Goal: Task Accomplishment & Management: Manage account settings

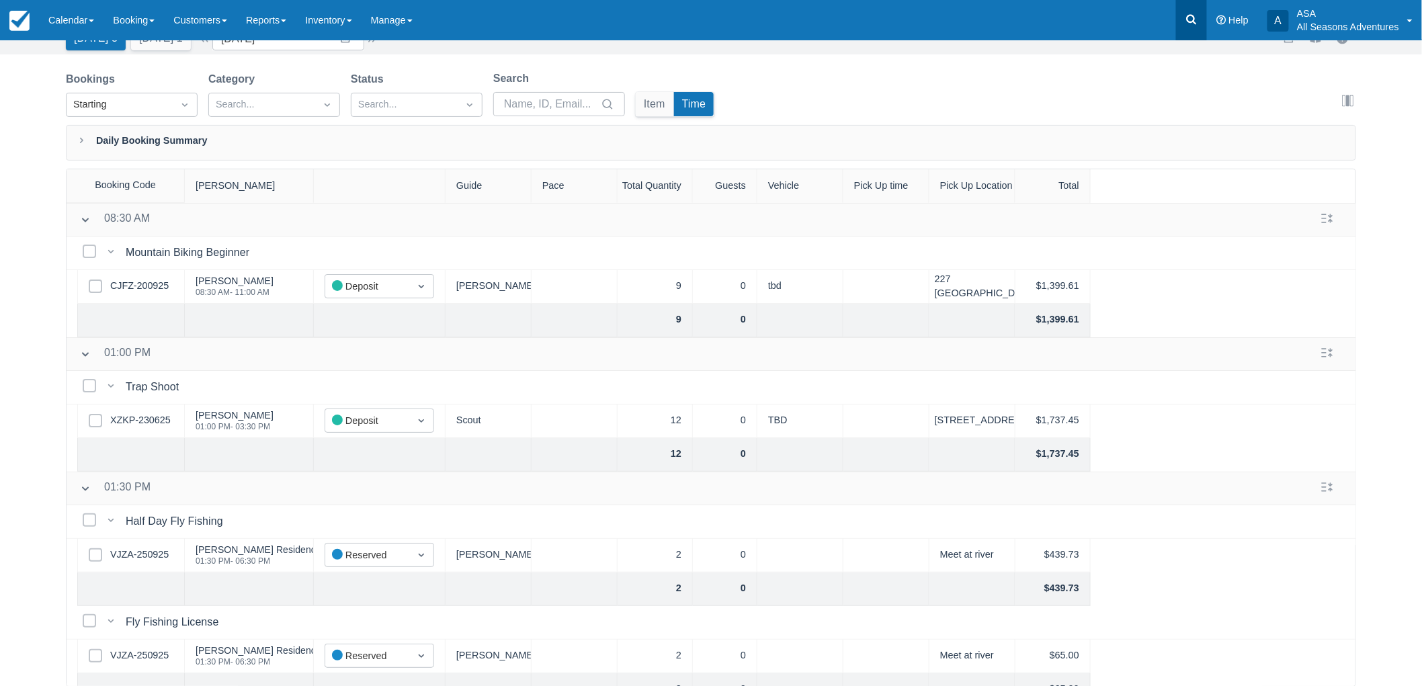
scroll to position [66, 0]
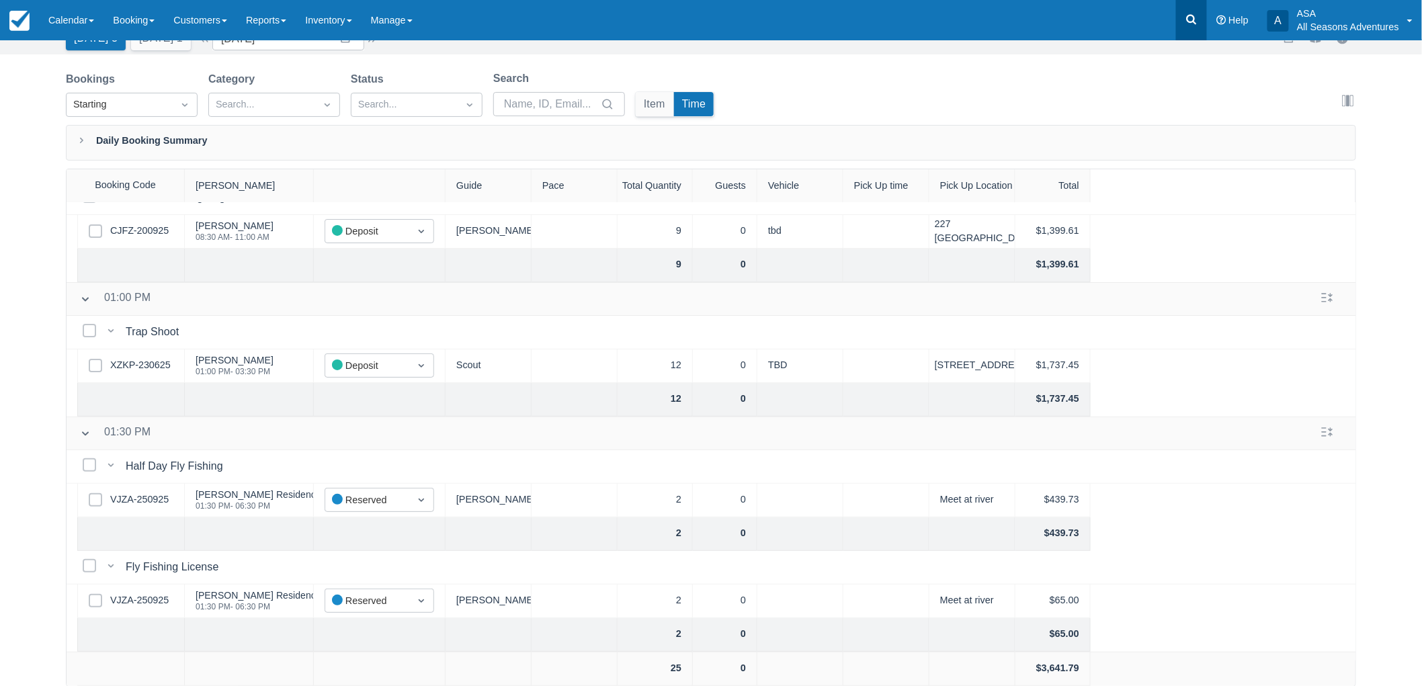
click at [1191, 15] on icon at bounding box center [1192, 20] width 10 height 10
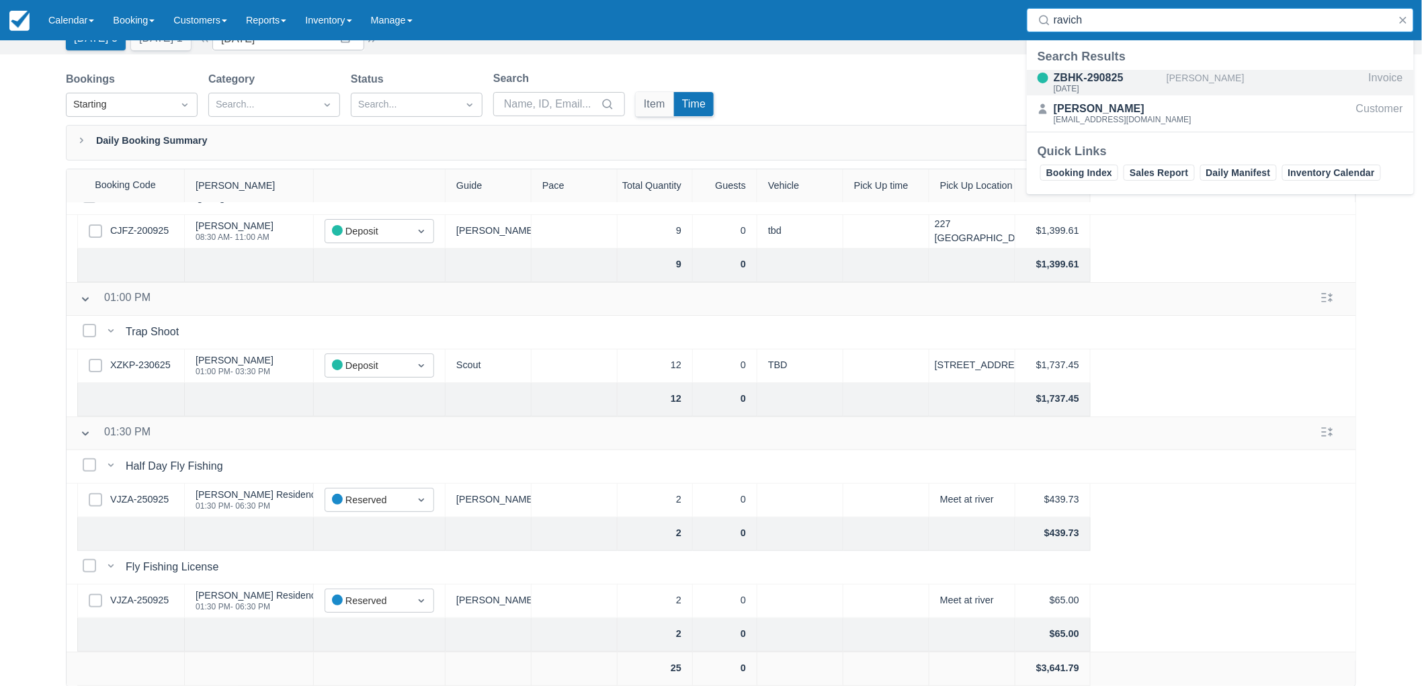
type input "ravich"
click at [1204, 84] on div "Jess Ravich" at bounding box center [1265, 83] width 197 height 26
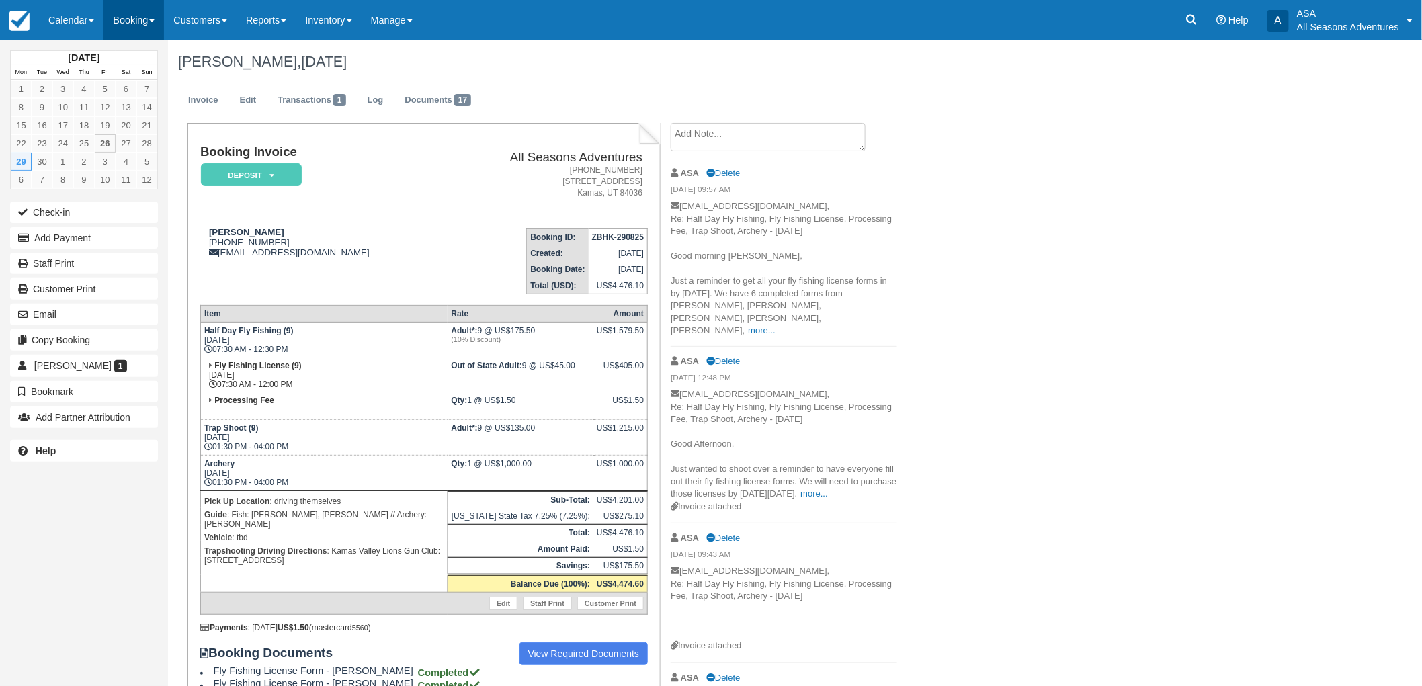
click at [142, 29] on link "Booking" at bounding box center [134, 20] width 60 height 40
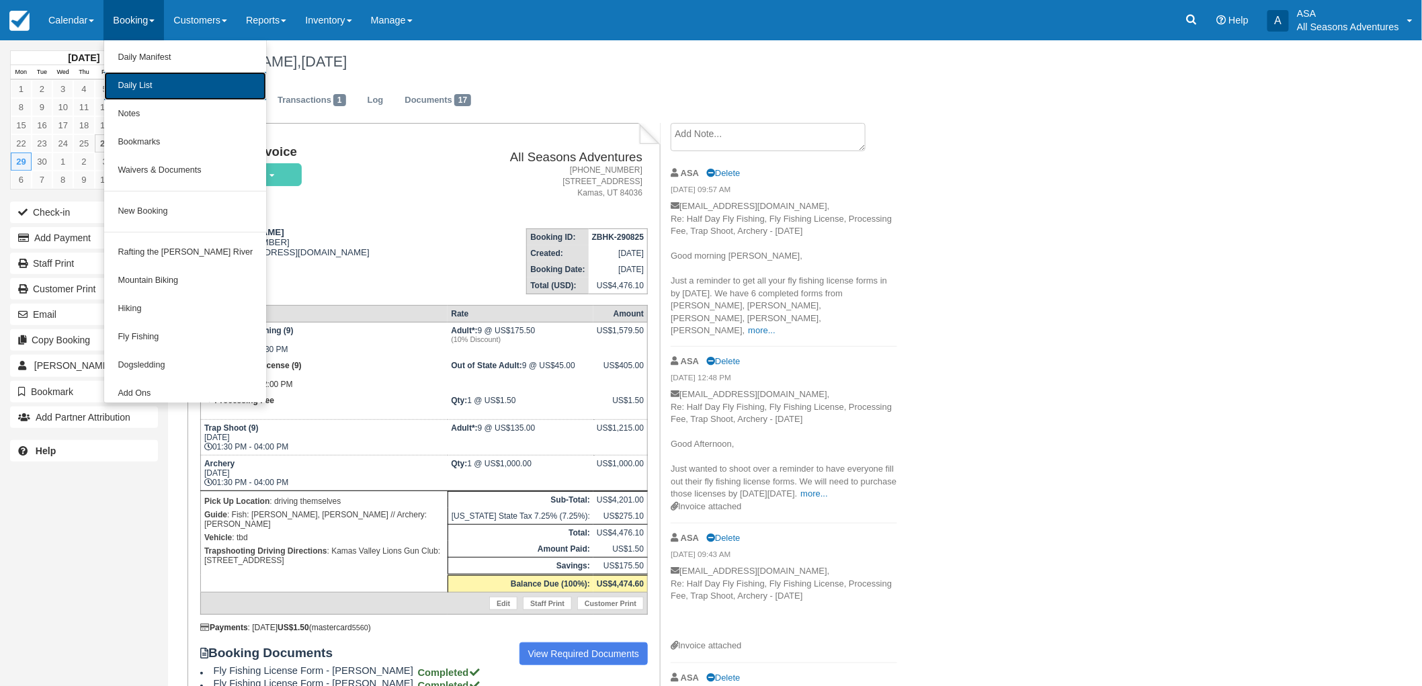
click at [153, 83] on link "Daily List" at bounding box center [185, 86] width 162 height 28
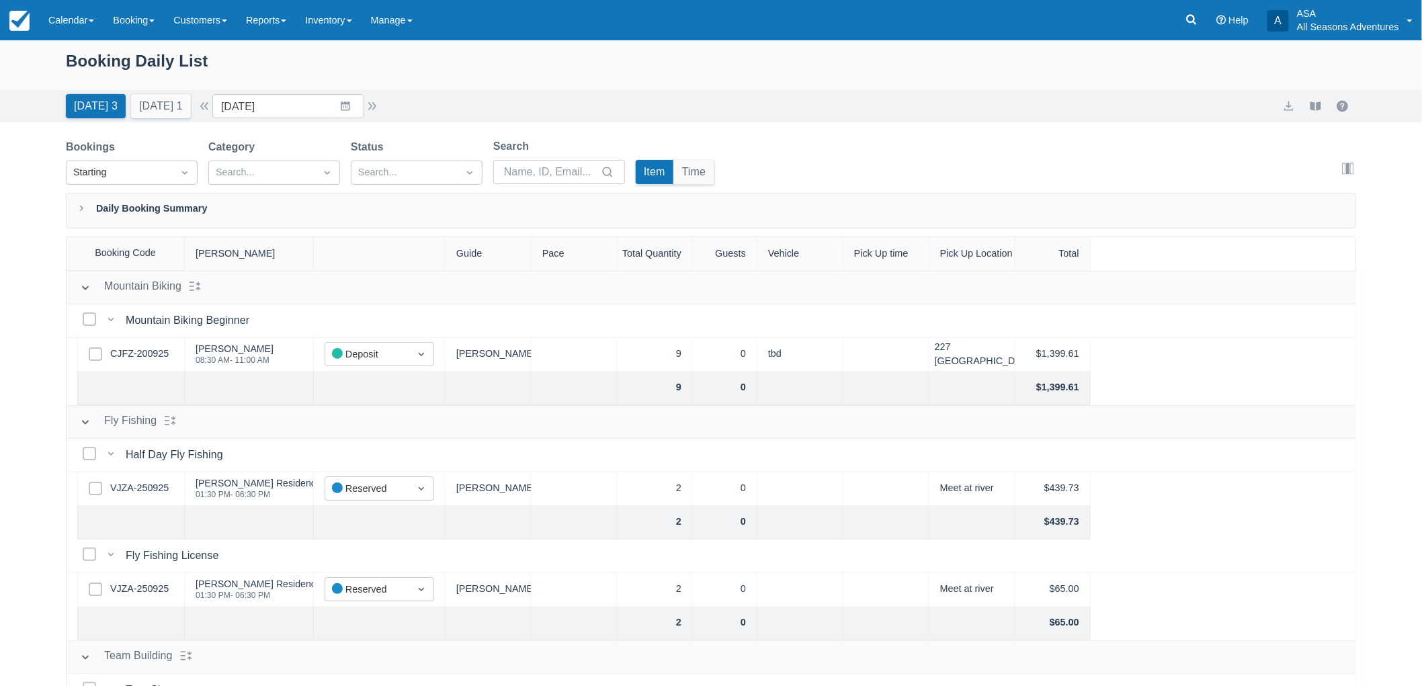
click at [31, 378] on div "Booking Daily List Today 3 Tomorrow 1 Date 09/26/25 Navigate forward to interac…" at bounding box center [711, 397] width 1422 height 714
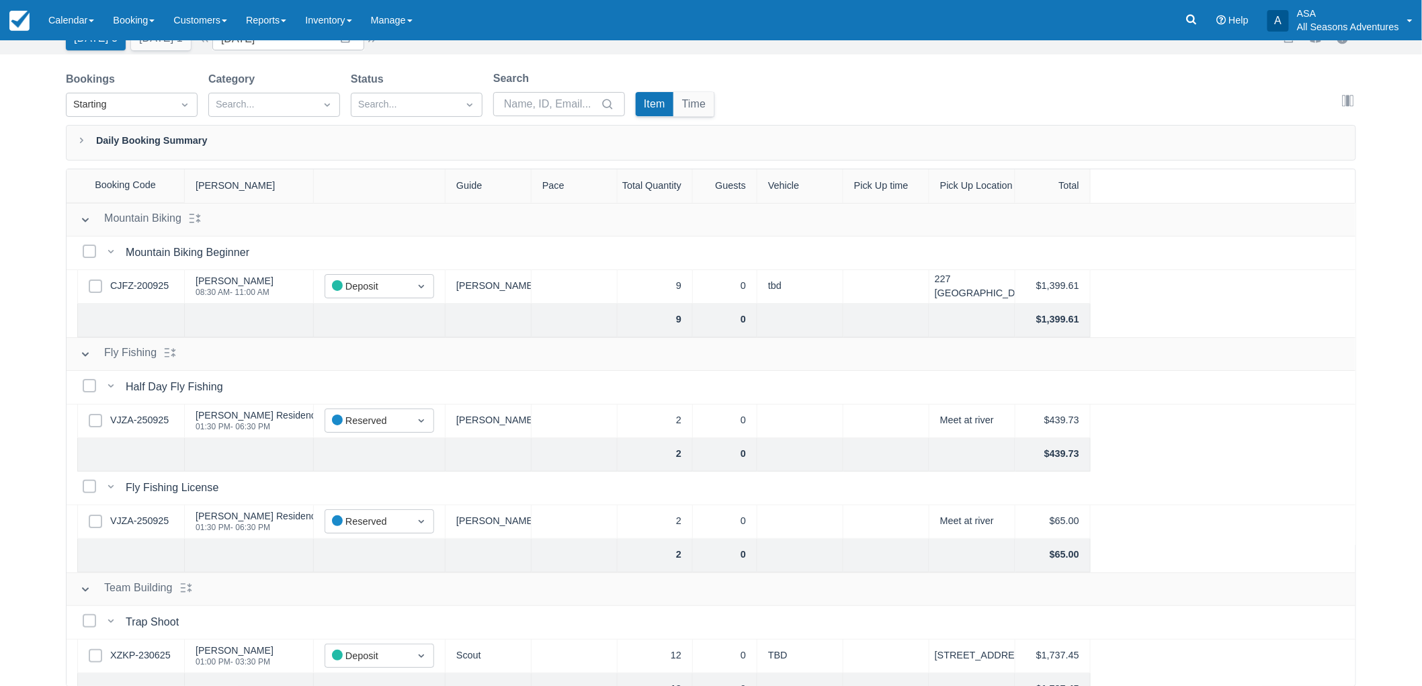
click at [10, 486] on div "Booking Daily List Today 3 Tomorrow 1 Date 09/26/25 Navigate forward to interac…" at bounding box center [711, 329] width 1422 height 714
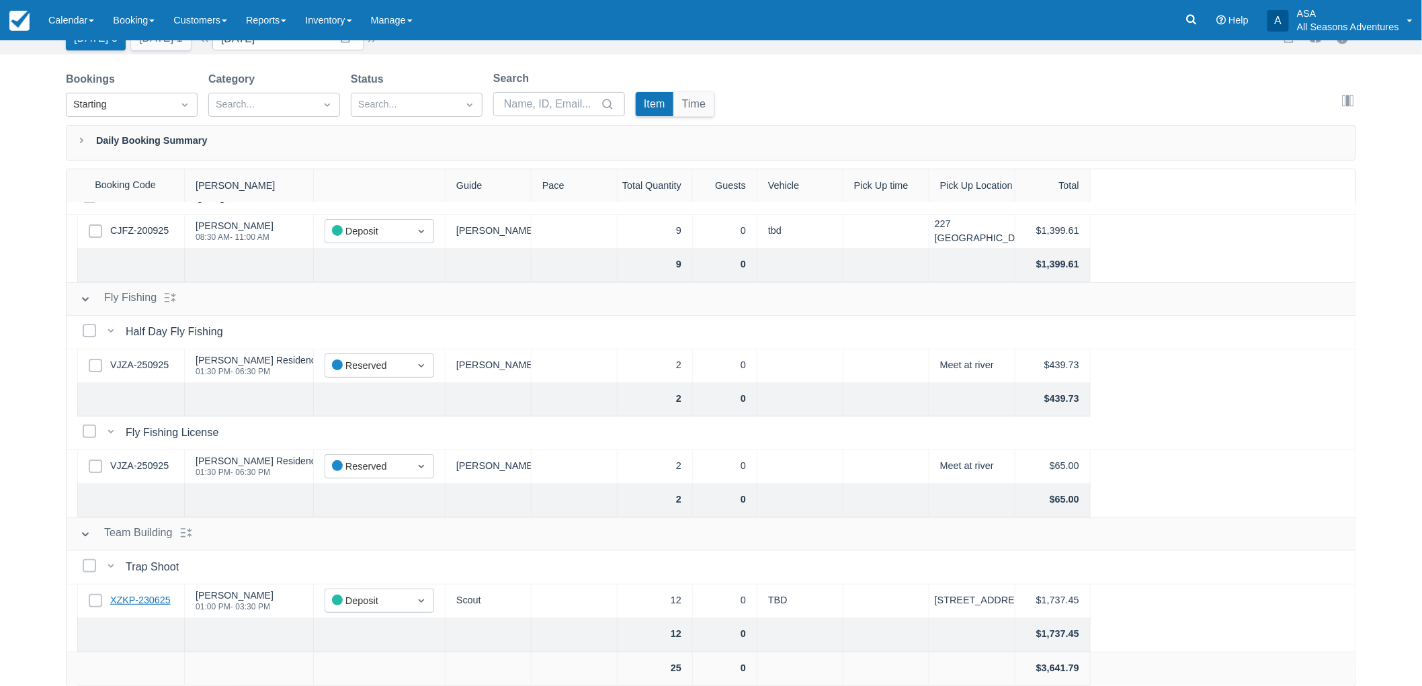
click at [153, 608] on link "XZKP-230625" at bounding box center [140, 600] width 60 height 15
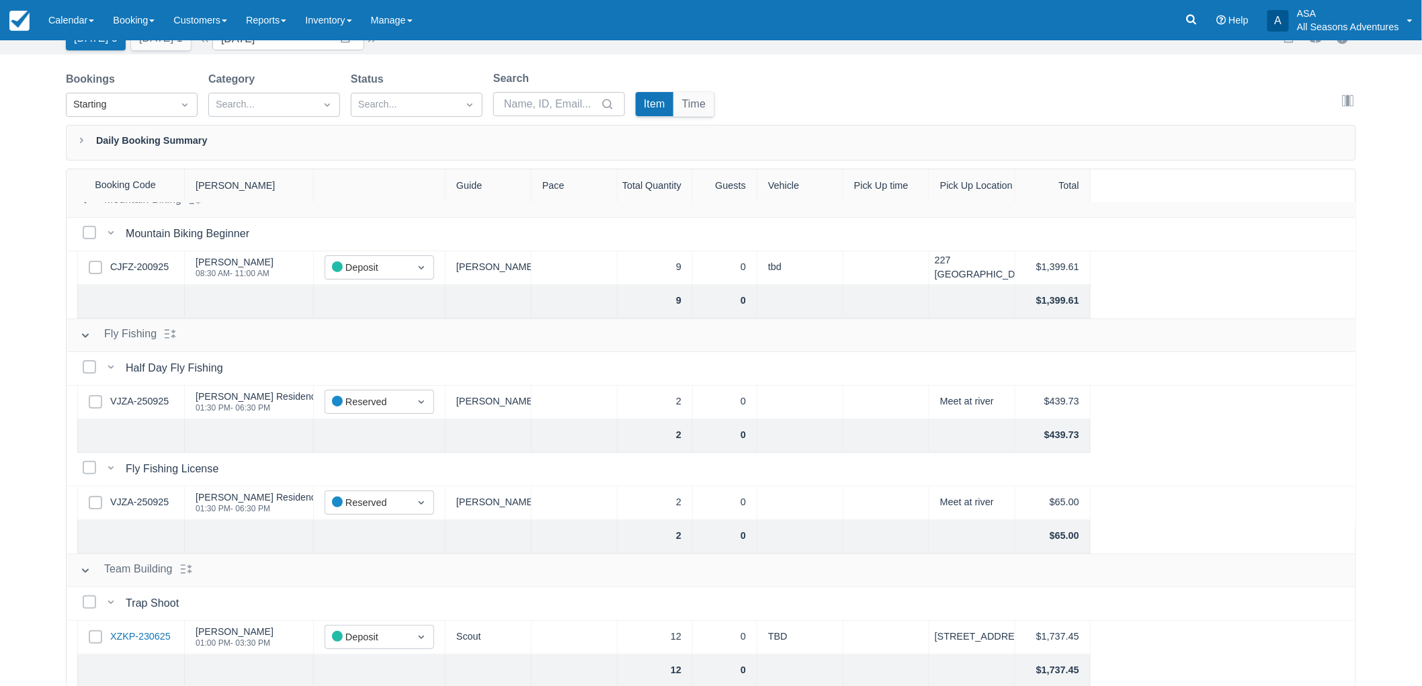
scroll to position [0, 0]
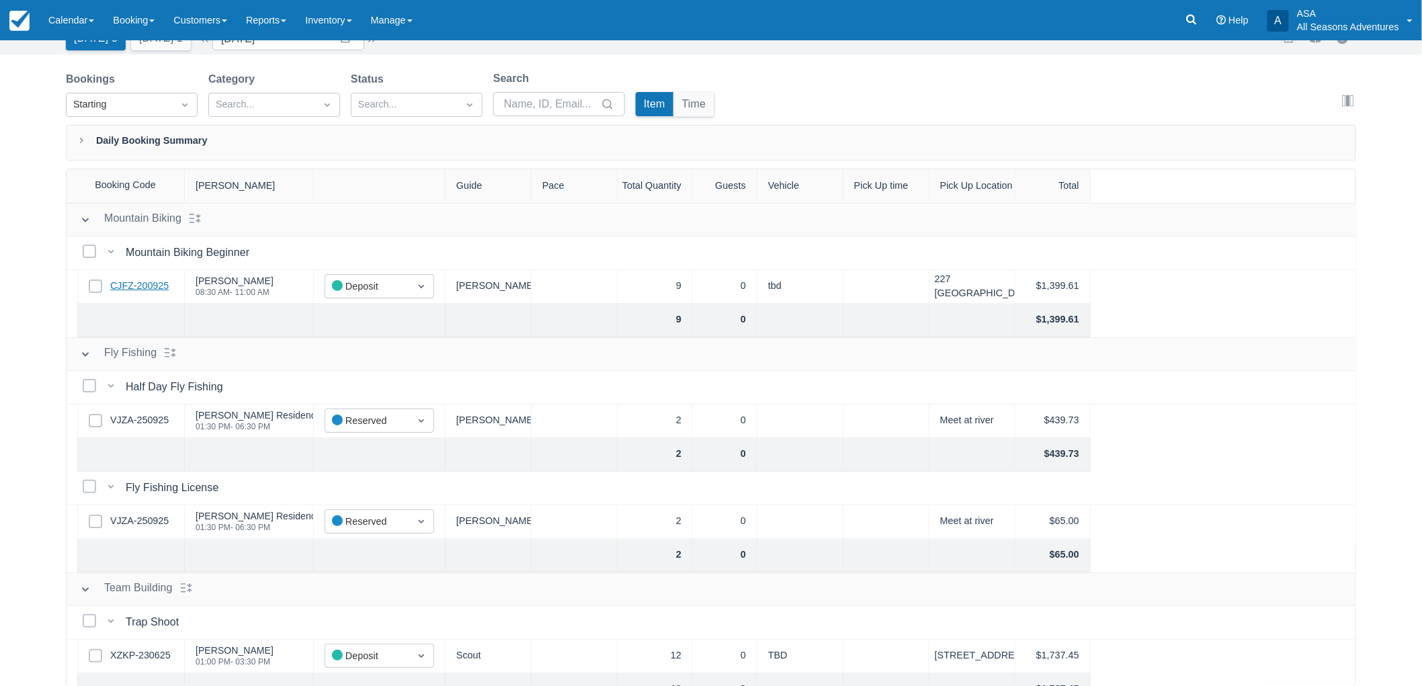
click at [128, 286] on link "CJFZ-200925" at bounding box center [139, 286] width 58 height 15
click at [1180, 22] on link at bounding box center [1191, 20] width 31 height 40
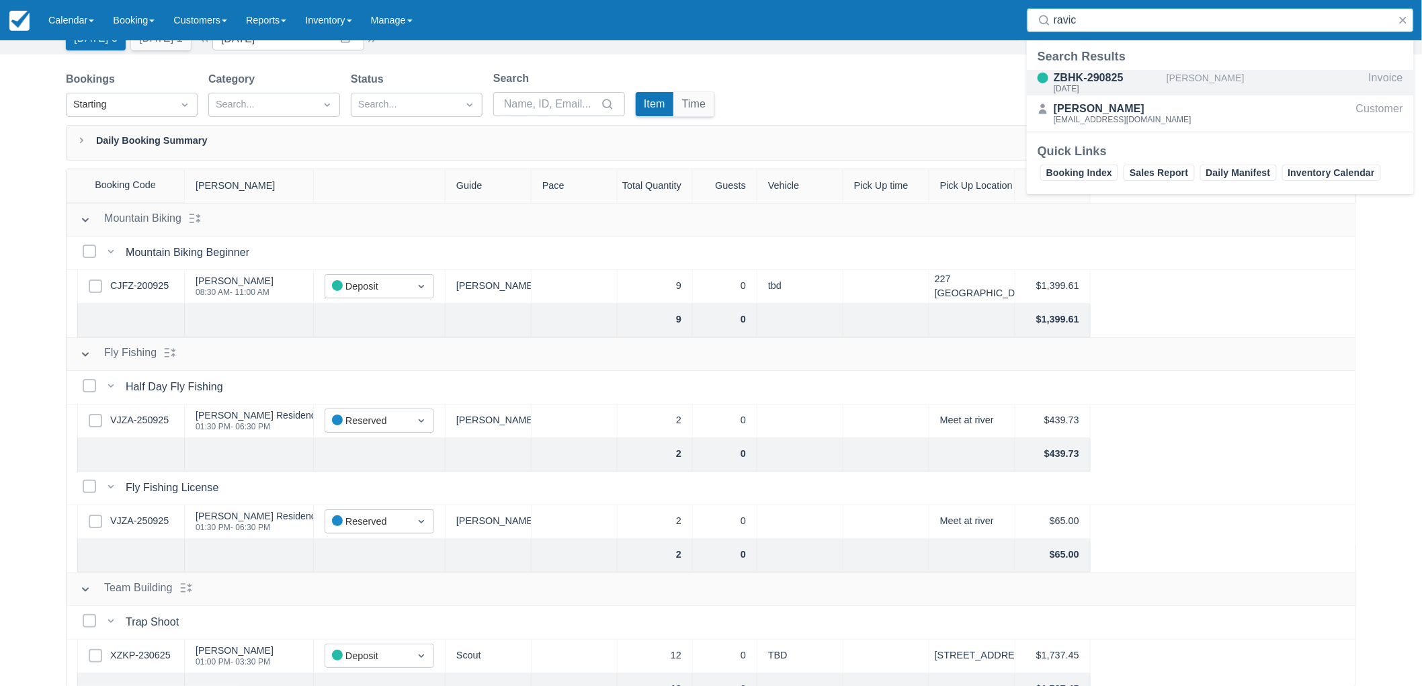
type input "ravic"
click at [1168, 83] on div "Jess Ravich" at bounding box center [1265, 83] width 197 height 26
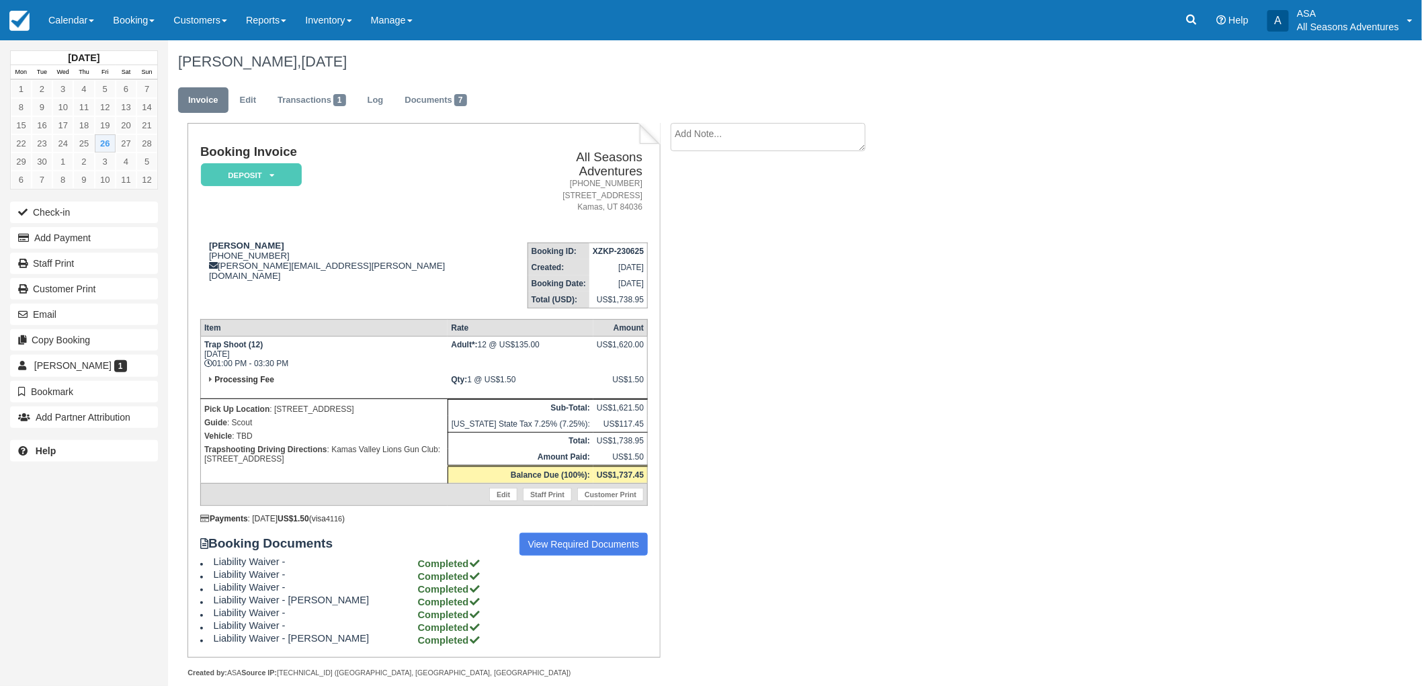
click at [766, 460] on div "Booking Invoice Deposit   Pending Reserved Paid Waiting Cancelled All Seasons A…" at bounding box center [537, 415] width 739 height 584
click at [812, 333] on div "Booking Invoice Deposit   Pending Reserved Paid Waiting Cancelled All Seasons A…" at bounding box center [537, 415] width 739 height 584
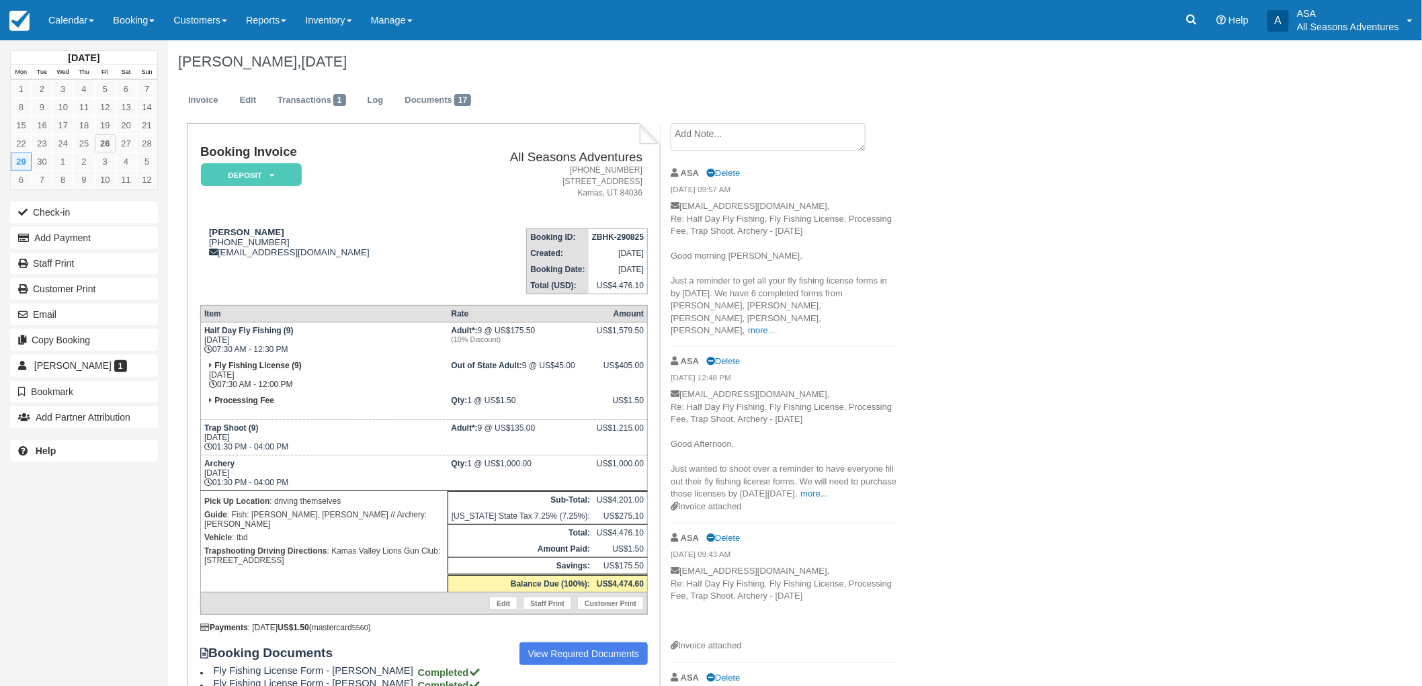
drag, startPoint x: 288, startPoint y: 543, endPoint x: 333, endPoint y: 531, distance: 47.3
click at [333, 544] on p "Trapshooting Driving Directions : Kamas Valley Lions Gun Club: 3050 W 200S, Kam…" at bounding box center [324, 555] width 240 height 23
copy p "Kamas Valley Lions Gun Club: [STREET_ADDRESS]"
click at [257, 106] on link "Edit" at bounding box center [248, 100] width 36 height 26
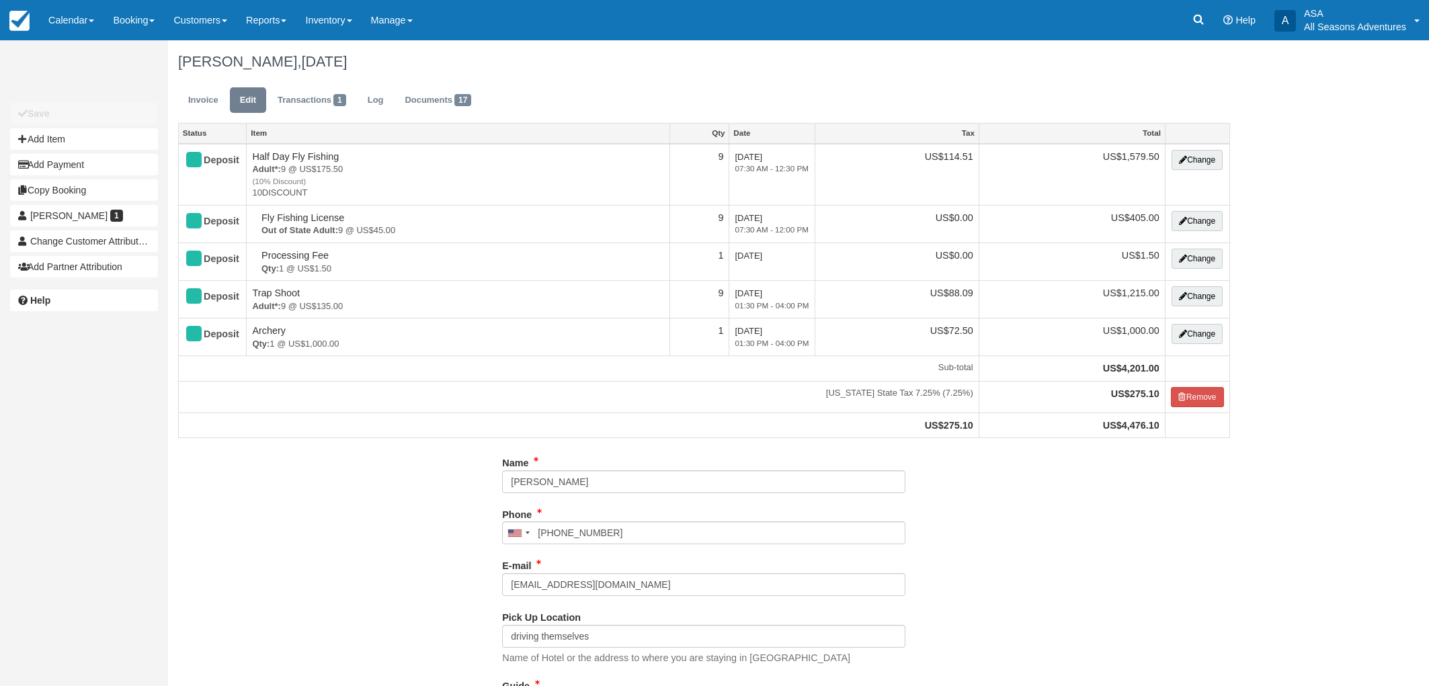
select select "Kamas Valley Lions Gun Club: [STREET_ADDRESS]"
type input "[PHONE_NUMBER]"
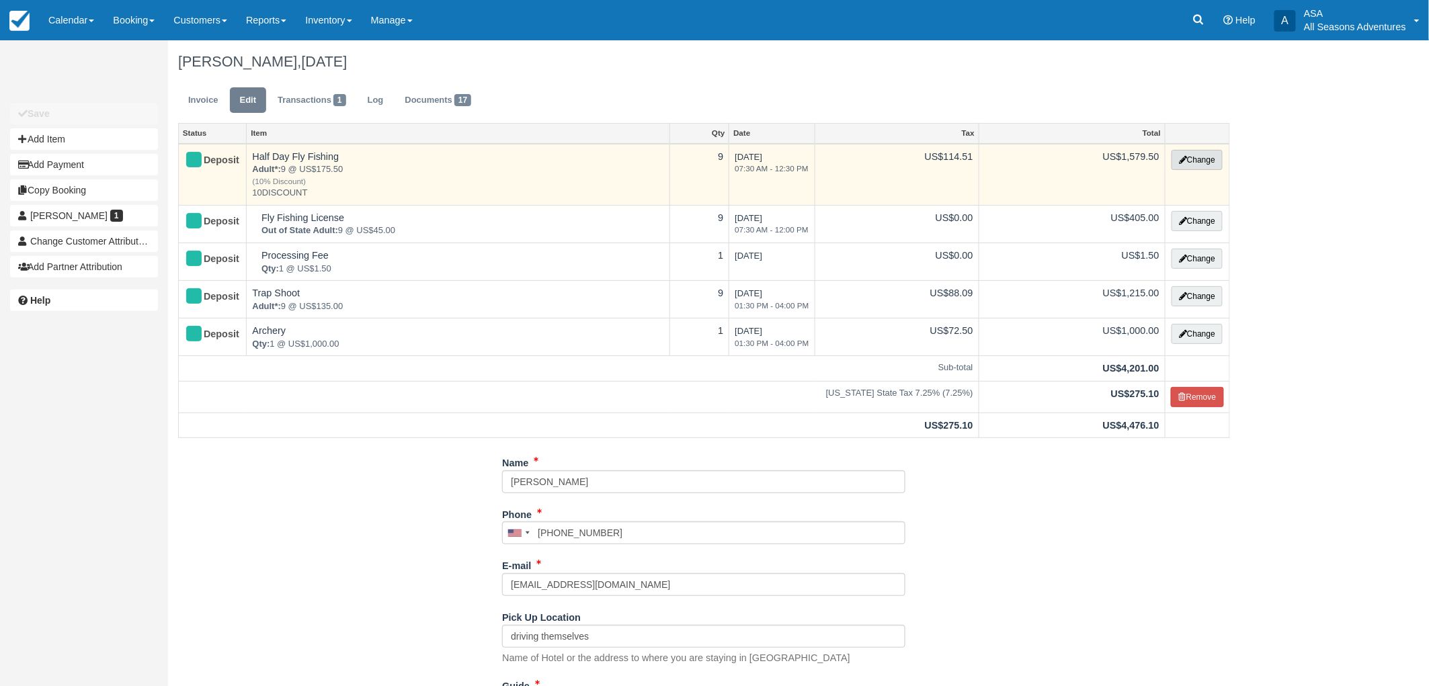
click at [1191, 161] on button "Change" at bounding box center [1196, 160] width 51 height 20
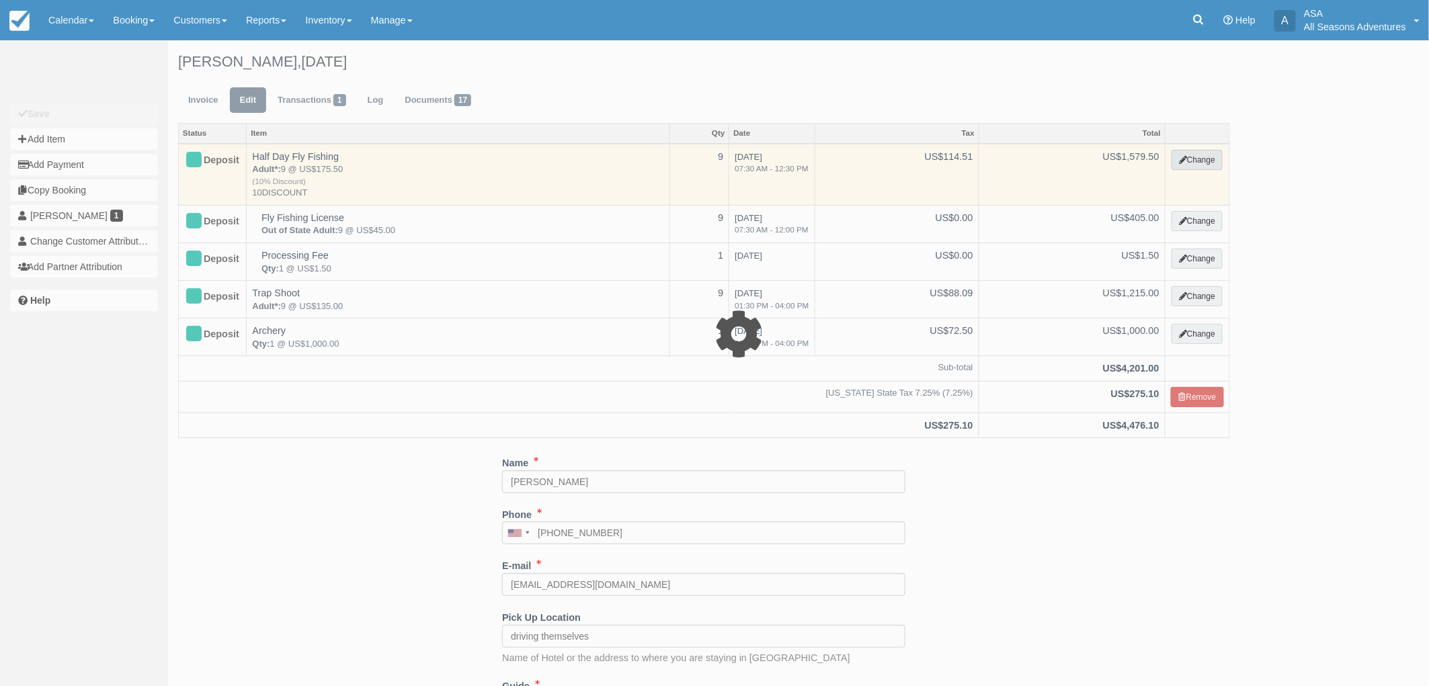
select select "8"
type input "1579.50"
type input "10DISCOUNT"
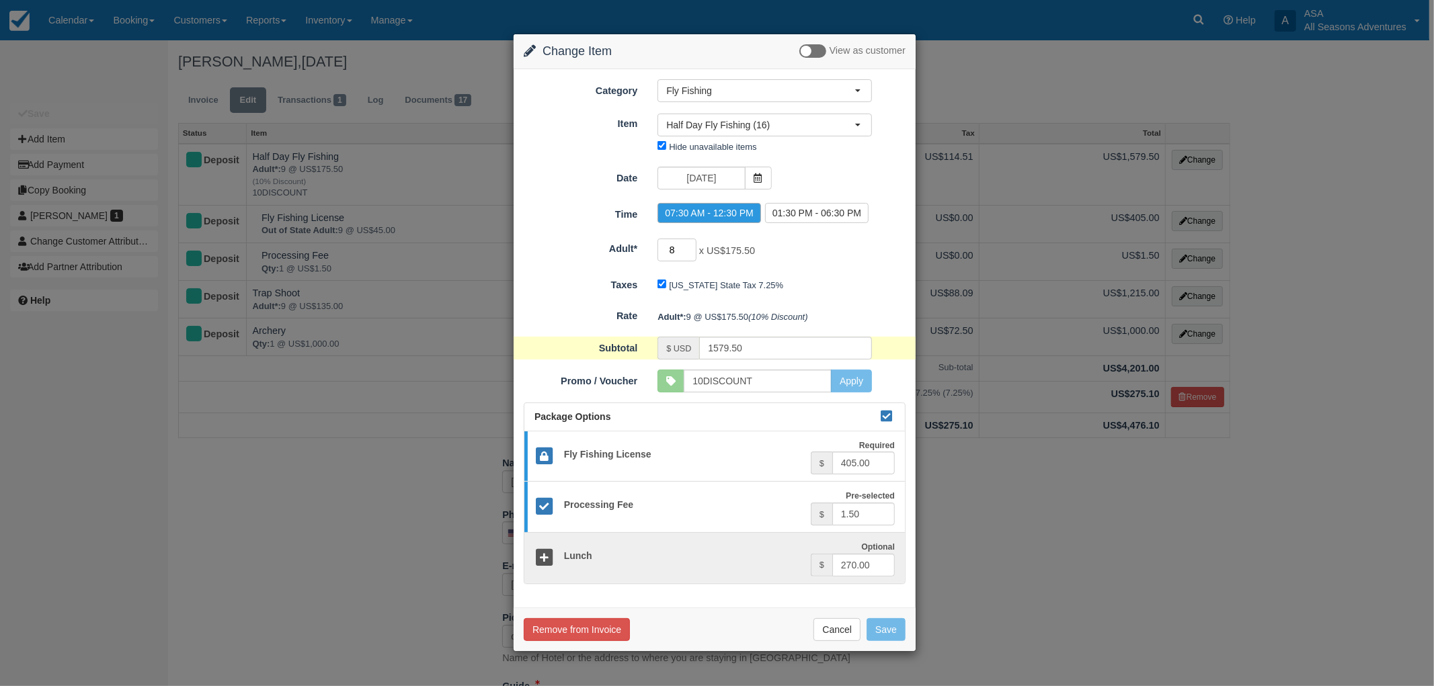
type input "8"
click at [688, 253] on input "8" at bounding box center [676, 250] width 39 height 23
type input "1422.00"
click at [890, 630] on button "Save" at bounding box center [885, 629] width 39 height 23
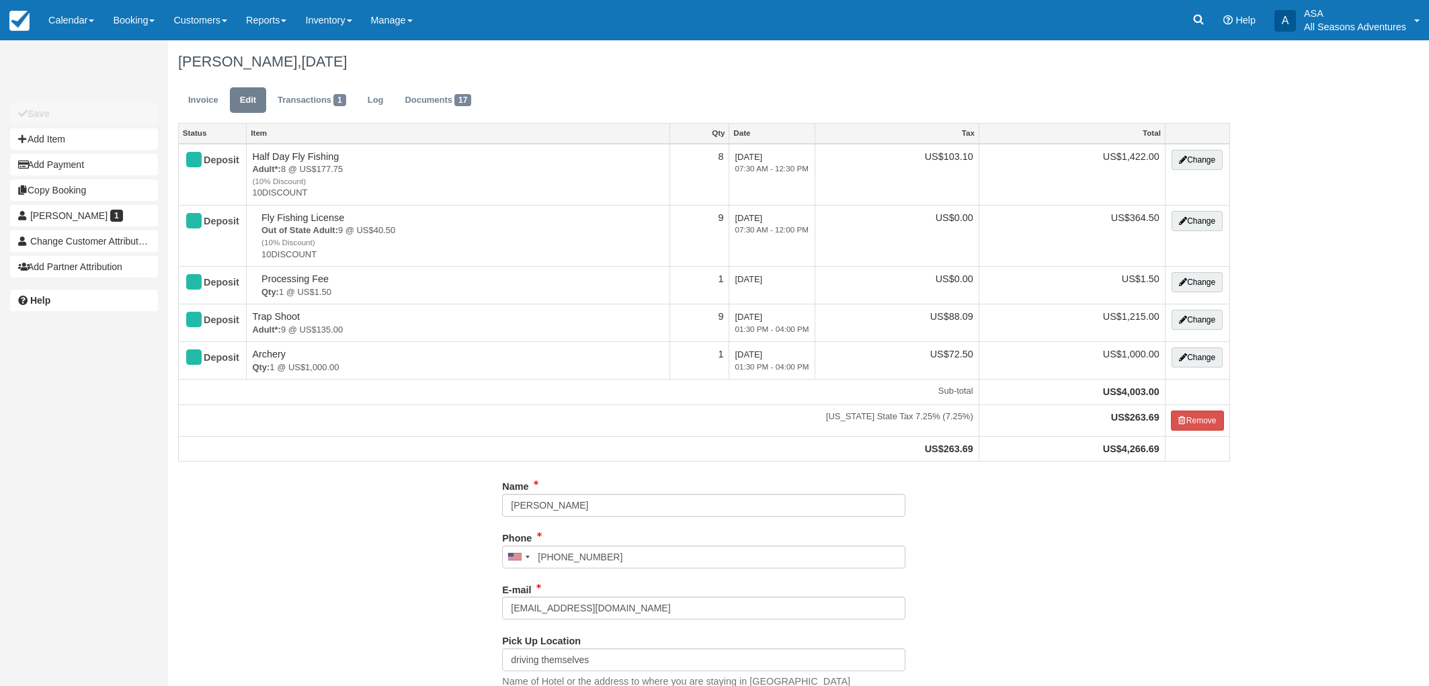
select select "Kamas Valley Lions Gun Club: [STREET_ADDRESS]"
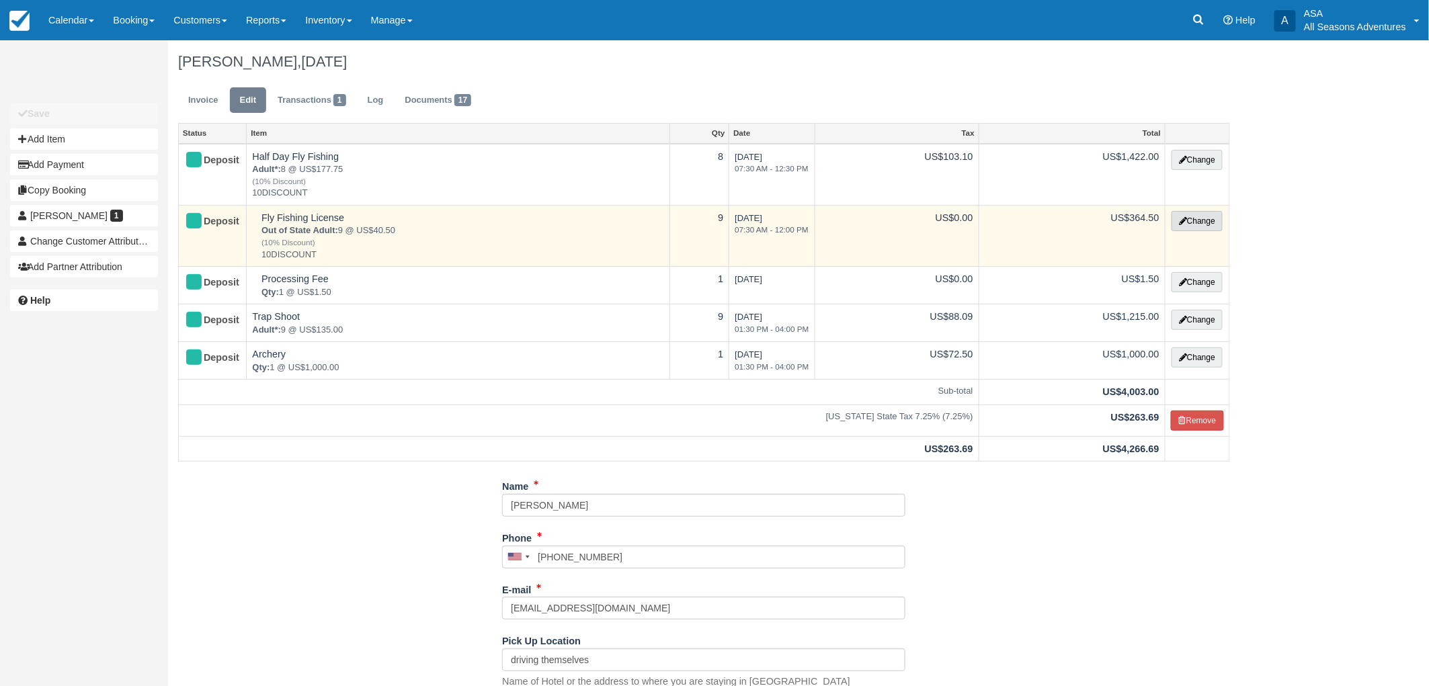
click at [1175, 224] on button "Change" at bounding box center [1196, 221] width 51 height 20
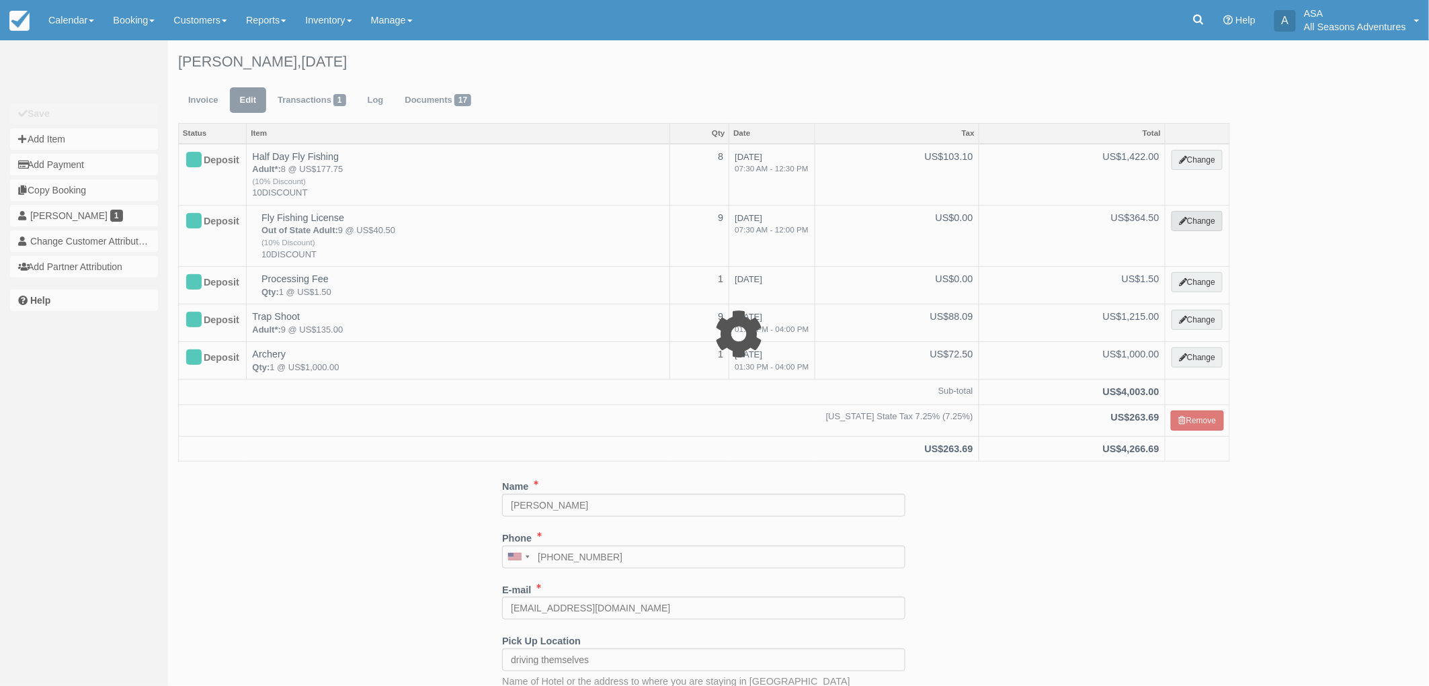
select select "8"
type input "364.50"
type input "10DISCOUNT"
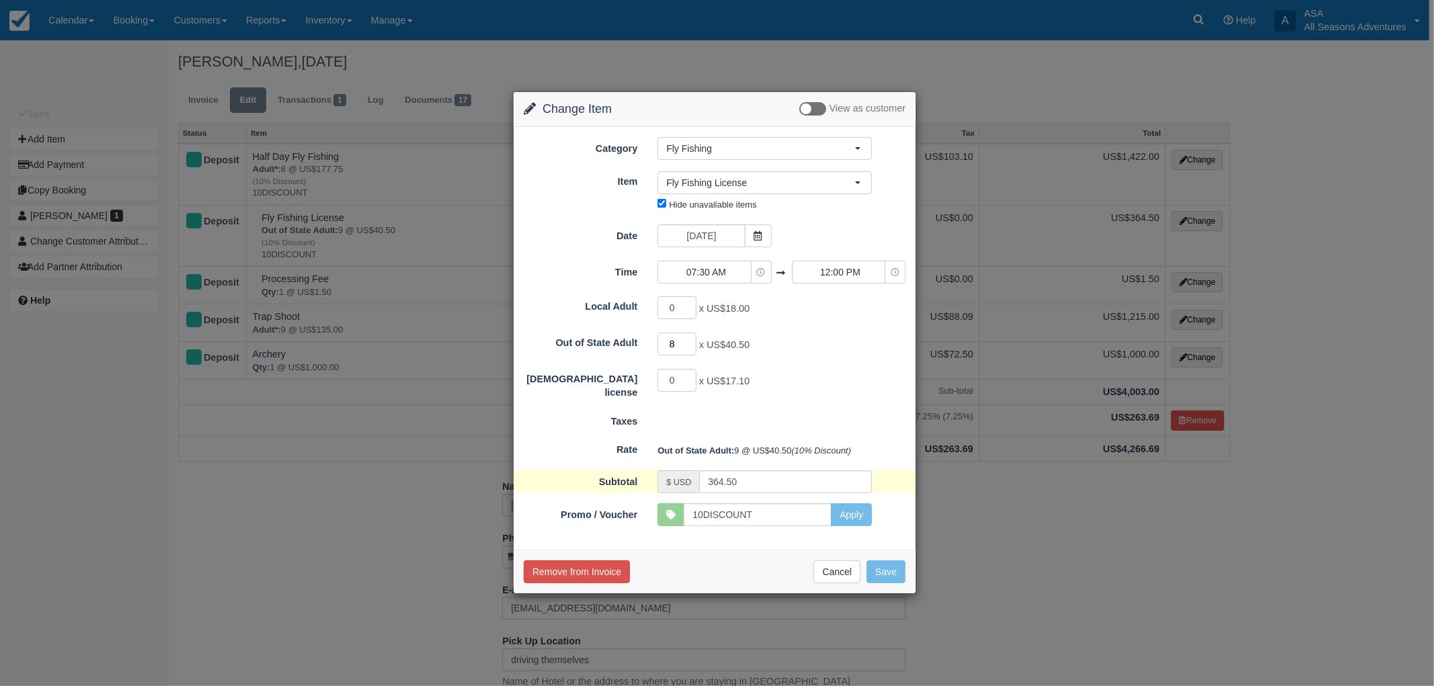
type input "8"
click at [688, 348] on input "8" at bounding box center [676, 344] width 39 height 23
type input "324.00"
click at [897, 575] on button "Save" at bounding box center [885, 572] width 39 height 23
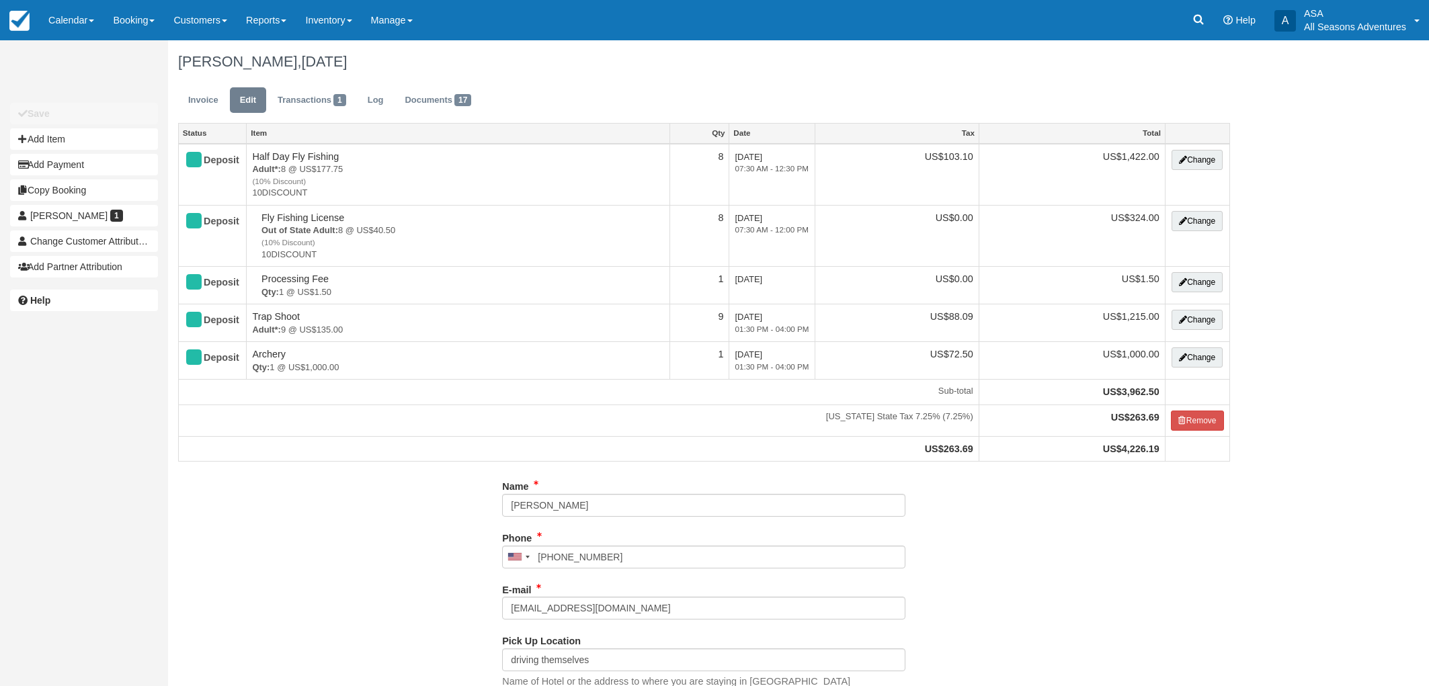
select select "Kamas Valley Lions Gun Club: [STREET_ADDRESS]"
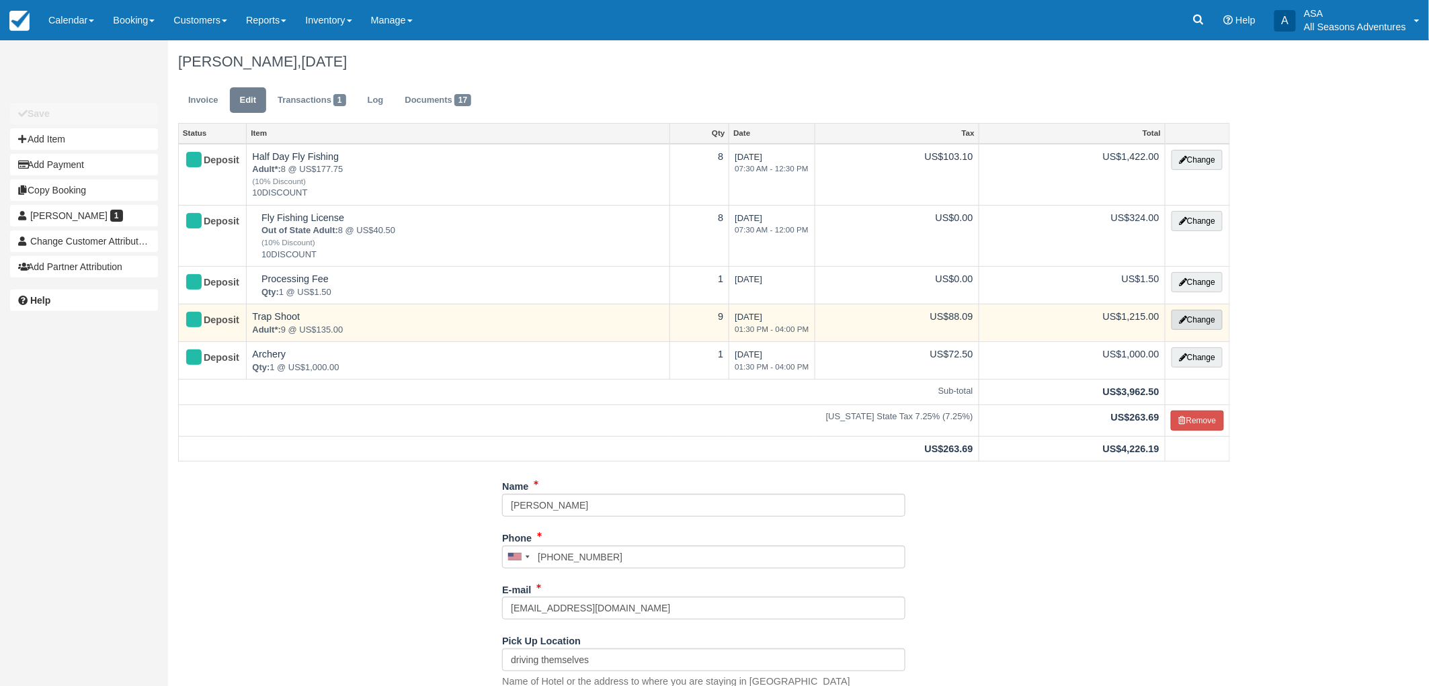
click at [1193, 324] on button "Change" at bounding box center [1196, 320] width 51 height 20
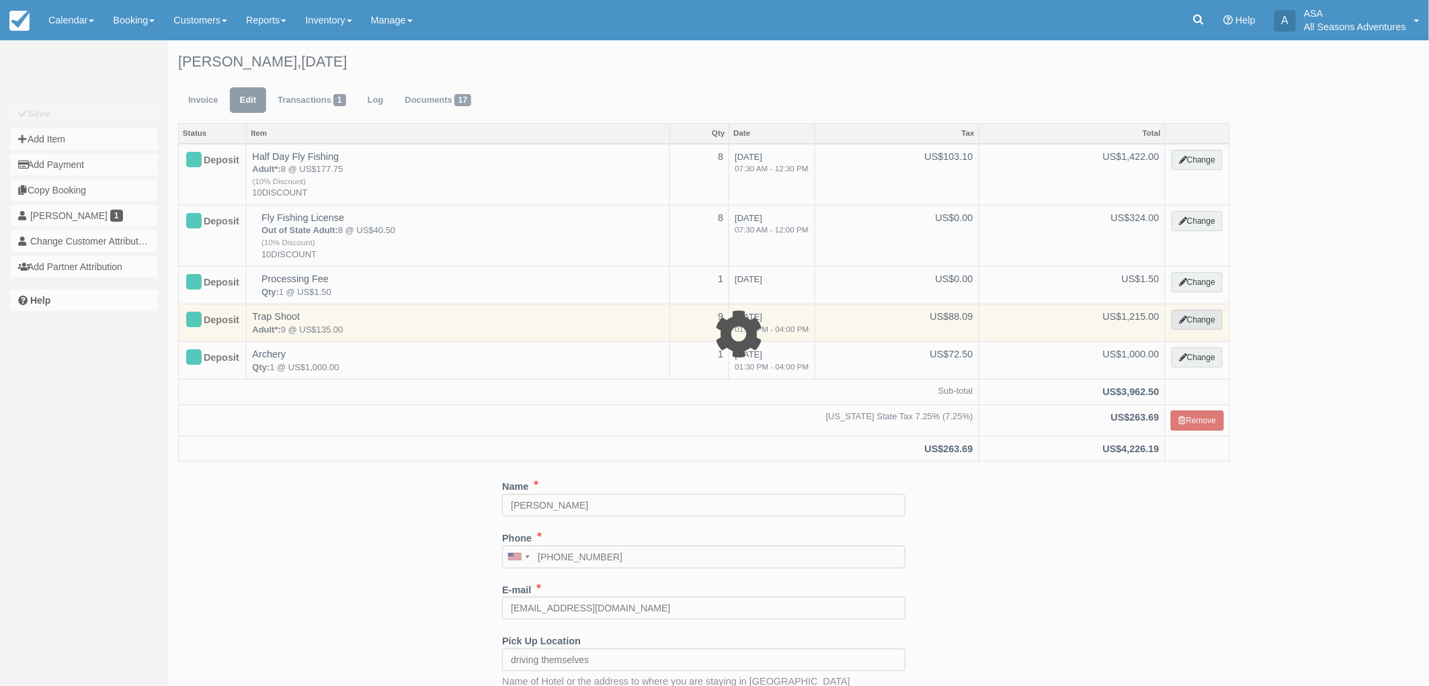
select select "3"
type input "1215.00"
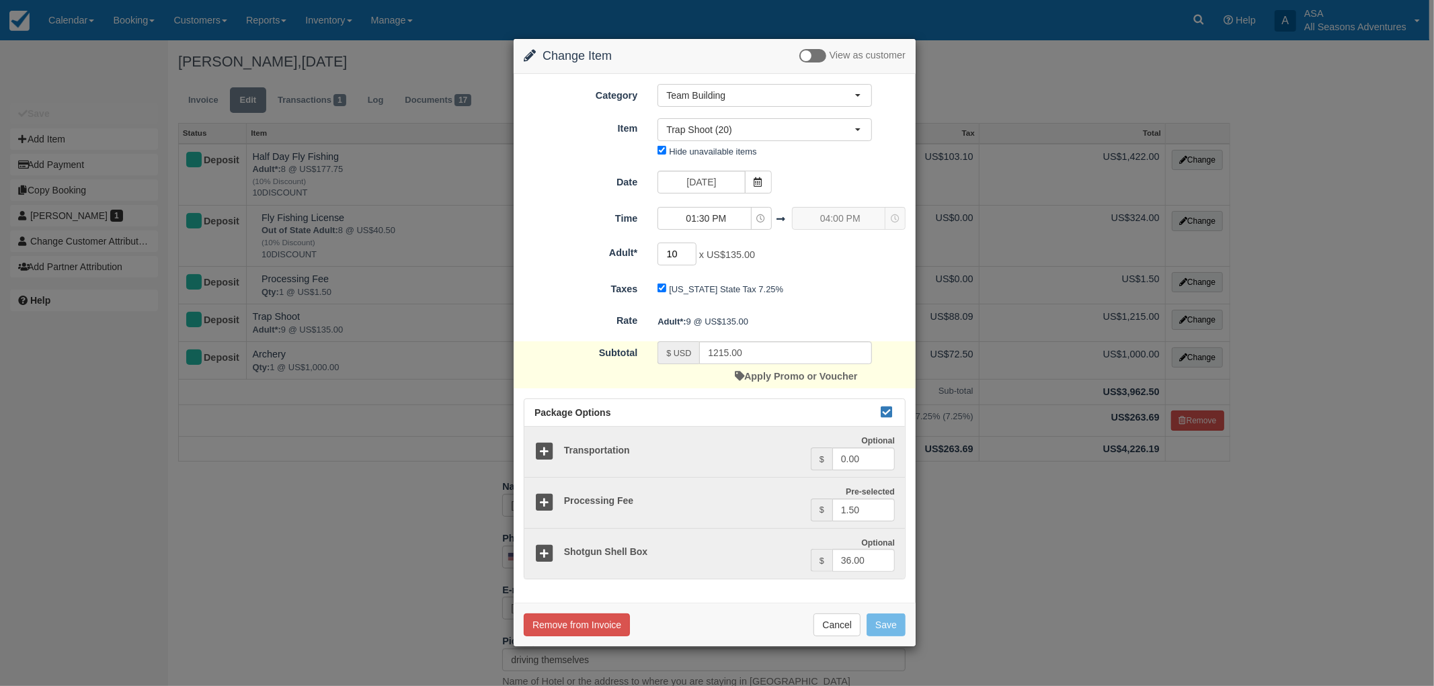
type input "10"
click at [691, 249] on input "10" at bounding box center [676, 254] width 39 height 23
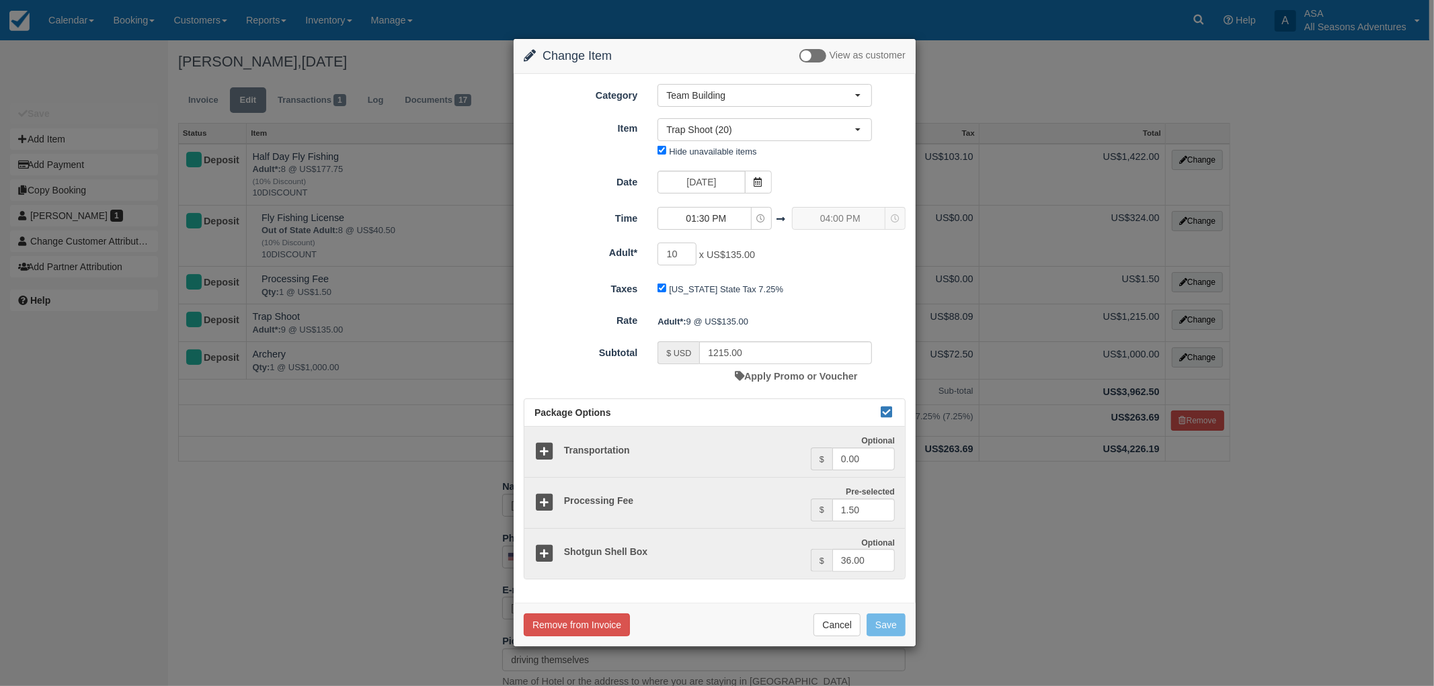
type input "1350.00"
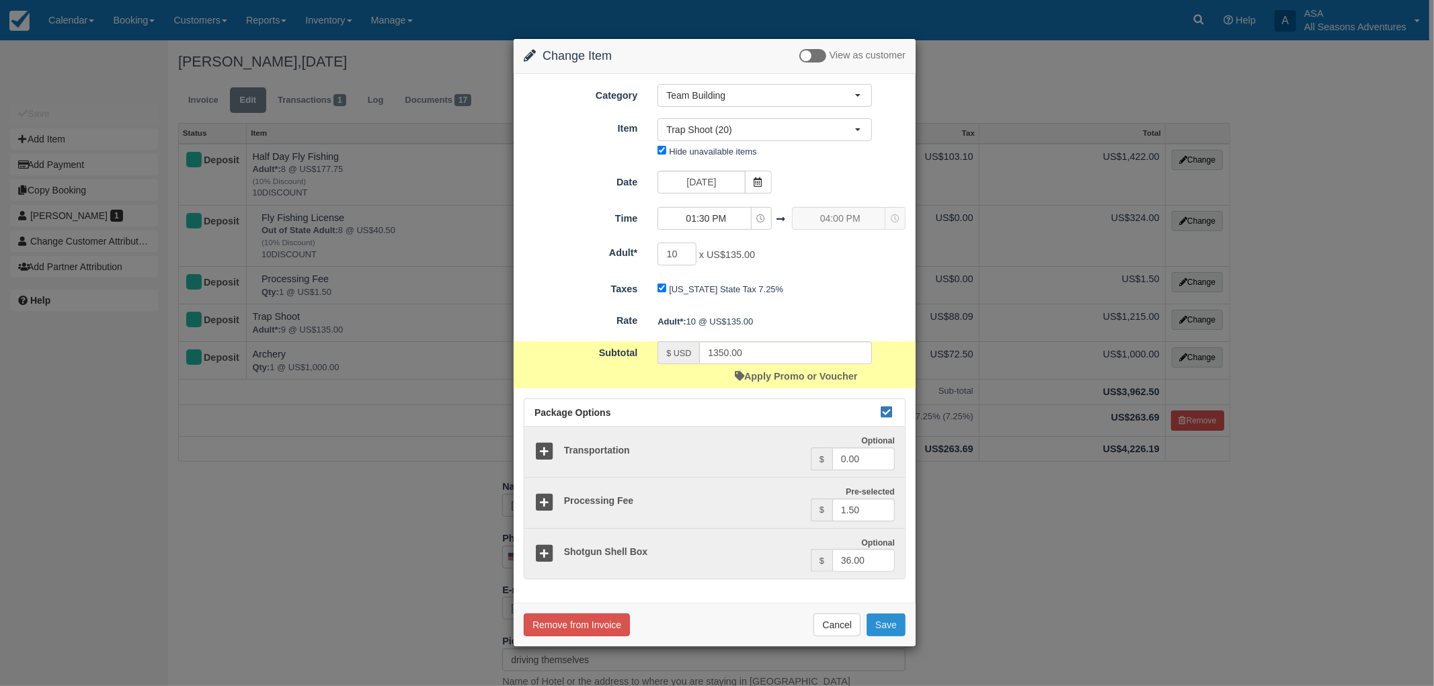
click at [886, 622] on button "Save" at bounding box center [885, 625] width 39 height 23
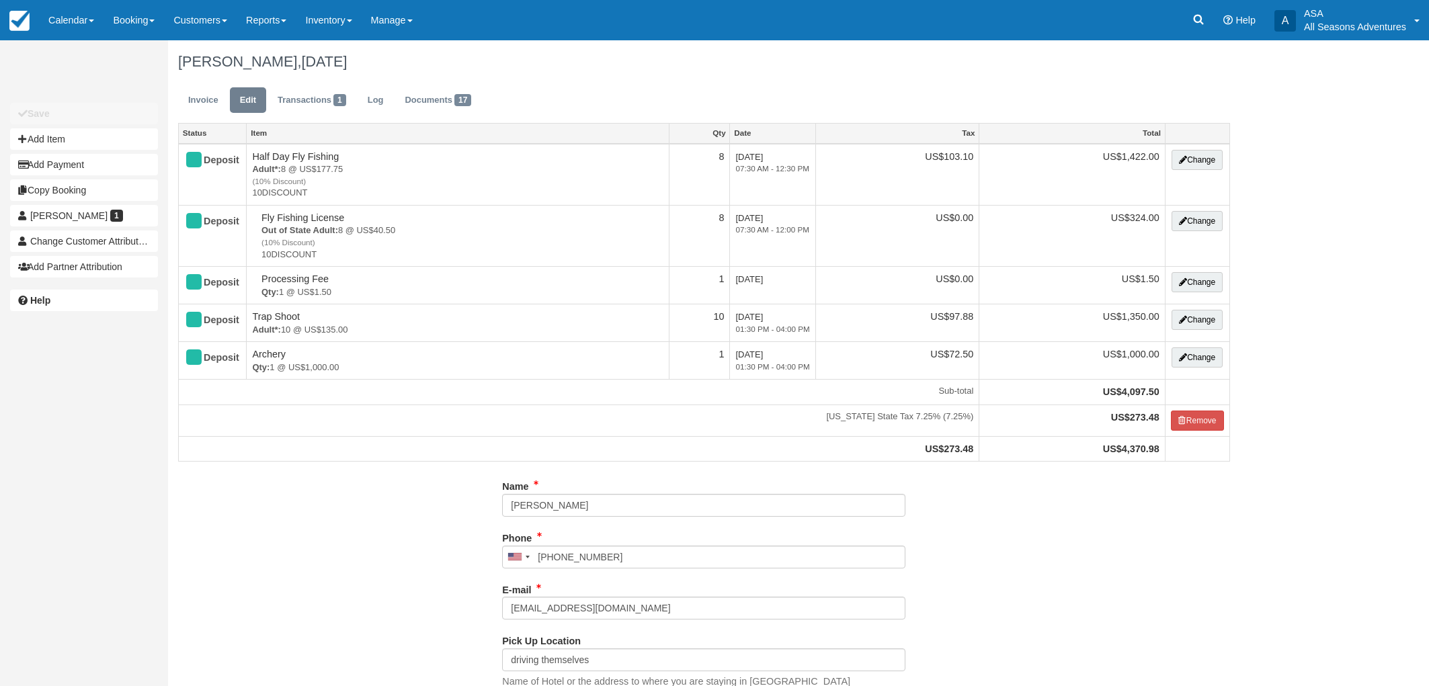
select select "Kamas Valley Lions Gun Club: 3050 W 200S, Kamas, UT"
click at [213, 105] on link "Invoice" at bounding box center [203, 100] width 50 height 26
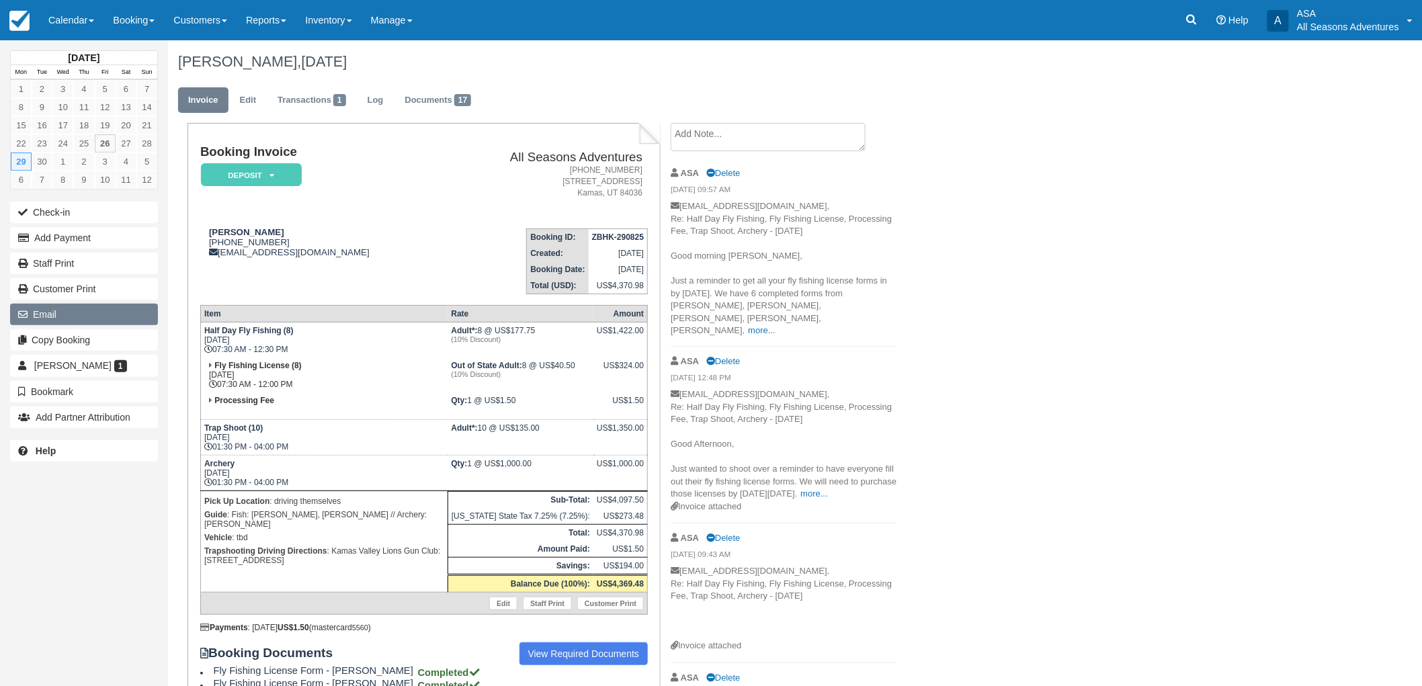
click at [88, 315] on button "Email" at bounding box center [84, 315] width 148 height 22
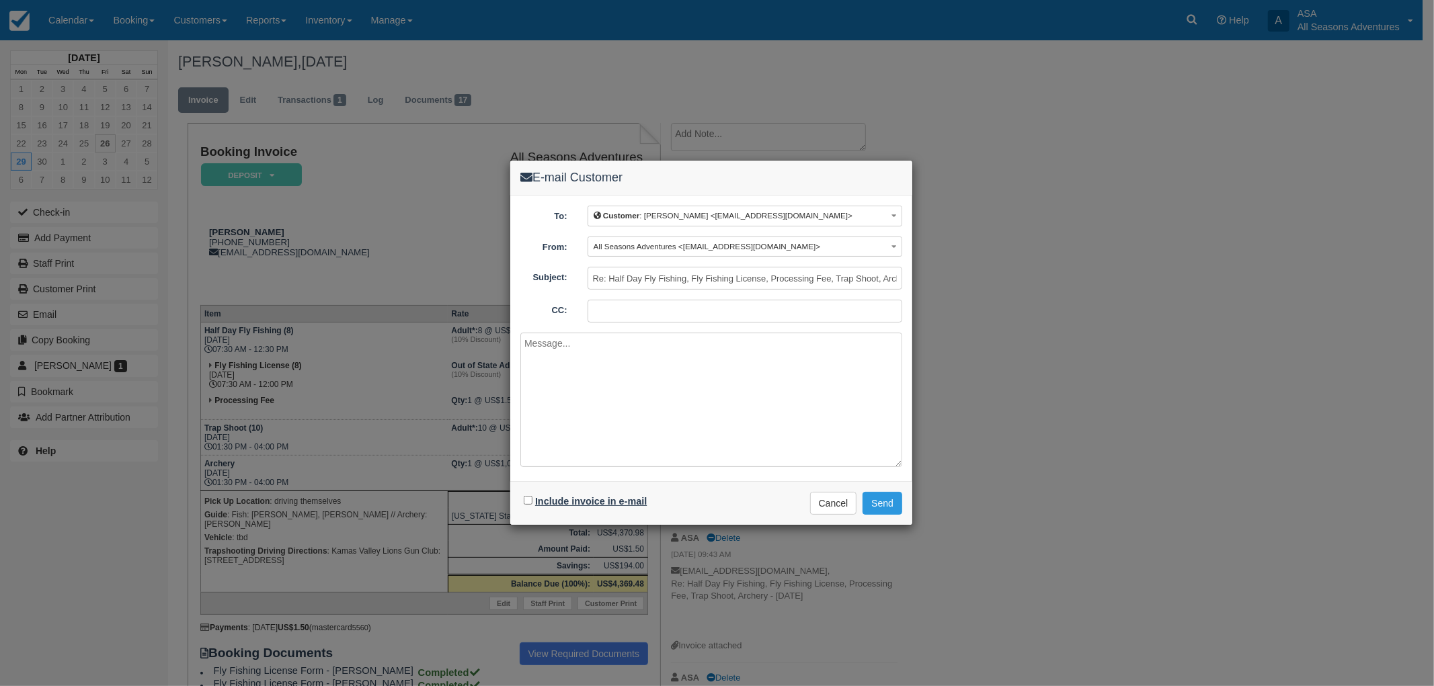
click at [553, 498] on label "Include invoice in e-mail" at bounding box center [591, 501] width 112 height 11
click at [532, 498] on input "Include invoice in e-mail" at bounding box center [528, 500] width 9 height 9
checkbox input "true"
click at [579, 401] on textarea at bounding box center [711, 400] width 382 height 134
type textarea "Hi Jess, Here is your updated invoice. Thanks, Maddie"
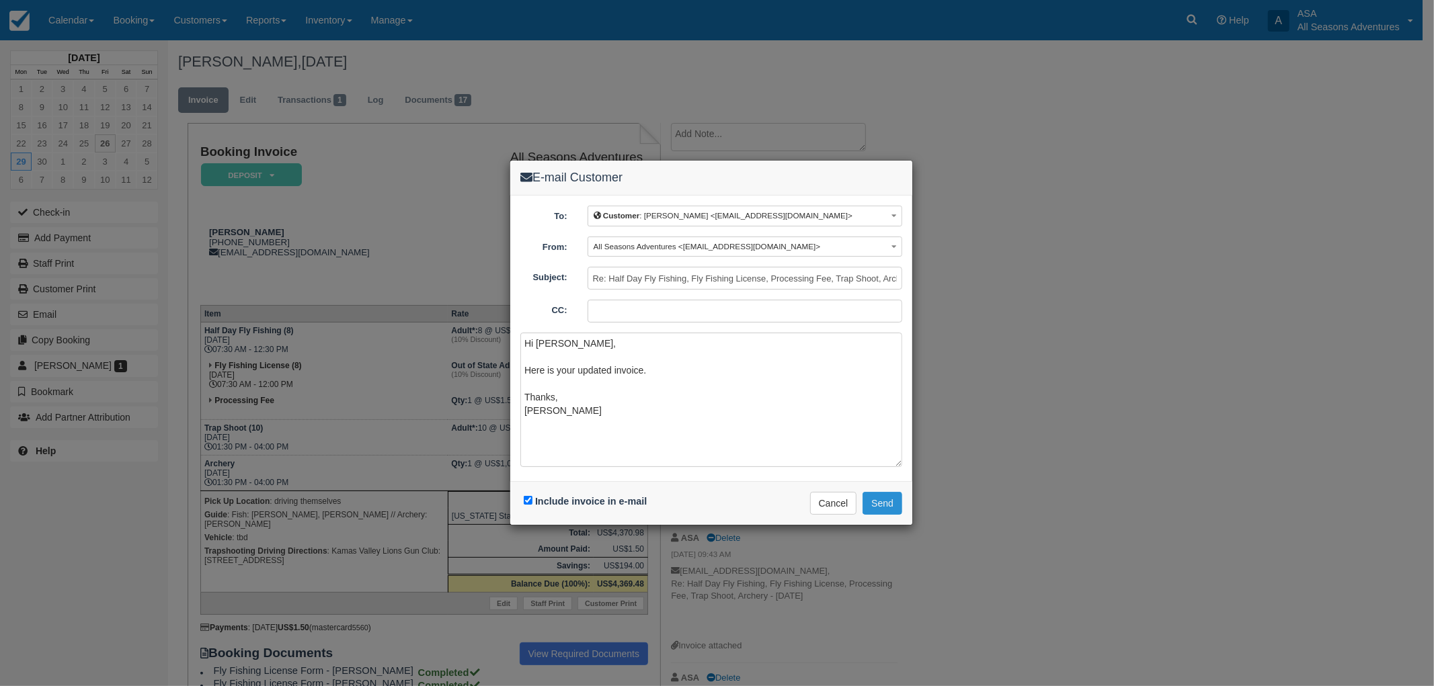
click at [870, 495] on button "Send" at bounding box center [882, 503] width 40 height 23
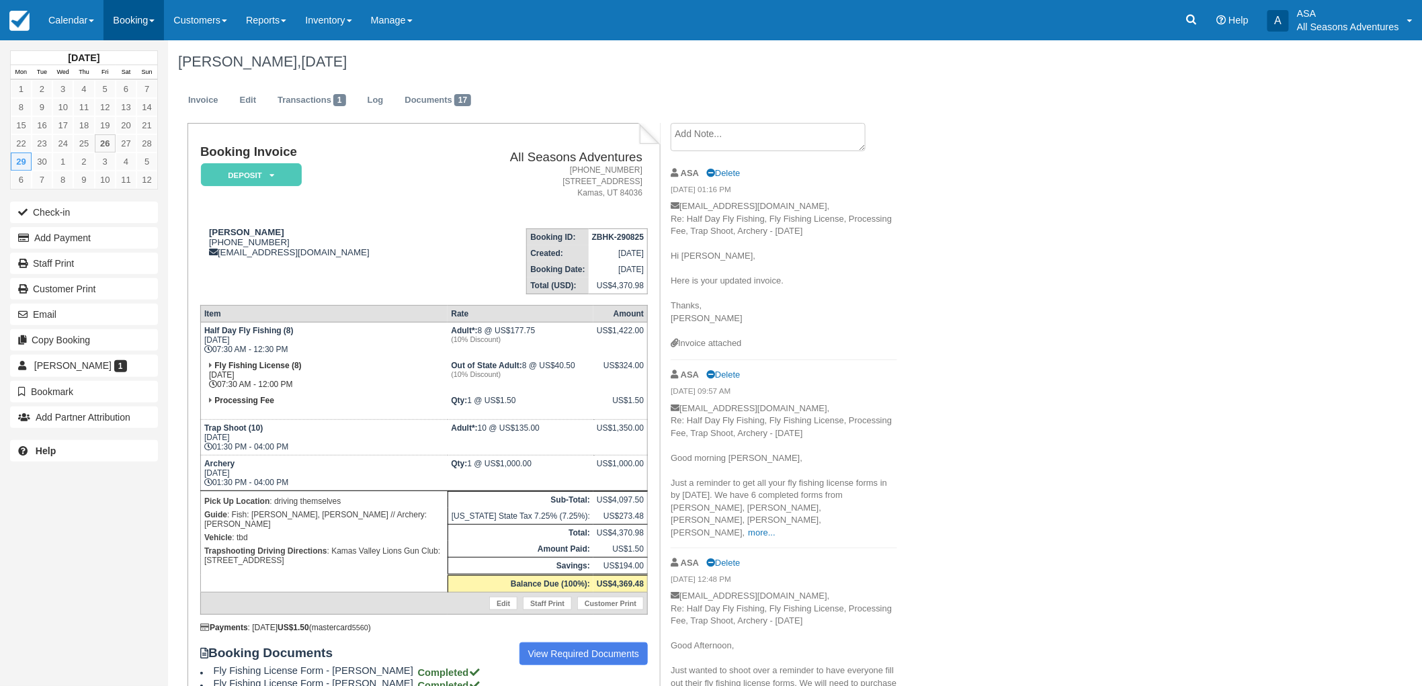
click at [113, 11] on link "Booking" at bounding box center [134, 20] width 60 height 40
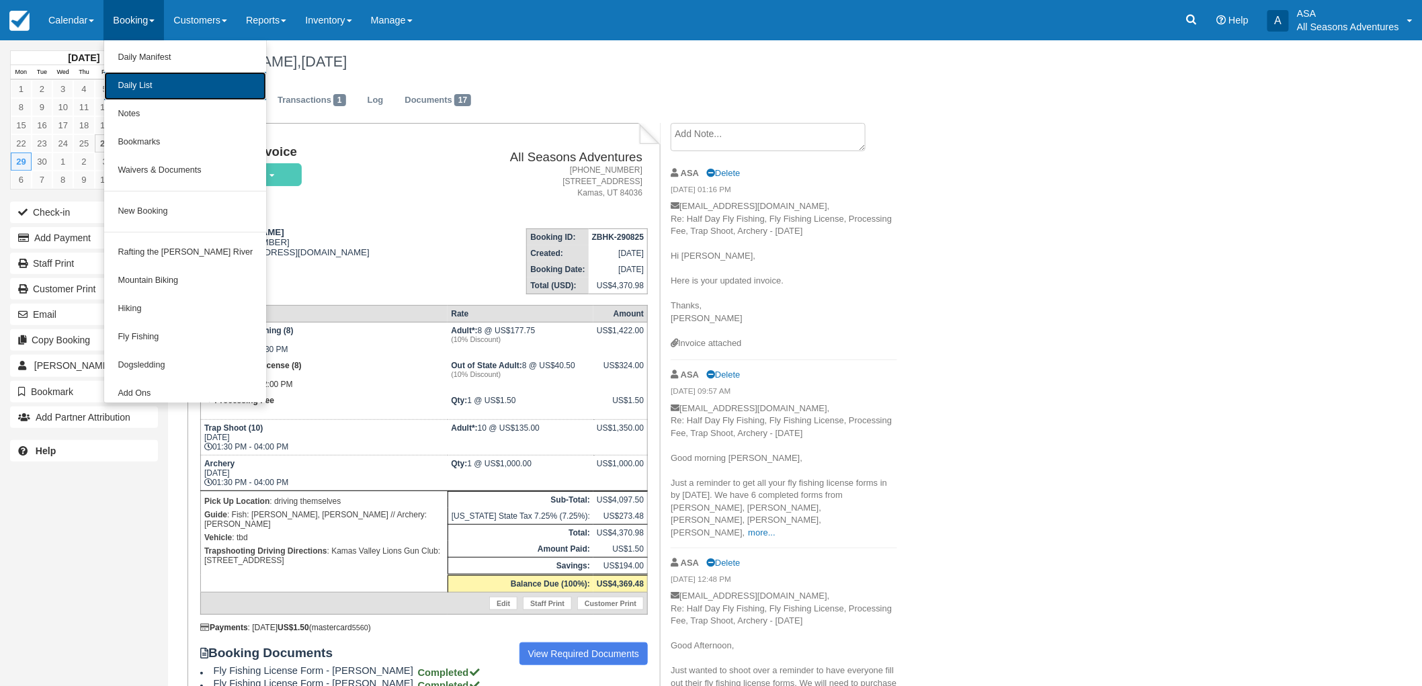
click at [153, 97] on link "Daily List" at bounding box center [185, 86] width 162 height 28
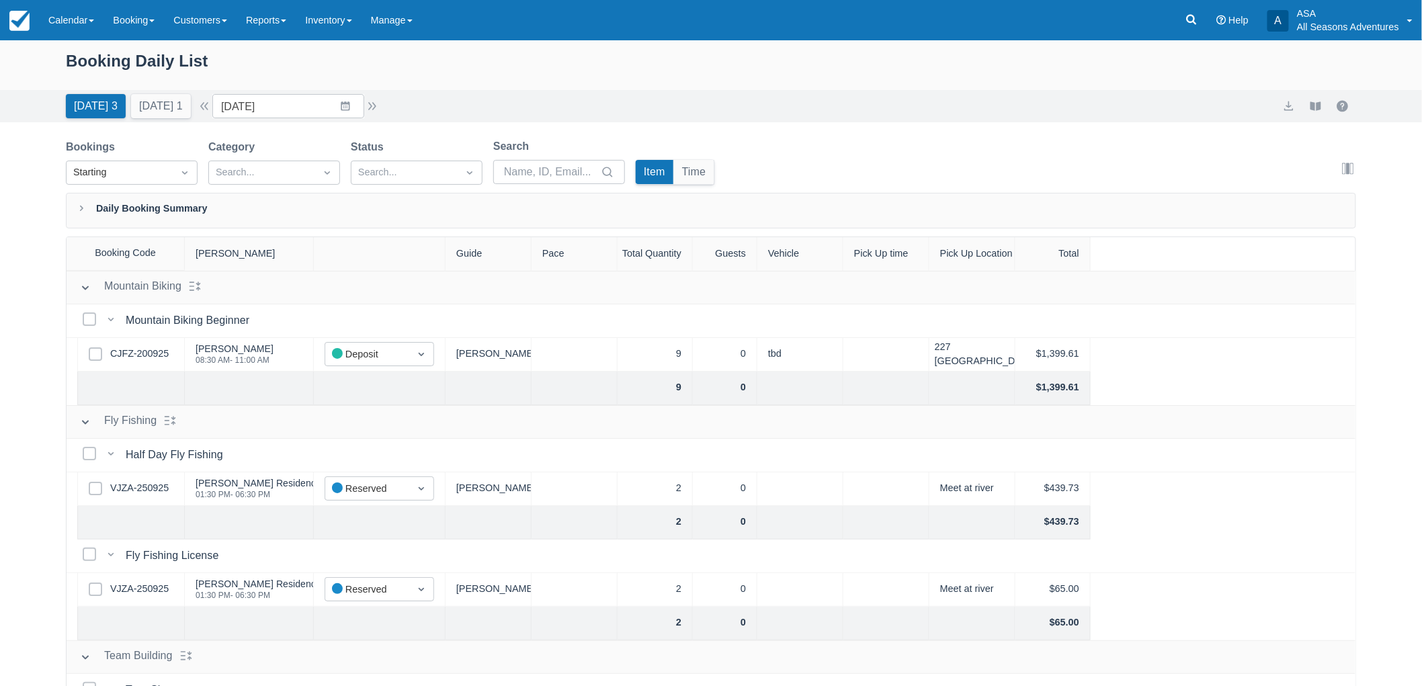
click at [0, 499] on div "Booking Daily List [DATE] 3 [DATE] 1 Date [DATE] Navigate forward to interact w…" at bounding box center [711, 397] width 1422 height 714
click at [128, 358] on link "CJFZ-200925" at bounding box center [139, 354] width 58 height 15
click at [1198, 19] on icon at bounding box center [1191, 19] width 13 height 13
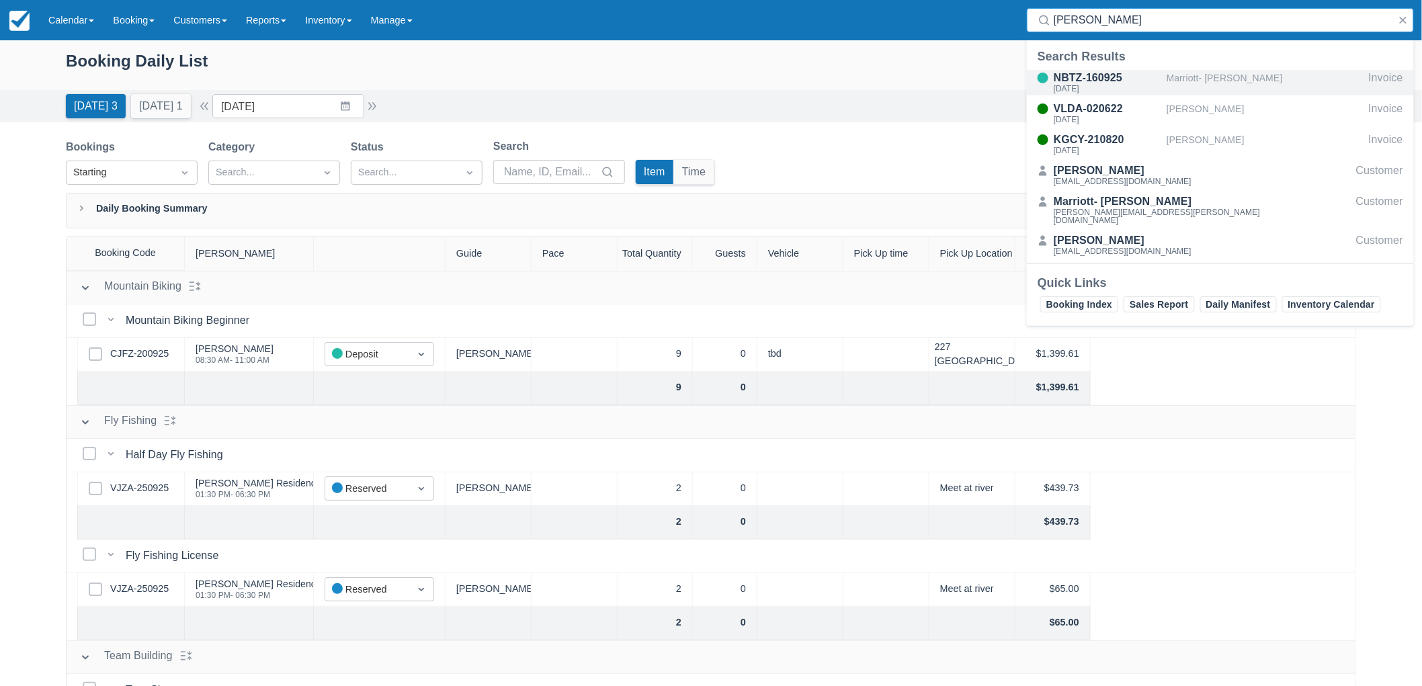
type input "cochran"
click at [1228, 85] on div "Marriott- Jill Cochran" at bounding box center [1265, 83] width 197 height 26
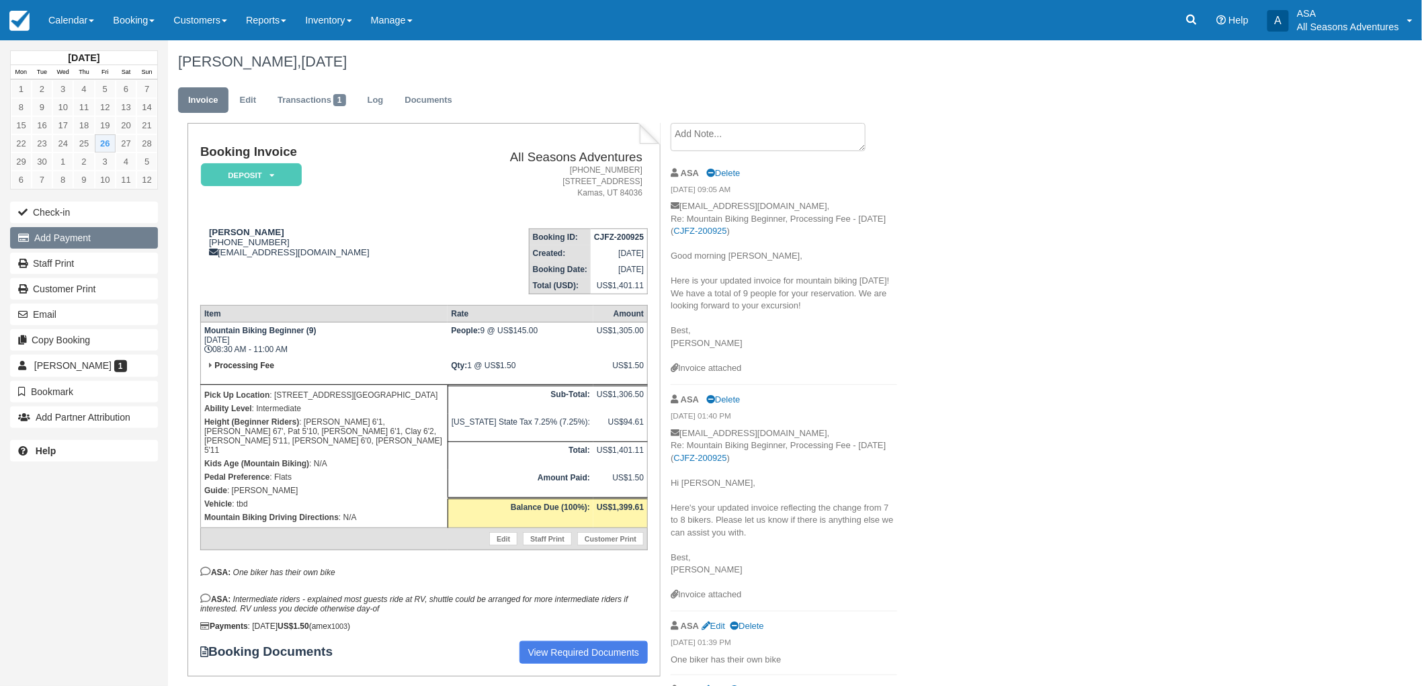
click at [126, 231] on button "Add Payment" at bounding box center [84, 238] width 148 height 22
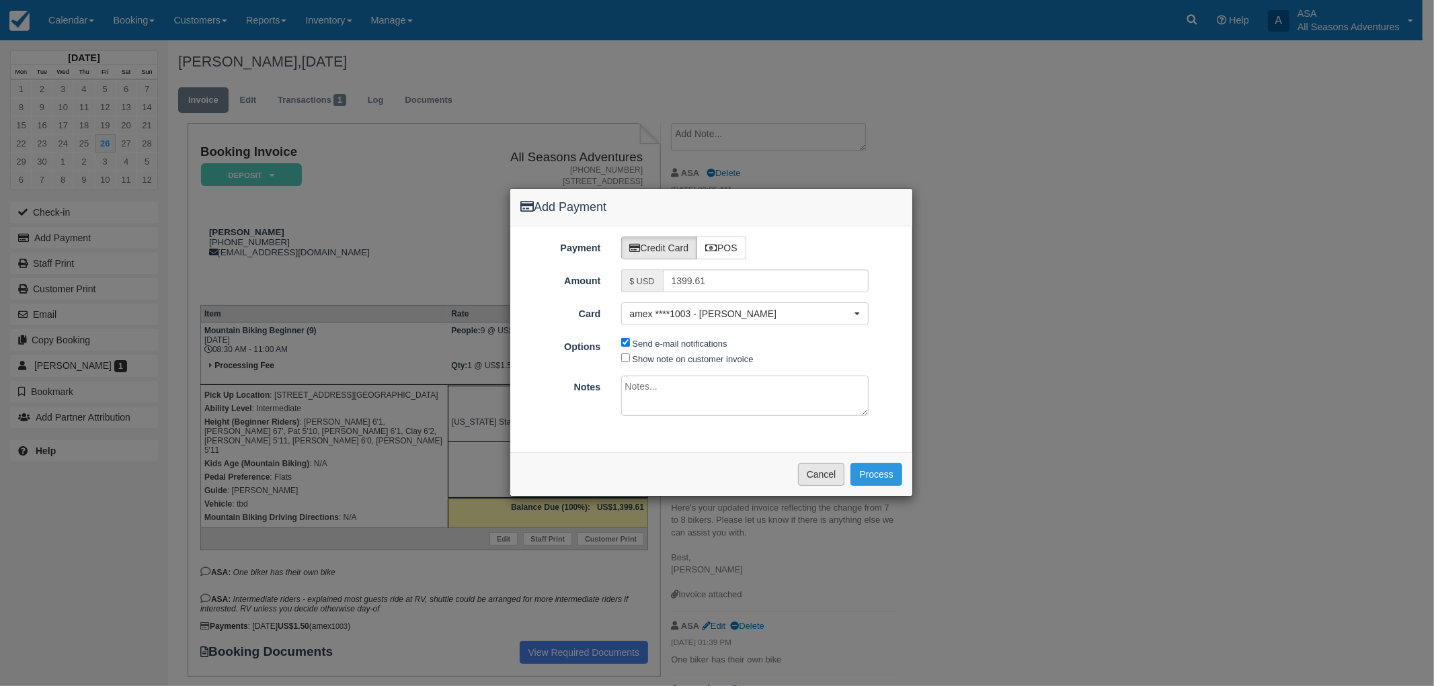
click at [811, 474] on button "Cancel" at bounding box center [821, 474] width 47 height 23
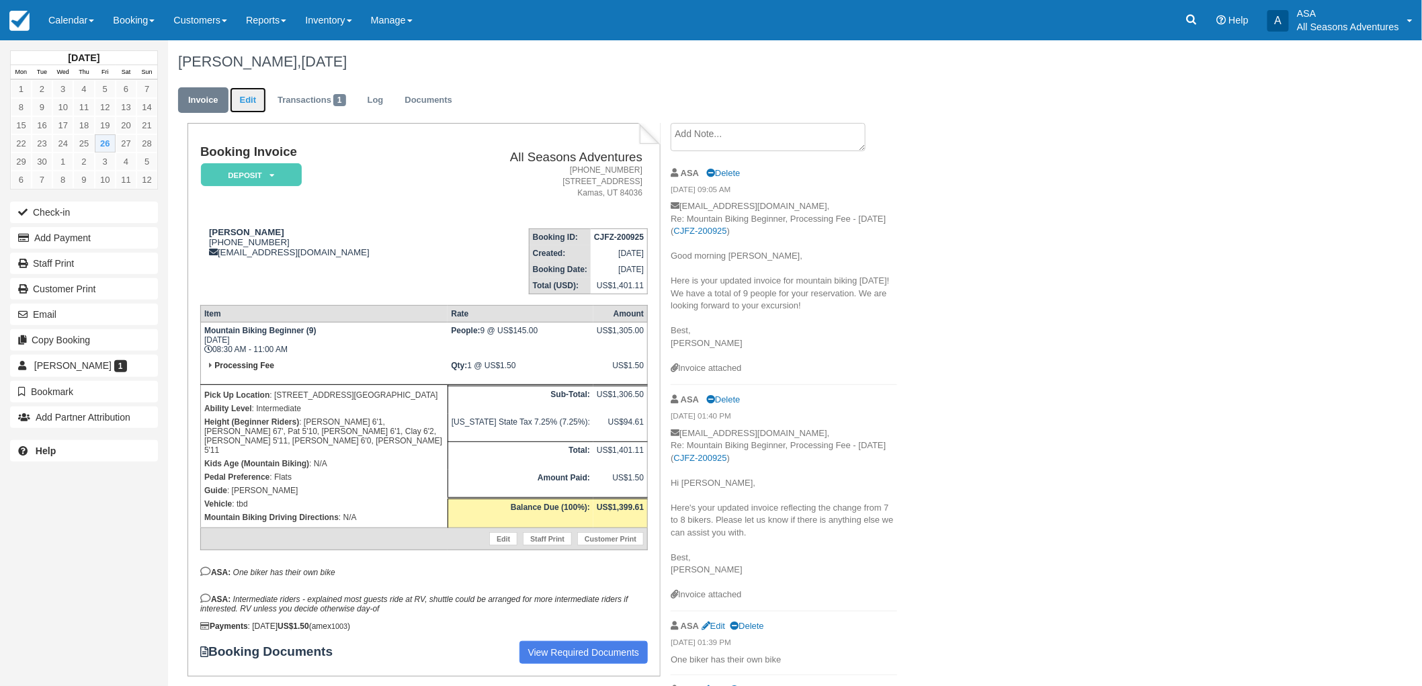
click at [250, 102] on link "Edit" at bounding box center [248, 100] width 36 height 26
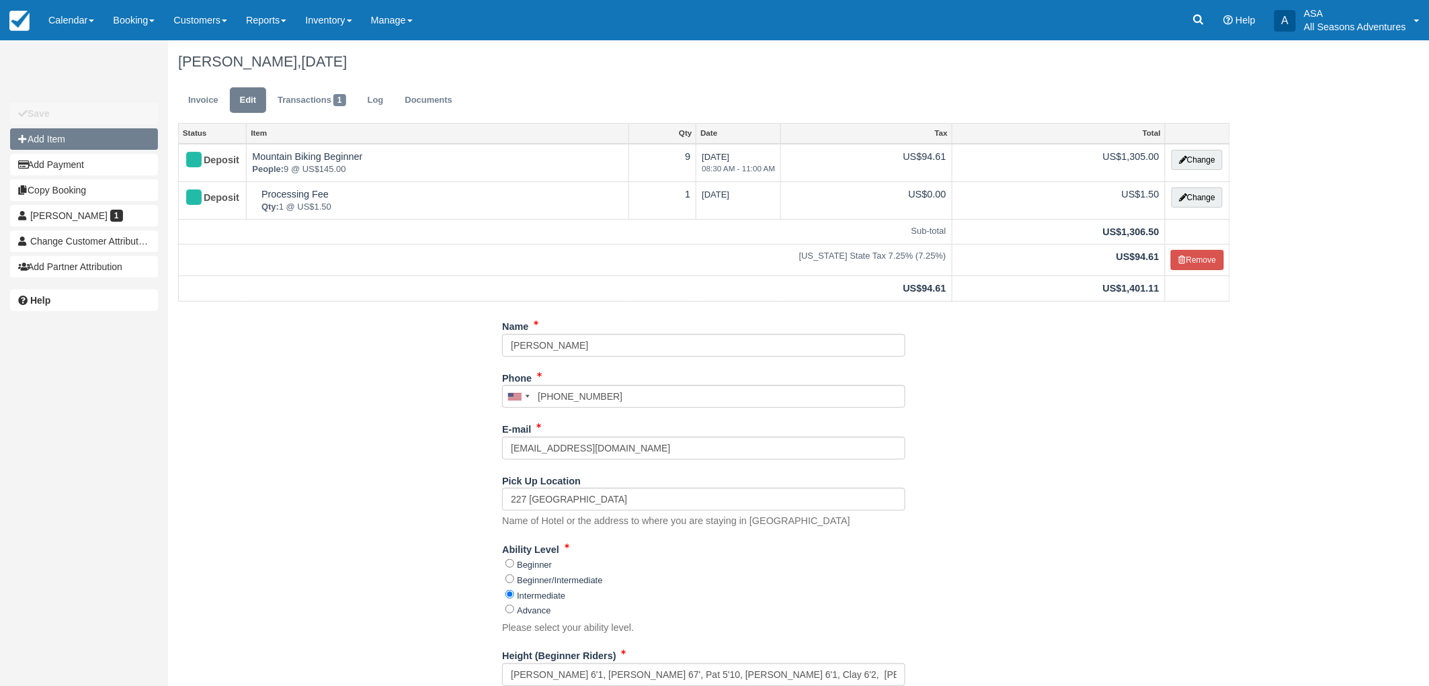
click at [76, 137] on button "Add Item" at bounding box center [84, 139] width 148 height 22
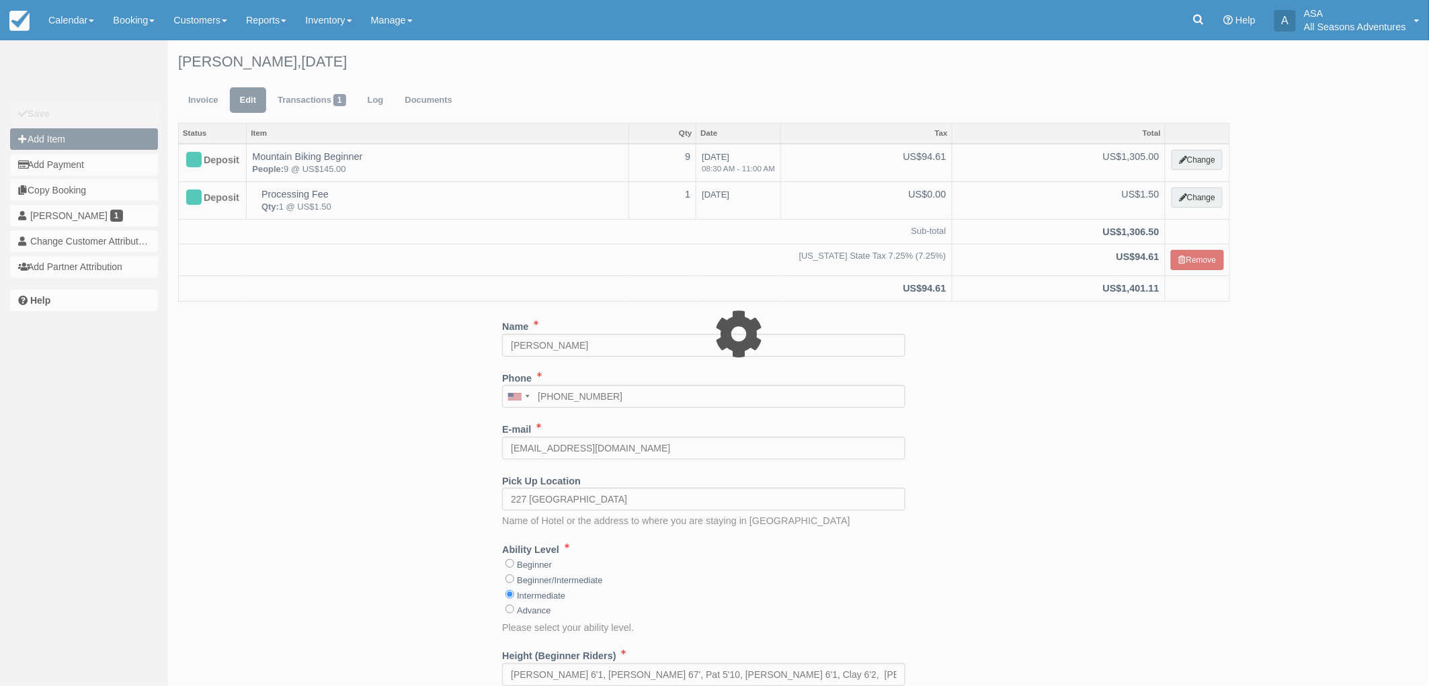
type input "0.00"
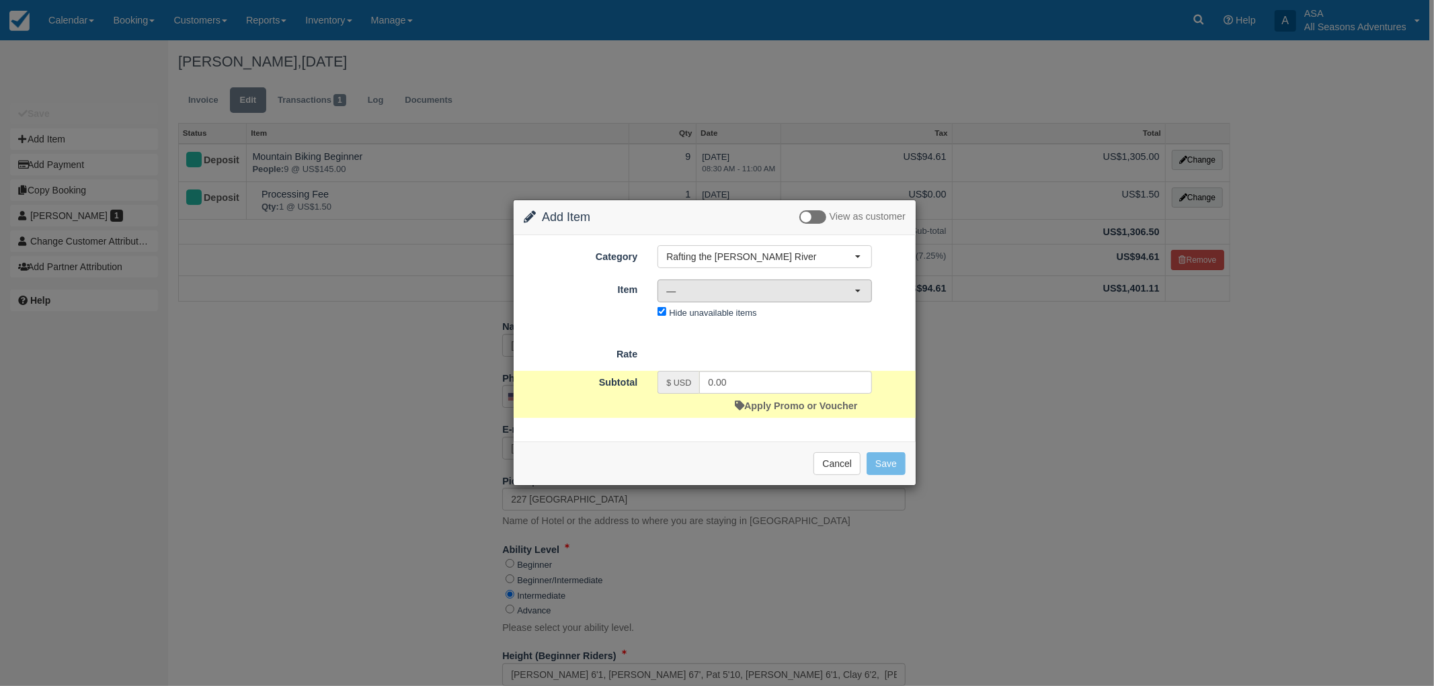
click at [854, 284] on button "—" at bounding box center [764, 291] width 214 height 23
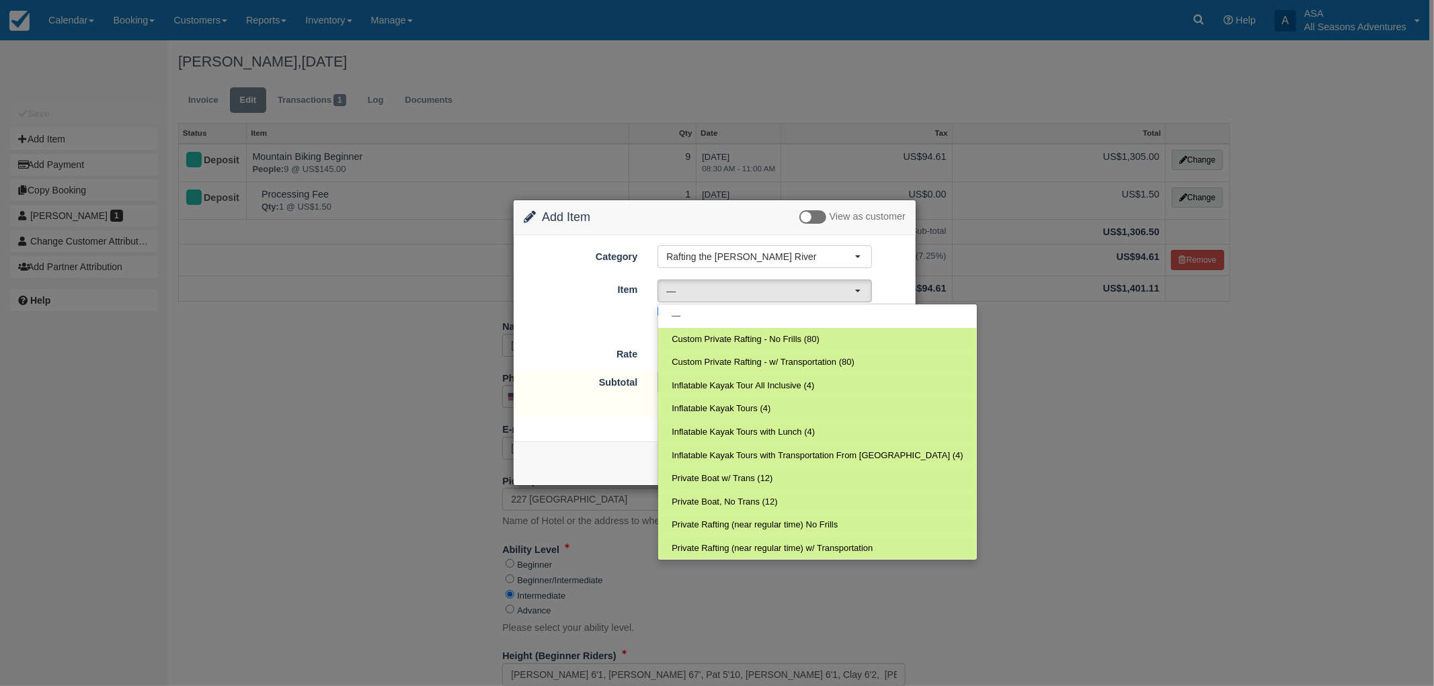
click at [793, 268] on div "Category Rafting the Weber River Rafting the Weber River Mountain Biking Hiking…" at bounding box center [715, 283] width 382 height 77
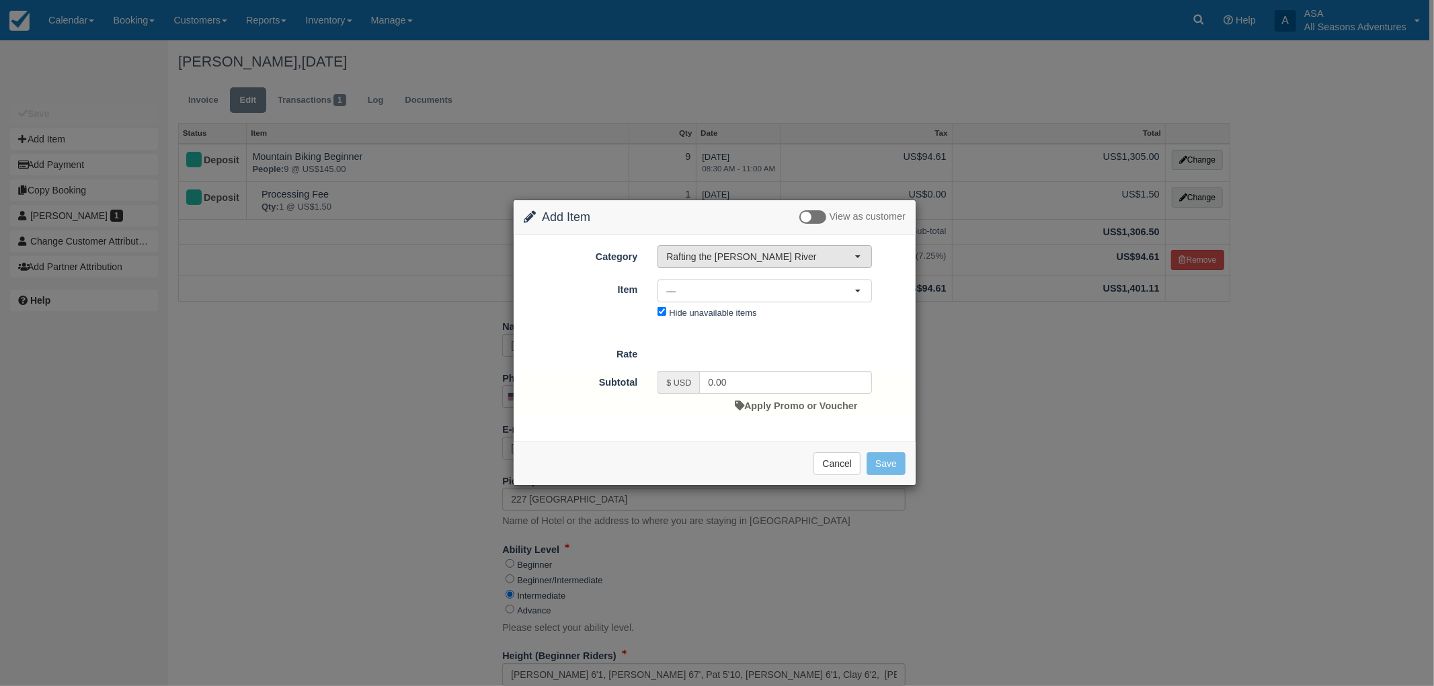
click at [795, 260] on span "Rafting the [PERSON_NAME] River" at bounding box center [760, 256] width 188 height 13
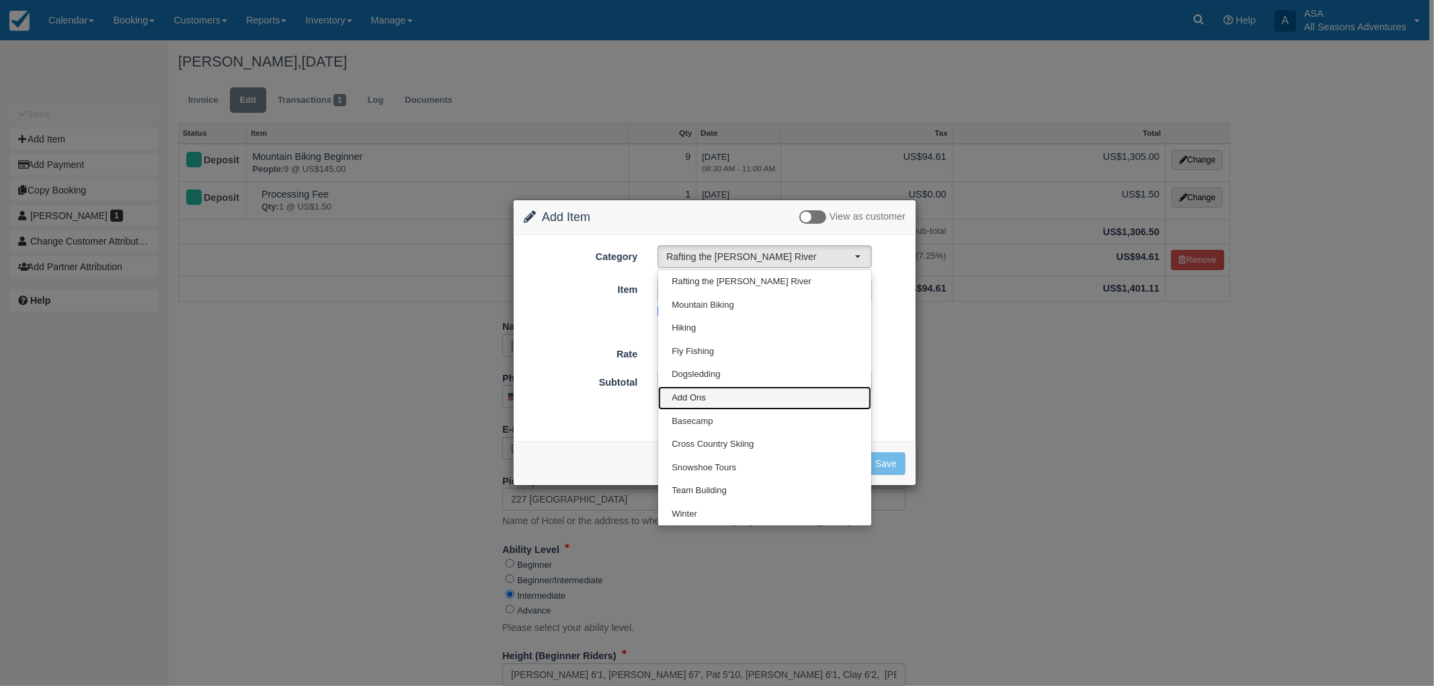
click at [758, 399] on link "Add Ons" at bounding box center [764, 398] width 213 height 24
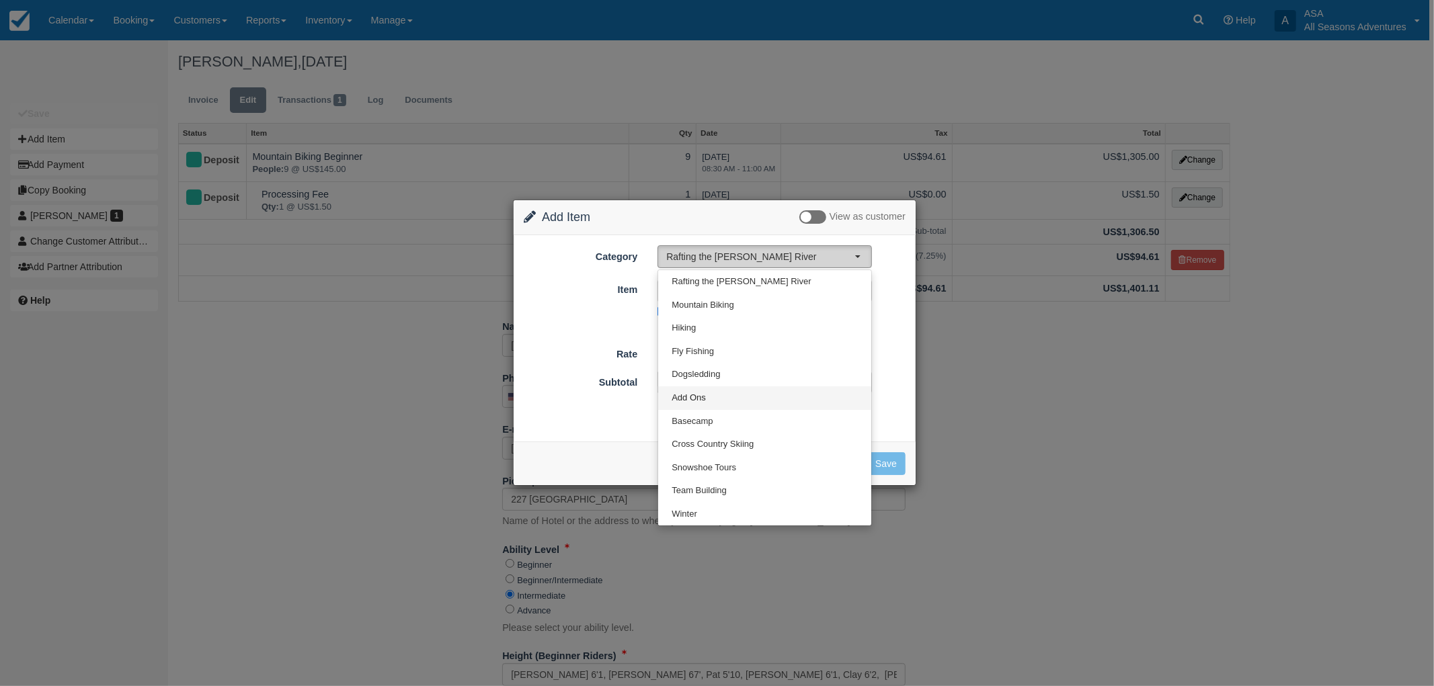
select select "13"
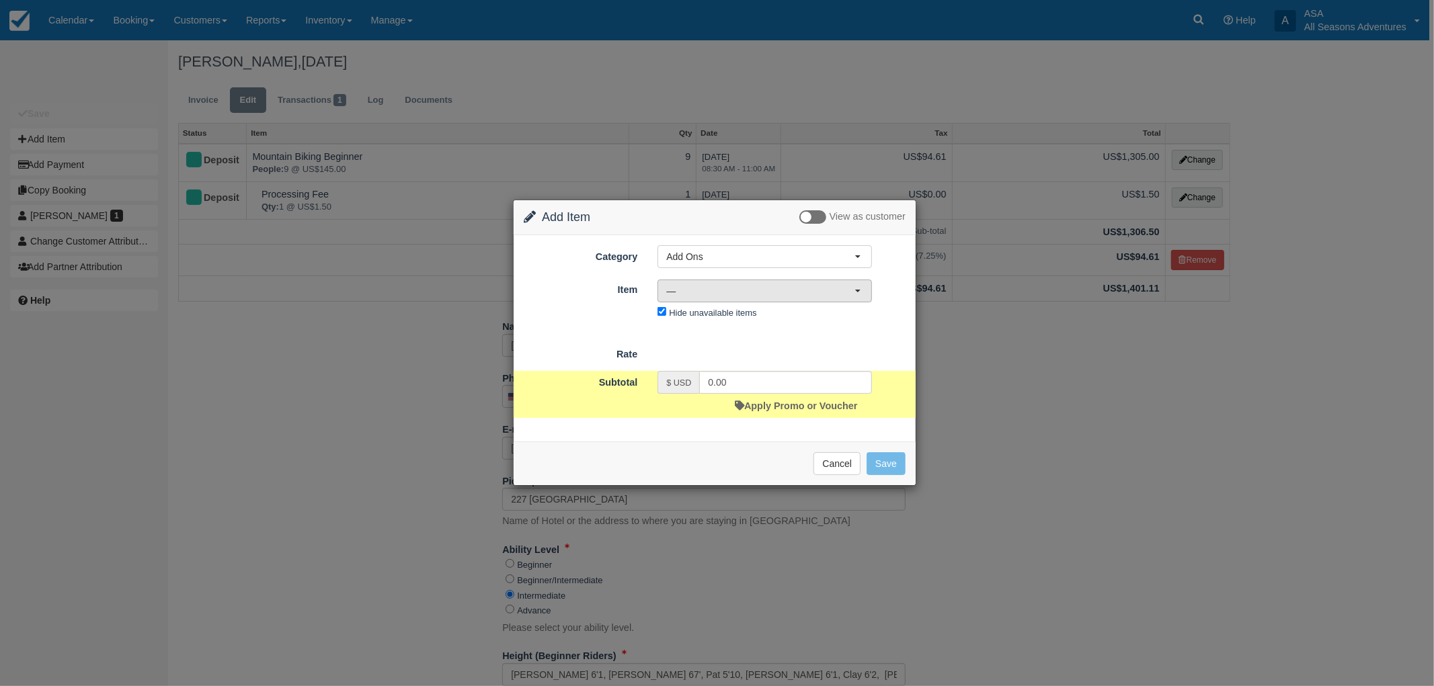
click at [769, 291] on span "—" at bounding box center [760, 290] width 188 height 13
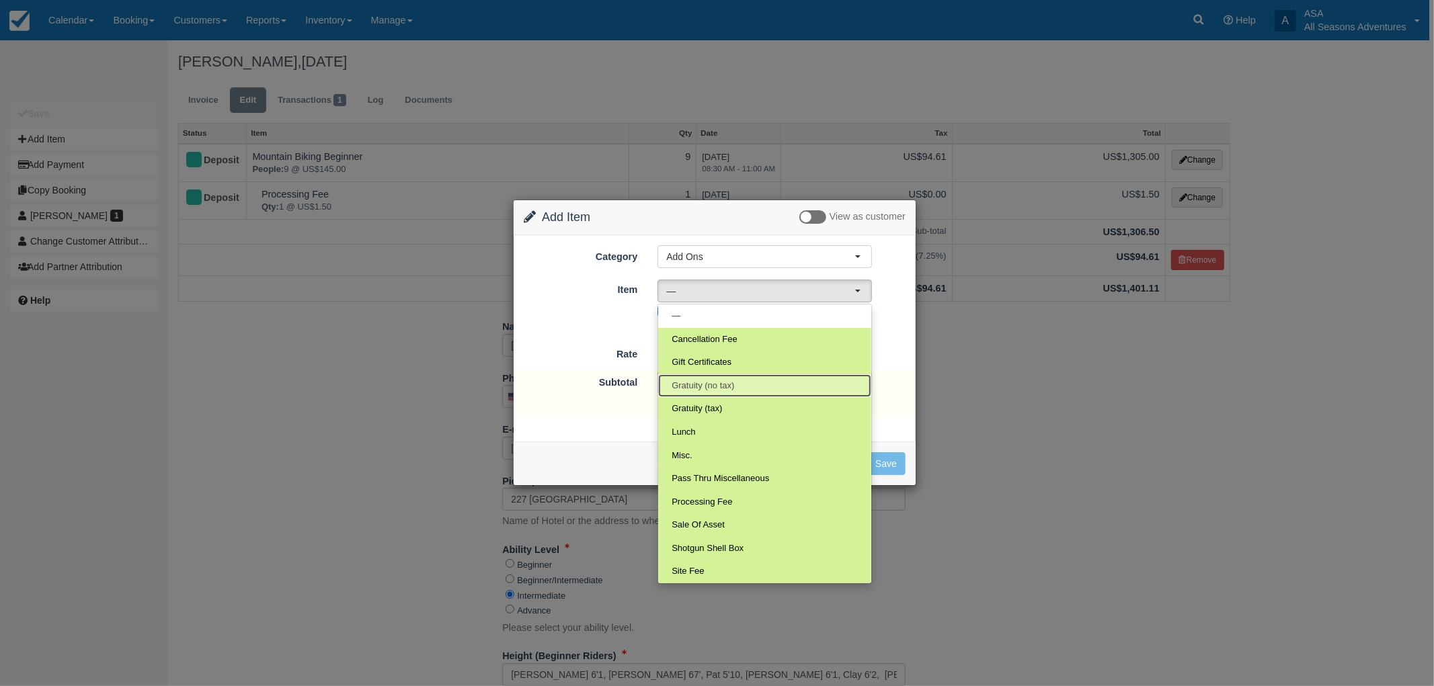
click at [759, 384] on link "Gratuity (no tax)" at bounding box center [764, 386] width 213 height 24
select select "70"
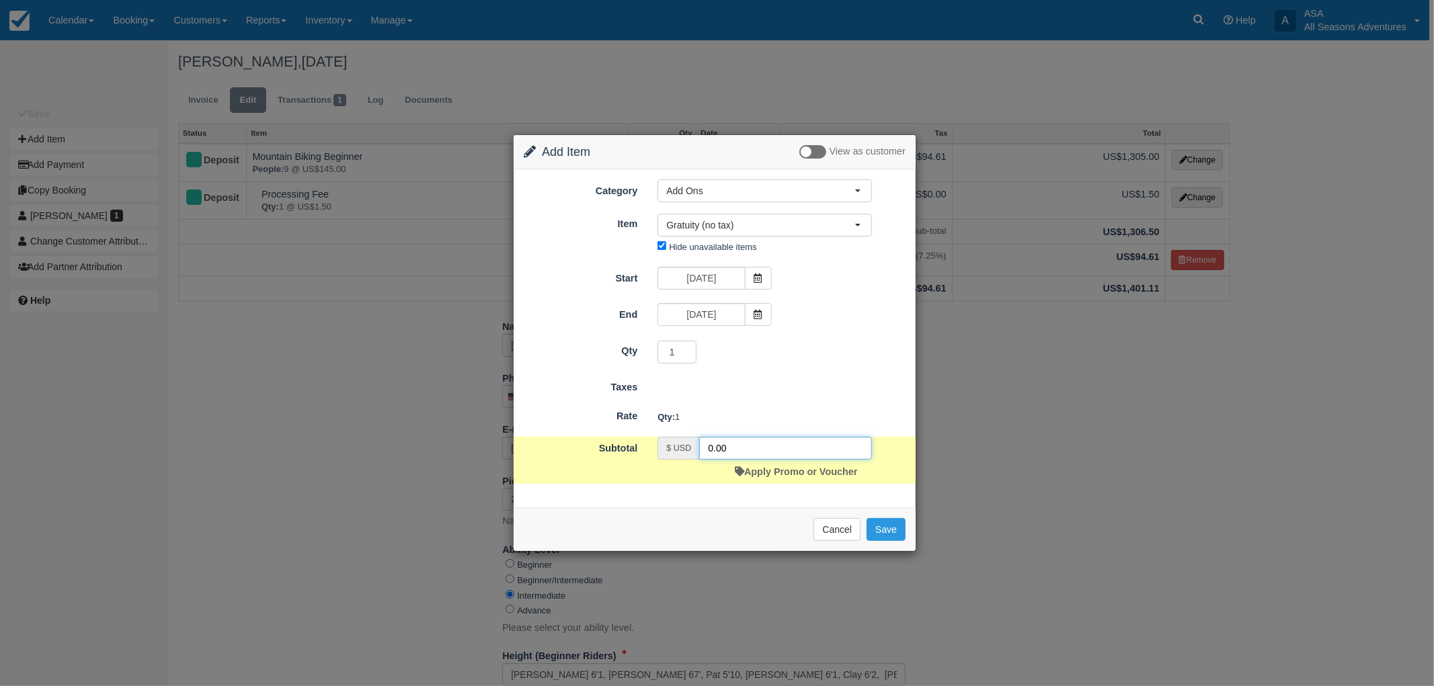
drag, startPoint x: 756, startPoint y: 446, endPoint x: 593, endPoint y: 430, distance: 164.1
click at [615, 439] on div "Subtotal $ USD 0.00 Apply Promo or Voucher" at bounding box center [714, 460] width 402 height 47
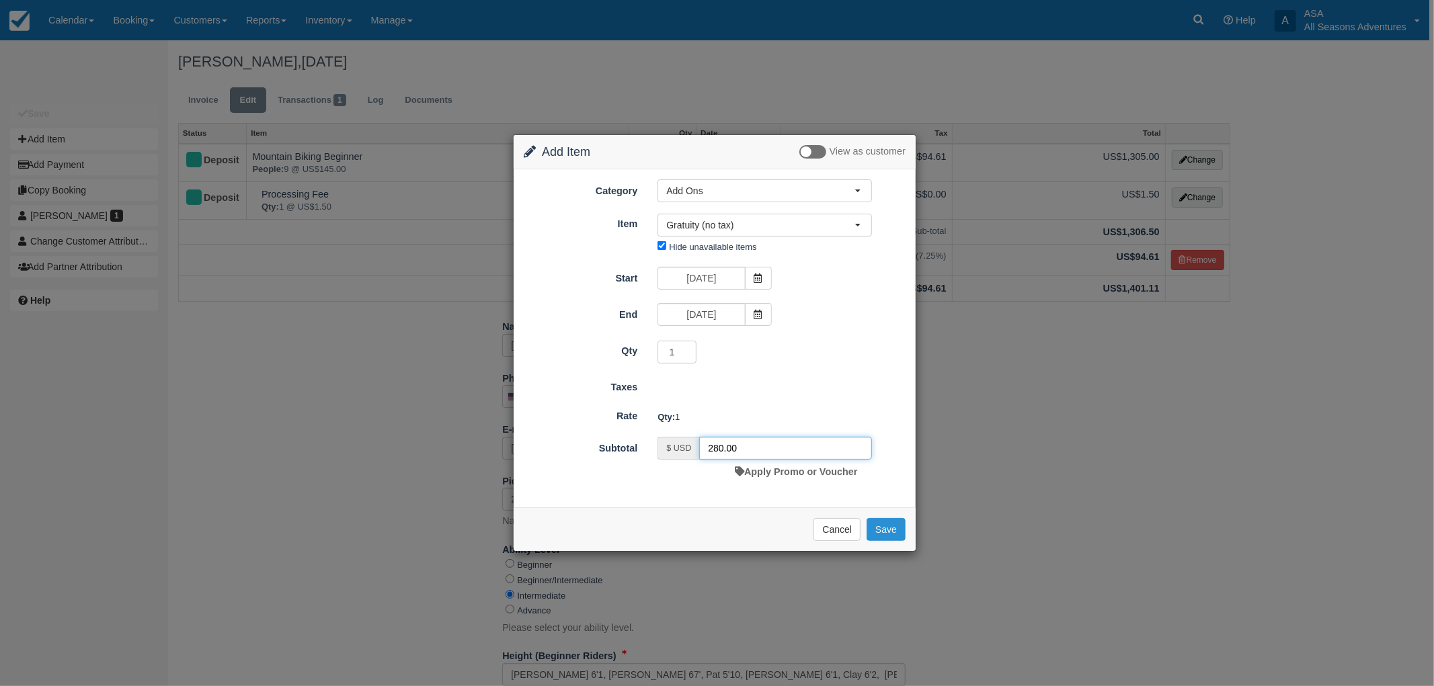
type input "280.00"
click at [901, 526] on button "Save" at bounding box center [885, 529] width 39 height 23
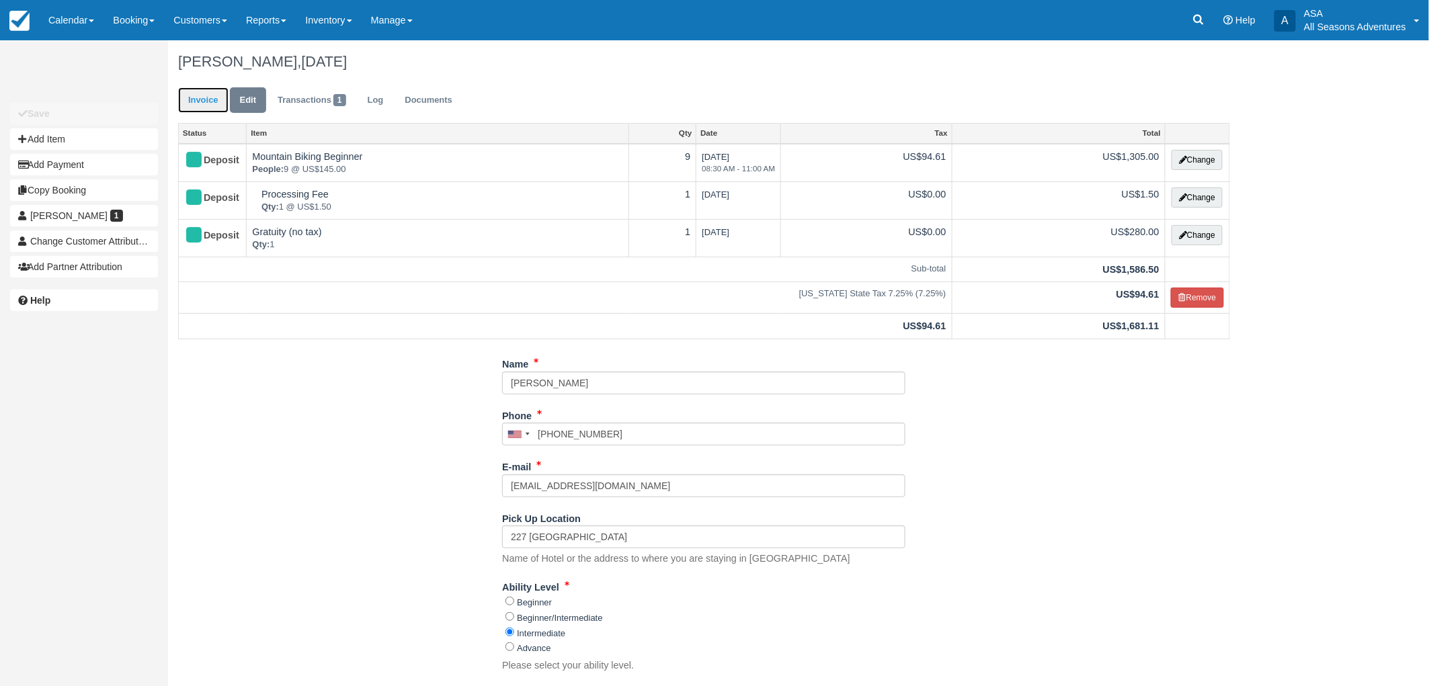
click at [199, 89] on link "Invoice" at bounding box center [203, 100] width 50 height 26
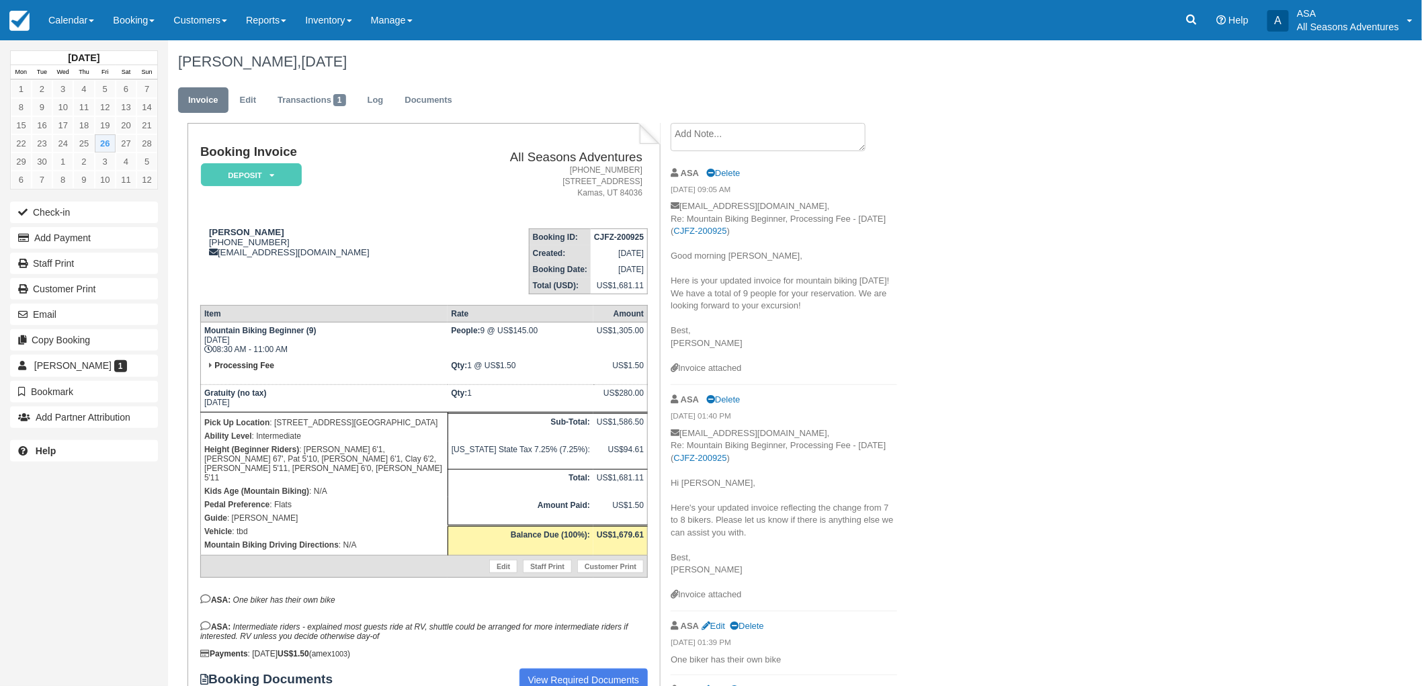
click at [778, 138] on textarea at bounding box center [768, 137] width 195 height 28
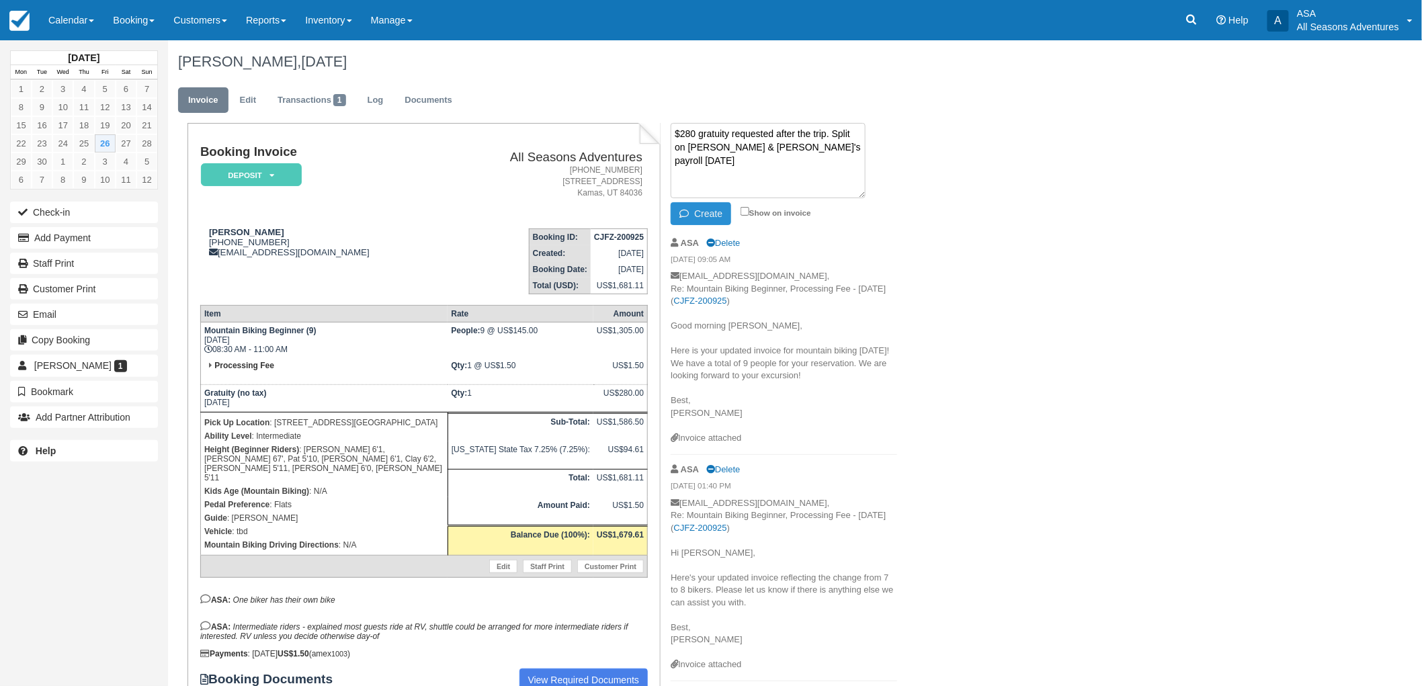
type textarea "$280 gratuity requested after the trip. Split on [PERSON_NAME] & [PERSON_NAME]'…"
click at [711, 212] on button "Create" at bounding box center [701, 213] width 60 height 23
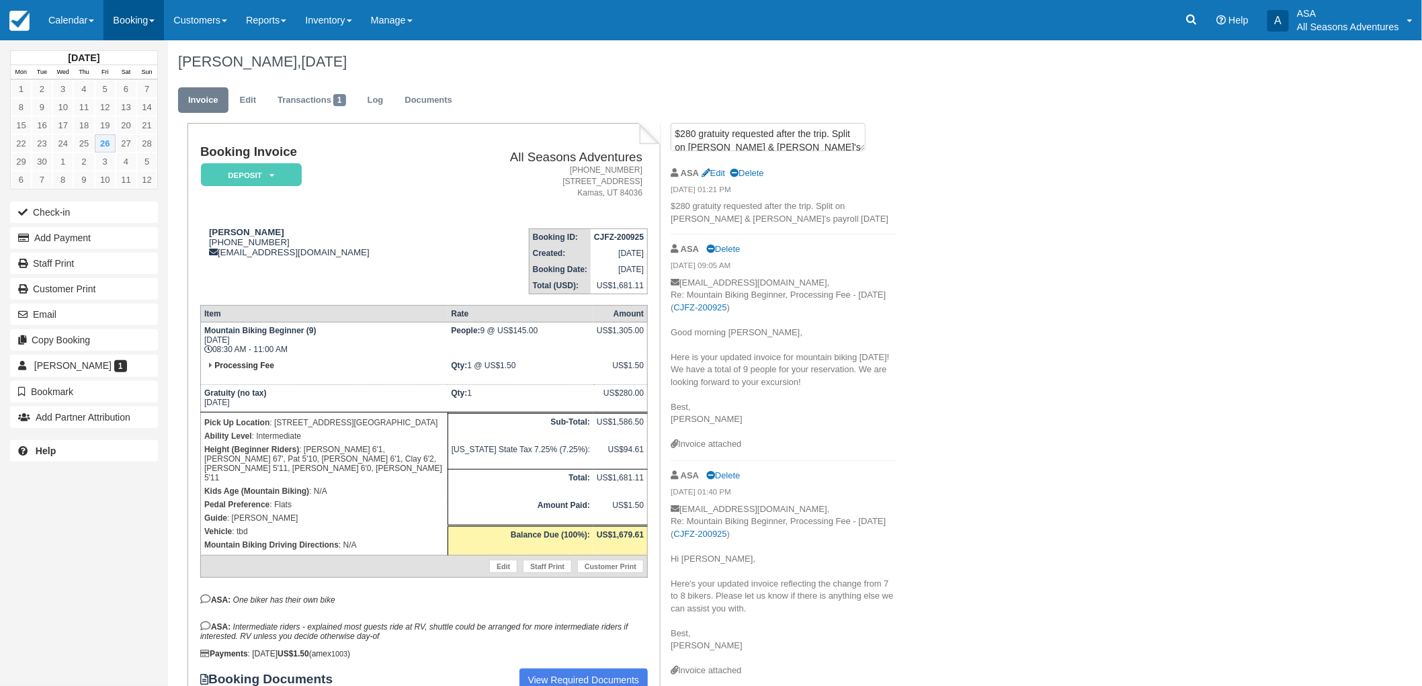
click at [124, 27] on link "Booking" at bounding box center [134, 20] width 60 height 40
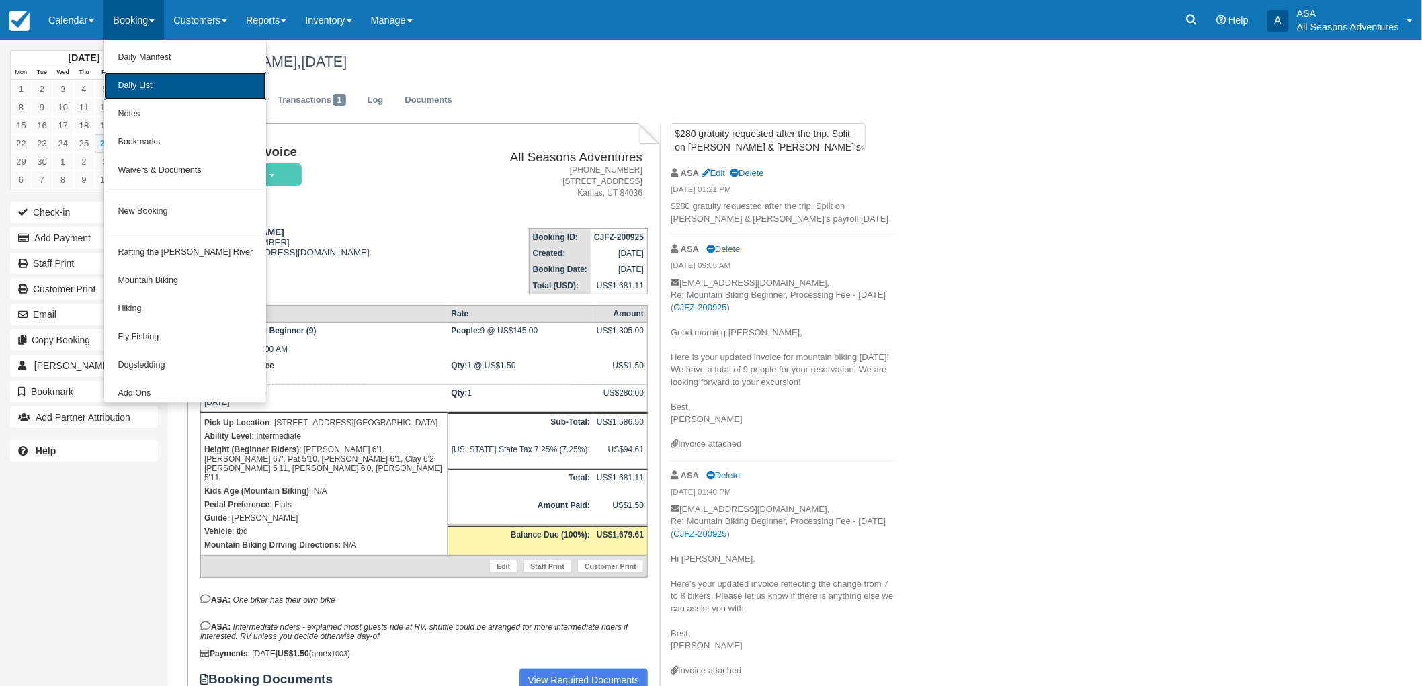
click at [144, 77] on link "Daily List" at bounding box center [185, 86] width 162 height 28
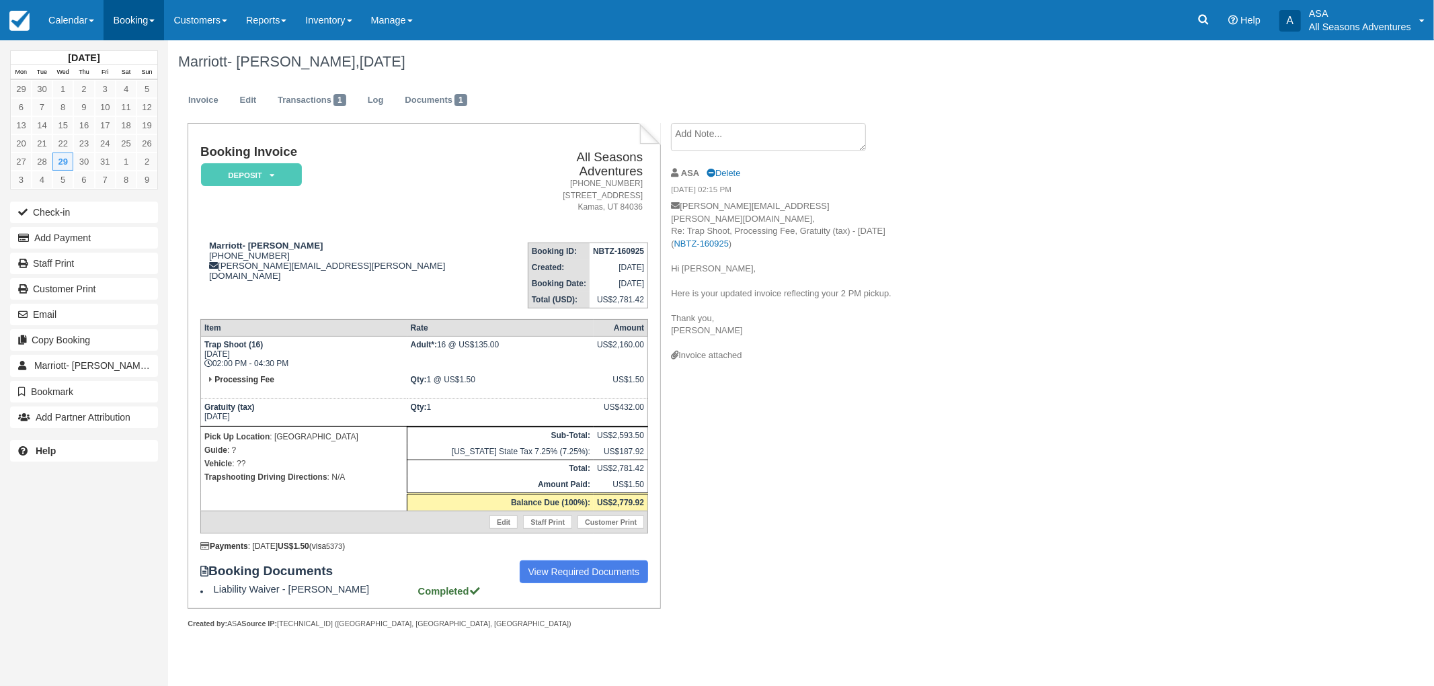
click at [142, 17] on link "Booking" at bounding box center [134, 20] width 60 height 40
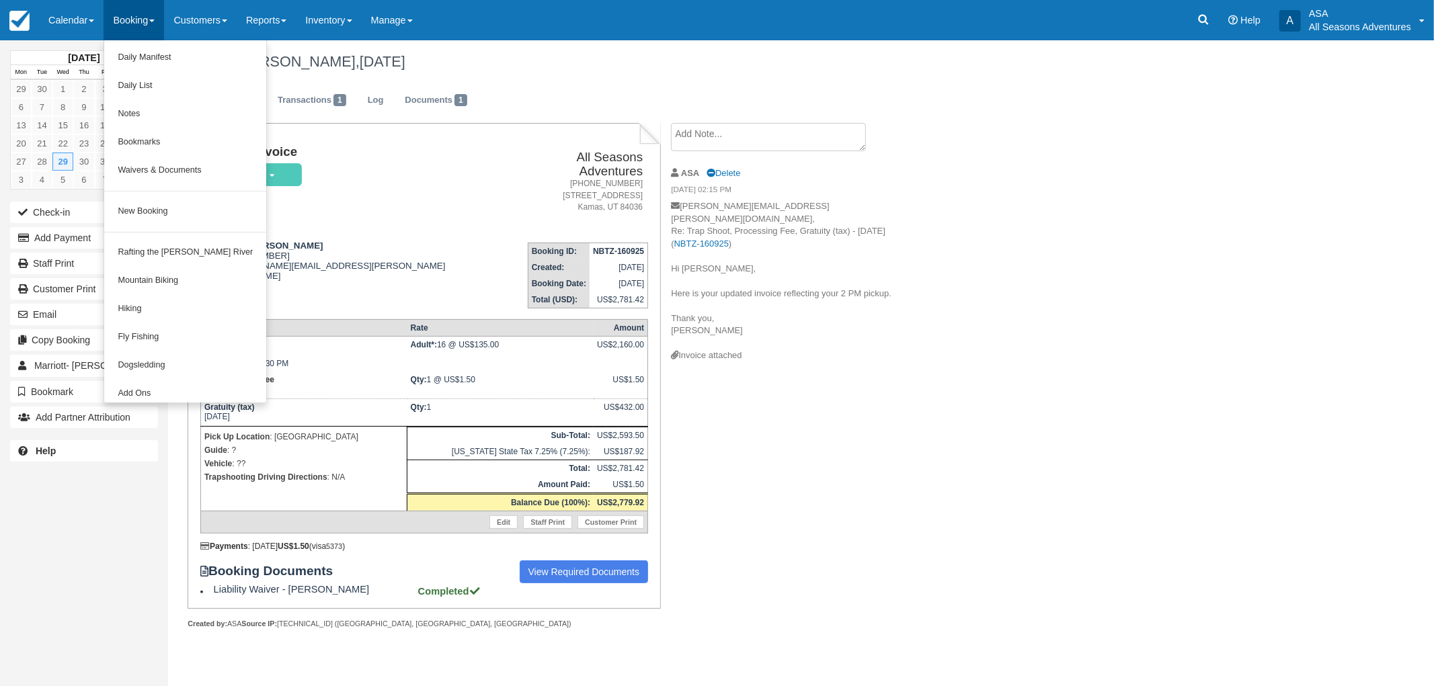
click at [509, 37] on div "Menu Calendar Customer Inventory Month Week Day Booking Daily Manifest Daily Li…" at bounding box center [717, 20] width 1434 height 40
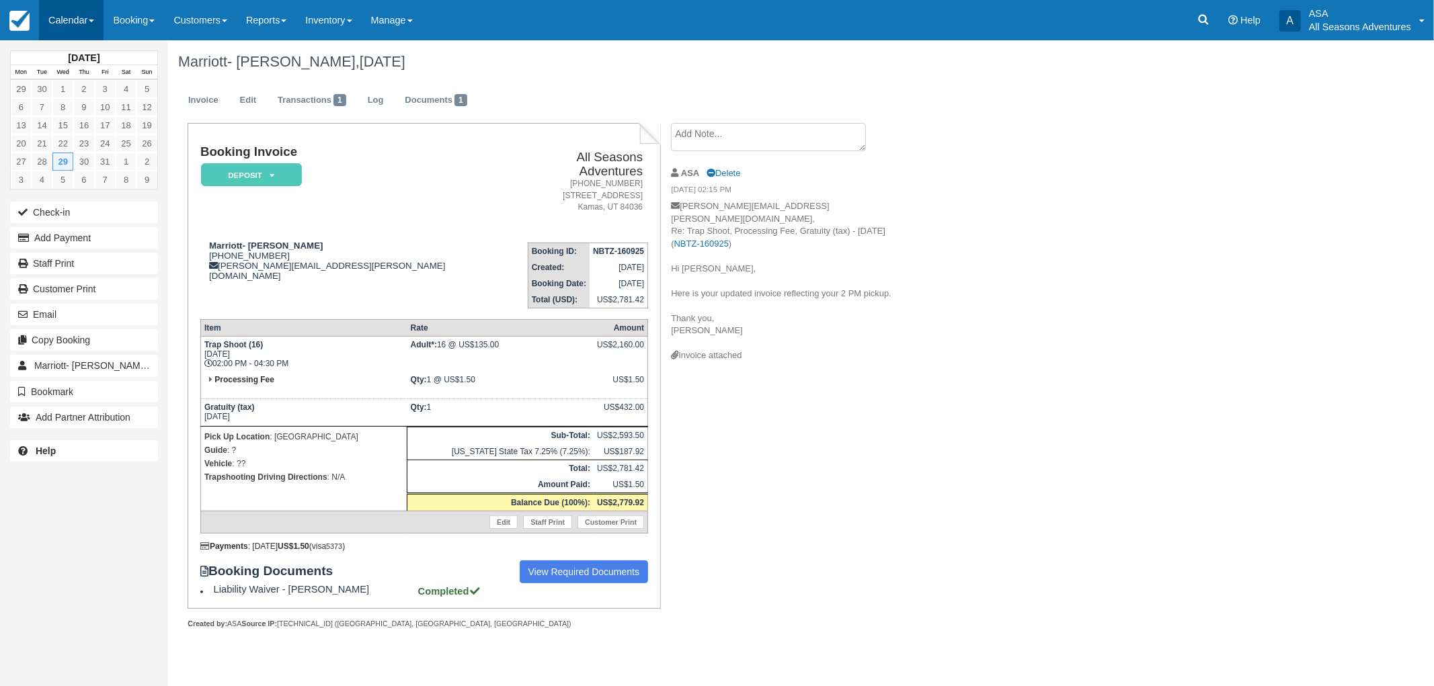
click at [85, 11] on link "Calendar" at bounding box center [71, 20] width 65 height 40
click at [140, 17] on link "Booking" at bounding box center [134, 20] width 60 height 40
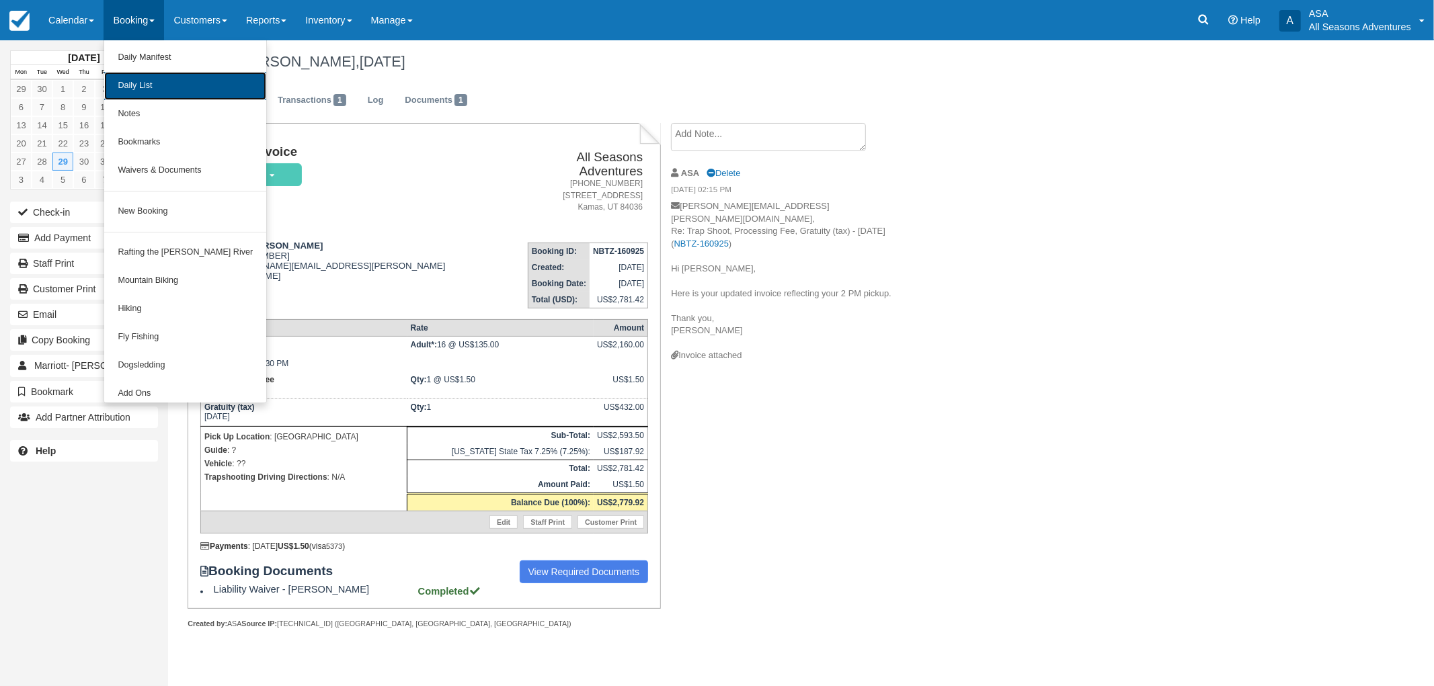
click at [153, 89] on link "Daily List" at bounding box center [185, 86] width 162 height 28
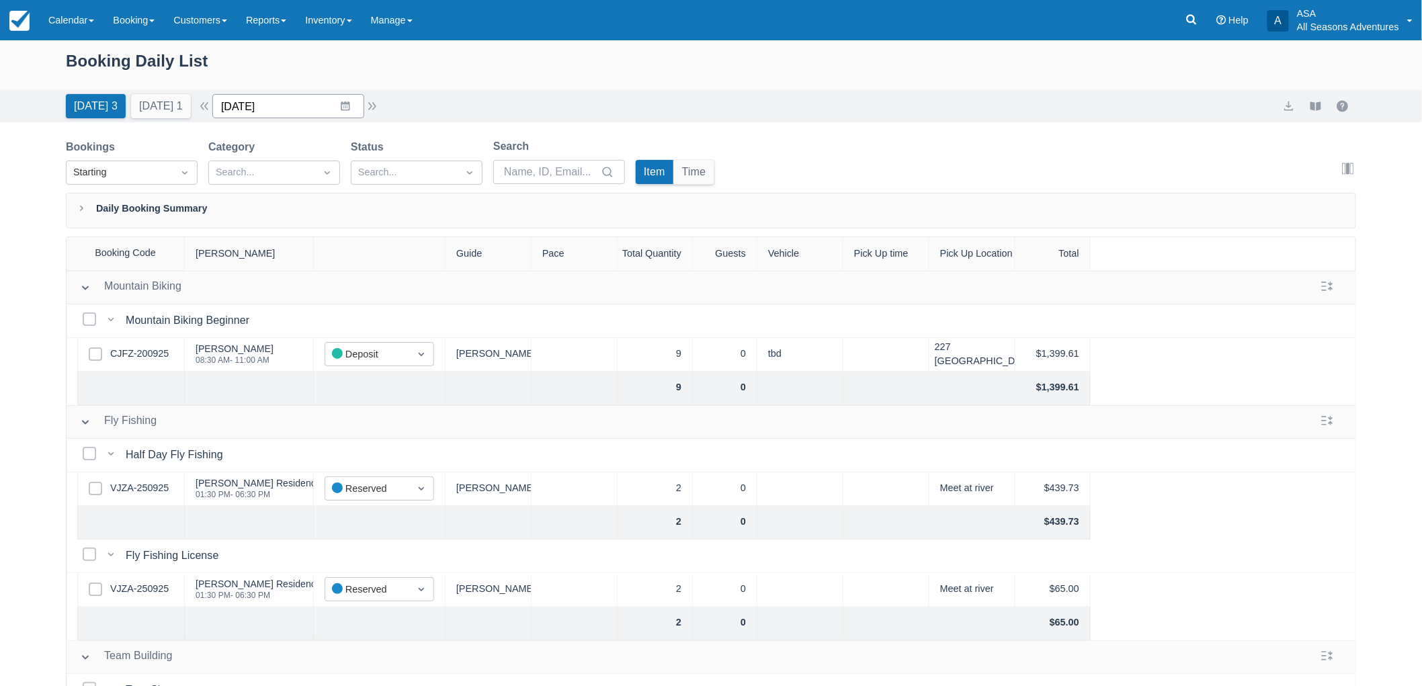
click at [350, 104] on input "[DATE]" at bounding box center [288, 106] width 152 height 24
click at [304, 306] on td "30" at bounding box center [293, 312] width 26 height 26
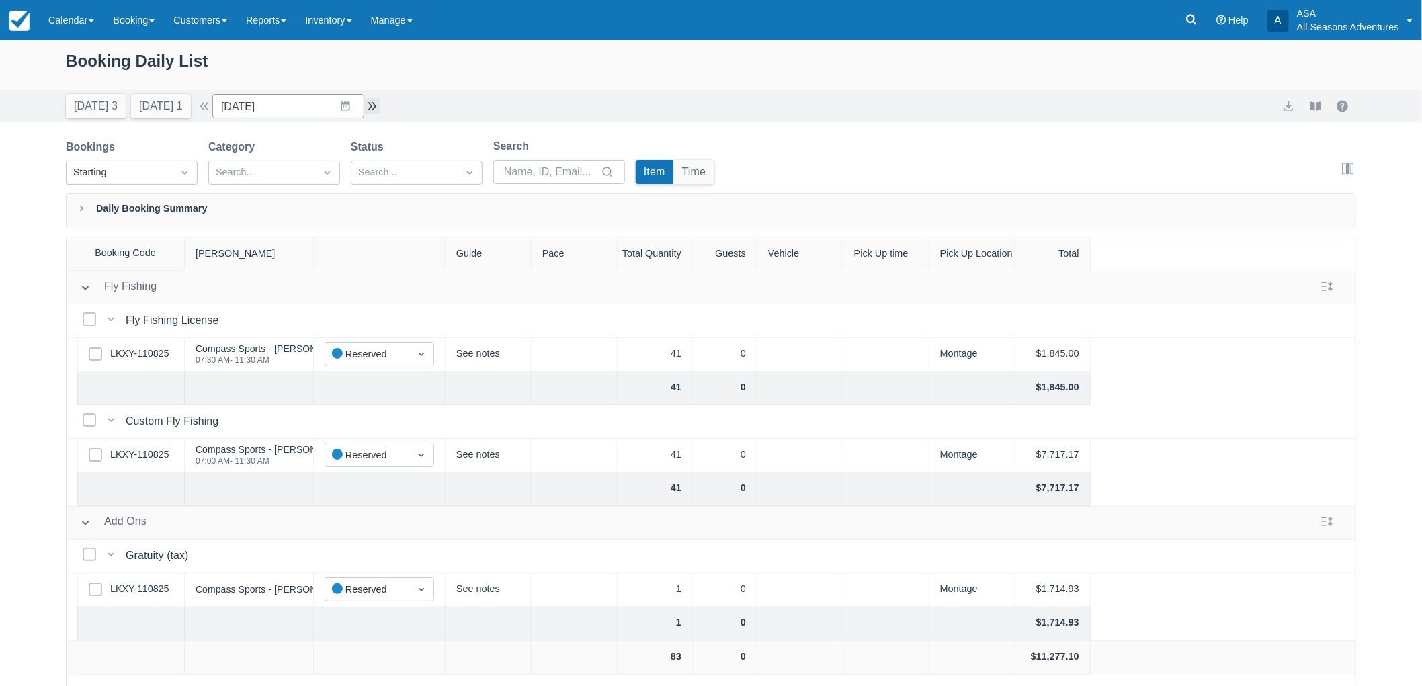
click at [376, 108] on button "button" at bounding box center [372, 106] width 16 height 16
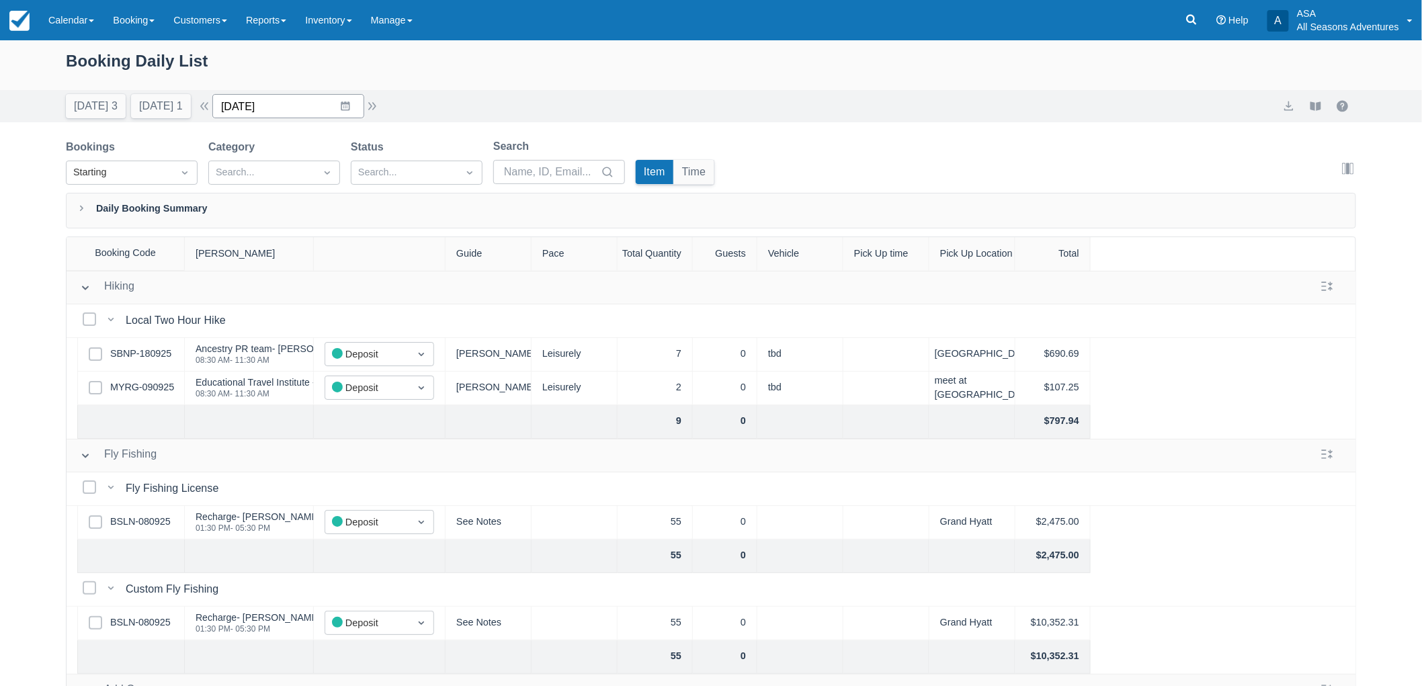
click at [343, 104] on input "10/01/25" at bounding box center [288, 106] width 152 height 24
click at [247, 159] on icon "Move backward to switch to the previous month." at bounding box center [240, 161] width 13 height 13
click at [470, 84] on div "Booking Daily List" at bounding box center [711, 67] width 1290 height 39
click at [477, 72] on div "Booking Daily List" at bounding box center [711, 67] width 1290 height 39
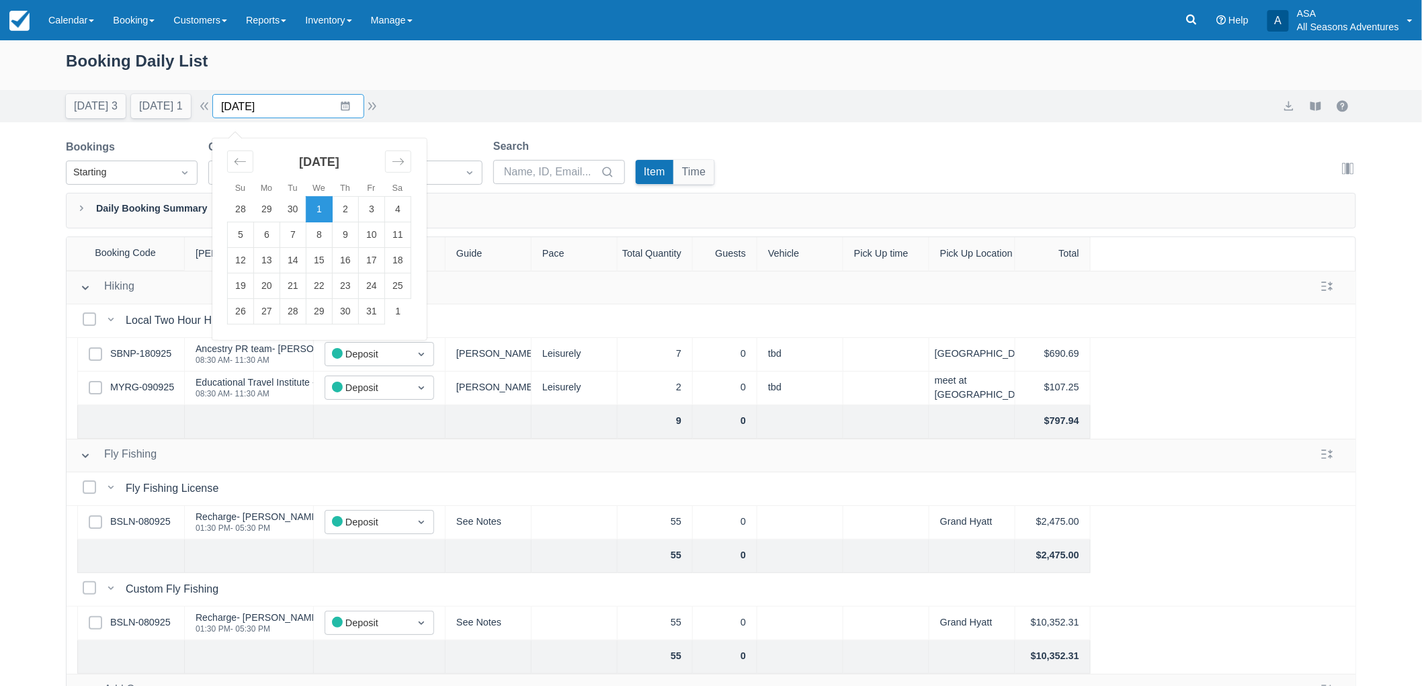
click at [346, 104] on input "[DATE]" at bounding box center [288, 106] width 152 height 24
click at [240, 163] on div "Move backward to switch to the previous month." at bounding box center [240, 162] width 26 height 22
click at [547, 95] on div "Today 3 Tomorrow 1 Date 10/01/25 Navigate forward to interact with the calendar…" at bounding box center [711, 106] width 1290 height 24
click at [352, 106] on input "10/01/25" at bounding box center [288, 106] width 152 height 24
click at [251, 170] on div "Move backward to switch to the previous month." at bounding box center [240, 162] width 26 height 22
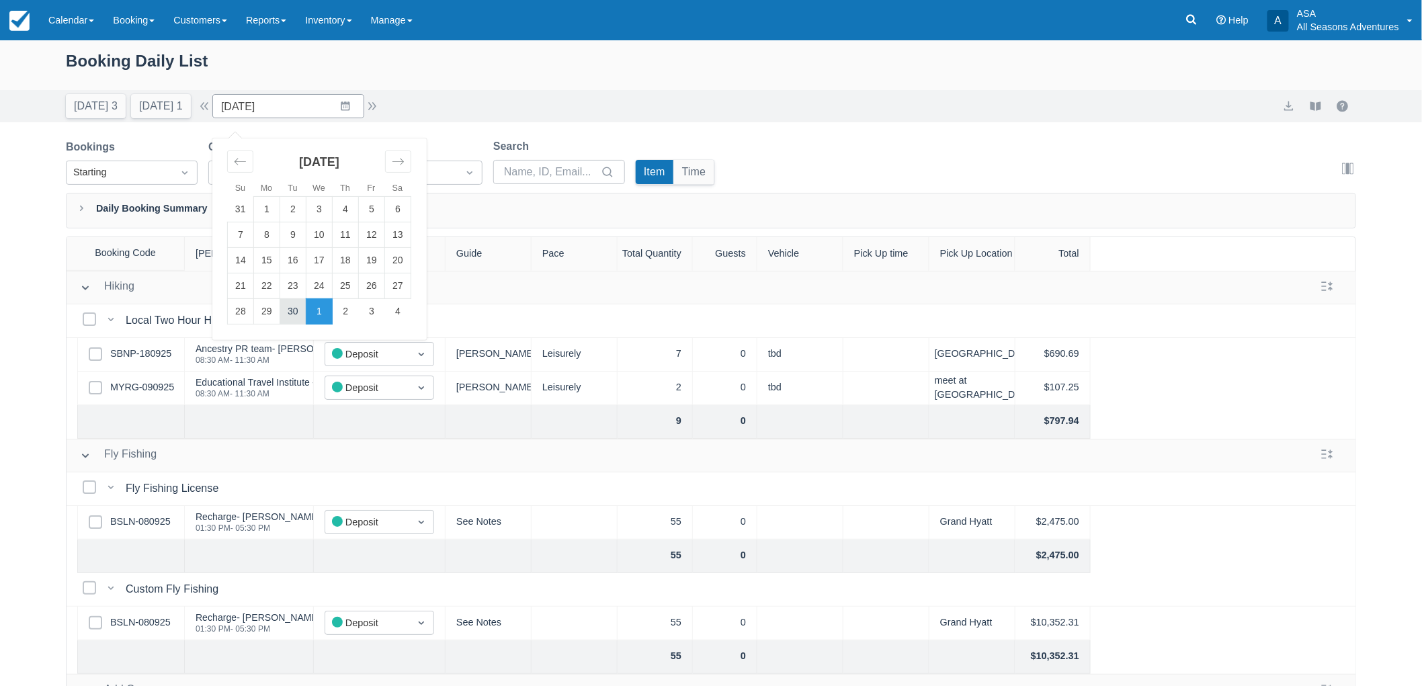
click at [305, 306] on td "30" at bounding box center [293, 312] width 26 height 26
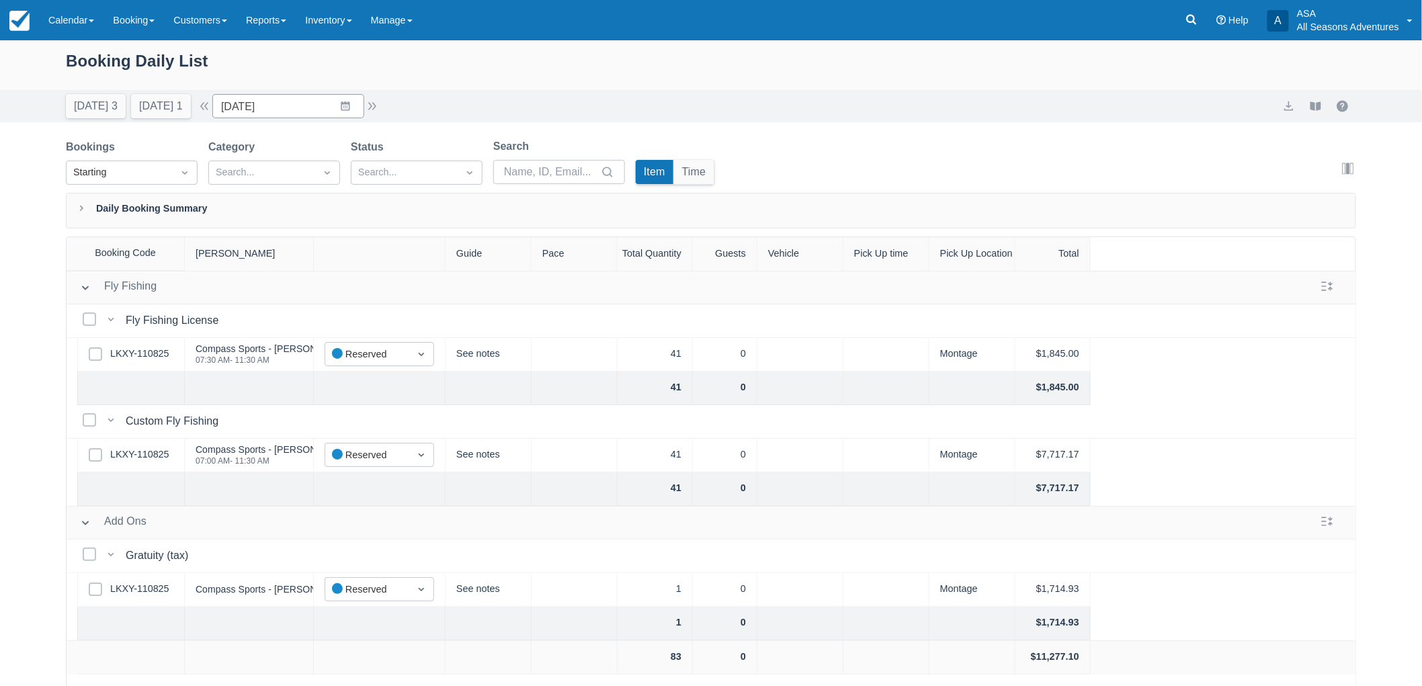
click at [388, 62] on div "Booking Daily List" at bounding box center [711, 67] width 1290 height 39
click at [380, 104] on button "button" at bounding box center [372, 106] width 16 height 16
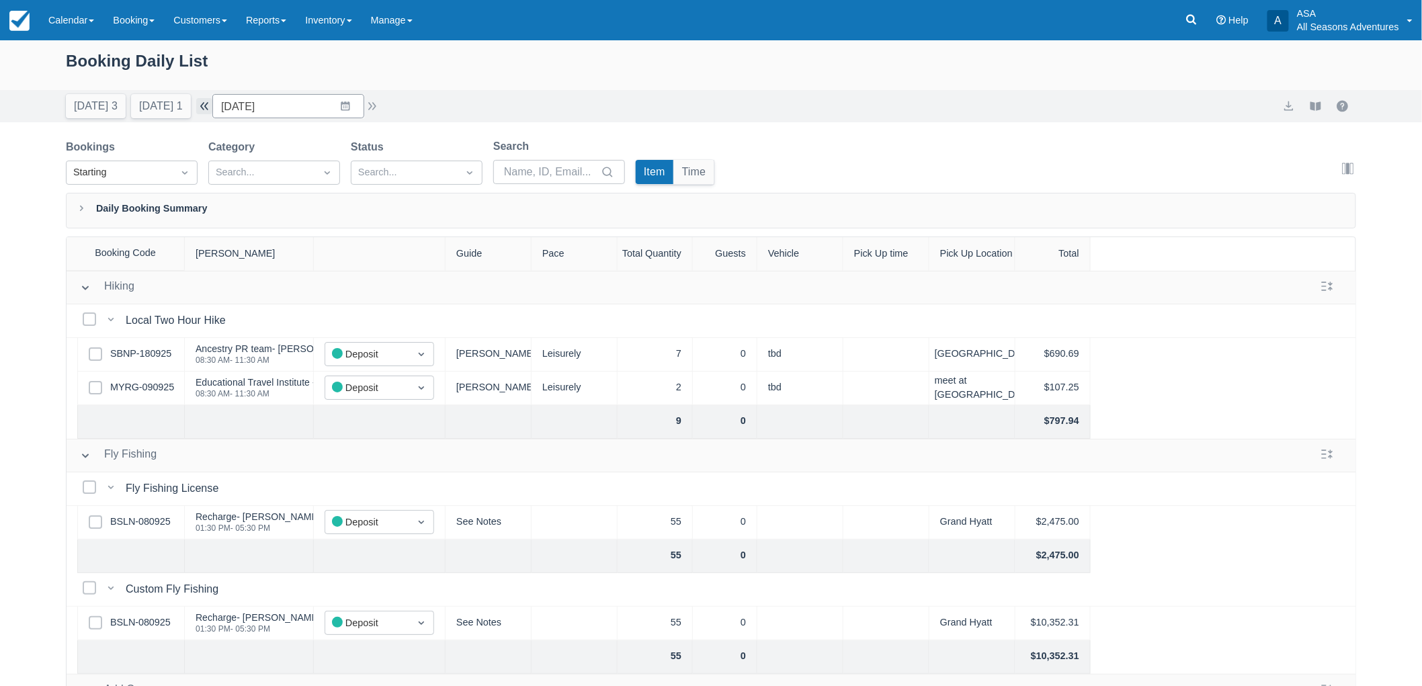
click at [212, 104] on button "button" at bounding box center [204, 106] width 16 height 16
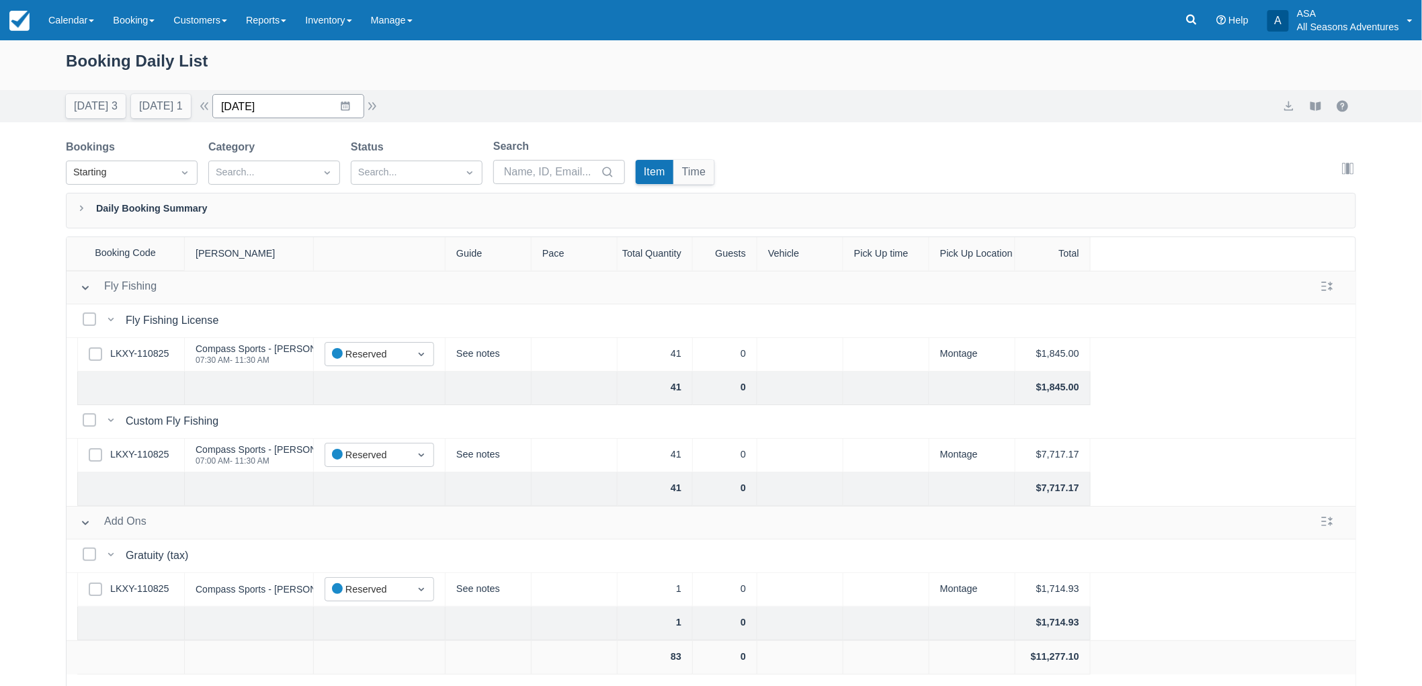
click at [317, 112] on input "09/30/25" at bounding box center [288, 106] width 152 height 24
click at [333, 309] on td "1" at bounding box center [319, 312] width 26 height 26
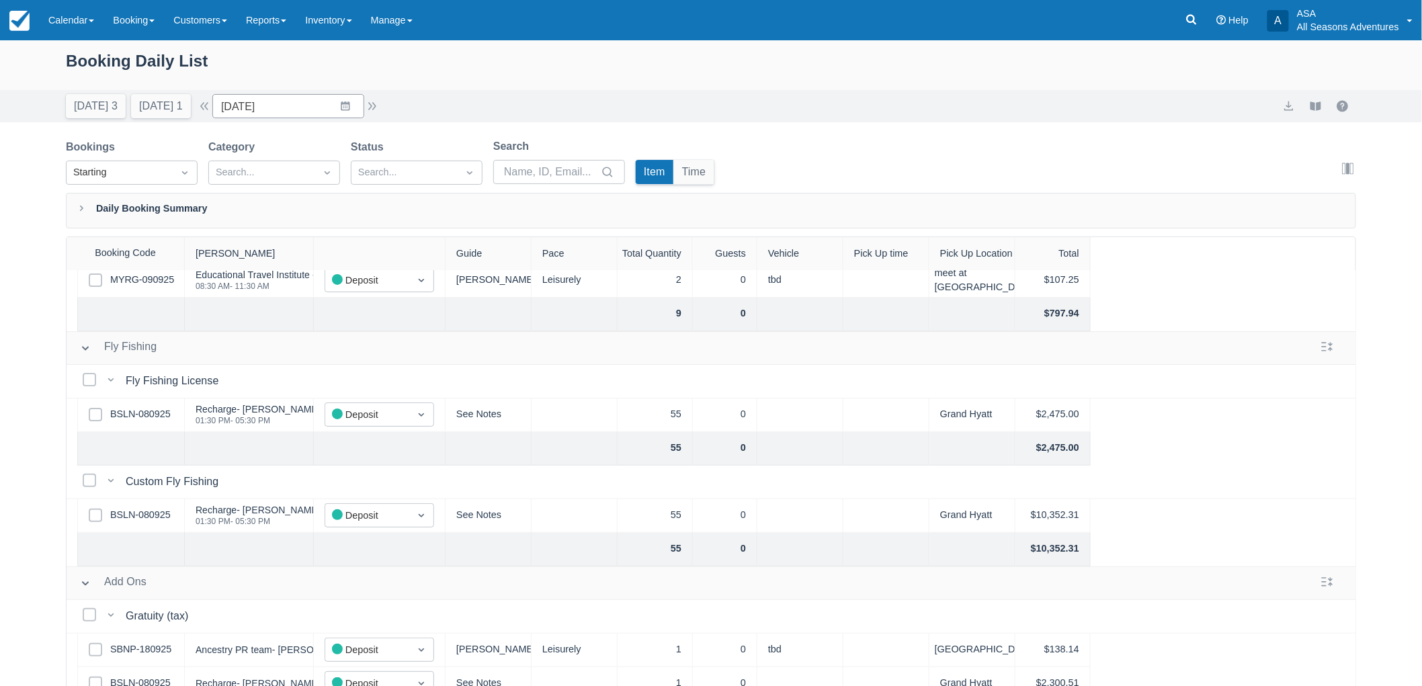
scroll to position [133, 0]
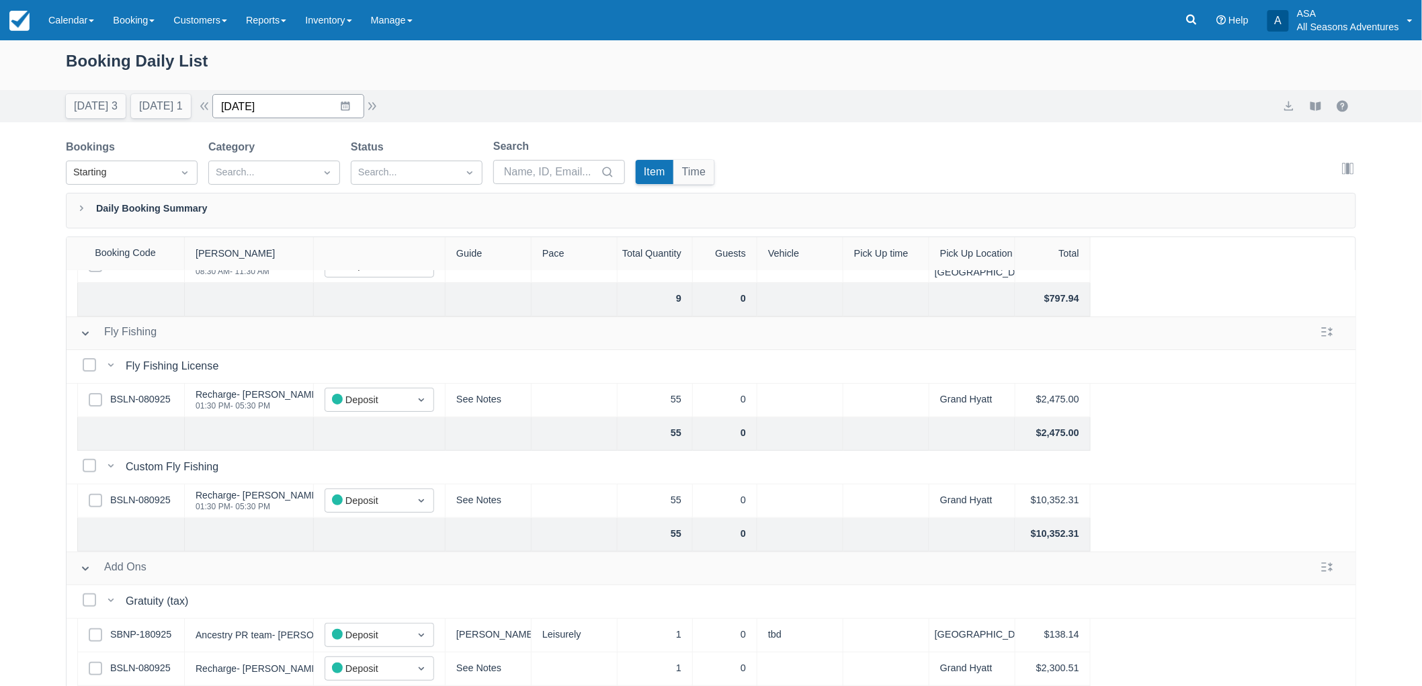
click at [346, 104] on input "[DATE]" at bounding box center [288, 106] width 152 height 24
click at [352, 211] on td "2" at bounding box center [346, 210] width 26 height 26
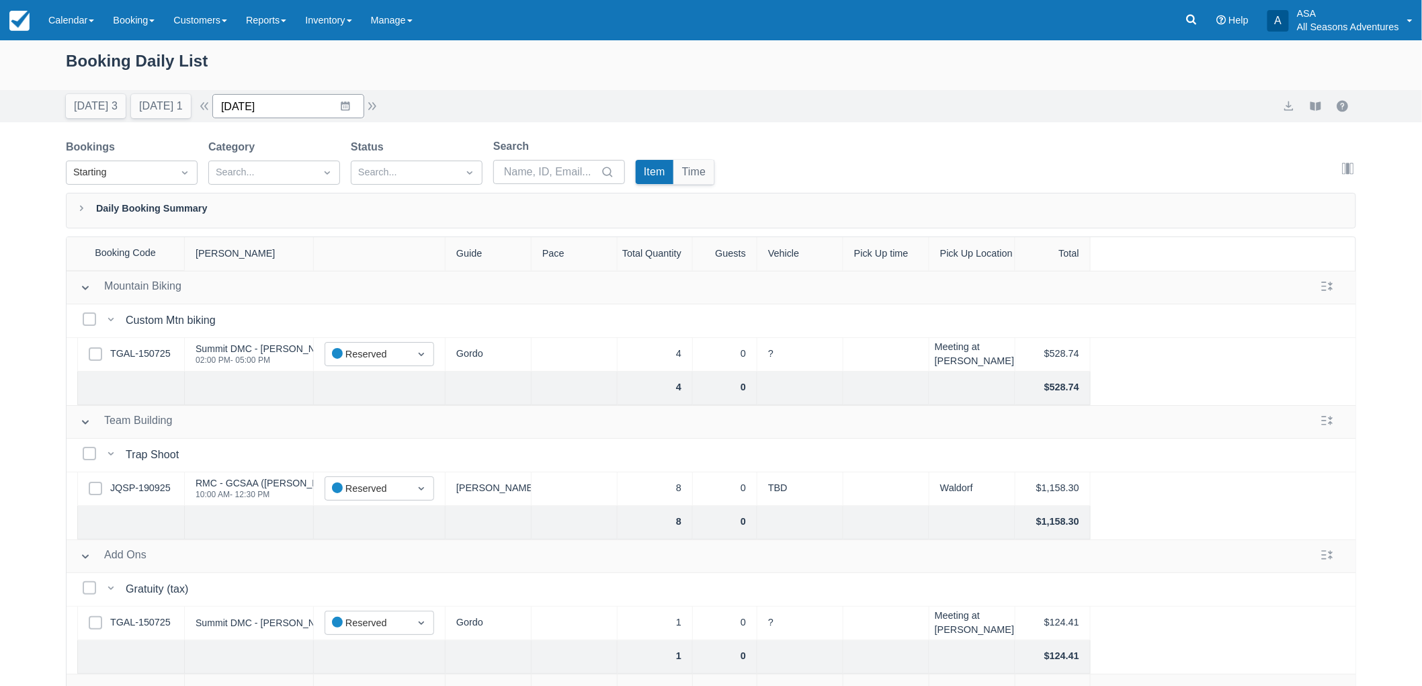
click at [231, 115] on input "10/02/25" at bounding box center [288, 106] width 152 height 24
click at [331, 212] on td "1" at bounding box center [319, 210] width 26 height 26
type input "10/01/25"
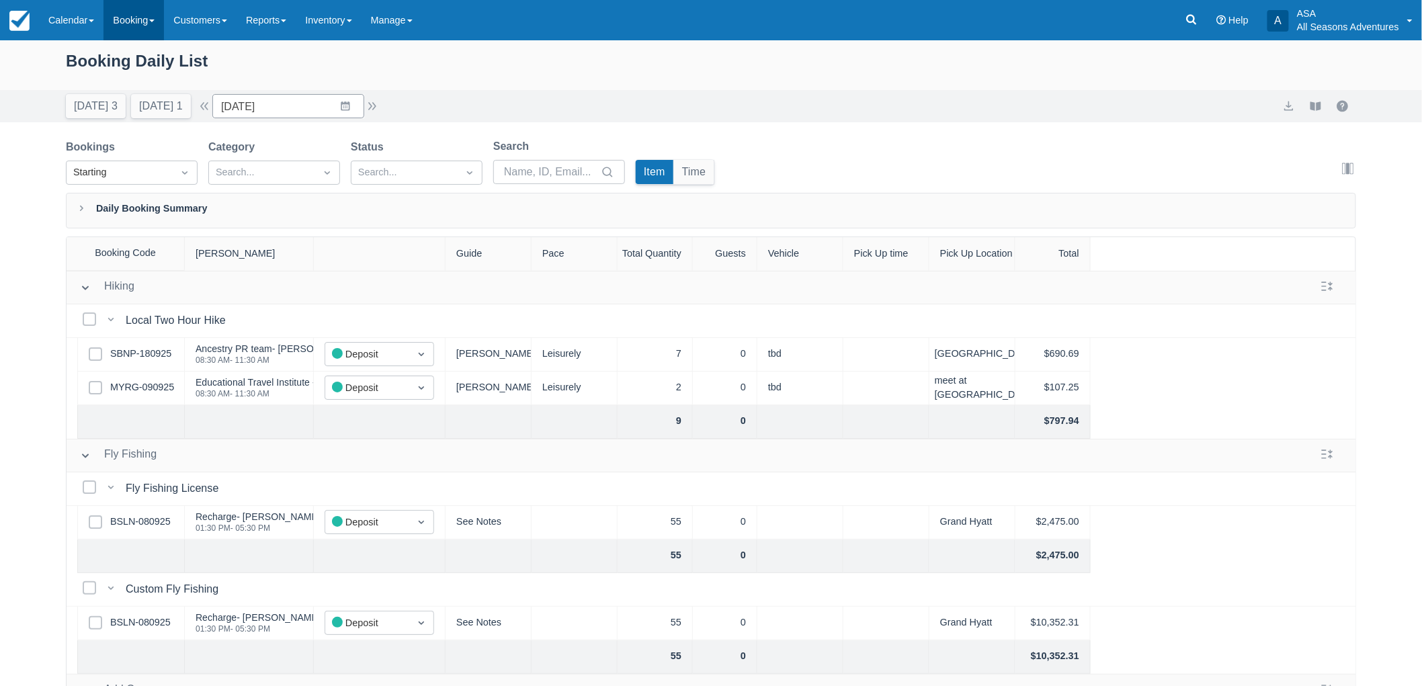
click at [155, 23] on link "Booking" at bounding box center [134, 20] width 60 height 40
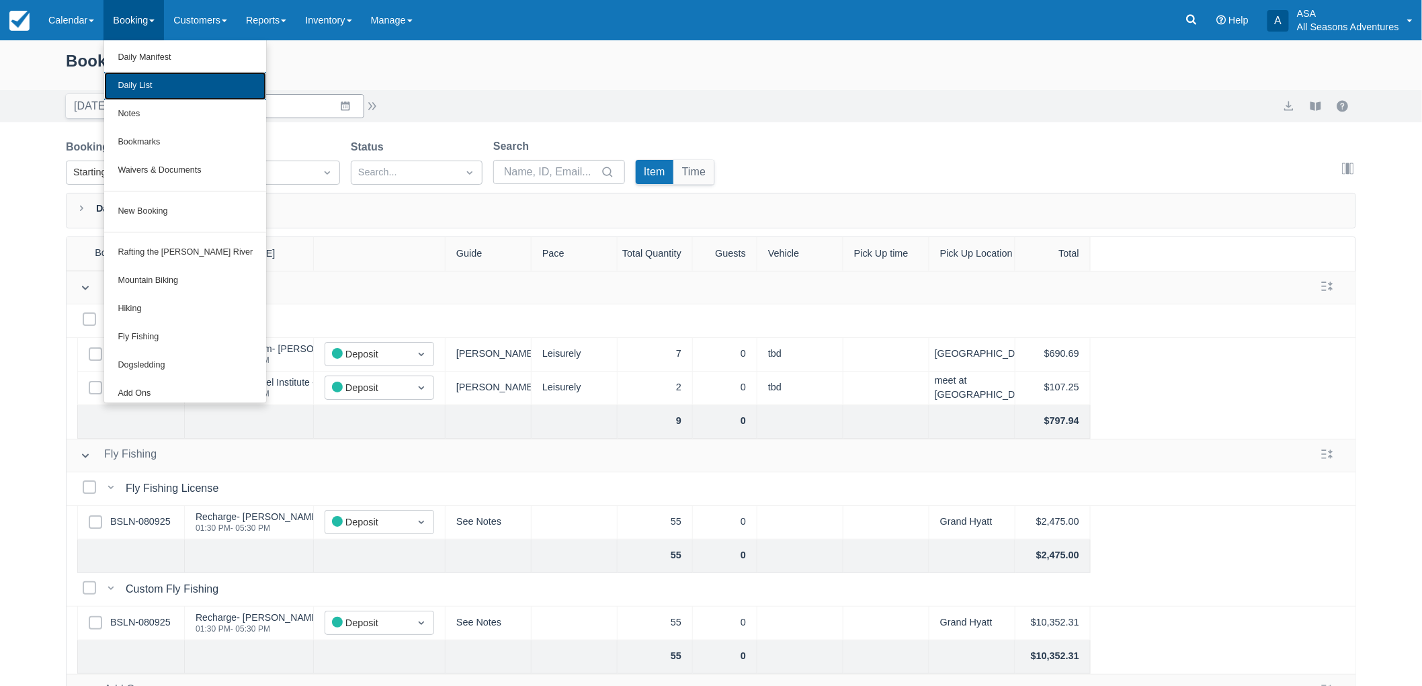
click at [169, 81] on link "Daily List" at bounding box center [185, 86] width 162 height 28
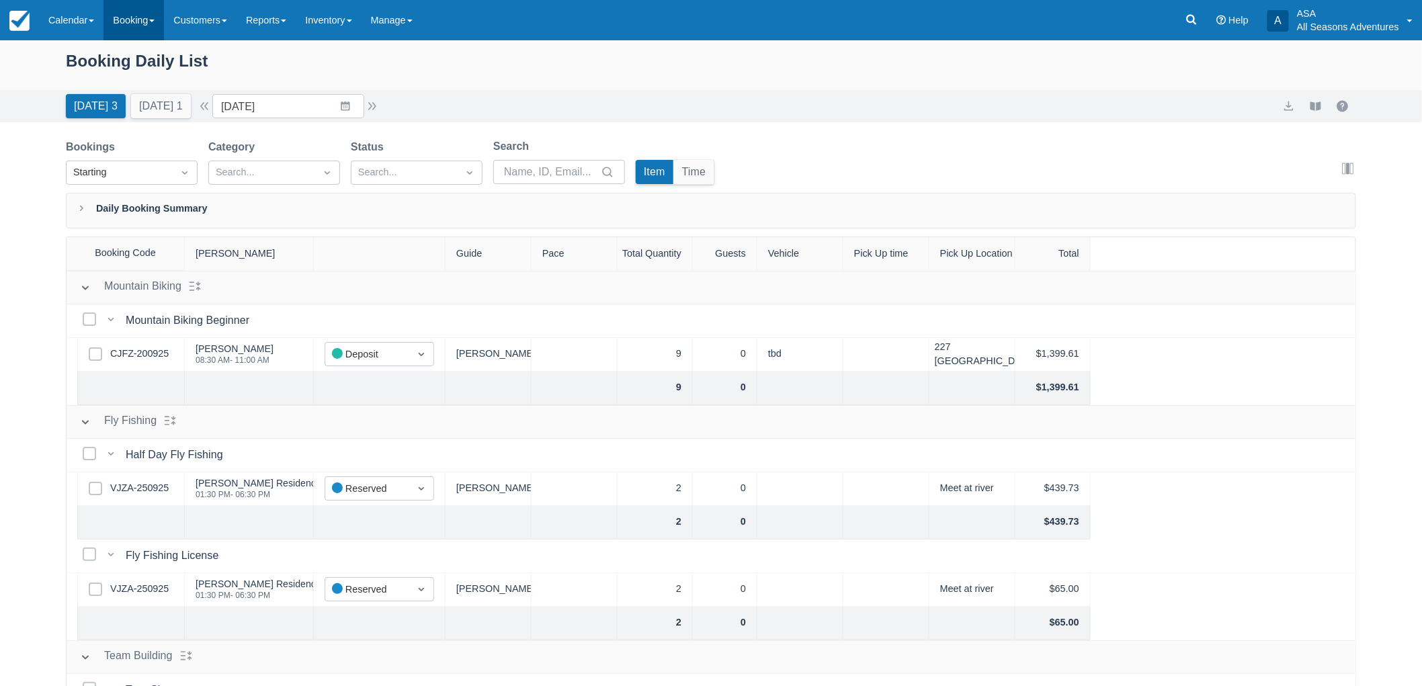
click at [136, 28] on link "Booking" at bounding box center [134, 20] width 60 height 40
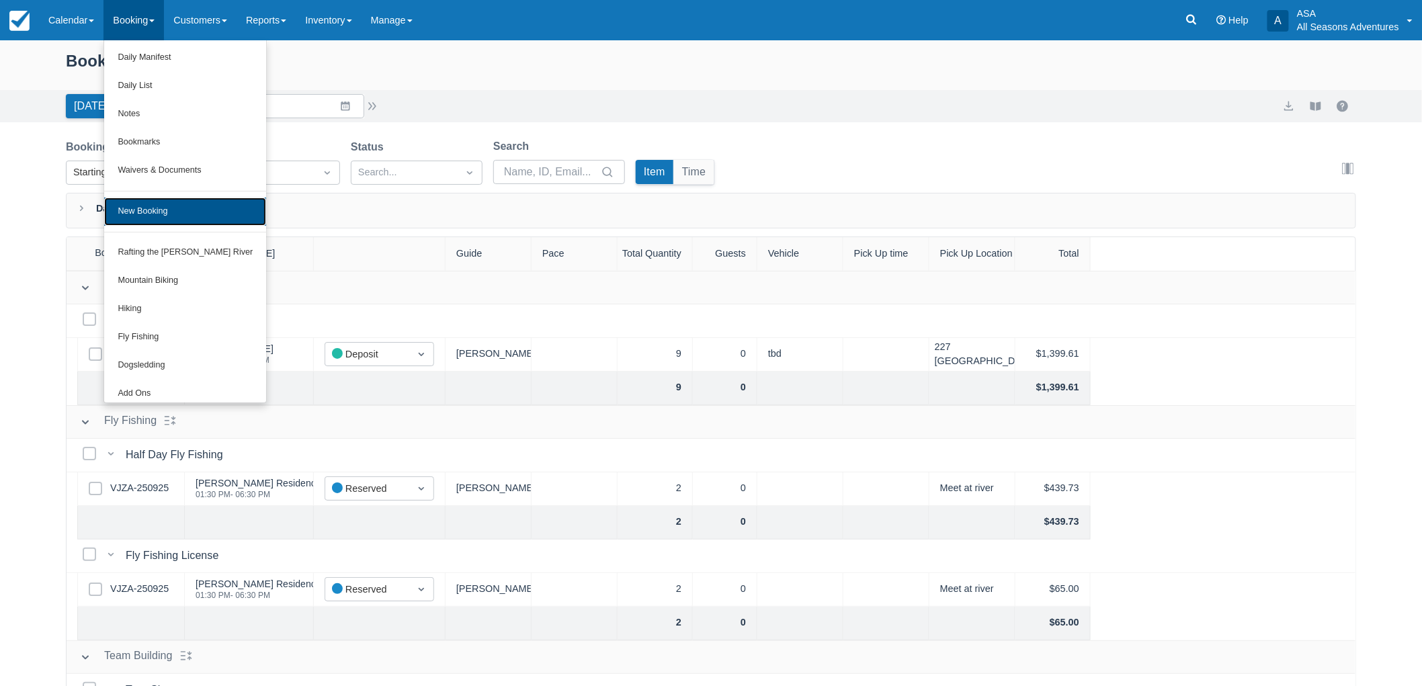
click at [149, 214] on link "New Booking" at bounding box center [185, 212] width 162 height 28
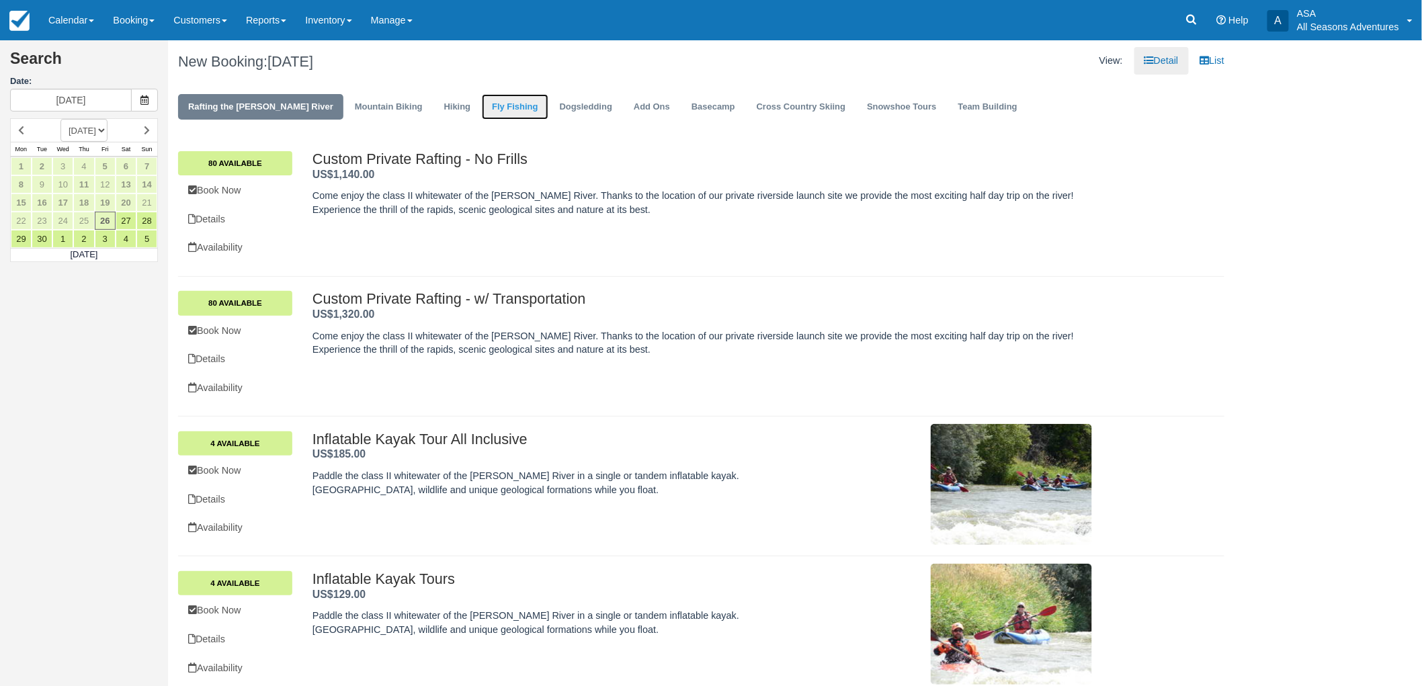
click at [482, 110] on link "Fly Fishing" at bounding box center [515, 107] width 66 height 26
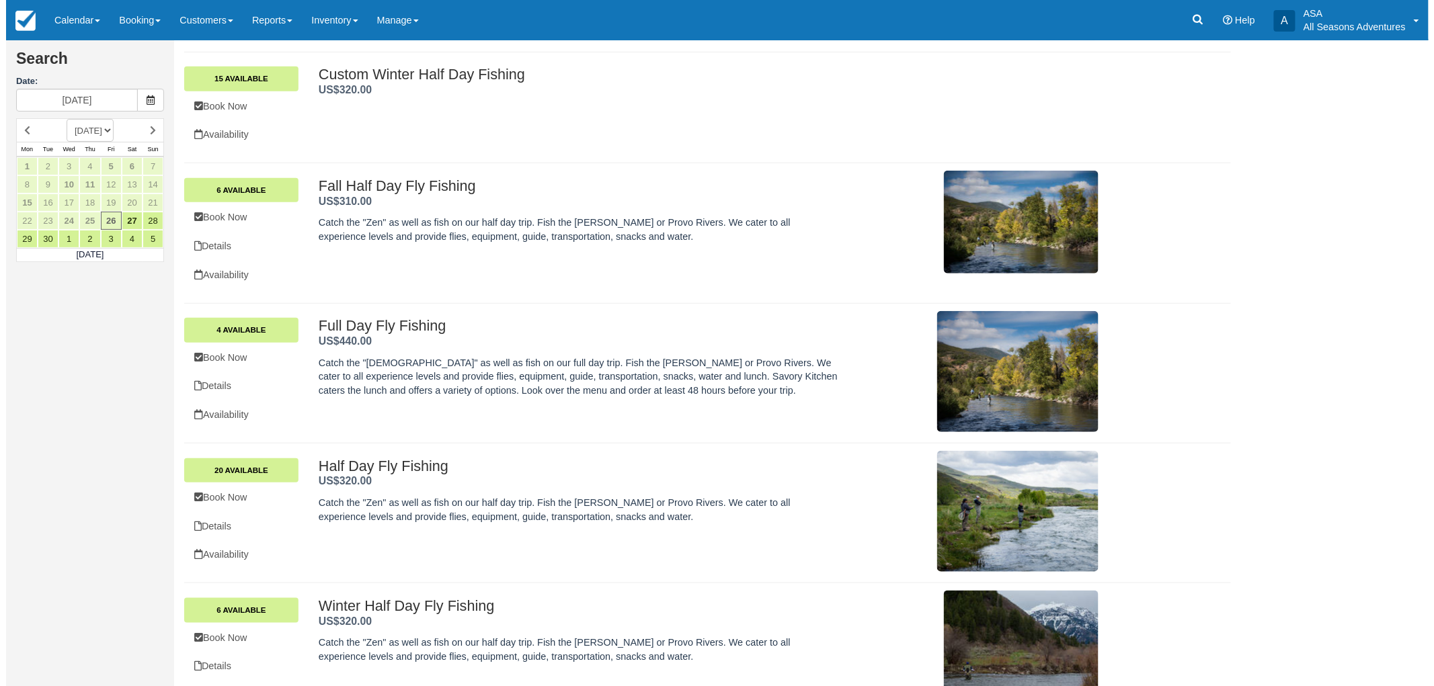
scroll to position [262, 0]
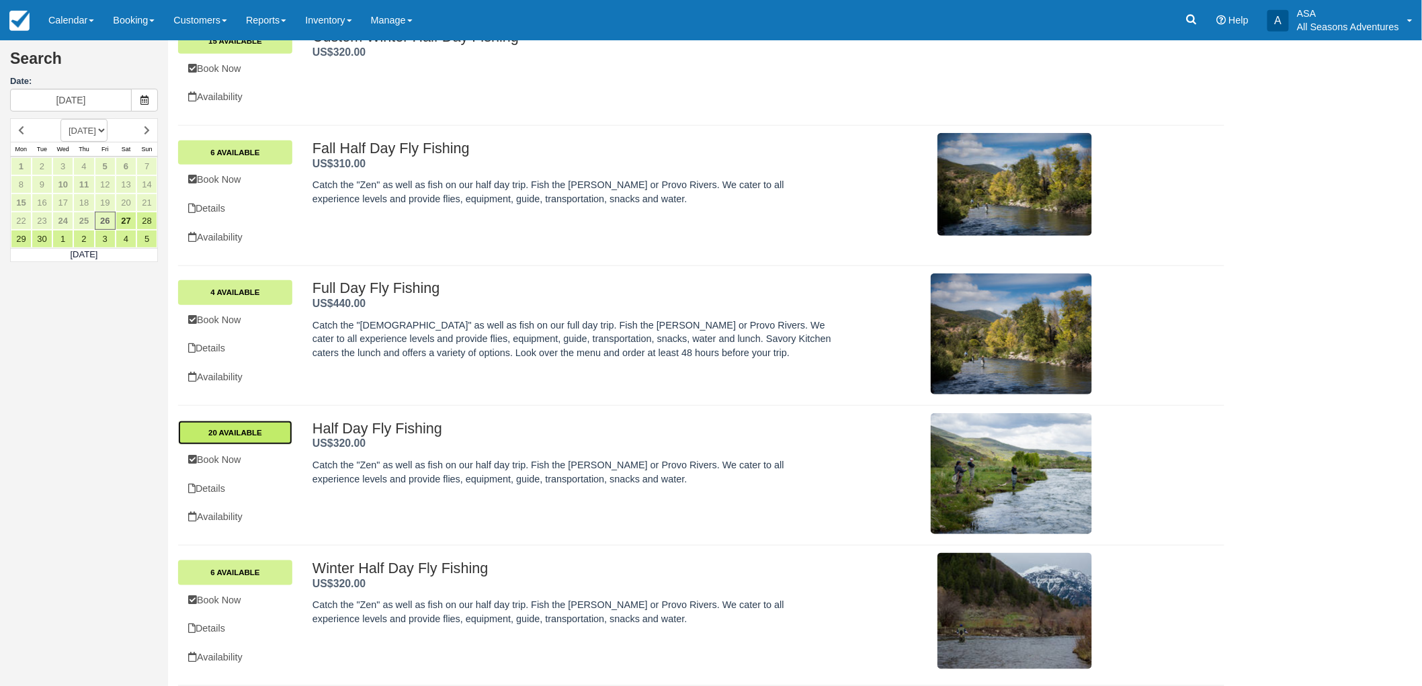
click at [259, 432] on link "20 Available" at bounding box center [235, 433] width 114 height 24
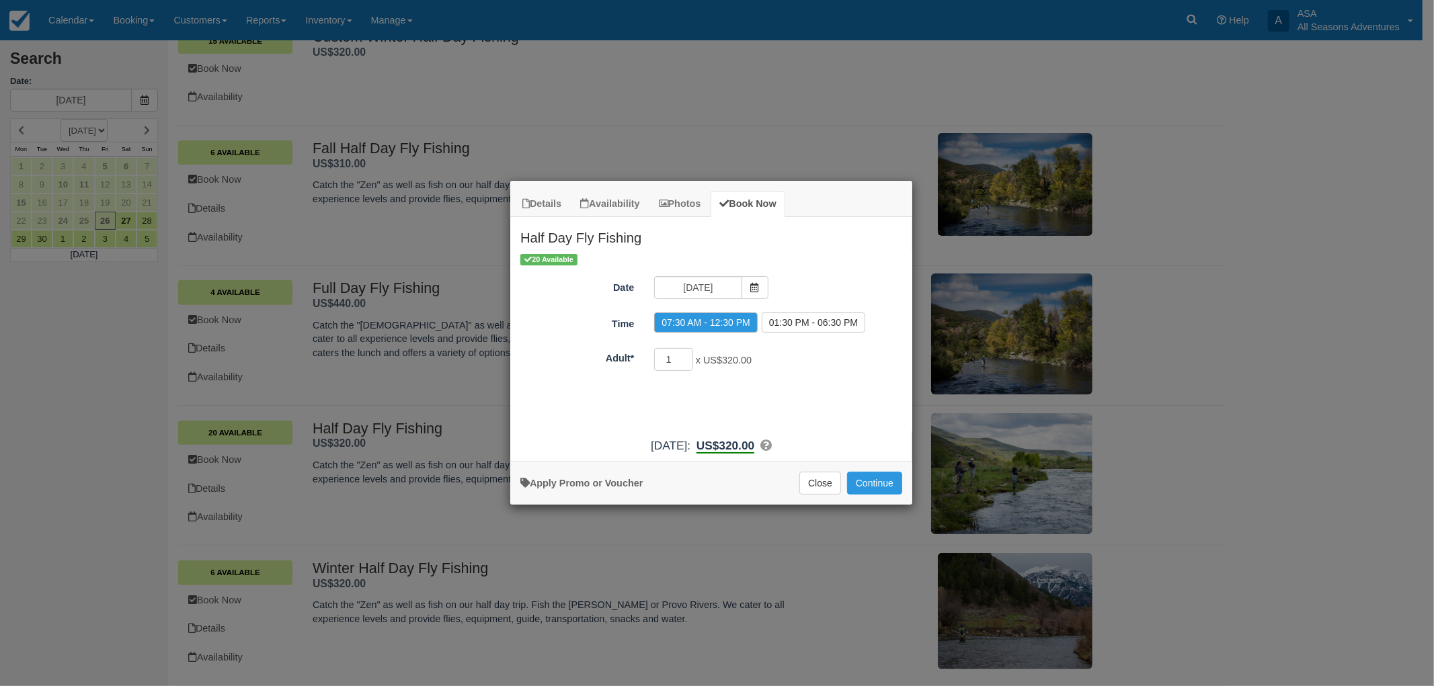
click at [807, 367] on div "1 x US$320.00 Required.Maximum of 80" at bounding box center [761, 361] width 235 height 26
click at [738, 278] on input "[DATE]" at bounding box center [697, 287] width 87 height 23
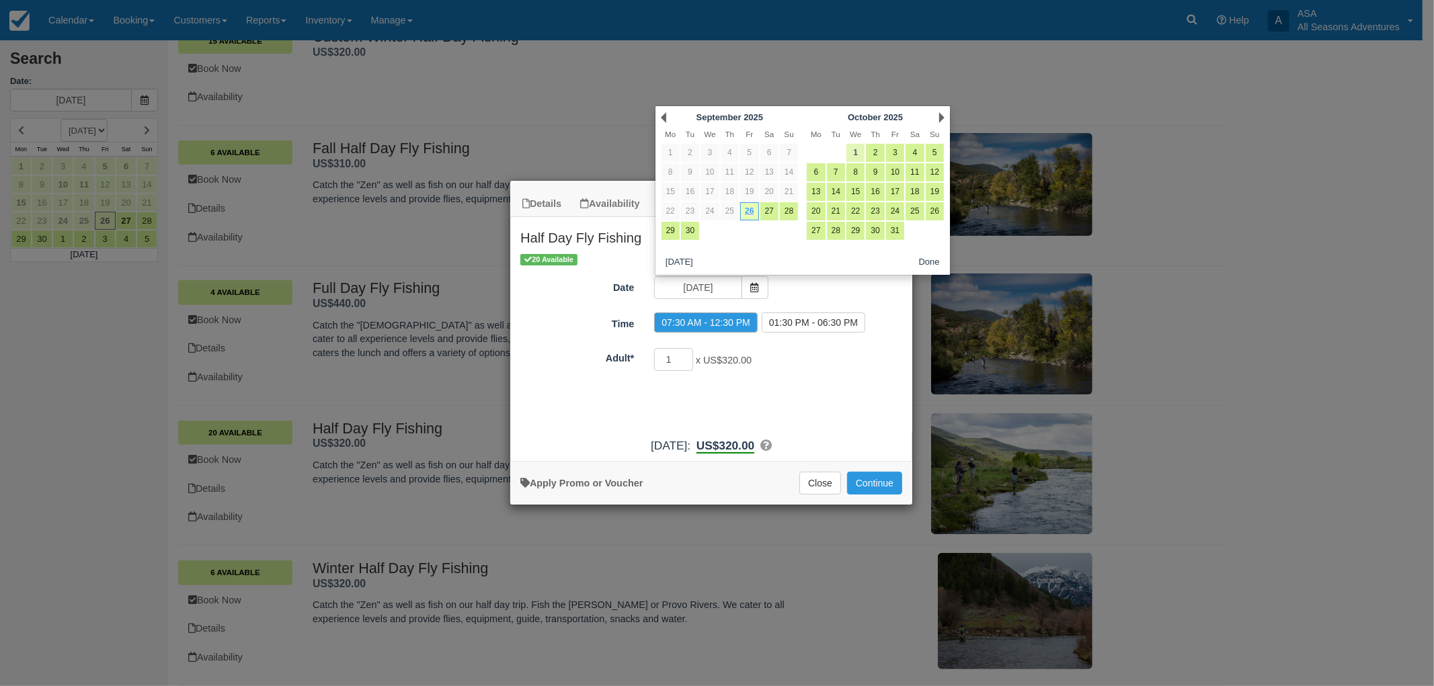
click at [858, 153] on link "1" at bounding box center [855, 153] width 18 height 18
type input "[DATE]"
radio input "false"
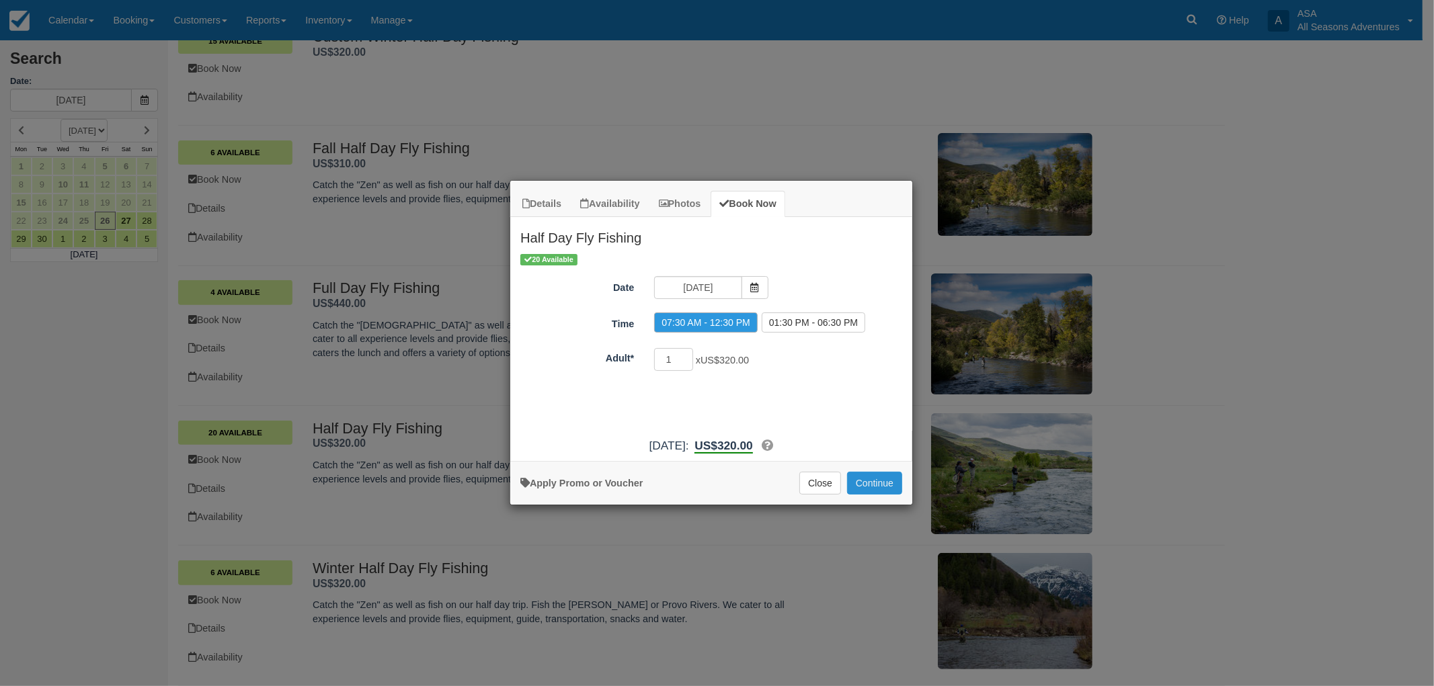
click at [876, 480] on button "Continue" at bounding box center [874, 483] width 55 height 23
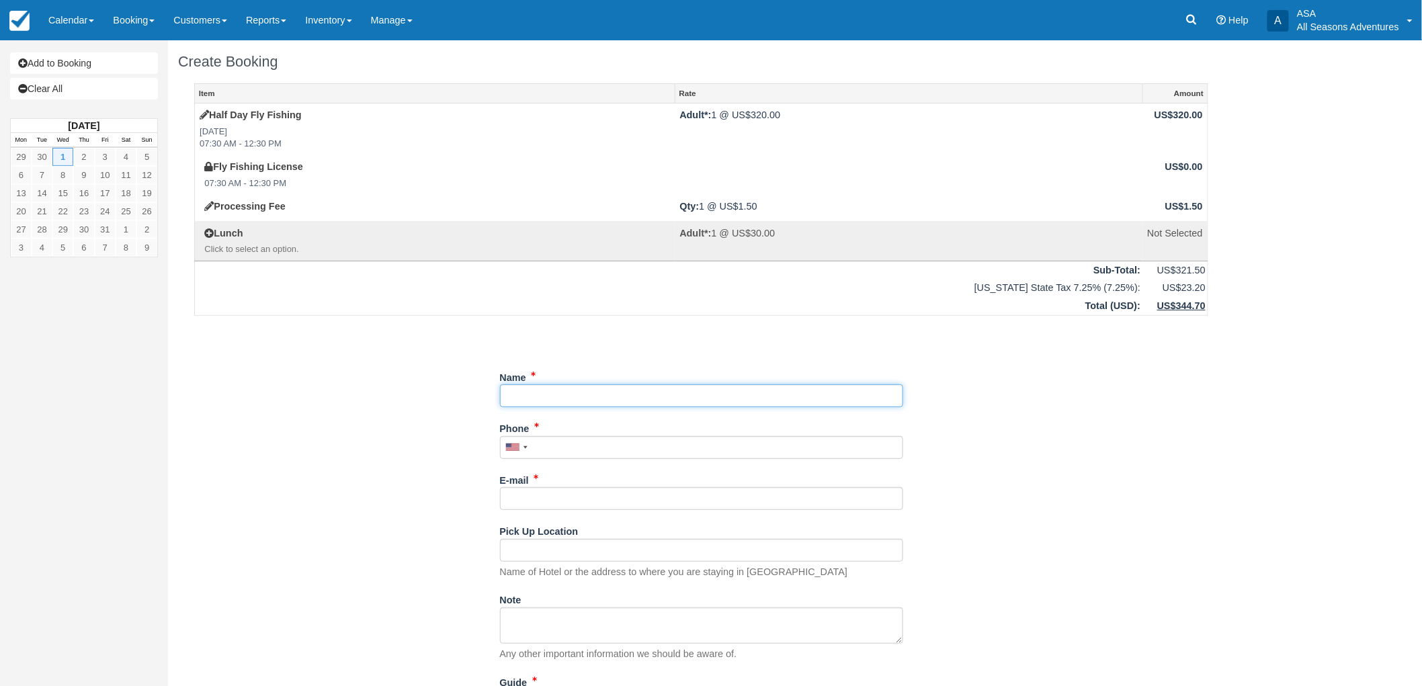
click at [552, 403] on input "Name" at bounding box center [701, 395] width 403 height 23
type input "[PERSON_NAME]"
click at [573, 447] on input "Phone" at bounding box center [701, 447] width 403 height 23
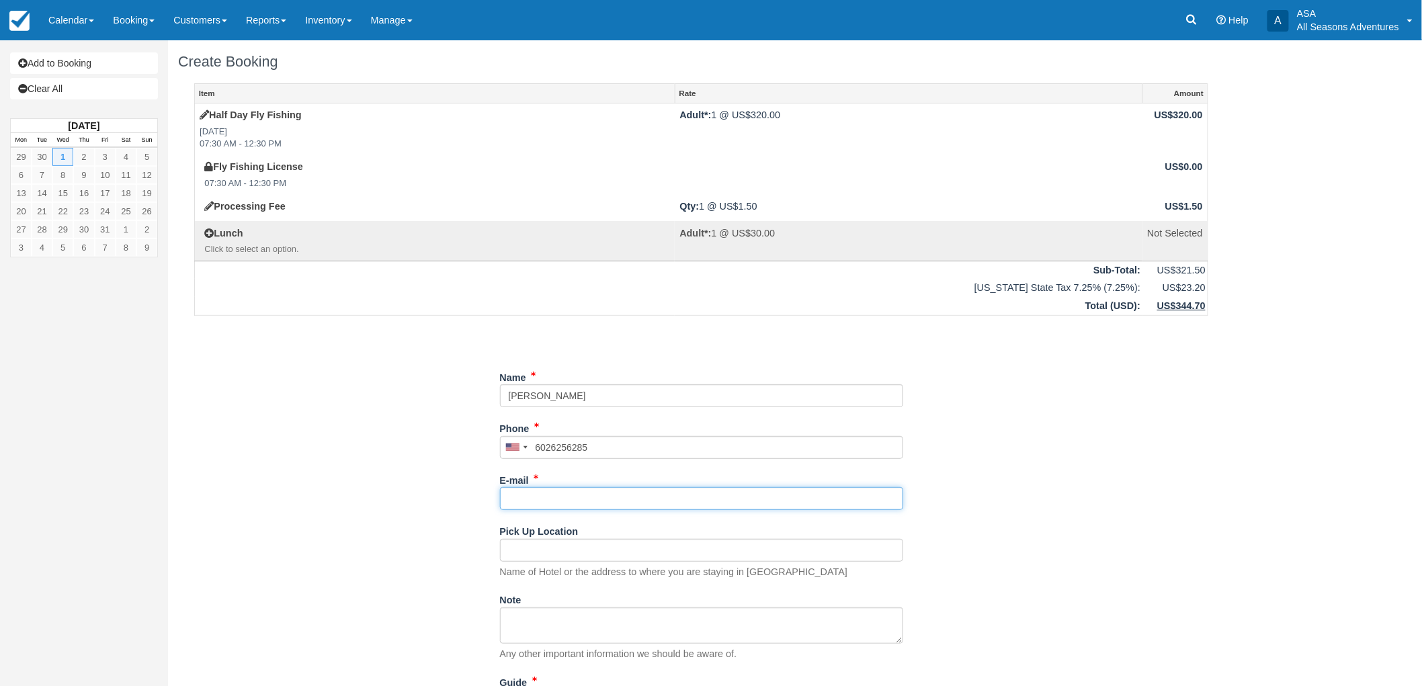
type input "[PHONE_NUMBER]"
click at [784, 493] on input "E-mail" at bounding box center [701, 498] width 403 height 23
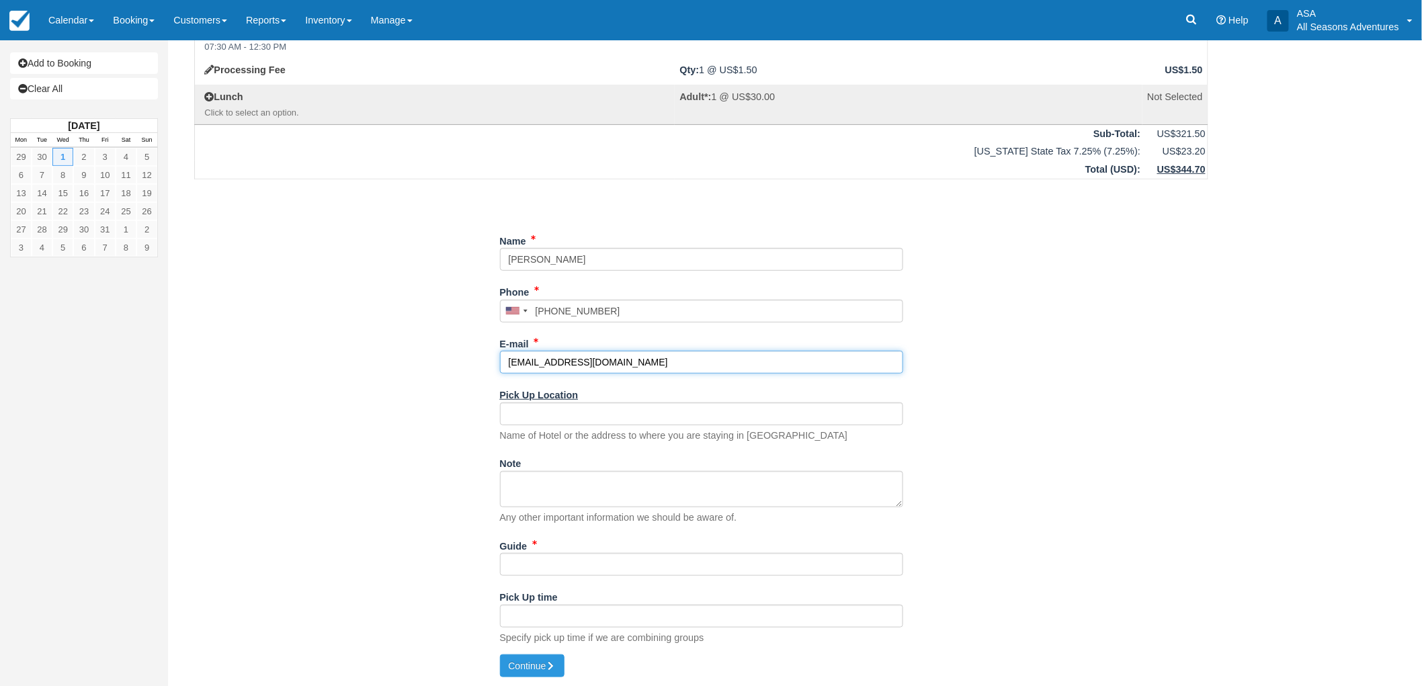
scroll to position [138, 0]
type input "[EMAIL_ADDRESS][DOMAIN_NAME]"
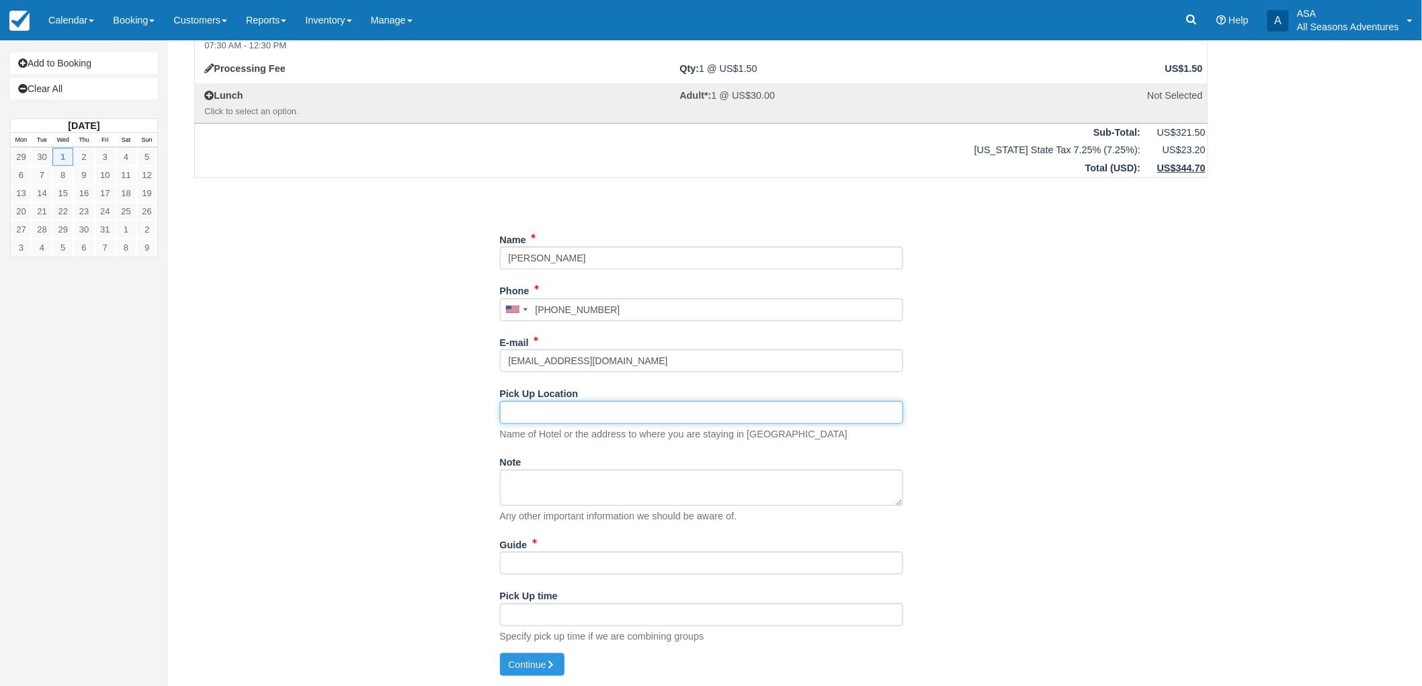
click at [565, 404] on input "Pick Up Location" at bounding box center [701, 412] width 403 height 23
click at [453, 404] on div "Item Rate Amount Half Day Fly Fishing [DATE] 07:30 AM - 12:30 PM Adult*: 1 @ US…" at bounding box center [701, 300] width 1046 height 708
click at [548, 418] on input "Pick Up Location" at bounding box center [701, 412] width 403 height 23
click at [404, 413] on div "Item Rate Amount Half Day Fly Fishing [DATE] 07:30 AM - 12:30 PM Adult*: 1 @ US…" at bounding box center [701, 300] width 1046 height 708
click at [579, 413] on input "Pick Up Location" at bounding box center [701, 412] width 403 height 23
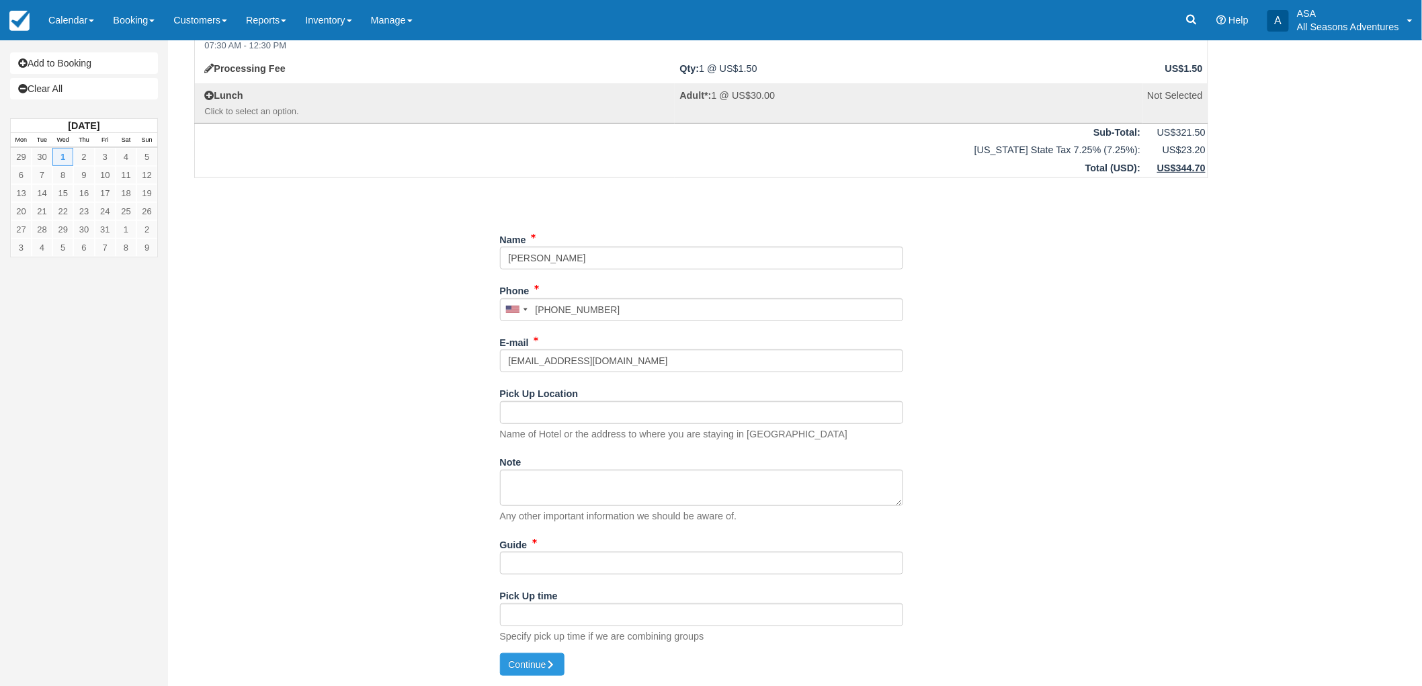
click at [450, 413] on div "Item Rate Amount Half Day Fly Fishing [DATE] 07:30 AM - 12:30 PM Adult*: 1 @ US…" at bounding box center [701, 300] width 1046 height 708
click at [540, 412] on input "Pick Up Location" at bounding box center [701, 412] width 403 height 23
click at [540, 417] on input "Pick Up Location" at bounding box center [701, 412] width 403 height 23
click at [428, 361] on div "Item Rate Amount Half Day Fly Fishing Wed Oct 1, 2025 07:30 AM - 12:30 PM Adult…" at bounding box center [701, 300] width 1046 height 708
click at [547, 407] on input "Pick Up Location" at bounding box center [701, 412] width 403 height 23
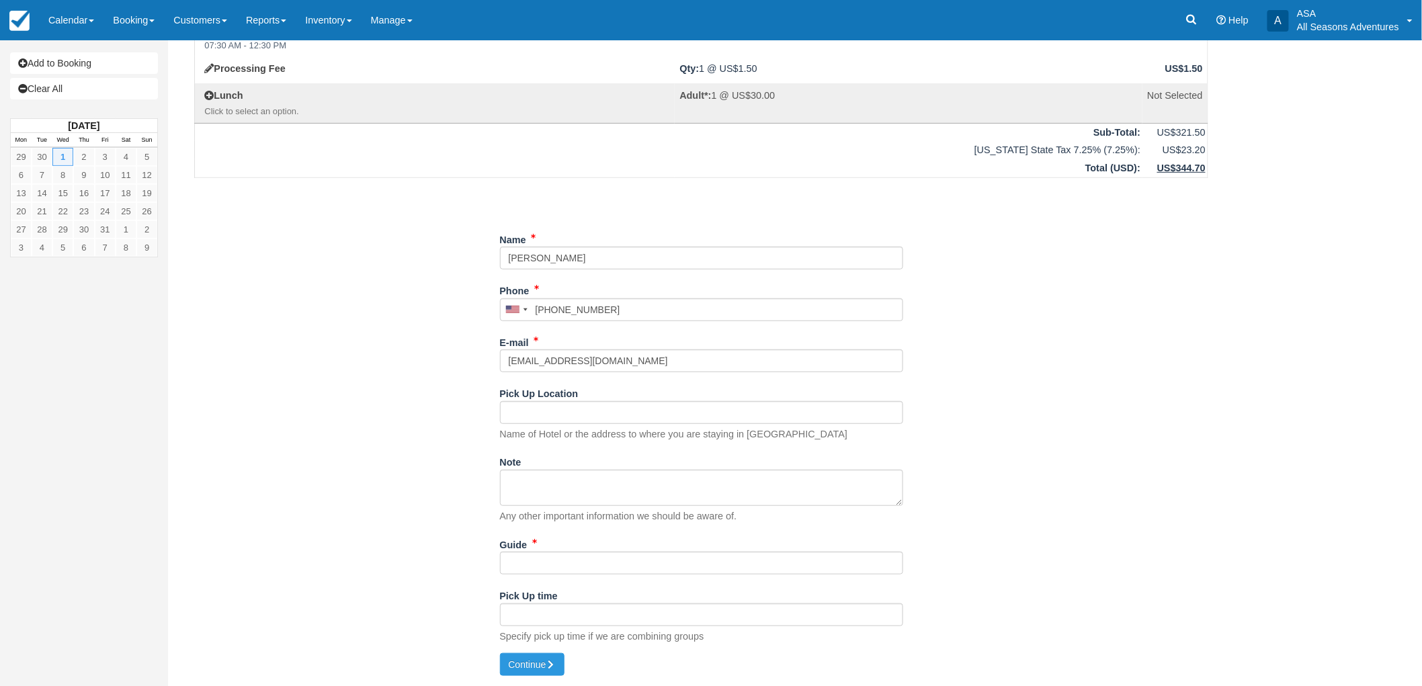
click at [459, 446] on div "Item Rate Amount Half Day Fly Fishing Wed Oct 1, 2025 07:30 AM - 12:30 PM Adult…" at bounding box center [701, 300] width 1046 height 708
click at [533, 412] on input "Pick Up Location" at bounding box center [701, 412] width 403 height 23
type input "River meet"
click at [429, 575] on div "Item Rate Amount Half Day Fly Fishing Wed Oct 1, 2025 07:30 AM - 12:30 PM Adult…" at bounding box center [701, 300] width 1046 height 708
click at [561, 411] on input "River meet" at bounding box center [701, 412] width 403 height 23
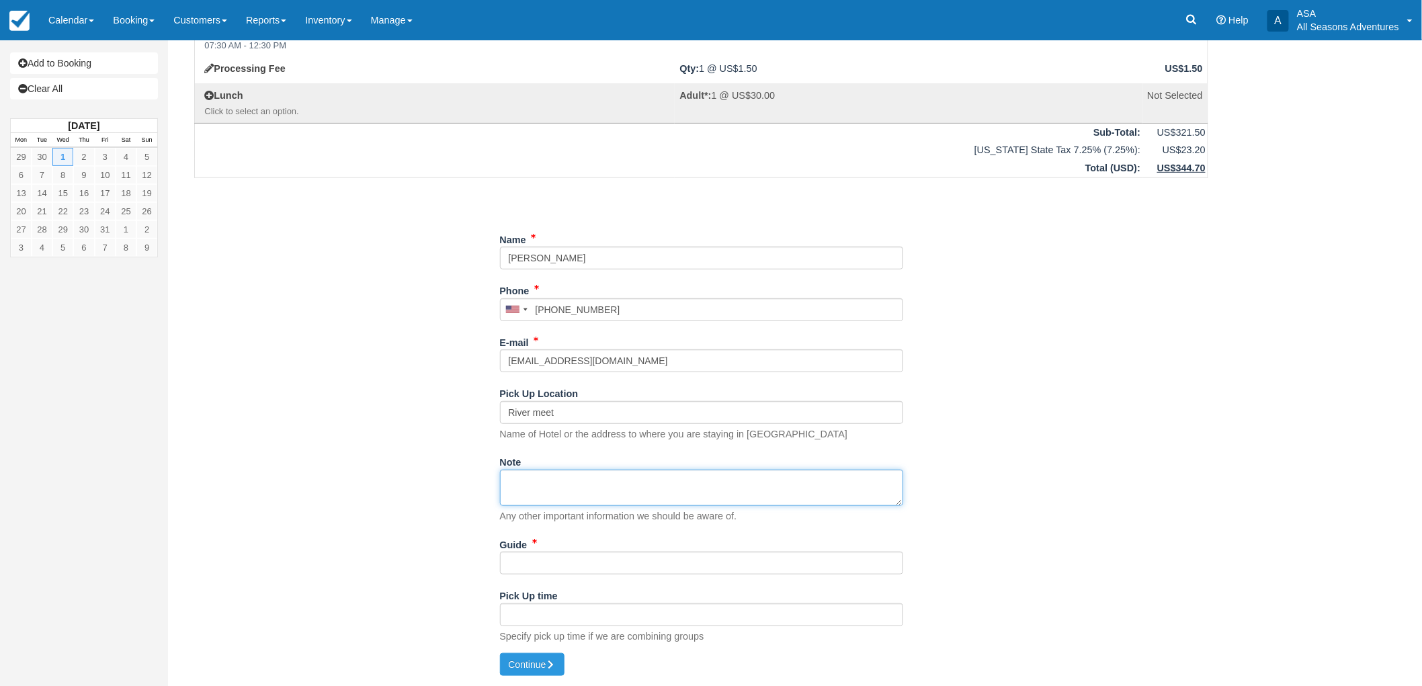
click at [567, 478] on textarea "Note" at bounding box center [701, 488] width 403 height 36
click at [558, 479] on textarea "Weber requsted" at bounding box center [701, 488] width 403 height 36
click at [640, 496] on textarea "Weber requested" at bounding box center [701, 488] width 403 height 36
type textarea "Weber requested"
click at [635, 554] on input "Guide" at bounding box center [701, 563] width 403 height 23
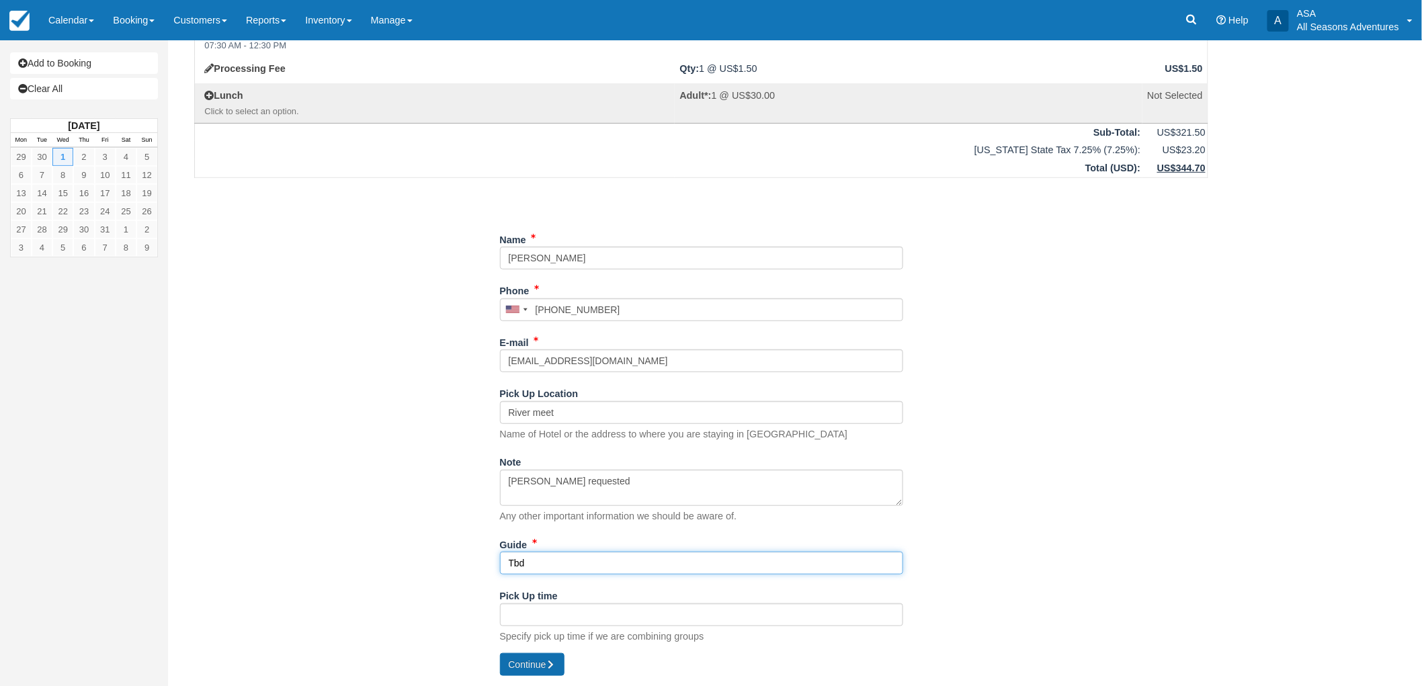
type input "Tbd"
click at [526, 670] on button "Continue" at bounding box center [532, 664] width 65 height 23
type input "[PHONE_NUMBER]"
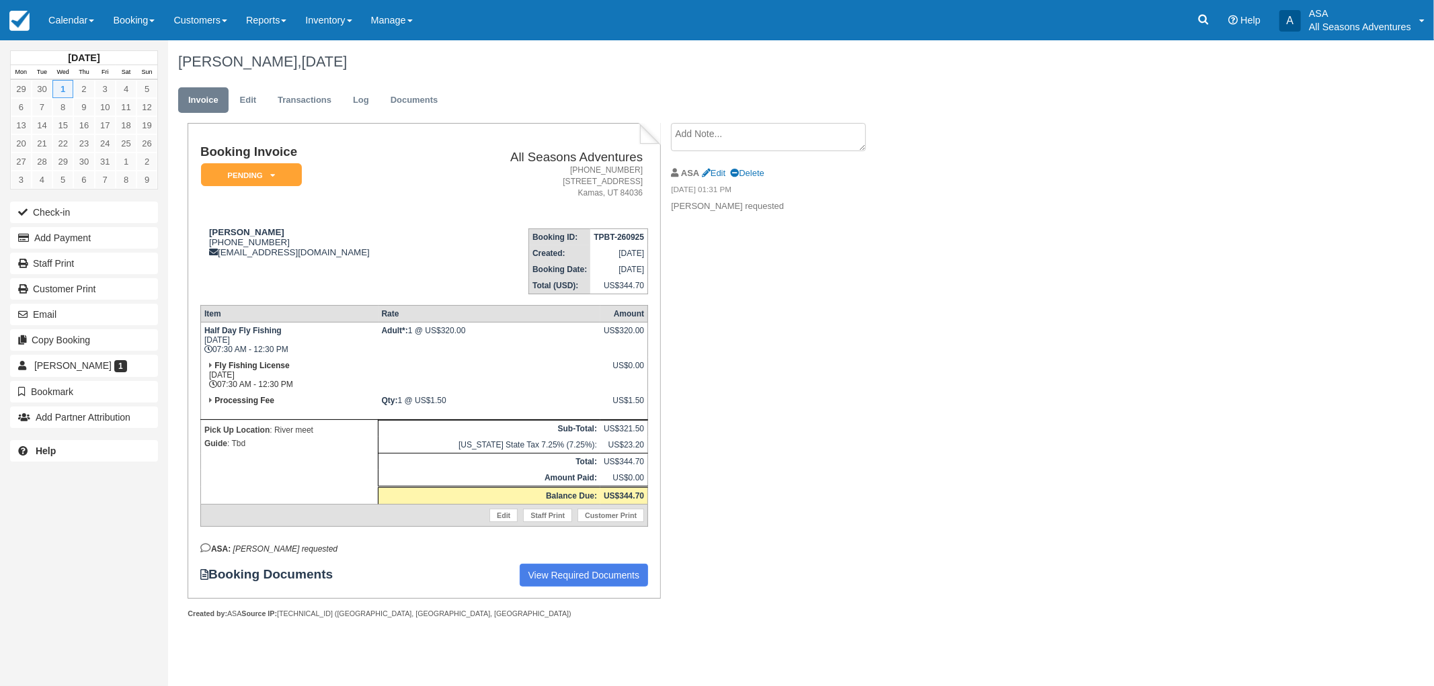
click at [796, 337] on div "Booking Invoice Pending   Reserved Deposit Paid Waiting Cancelled Void All Seas…" at bounding box center [537, 385] width 739 height 525
click at [715, 360] on div "Booking Invoice Pending   Reserved Deposit Paid Waiting Cancelled Void All Seas…" at bounding box center [537, 385] width 739 height 525
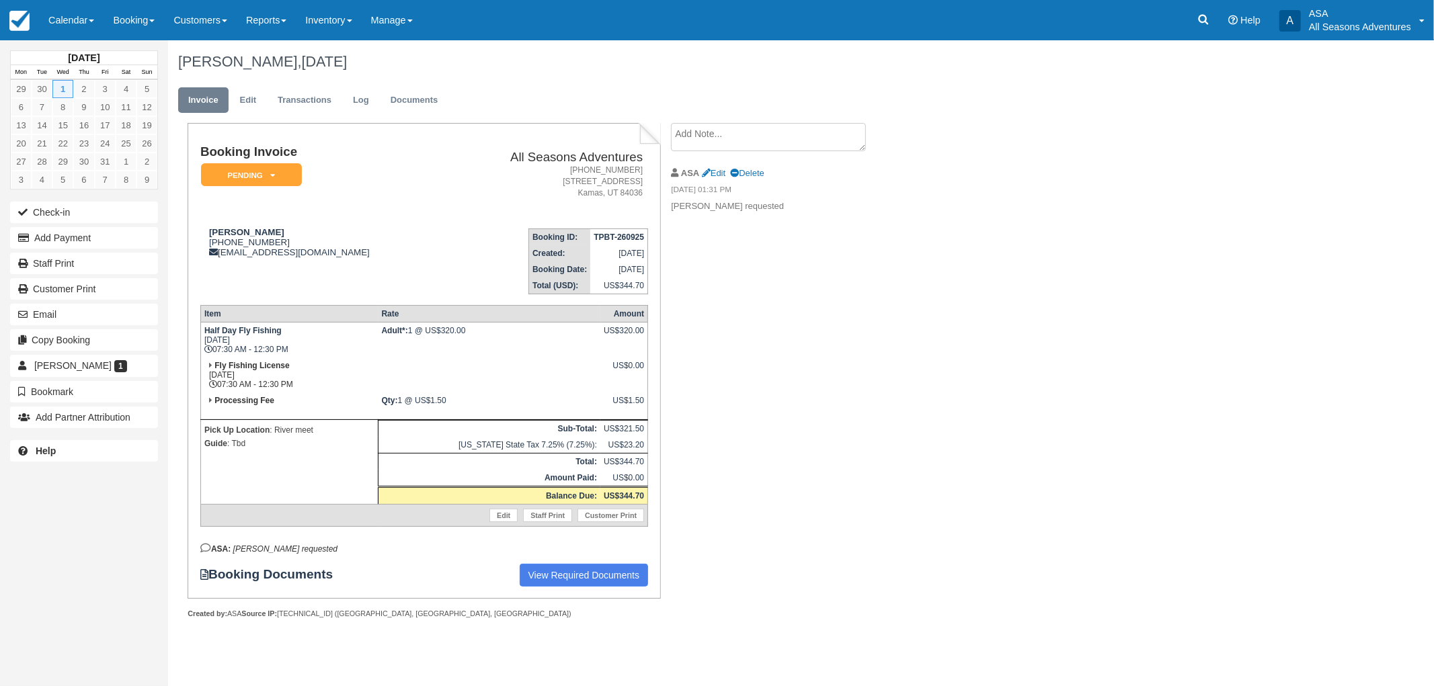
click at [378, 368] on td "Fly Fishing License [DATE] 07:30 AM - 12:30 PM" at bounding box center [288, 375] width 177 height 35
click at [868, 250] on div "Booking Invoice Pending   Reserved Deposit Paid Waiting Cancelled Void All Seas…" at bounding box center [537, 385] width 739 height 525
click at [892, 77] on div "[PERSON_NAME], [DATE]" at bounding box center [705, 61] width 1075 height 43
click at [932, 147] on div "[PERSON_NAME], [DATE] Invoice Edit Transactions Log Documents Booking Invoice P…" at bounding box center [705, 344] width 1075 height 608
click at [714, 306] on div "Booking Invoice Pending   Reserved Deposit Paid Waiting Cancelled Void All Seas…" at bounding box center [537, 385] width 739 height 525
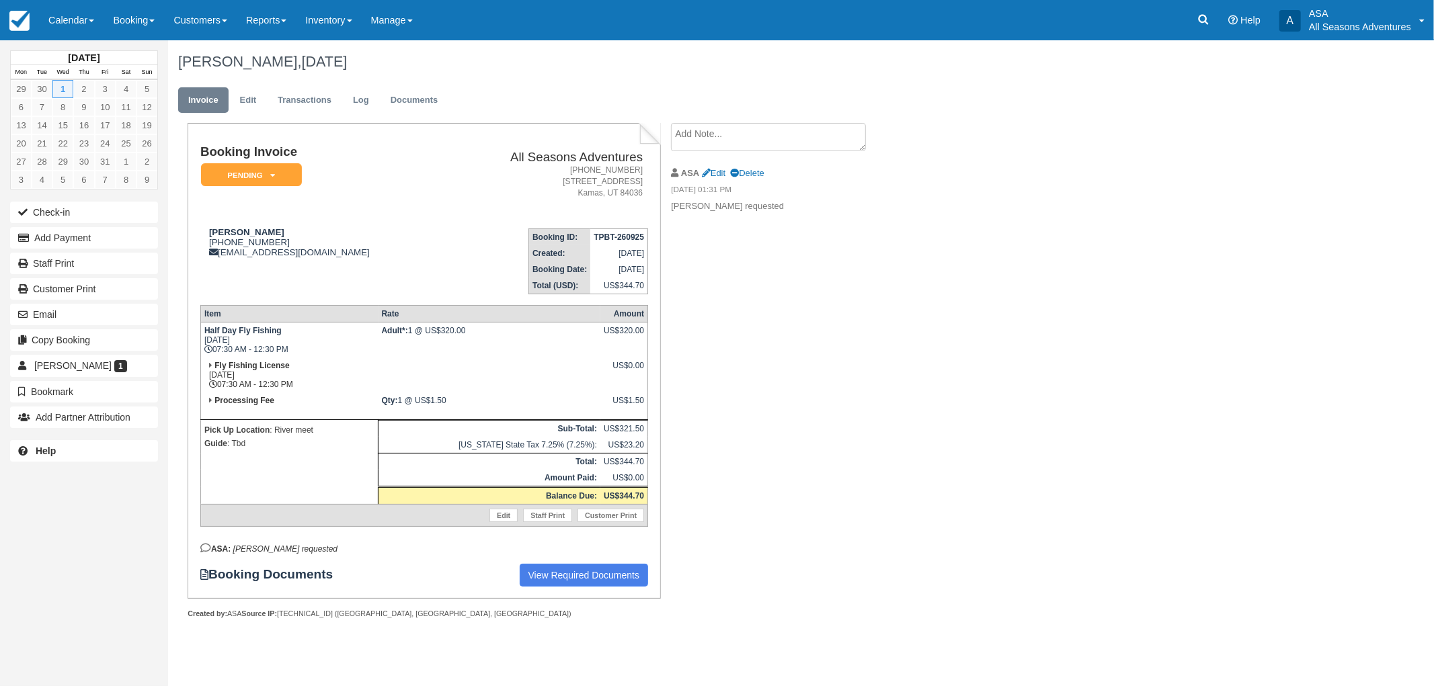
click at [667, 341] on div "Booking Invoice Pending   Reserved Deposit Paid Waiting Cancelled Void All Seas…" at bounding box center [537, 385] width 739 height 525
click at [723, 298] on div "Booking Invoice Pending   Reserved Deposit Paid Waiting Cancelled Void All Seas…" at bounding box center [537, 385] width 739 height 525
click at [438, 91] on link "Documents" at bounding box center [414, 100] width 68 height 26
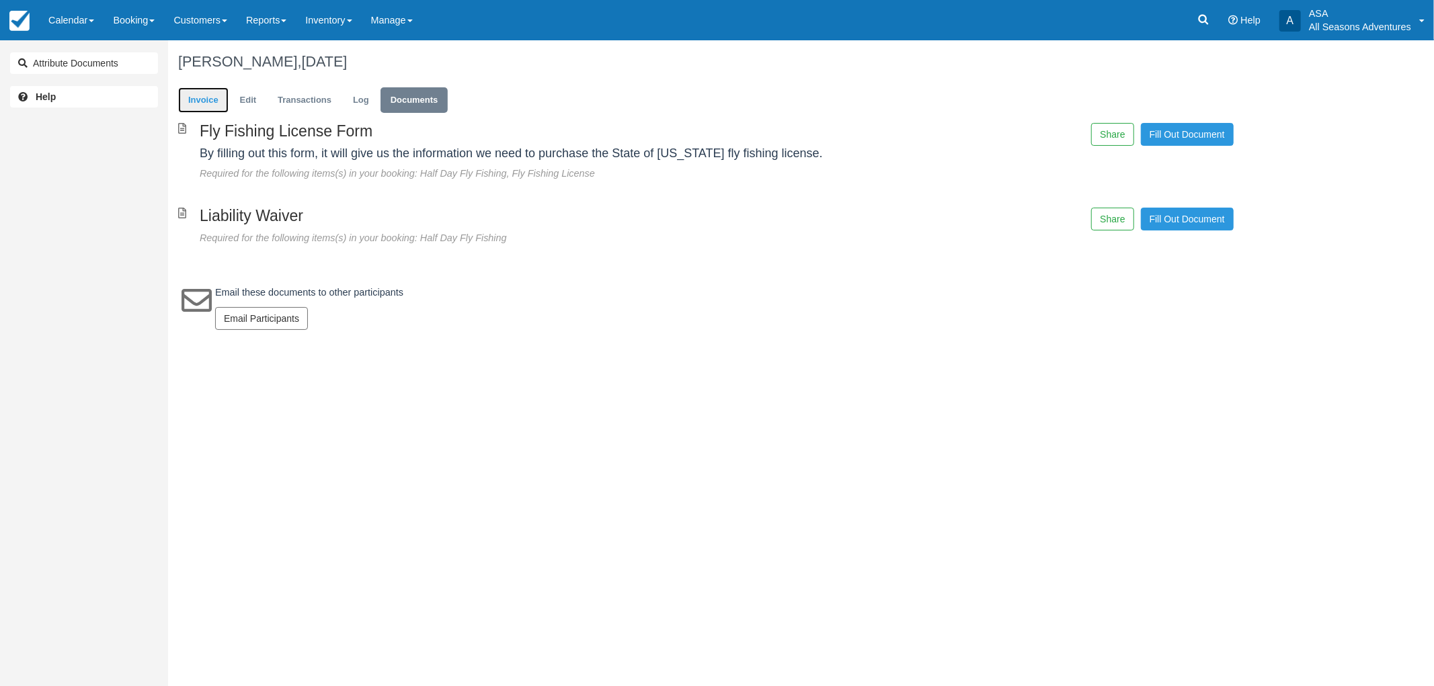
click at [194, 98] on link "Invoice" at bounding box center [203, 100] width 50 height 26
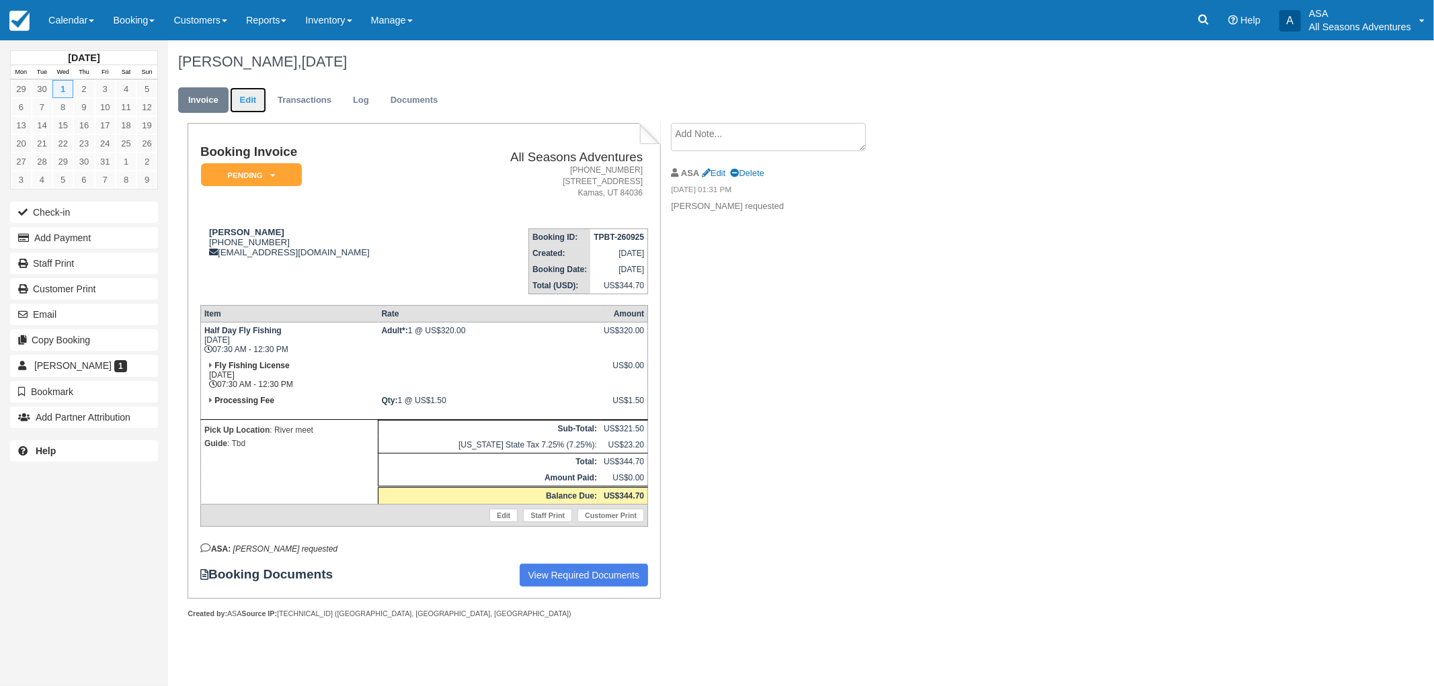
click at [257, 96] on link "Edit" at bounding box center [248, 100] width 36 height 26
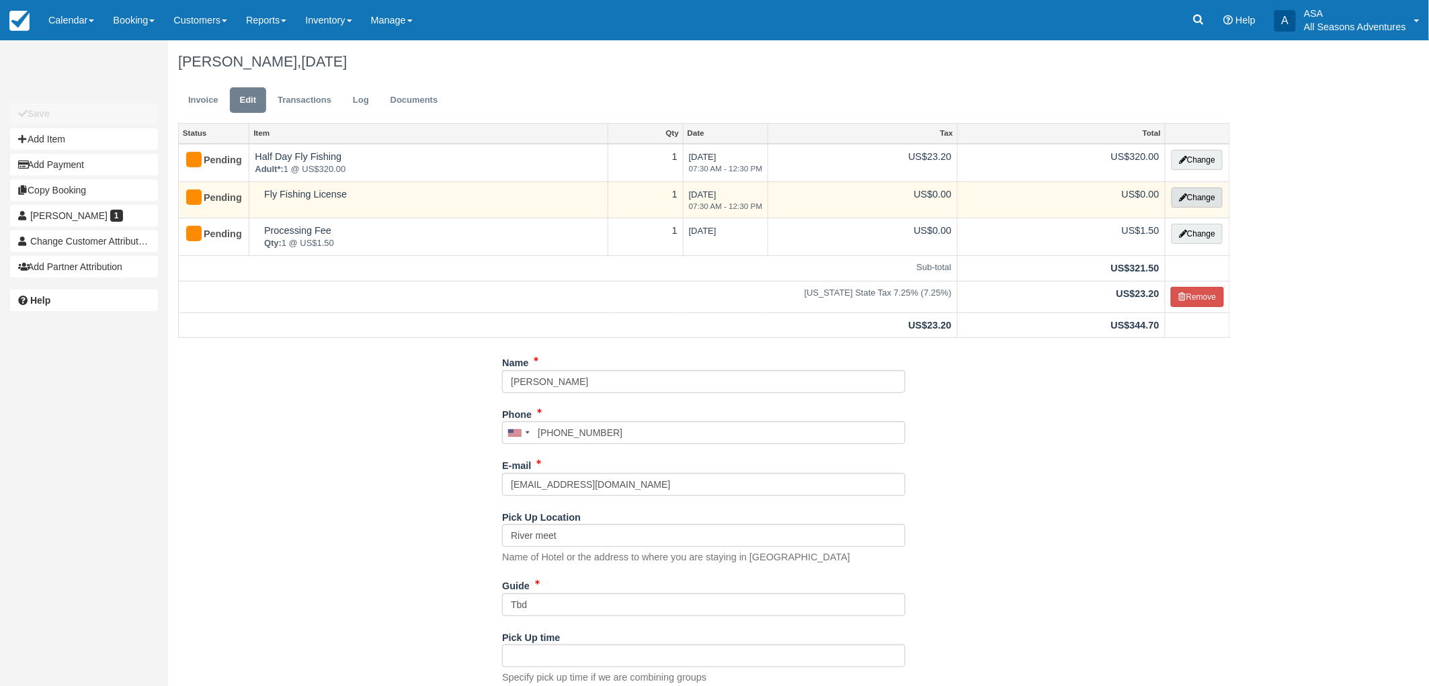
click at [1184, 203] on button "Change" at bounding box center [1196, 198] width 51 height 20
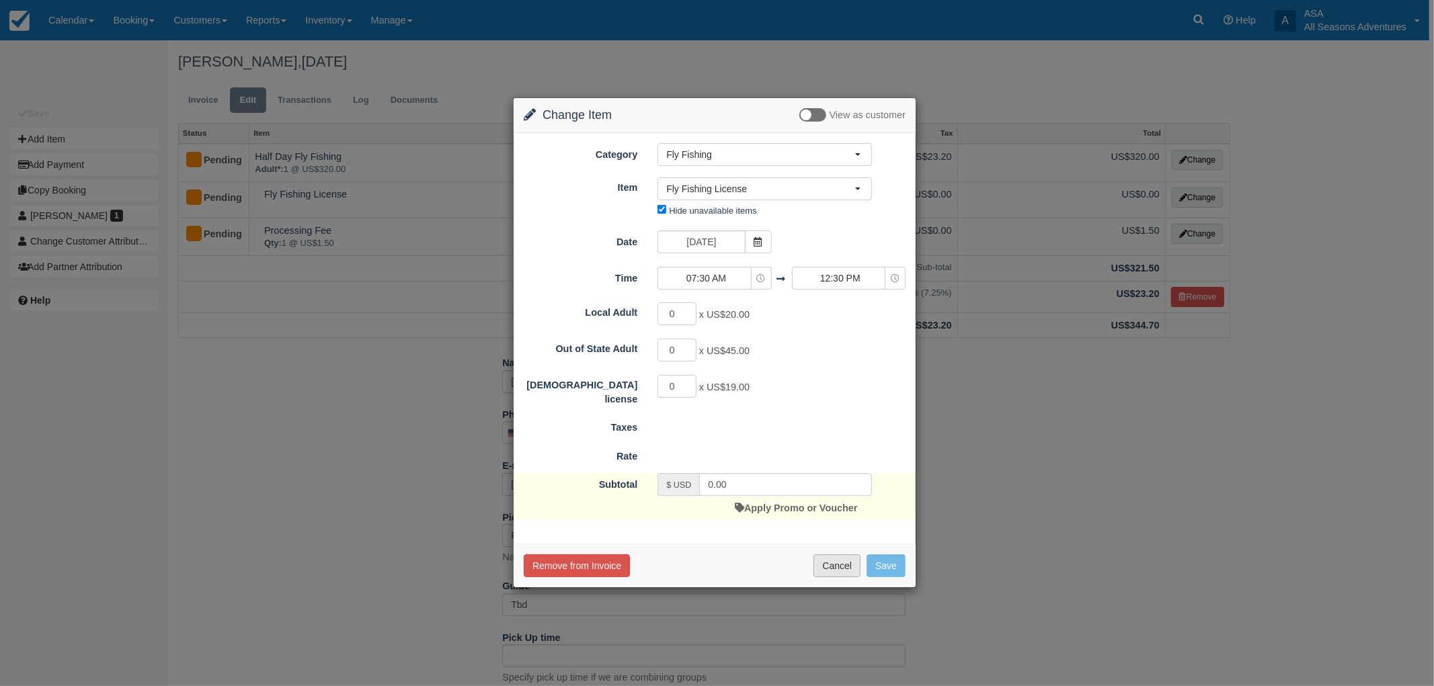
click at [833, 561] on button "Cancel" at bounding box center [836, 565] width 47 height 23
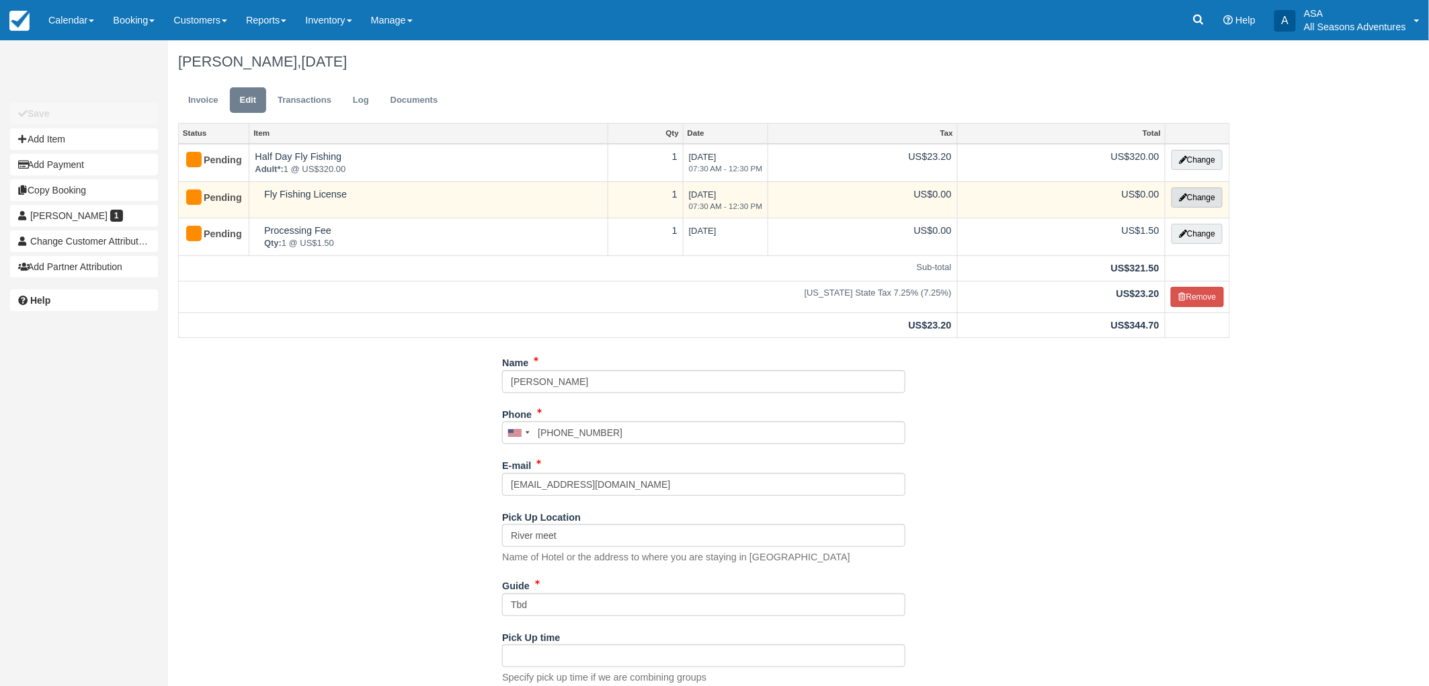
click at [1188, 196] on button "Change" at bounding box center [1196, 198] width 51 height 20
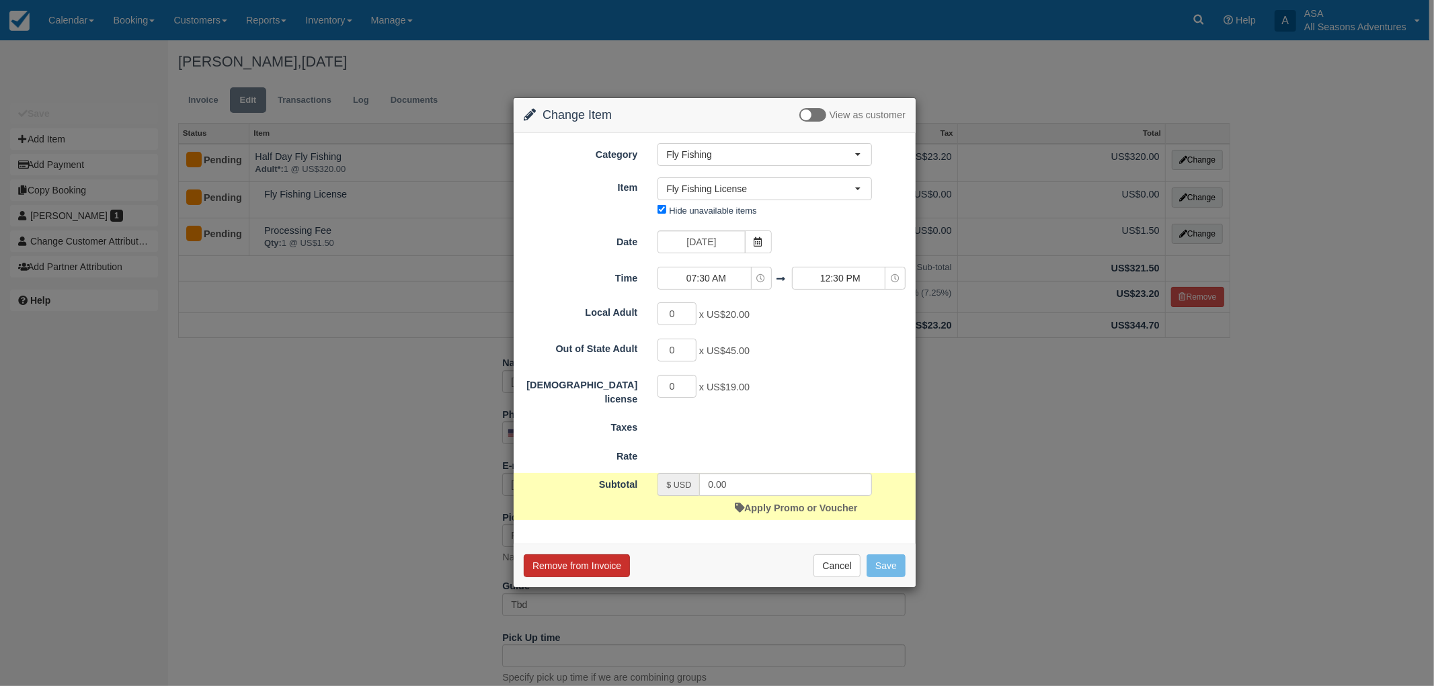
click at [569, 563] on button "Remove from Invoice" at bounding box center [577, 565] width 106 height 23
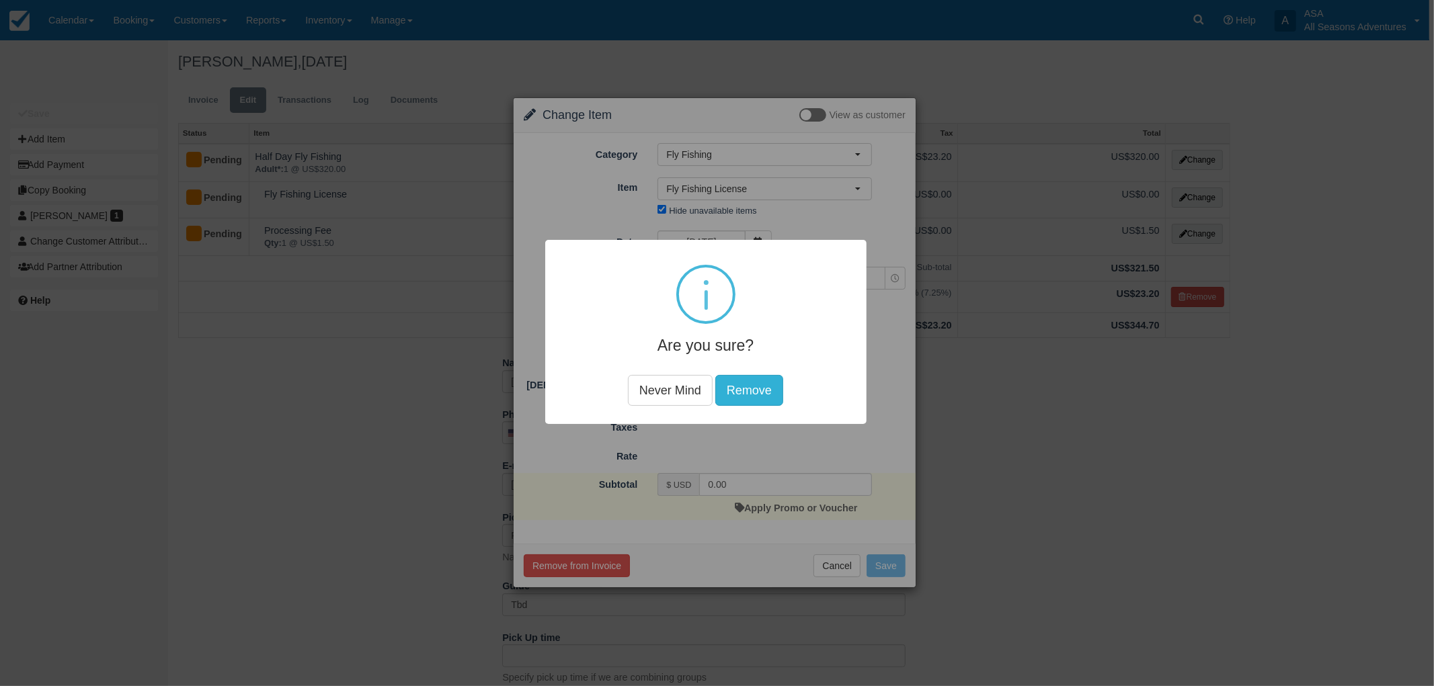
click at [742, 391] on button "Remove" at bounding box center [749, 390] width 68 height 31
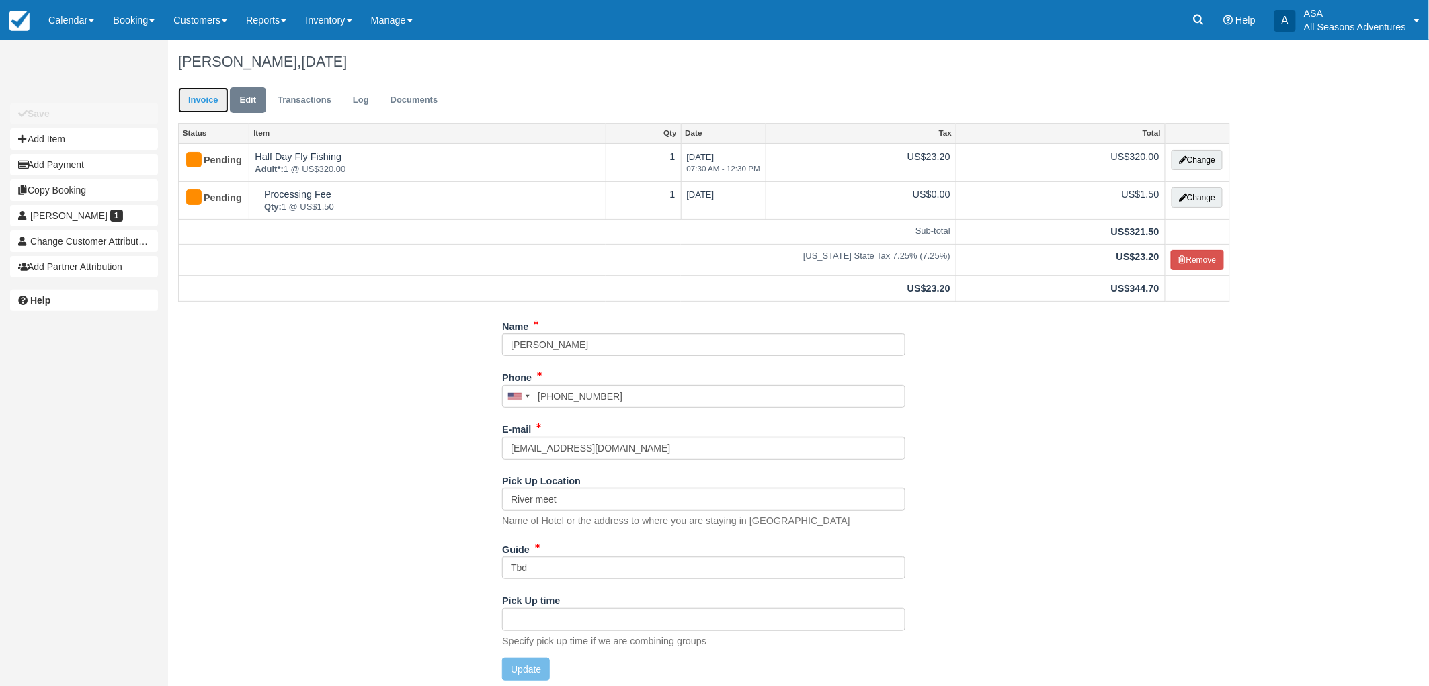
click at [222, 106] on link "Invoice" at bounding box center [203, 100] width 50 height 26
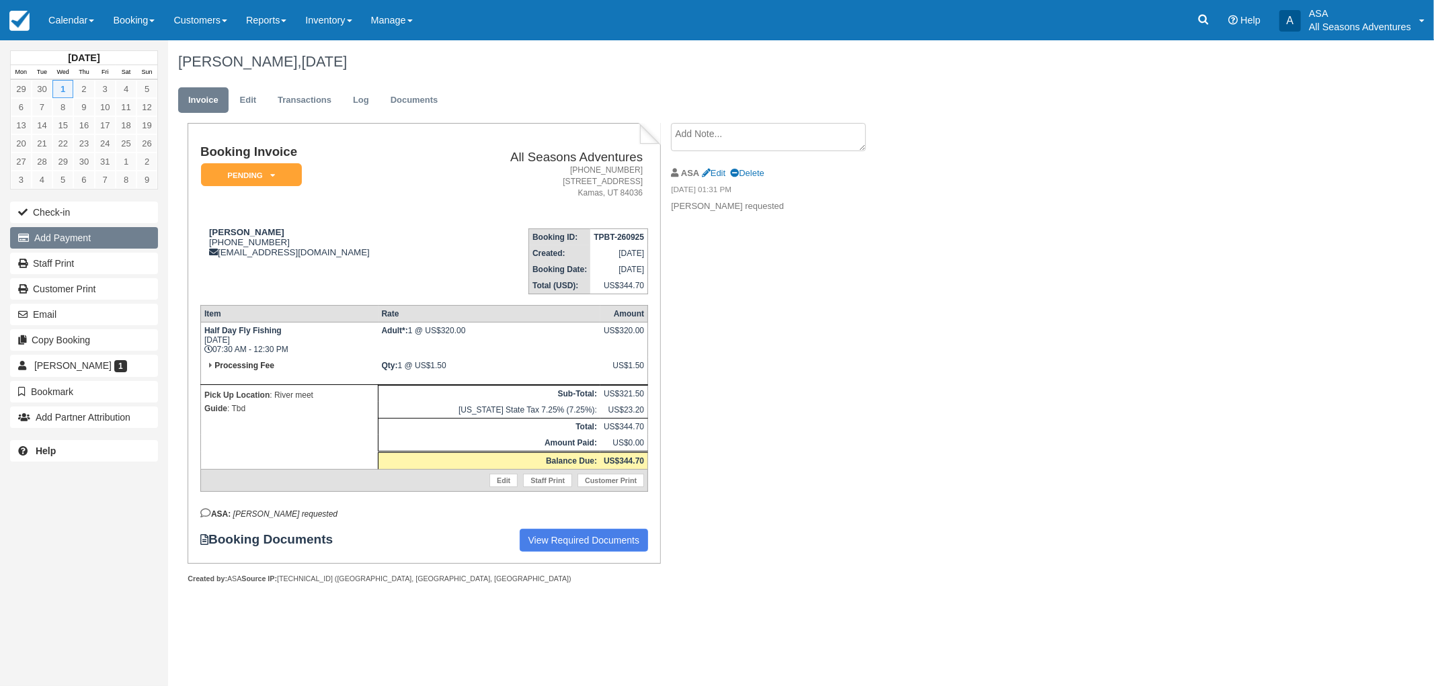
click at [99, 238] on button "Add Payment" at bounding box center [84, 238] width 148 height 22
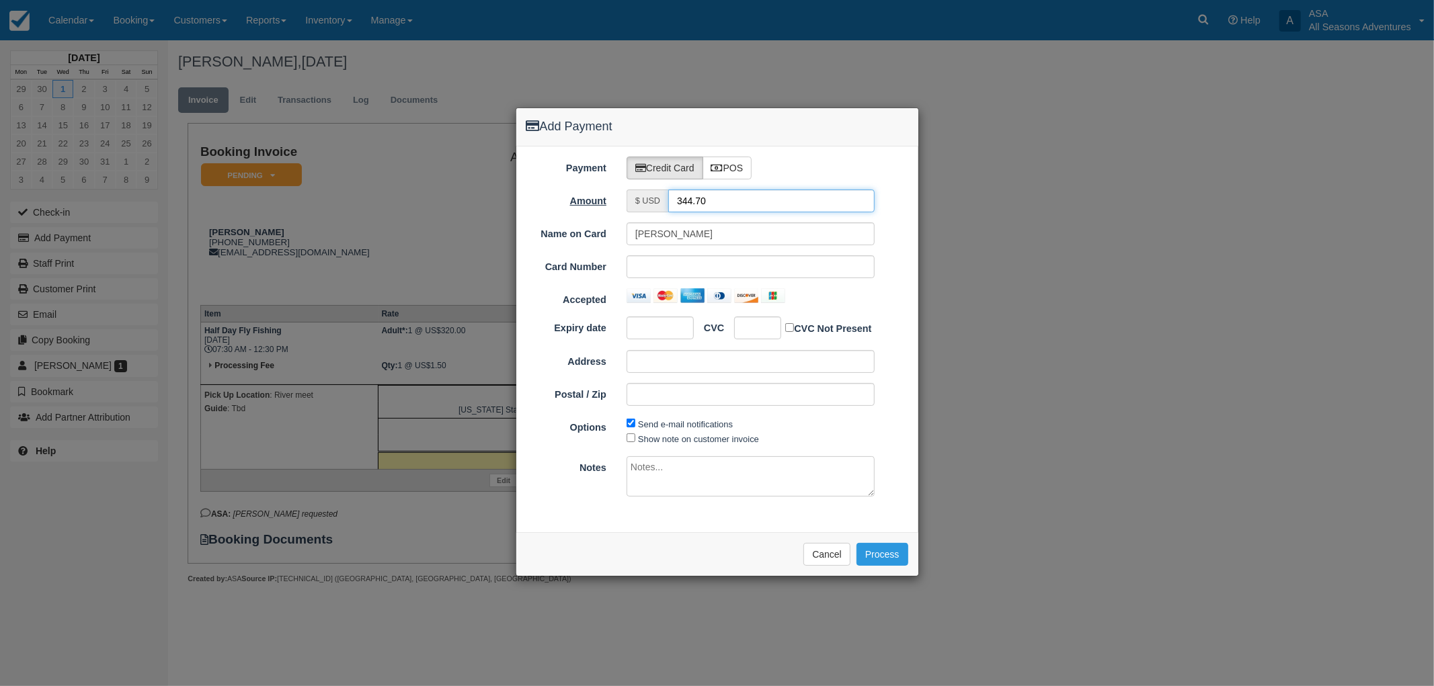
drag, startPoint x: 702, startPoint y: 202, endPoint x: 606, endPoint y: 207, distance: 95.6
click at [606, 207] on div "Amount $ USD 344.70" at bounding box center [717, 201] width 402 height 23
type input "1.50"
click at [893, 561] on button "Process" at bounding box center [882, 554] width 52 height 23
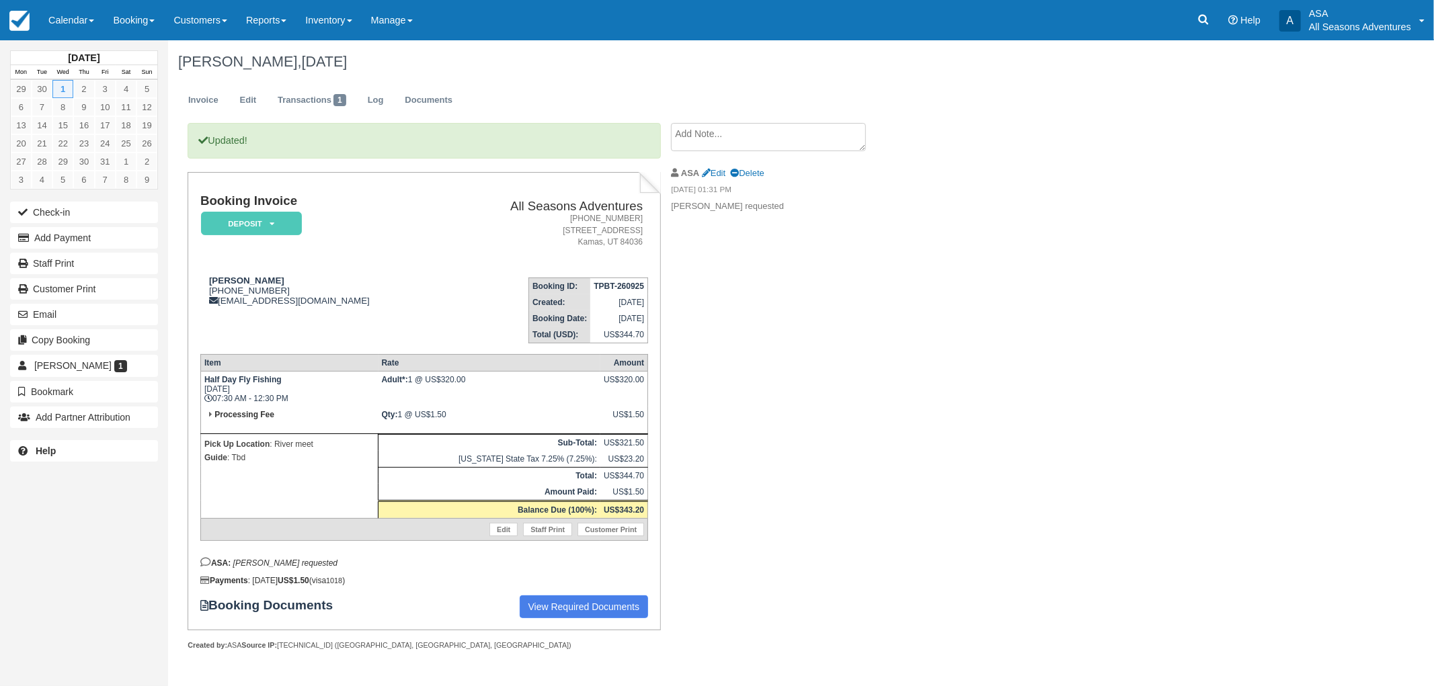
click at [716, 130] on textarea at bounding box center [768, 137] width 195 height 28
type textarea "6'1 240 10.5 shoe"
click at [874, 89] on ul "Invoice Edit Transactions 1 Log Documents" at bounding box center [705, 103] width 1055 height 40
click at [824, 345] on div "Updated! Booking Invoice Deposit   Pending Reserved Paid Waiting Cancelled All …" at bounding box center [537, 401] width 739 height 557
click at [813, 337] on div "Updated! Booking Invoice Deposit   Pending Reserved Paid Waiting Cancelled All …" at bounding box center [537, 401] width 739 height 557
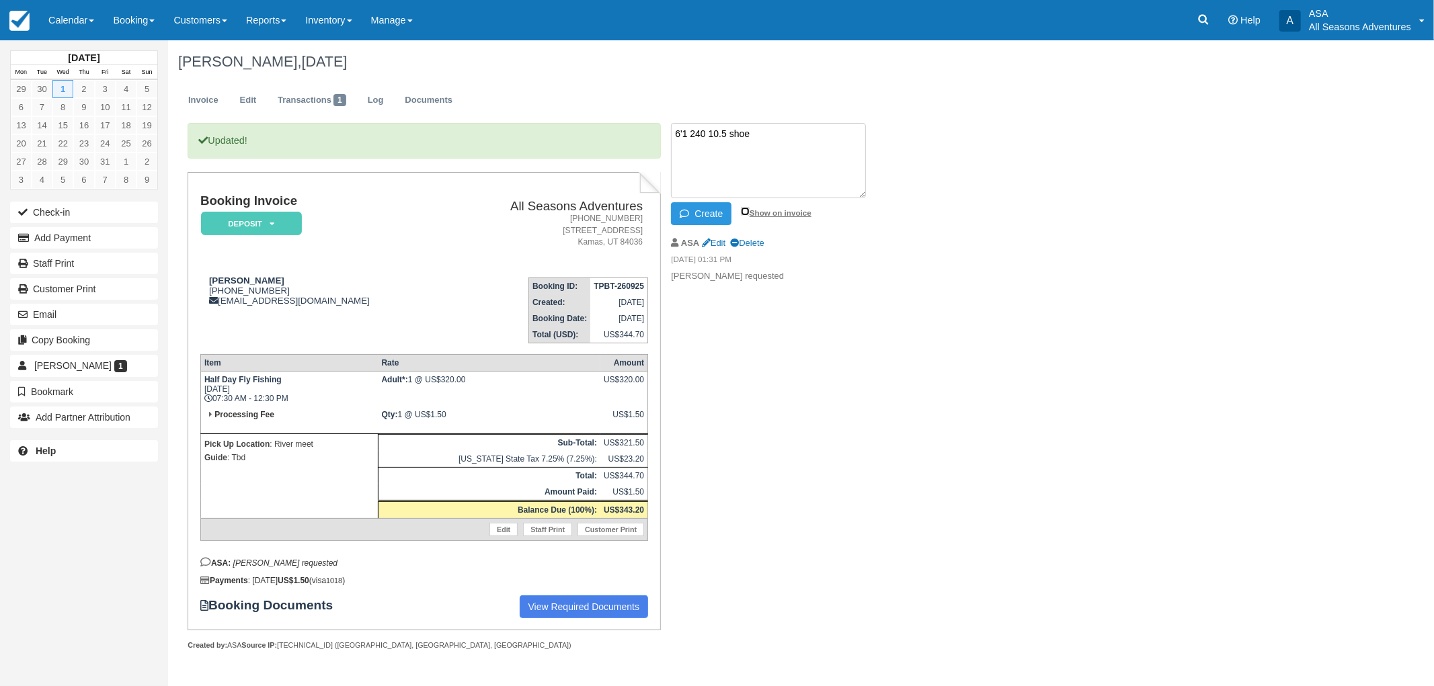
click at [741, 210] on input "Show on invoice" at bounding box center [745, 211] width 9 height 9
checkbox input "true"
click at [704, 218] on button "Create" at bounding box center [701, 213] width 60 height 23
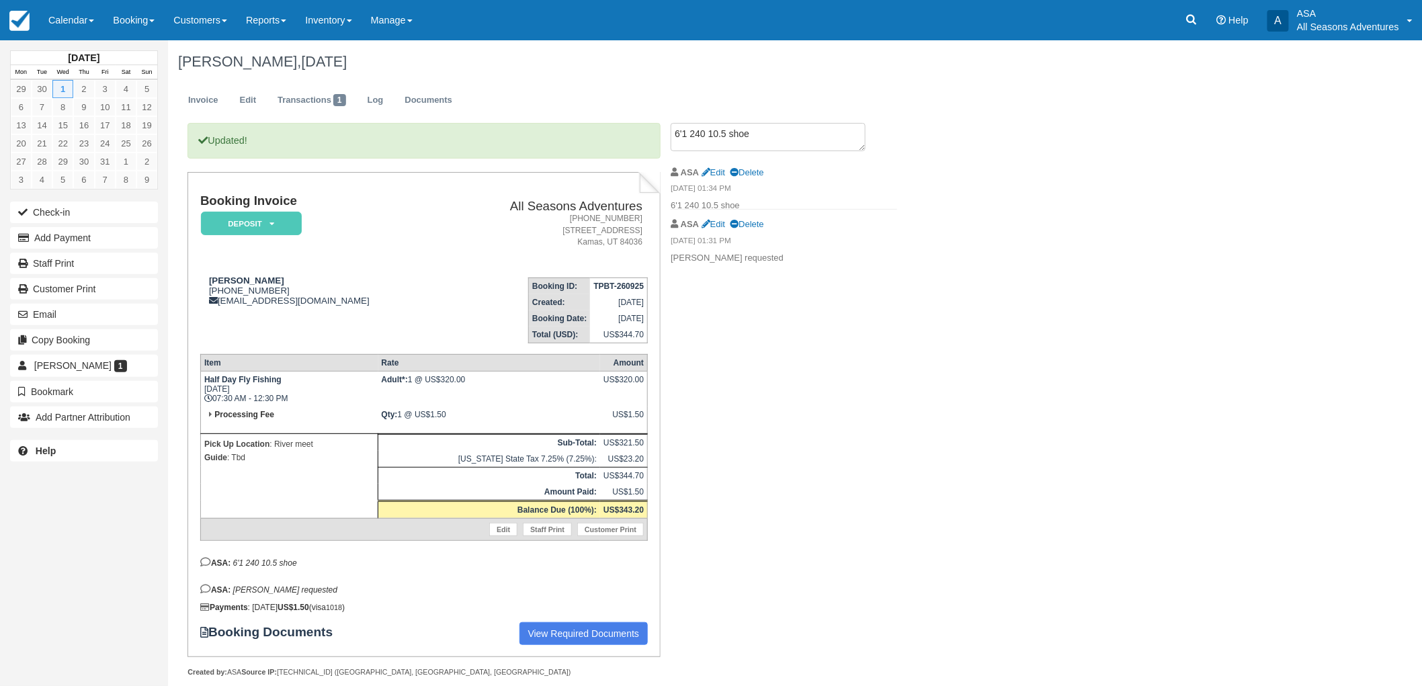
click at [847, 401] on div "Updated! Booking Invoice Deposit   Pending Reserved Paid Waiting Cancelled All …" at bounding box center [537, 414] width 739 height 583
click at [712, 171] on link "Edit" at bounding box center [714, 173] width 24 height 10
click at [674, 138] on textarea "6'1 240 10.5 shoe" at bounding box center [768, 160] width 195 height 75
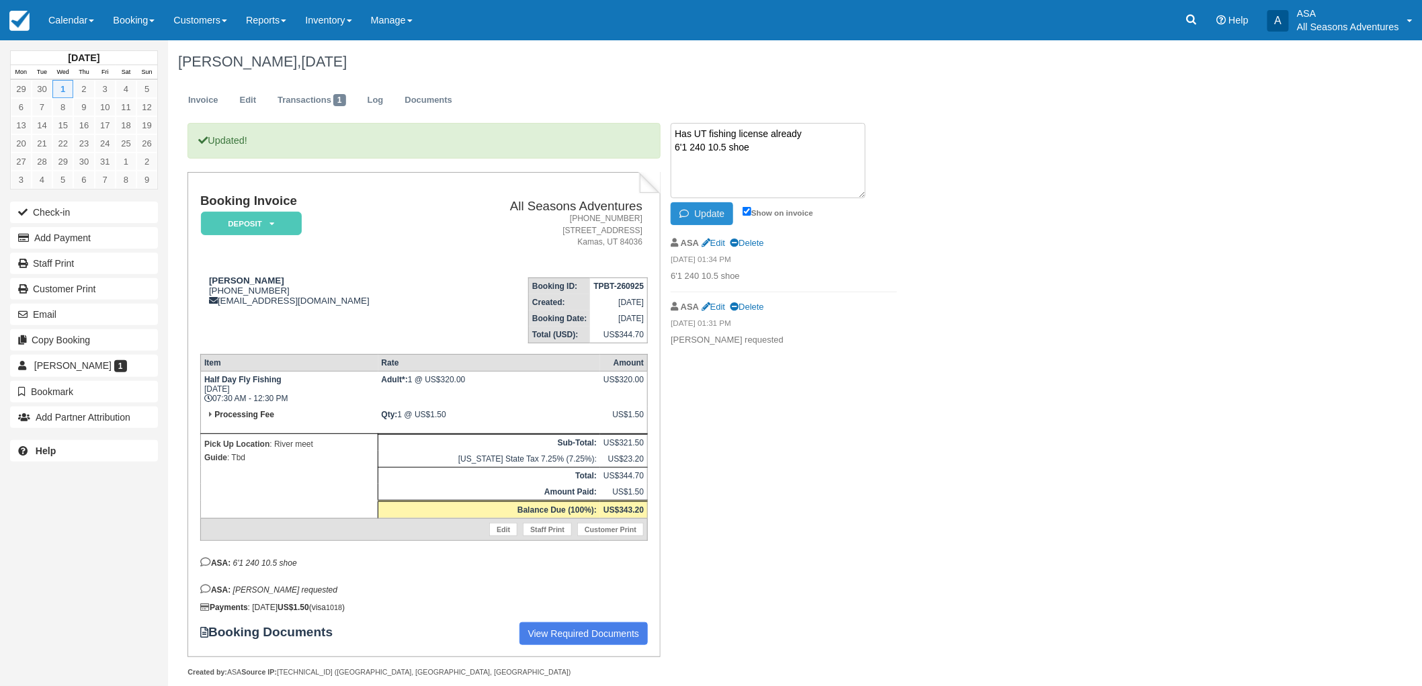
type textarea "Has UT fishing license already 6'1 240 10.5 shoe"
click at [717, 211] on button "Update" at bounding box center [702, 213] width 63 height 23
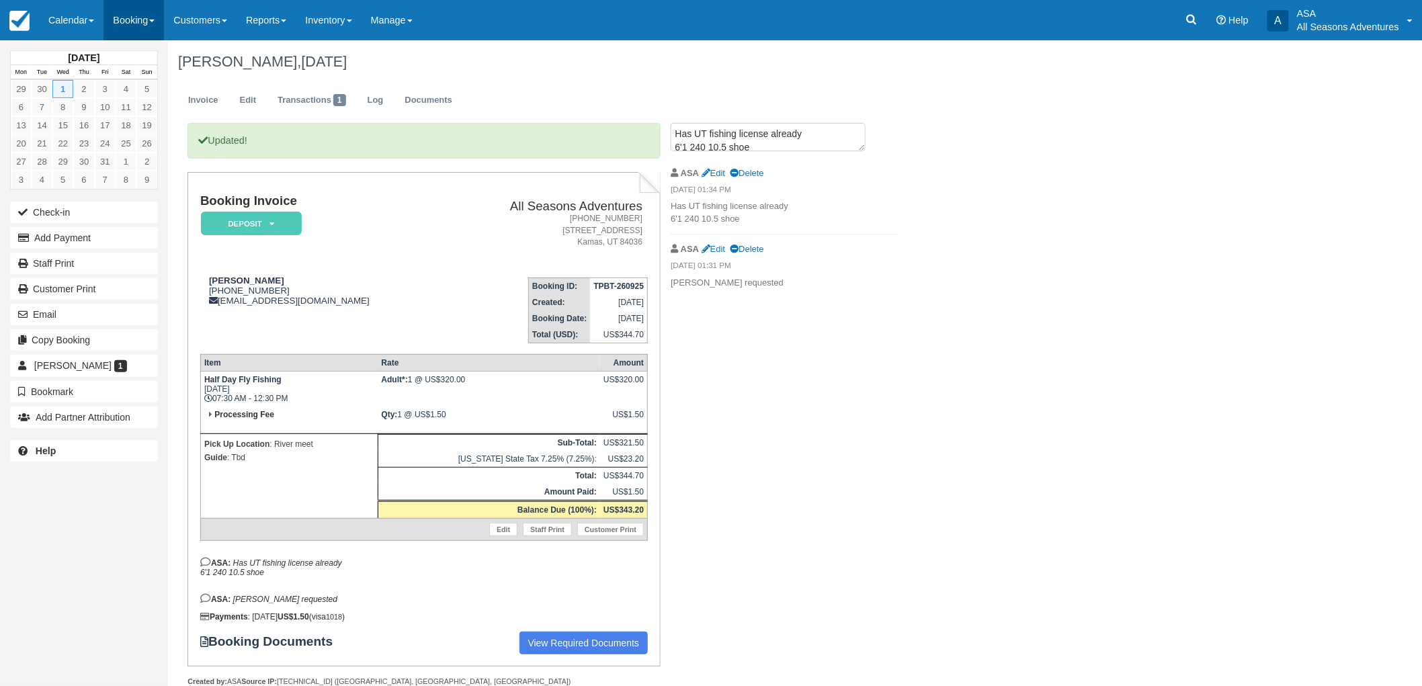
click at [120, 17] on link "Booking" at bounding box center [134, 20] width 60 height 40
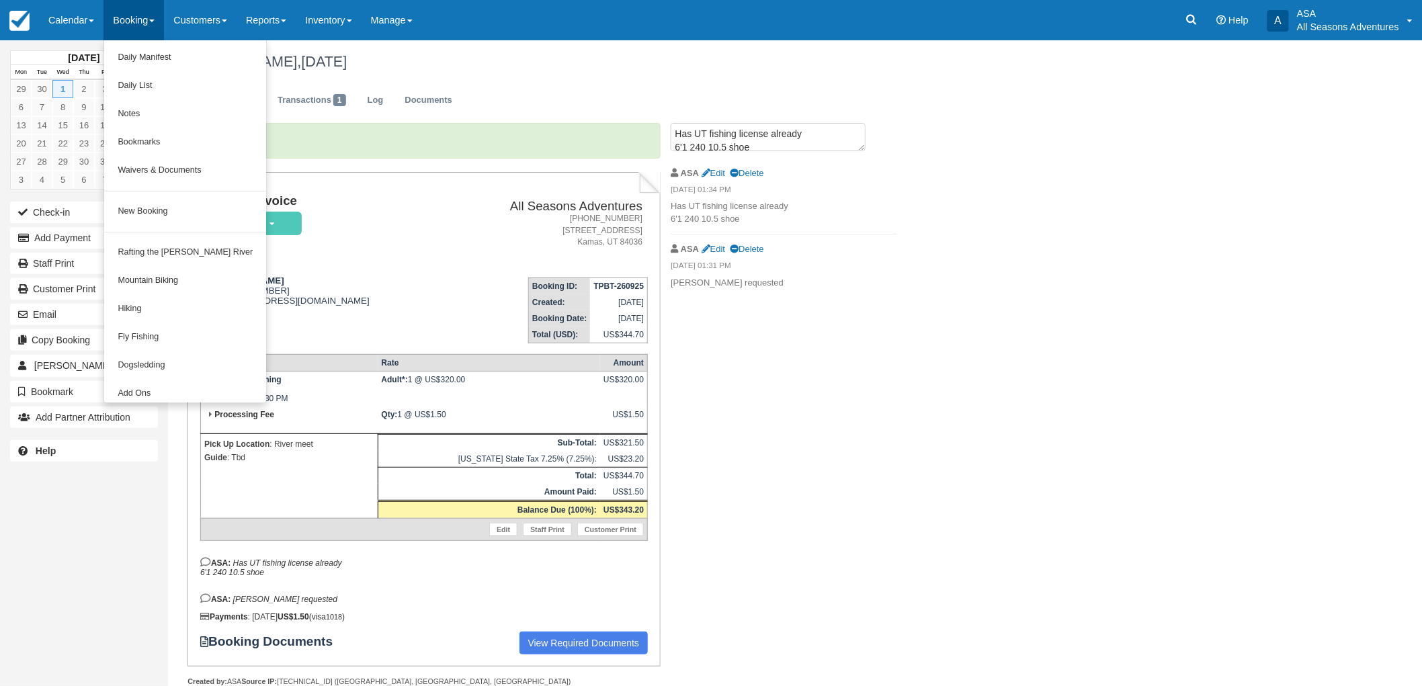
click at [1071, 171] on div "Terrance Weinberg, October 01 2025 Invoice Edit Transactions 1 Log Documents Up…" at bounding box center [701, 377] width 1067 height 675
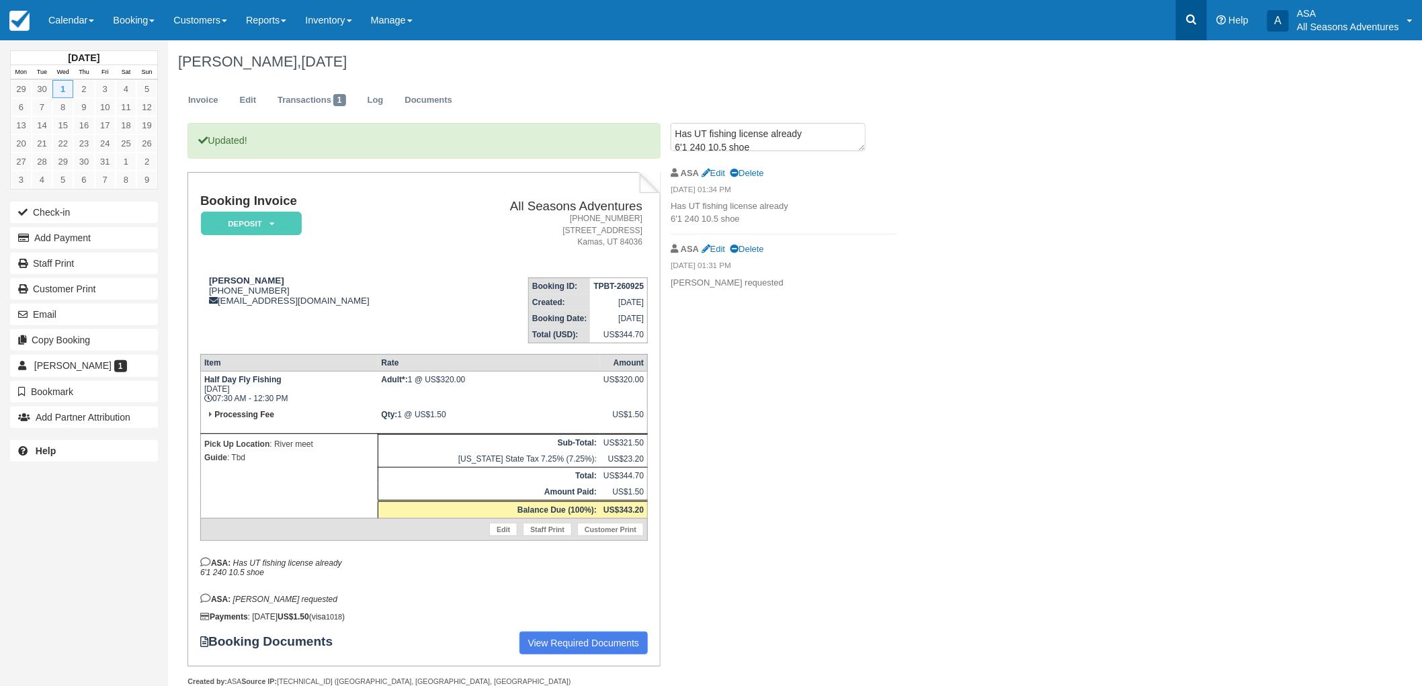
click at [1204, 22] on link at bounding box center [1191, 20] width 31 height 40
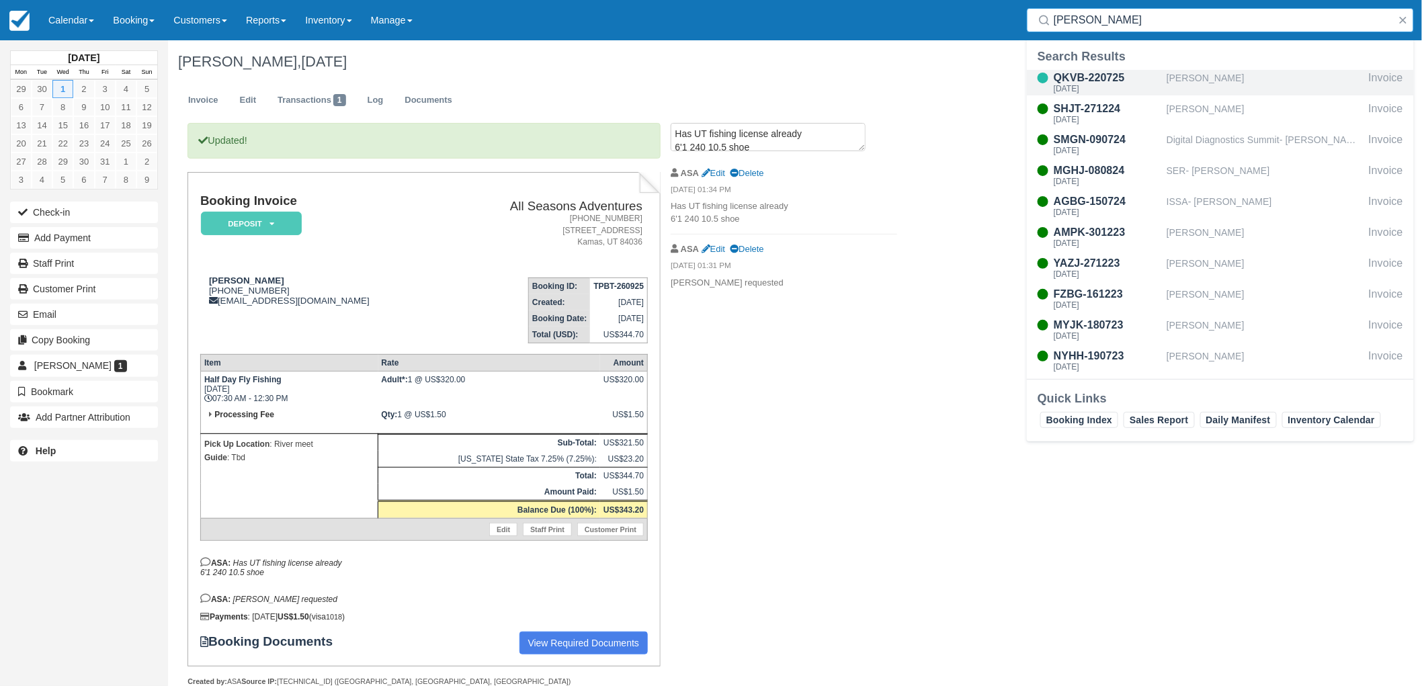
type input "laurie"
click at [1211, 79] on div "Laurie Larsen" at bounding box center [1265, 83] width 197 height 26
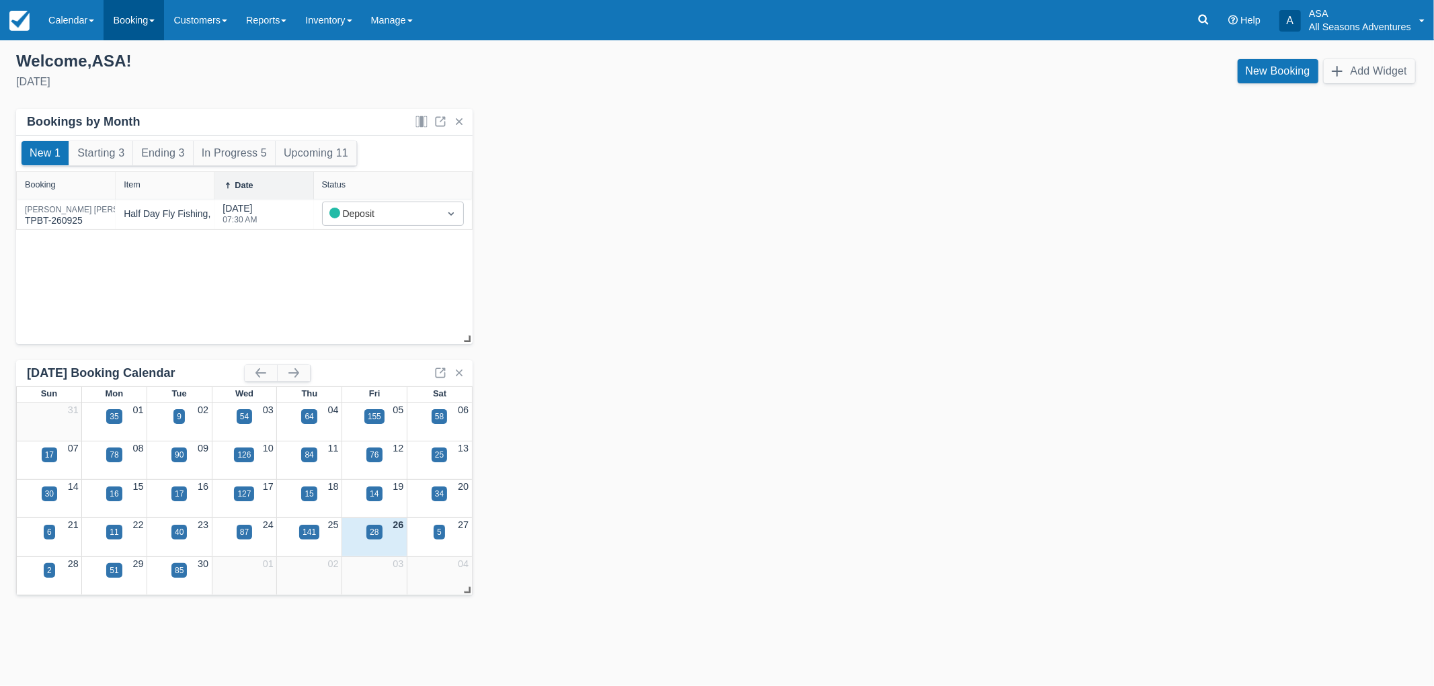
click at [128, 35] on link "Booking" at bounding box center [134, 20] width 60 height 40
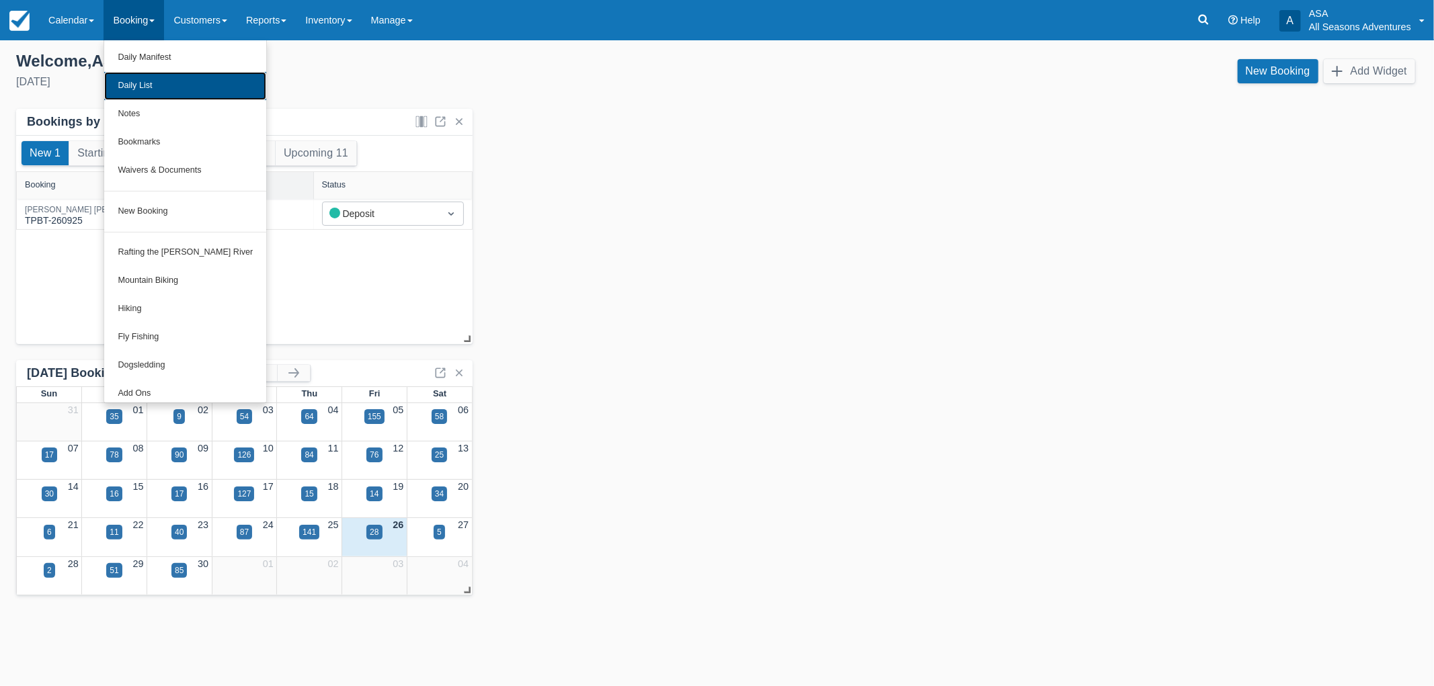
click at [140, 81] on link "Daily List" at bounding box center [185, 86] width 162 height 28
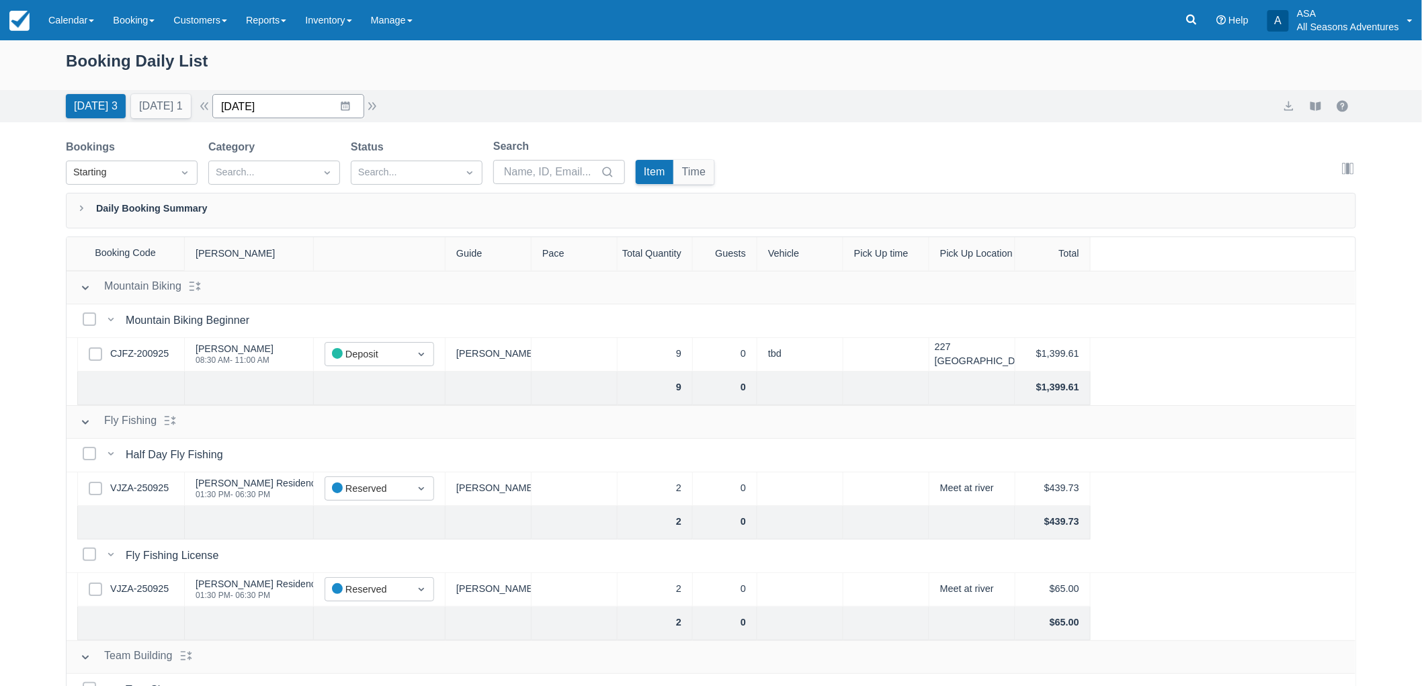
click at [283, 104] on input "[DATE]" at bounding box center [288, 106] width 152 height 24
click at [324, 313] on td "1" at bounding box center [319, 312] width 26 height 26
type input "10/01/25"
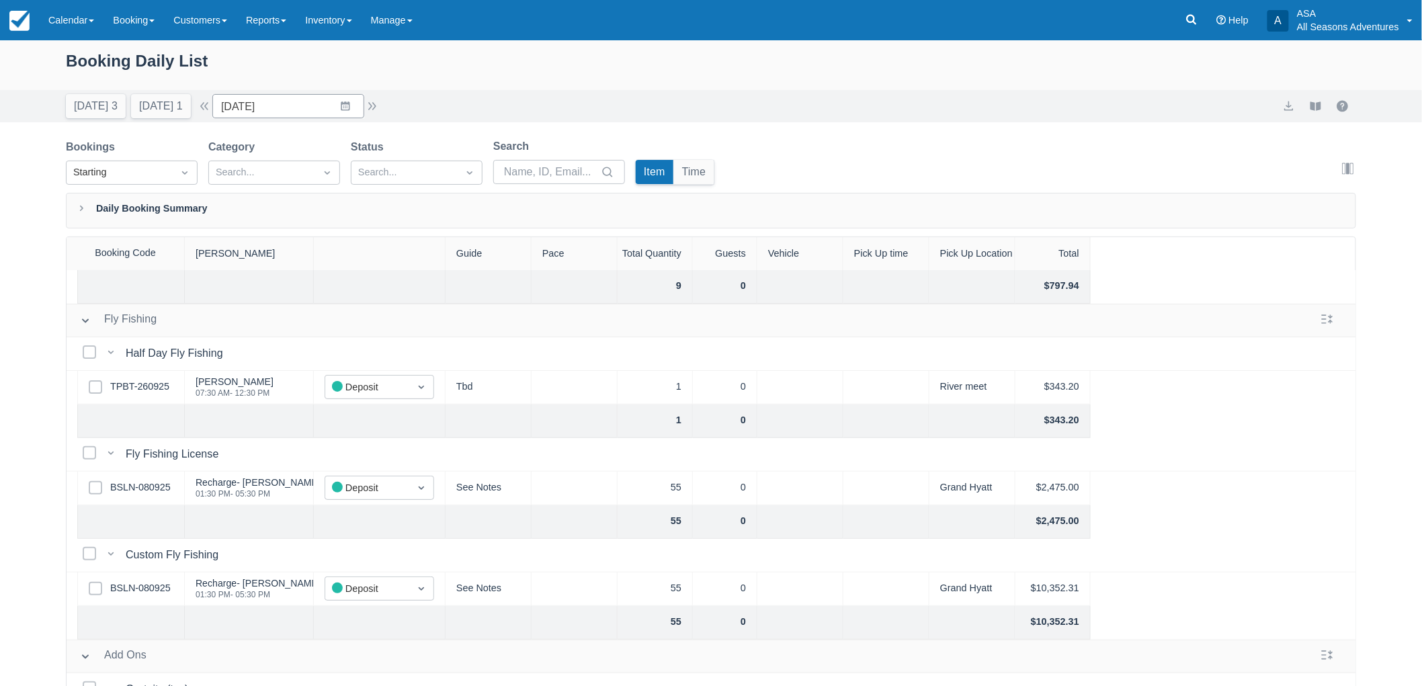
scroll to position [149, 0]
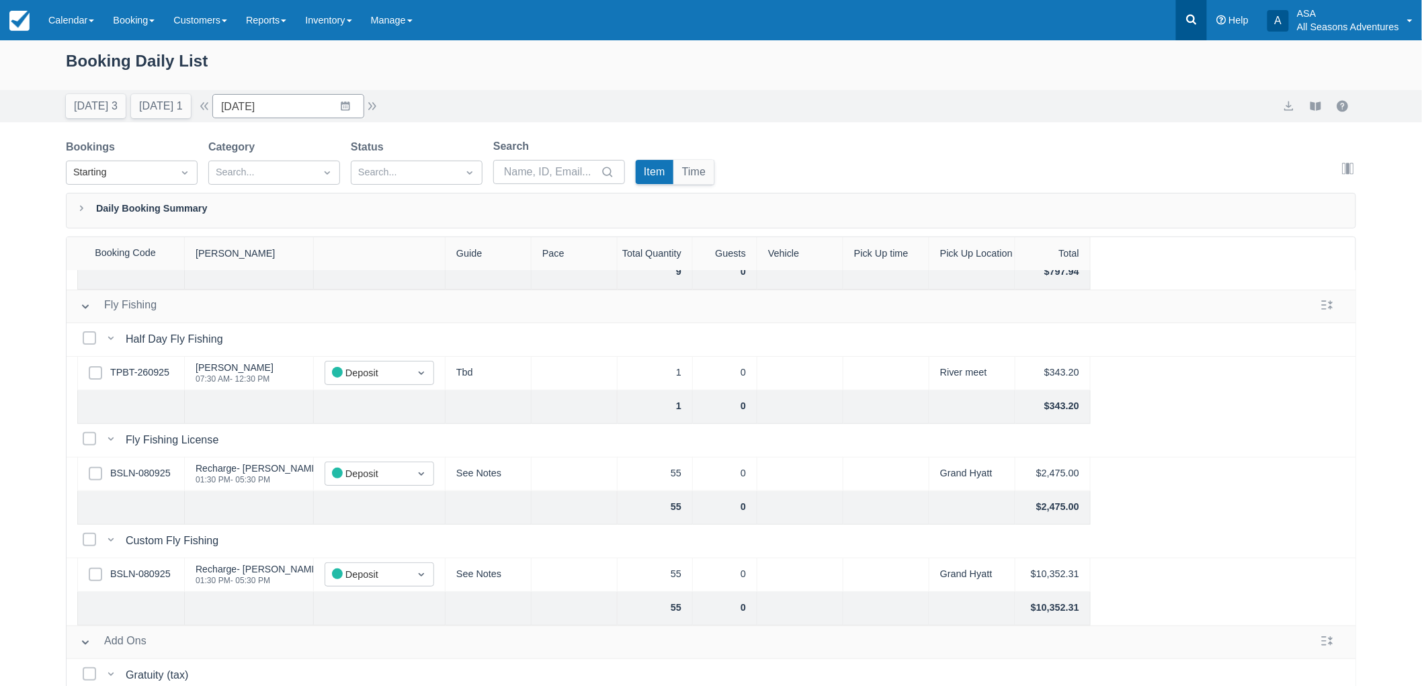
click at [1178, 20] on link at bounding box center [1191, 20] width 31 height 40
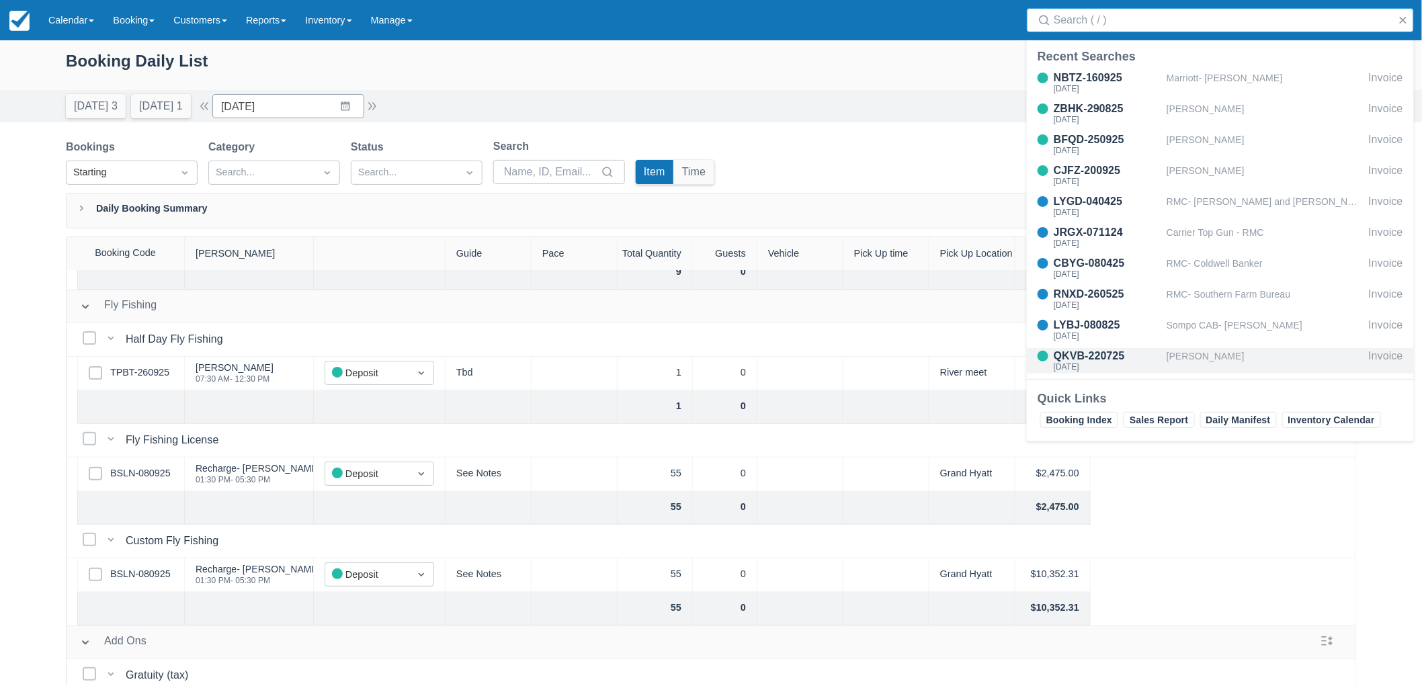
click at [1208, 356] on div "Laurie Larsen" at bounding box center [1265, 361] width 197 height 26
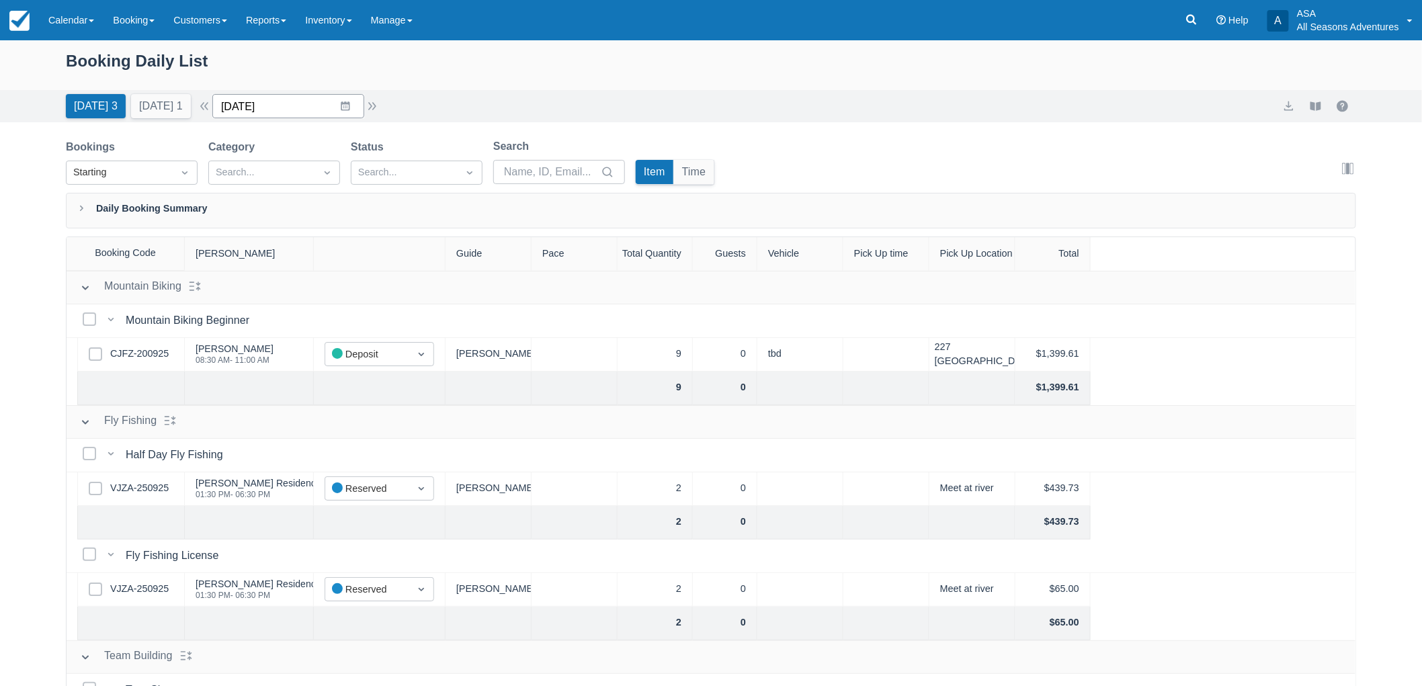
click at [242, 113] on input "[DATE]" at bounding box center [288, 106] width 152 height 24
click at [411, 167] on div "Move forward to switch to the next month." at bounding box center [398, 162] width 26 height 22
click at [345, 284] on td "20" at bounding box center [346, 287] width 26 height 26
type input "11/20/25"
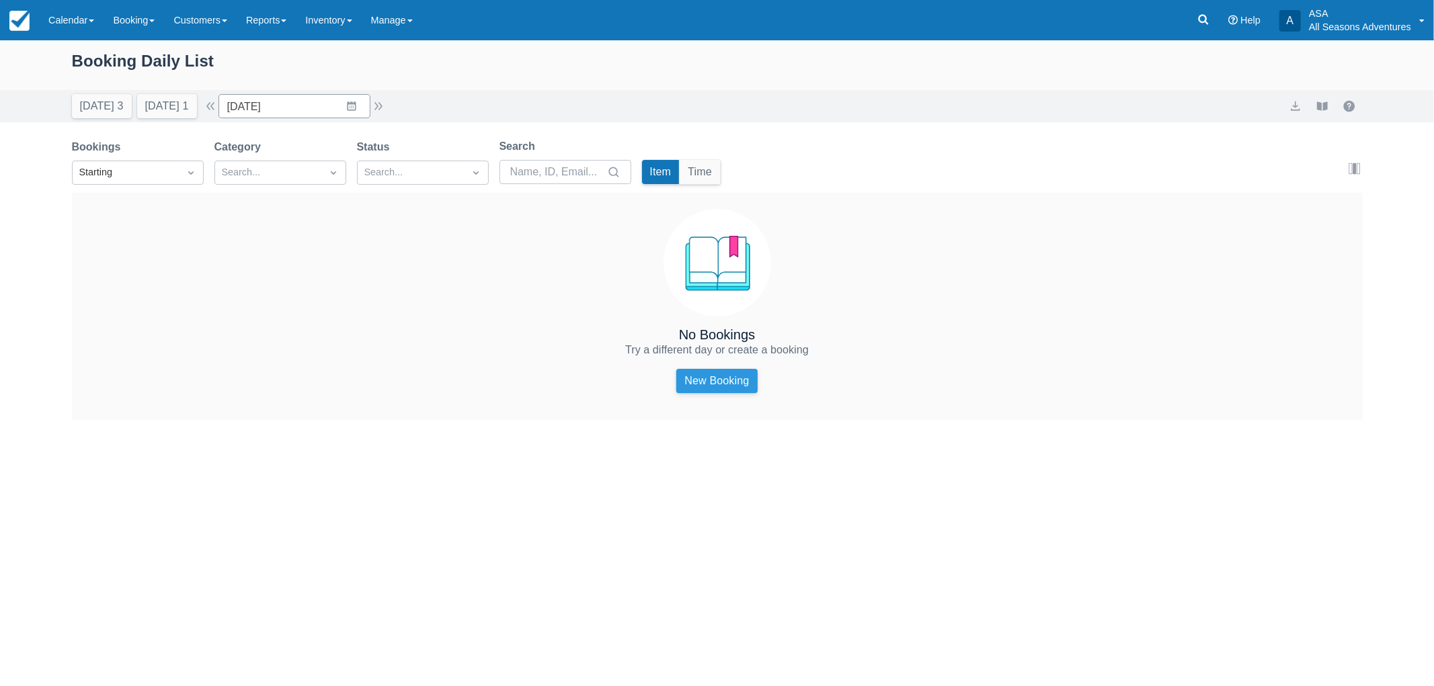
click at [724, 376] on link "New Booking" at bounding box center [716, 381] width 81 height 24
click at [120, 13] on link "Booking" at bounding box center [134, 20] width 60 height 40
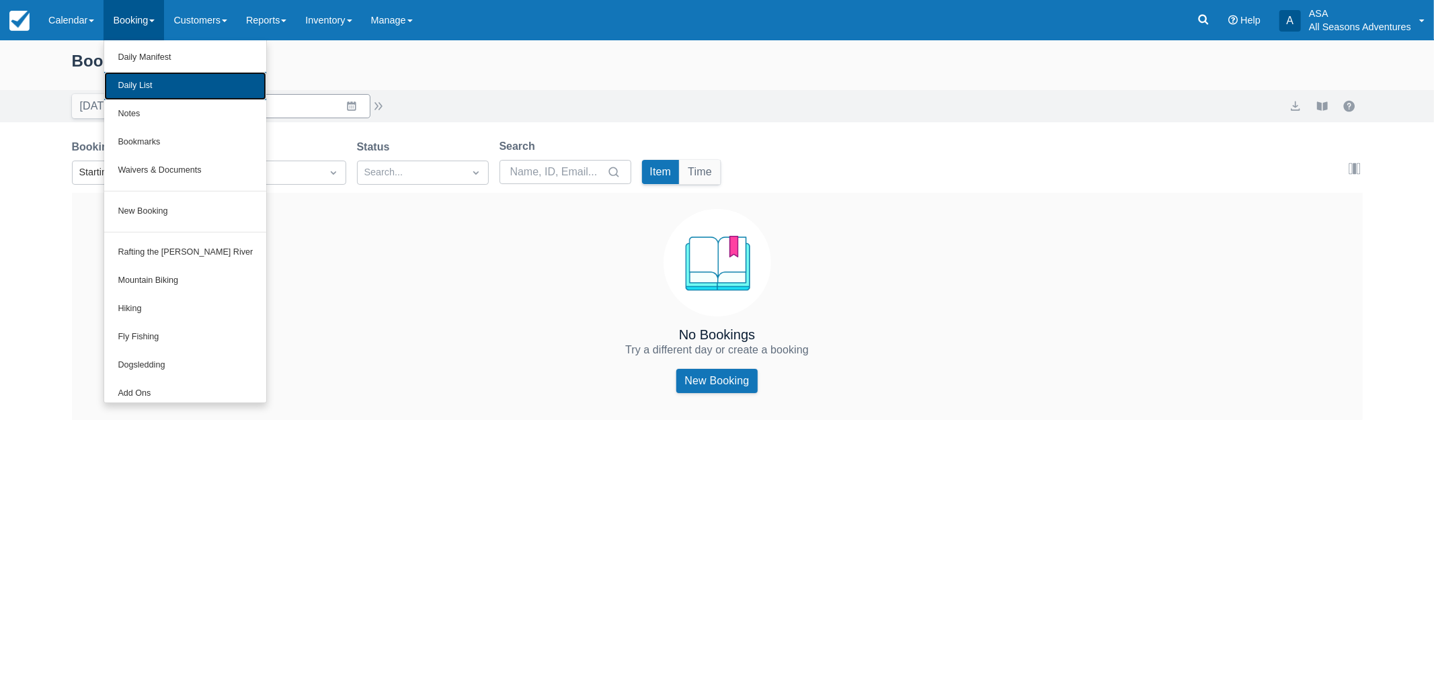
click at [163, 91] on link "Daily List" at bounding box center [185, 86] width 162 height 28
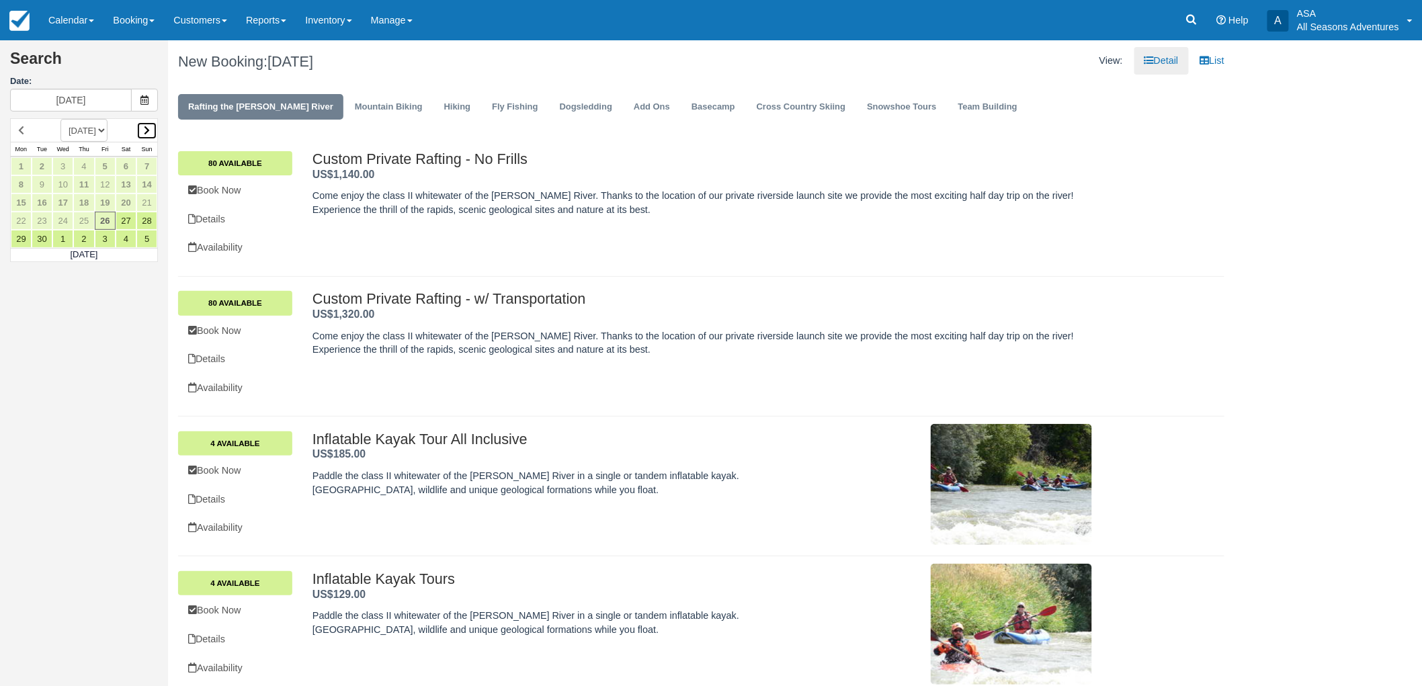
click at [144, 126] on icon at bounding box center [147, 130] width 6 height 9
click at [149, 128] on icon at bounding box center [147, 130] width 6 height 9
click at [87, 218] on link "20" at bounding box center [83, 221] width 21 height 18
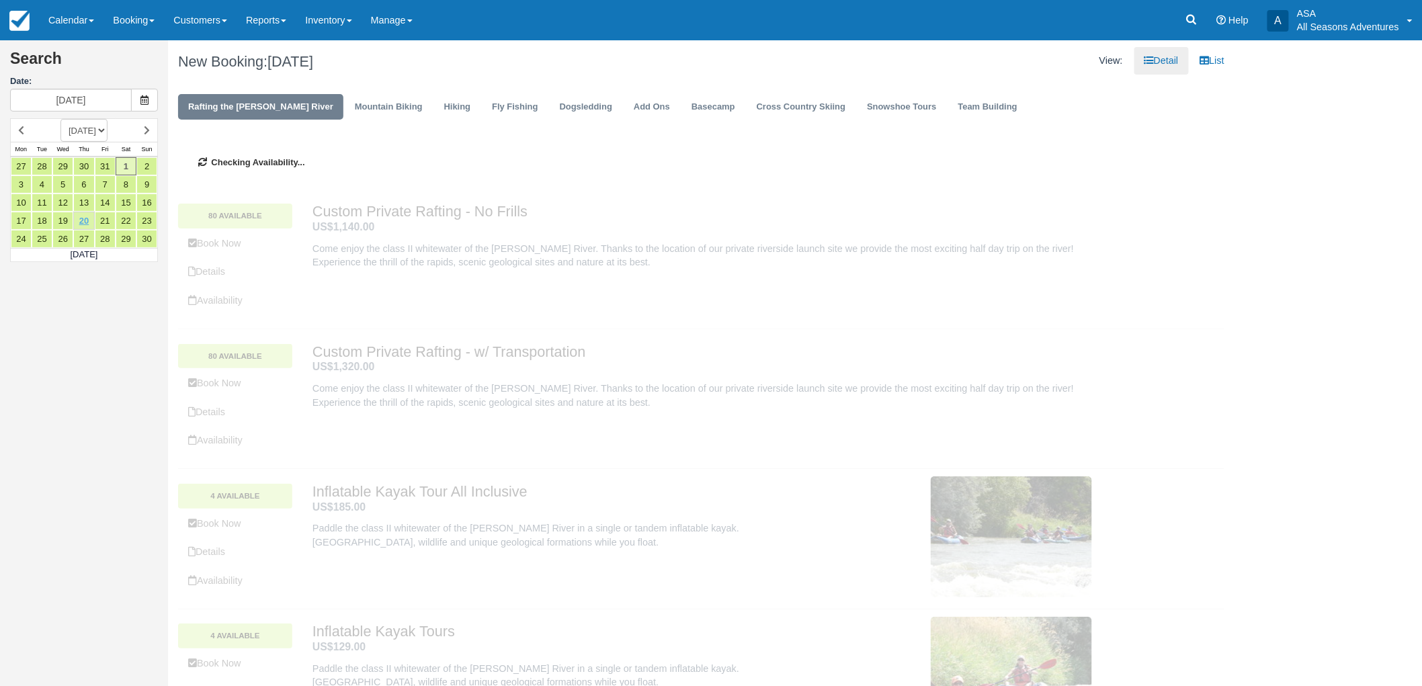
type input "[DATE]"
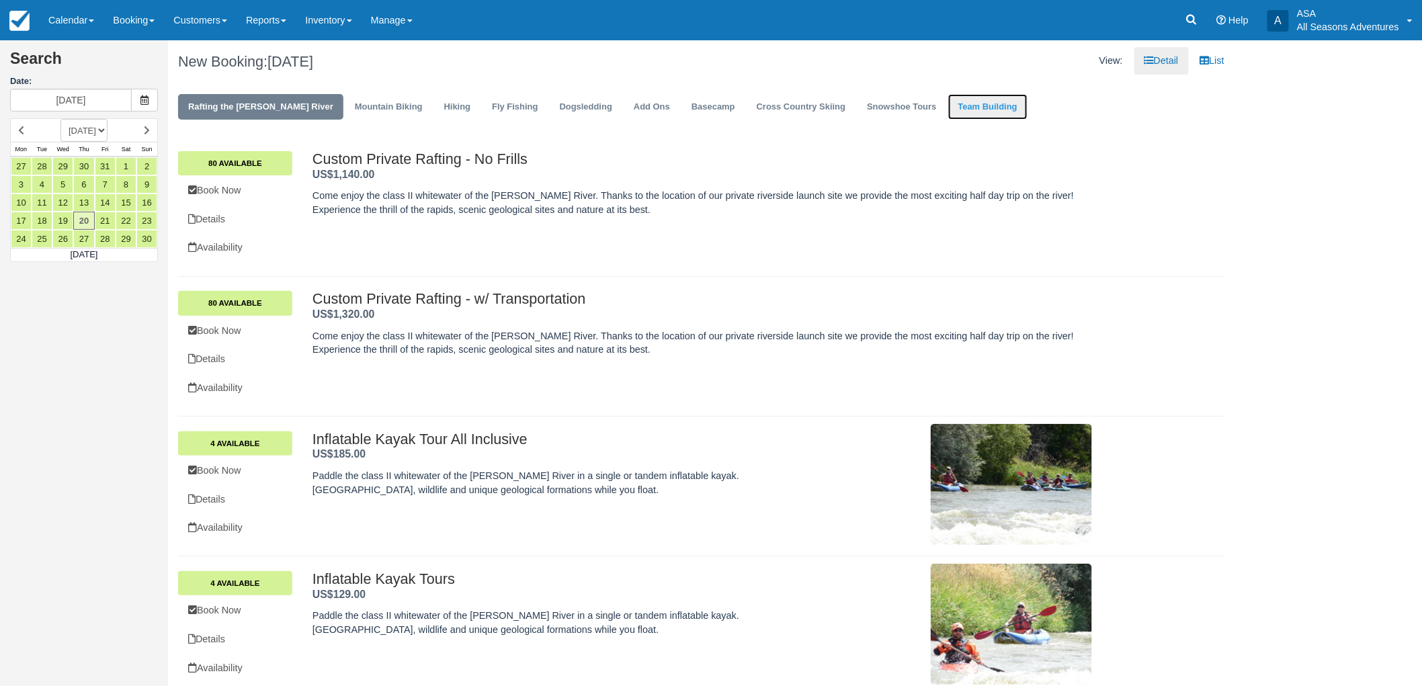
click at [948, 111] on link "Team Building" at bounding box center [987, 107] width 79 height 26
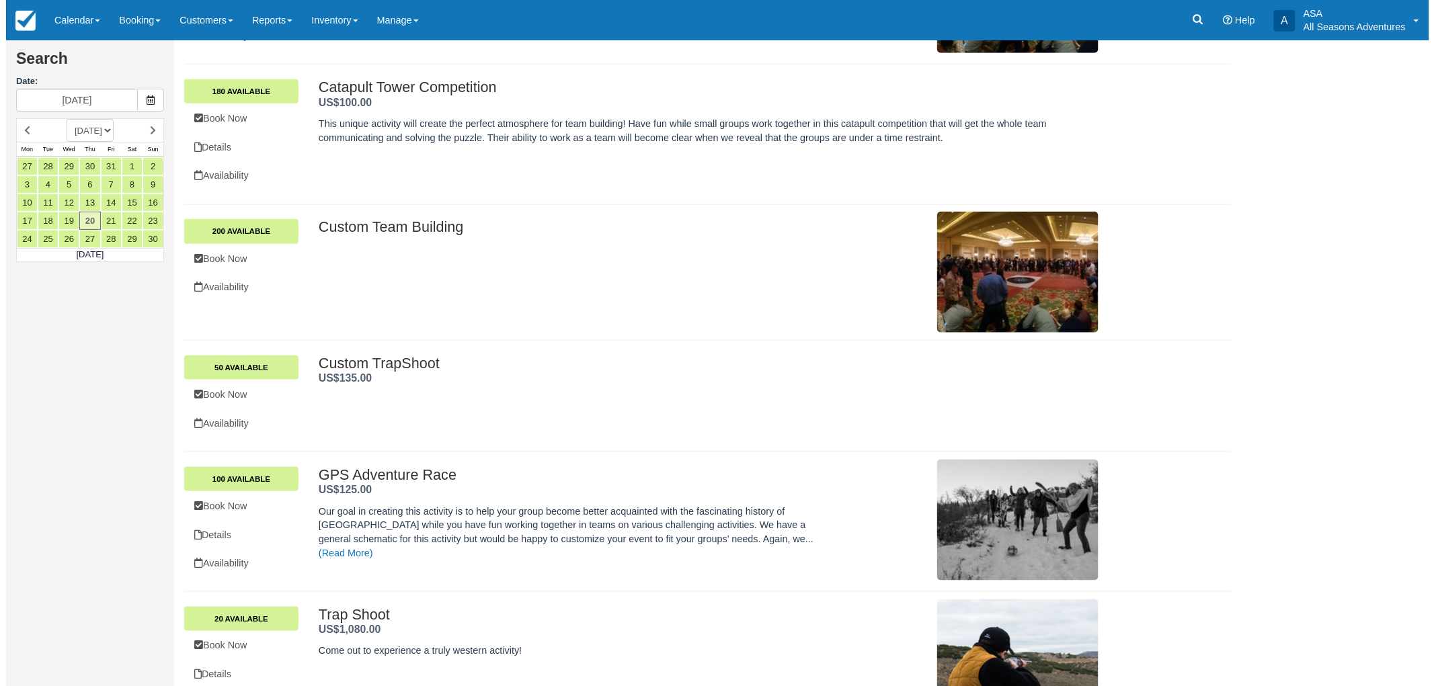
scroll to position [481, 0]
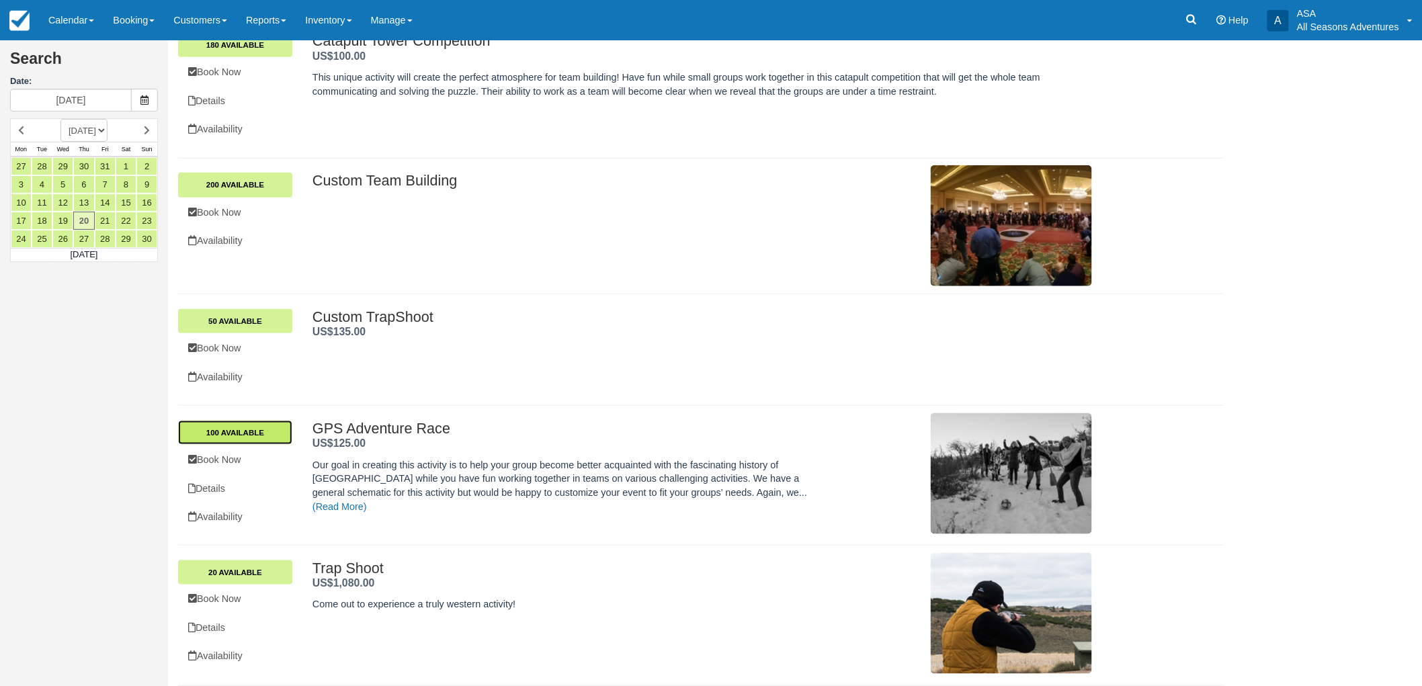
click at [227, 434] on link "100 Available" at bounding box center [235, 433] width 114 height 24
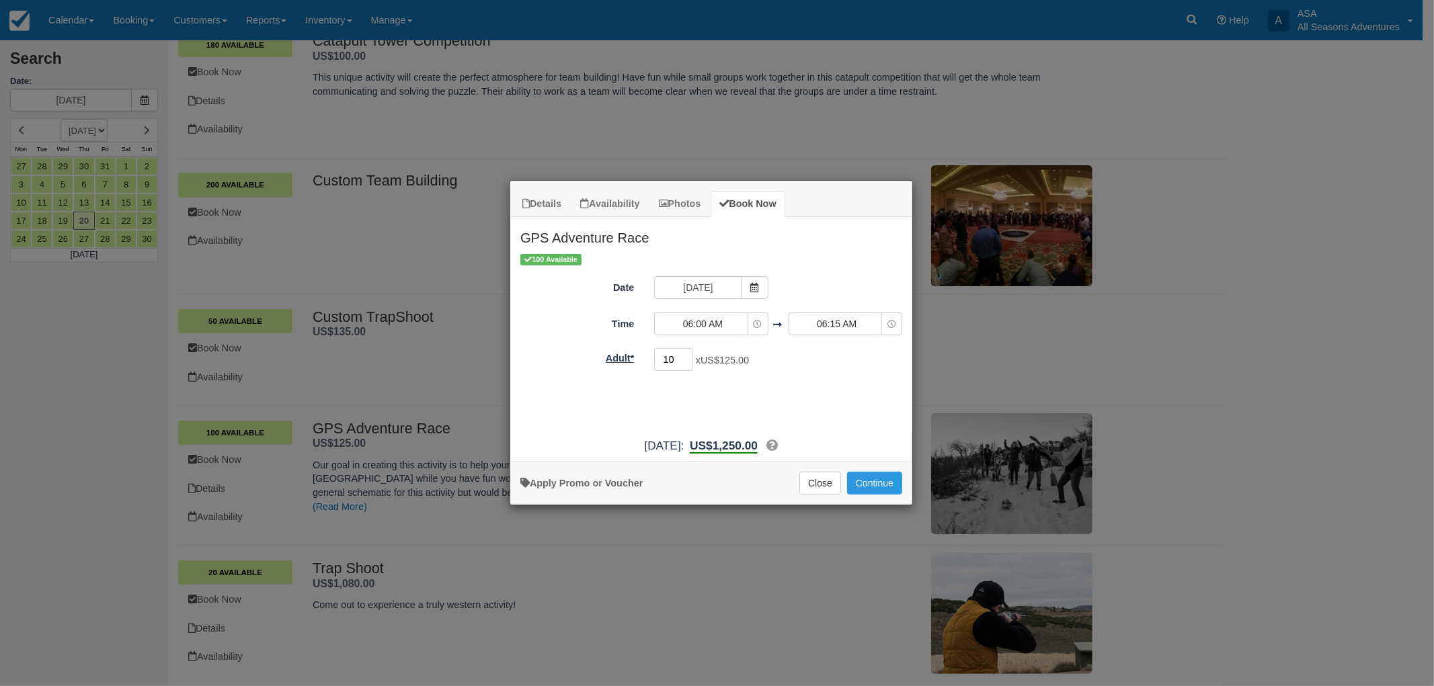
drag, startPoint x: 623, startPoint y: 352, endPoint x: 615, endPoint y: 350, distance: 8.3
click at [620, 352] on div "Adult* 10 x US$125.00 Minimum of 10Maximum of 200" at bounding box center [711, 360] width 402 height 26
type input "25"
click at [717, 333] on button "06:00 AM" at bounding box center [711, 324] width 114 height 23
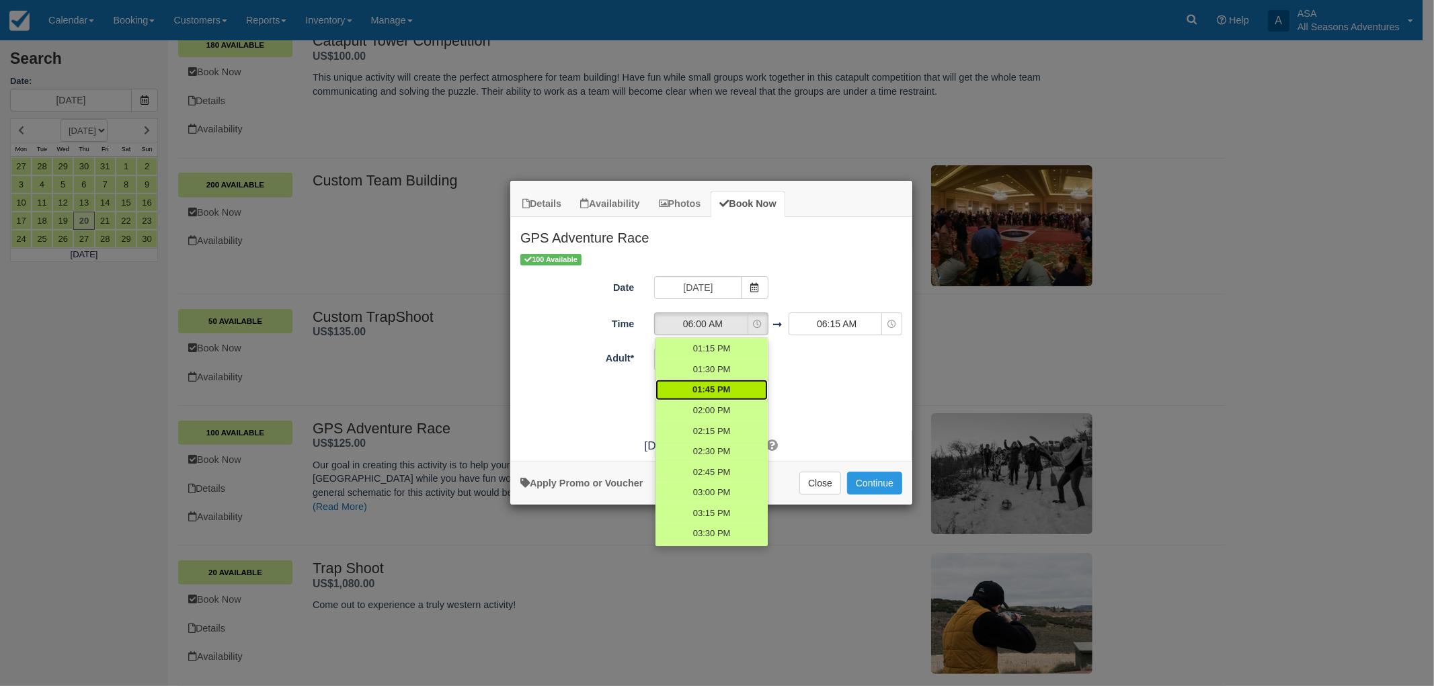
scroll to position [597, 0]
click at [716, 492] on span "03:00 PM" at bounding box center [711, 492] width 38 height 13
select select "15:00"
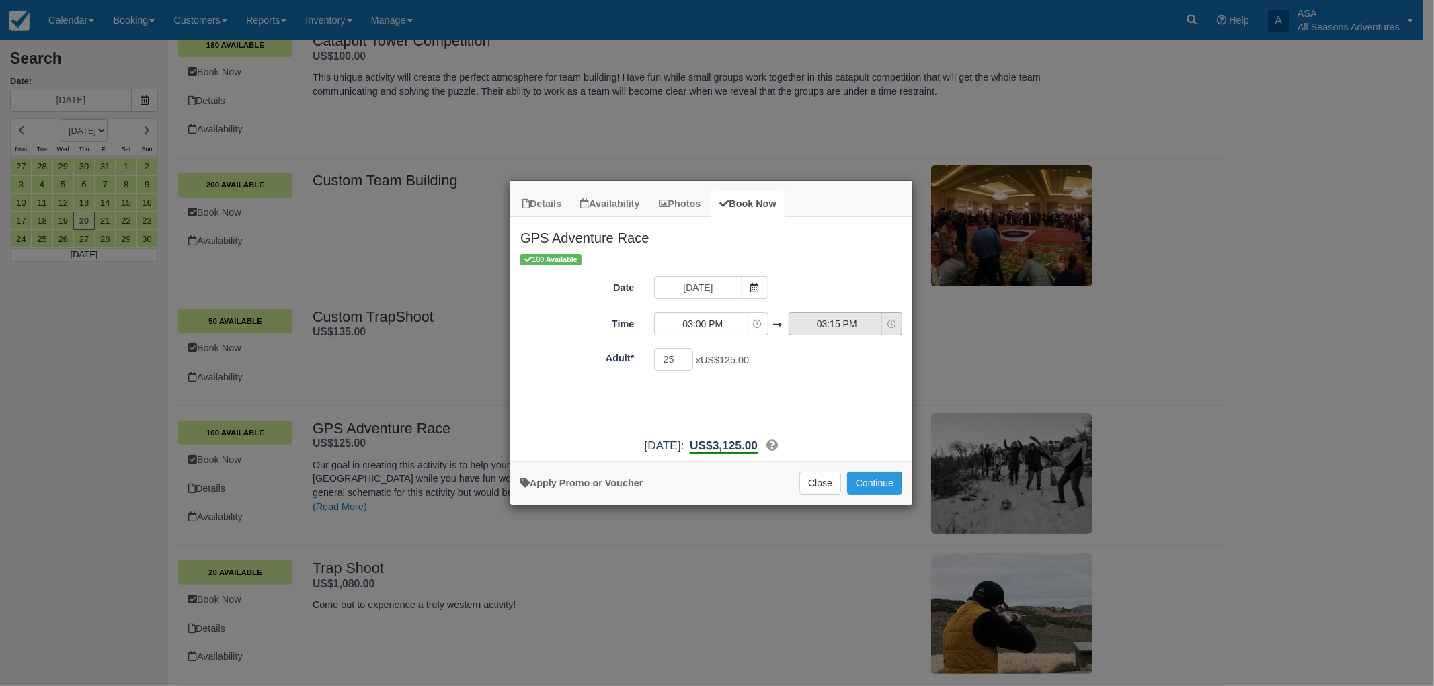
click at [848, 327] on span "03:15 PM" at bounding box center [836, 323] width 95 height 13
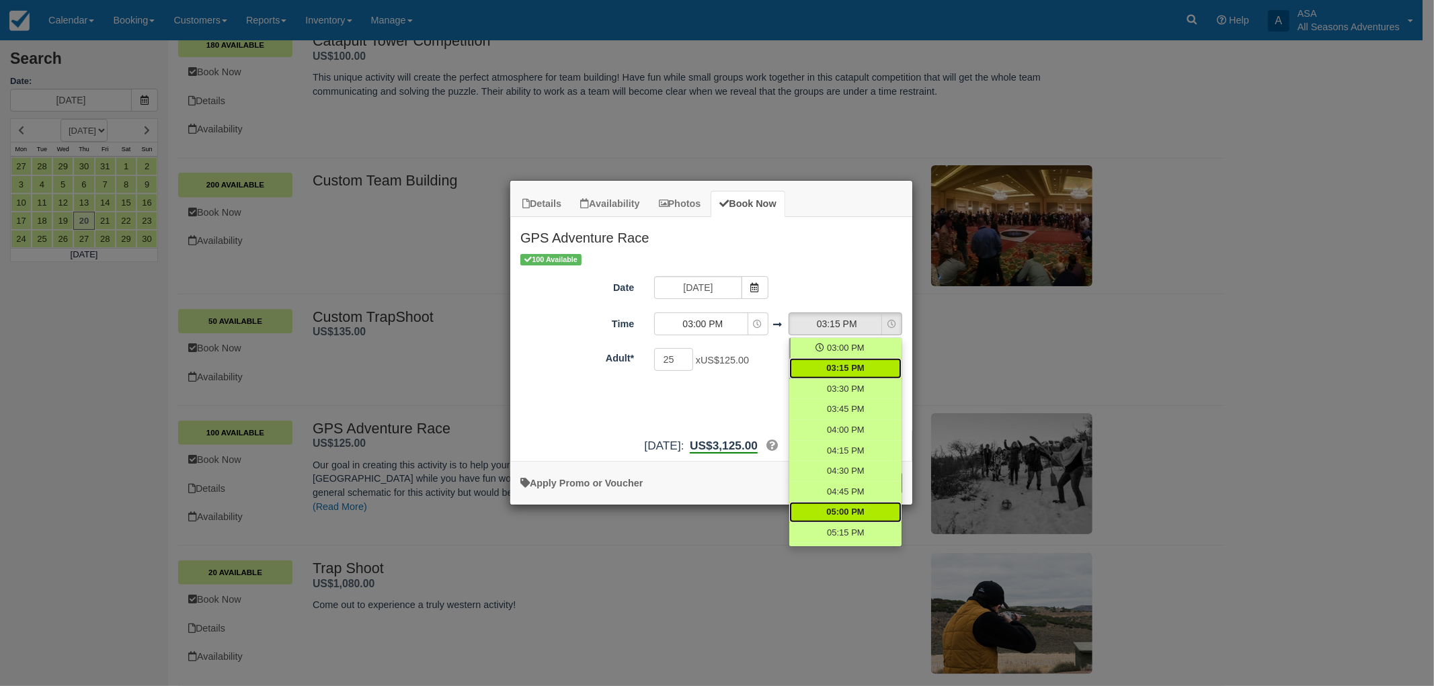
scroll to position [795, 0]
click at [850, 513] on span "06:00 PM" at bounding box center [845, 519] width 38 height 13
select select "18:00"
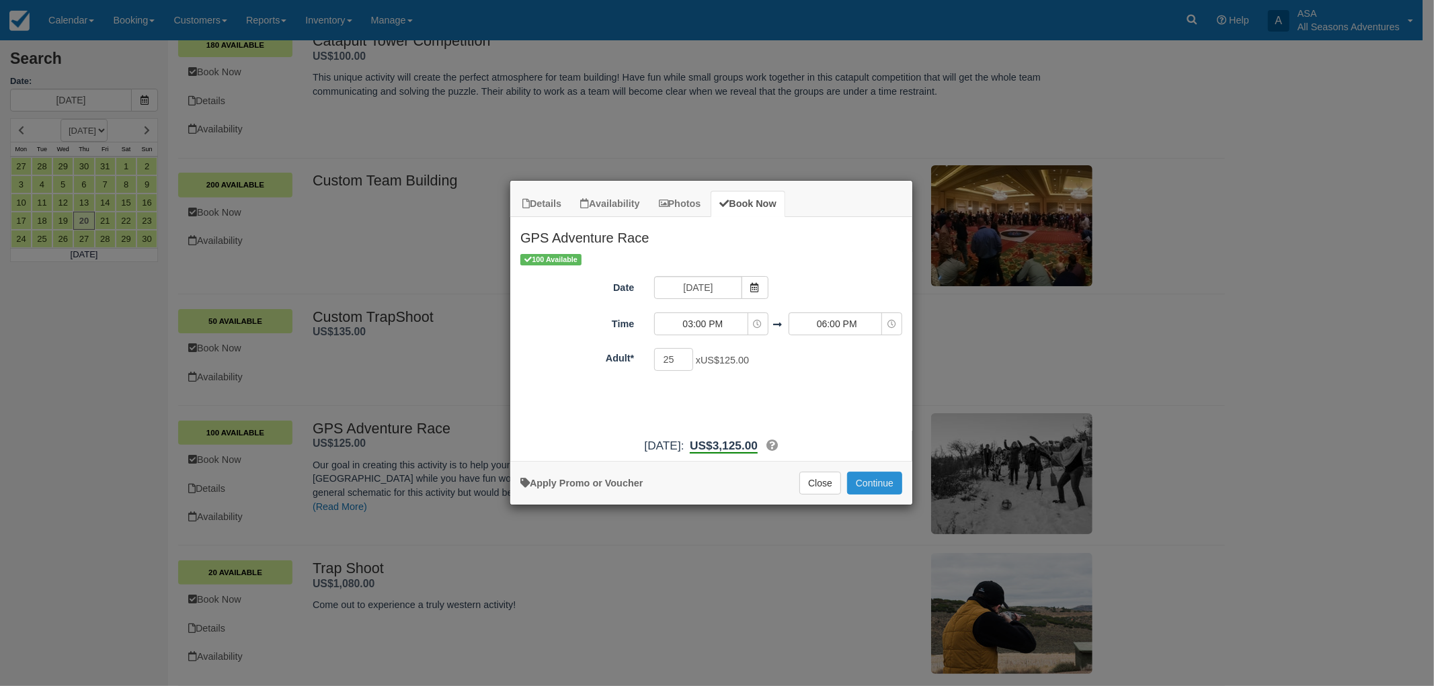
click at [861, 480] on button "Continue" at bounding box center [874, 483] width 55 height 23
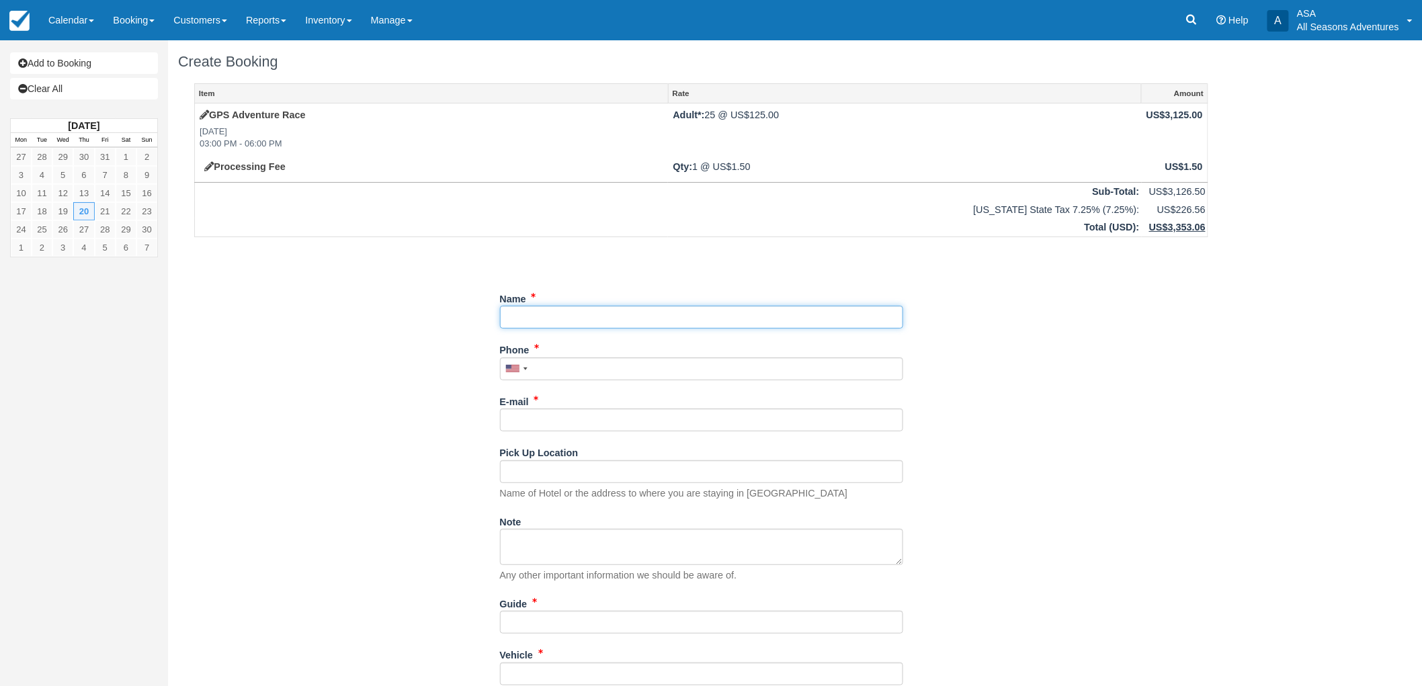
click at [620, 321] on input "Name" at bounding box center [701, 317] width 403 height 23
type input "Ponant - [PERSON_NAME]"
click at [613, 380] on input "Phone" at bounding box center [701, 369] width 403 height 23
paste input "647) 388-7697"
type input "[PHONE_NUMBER]"
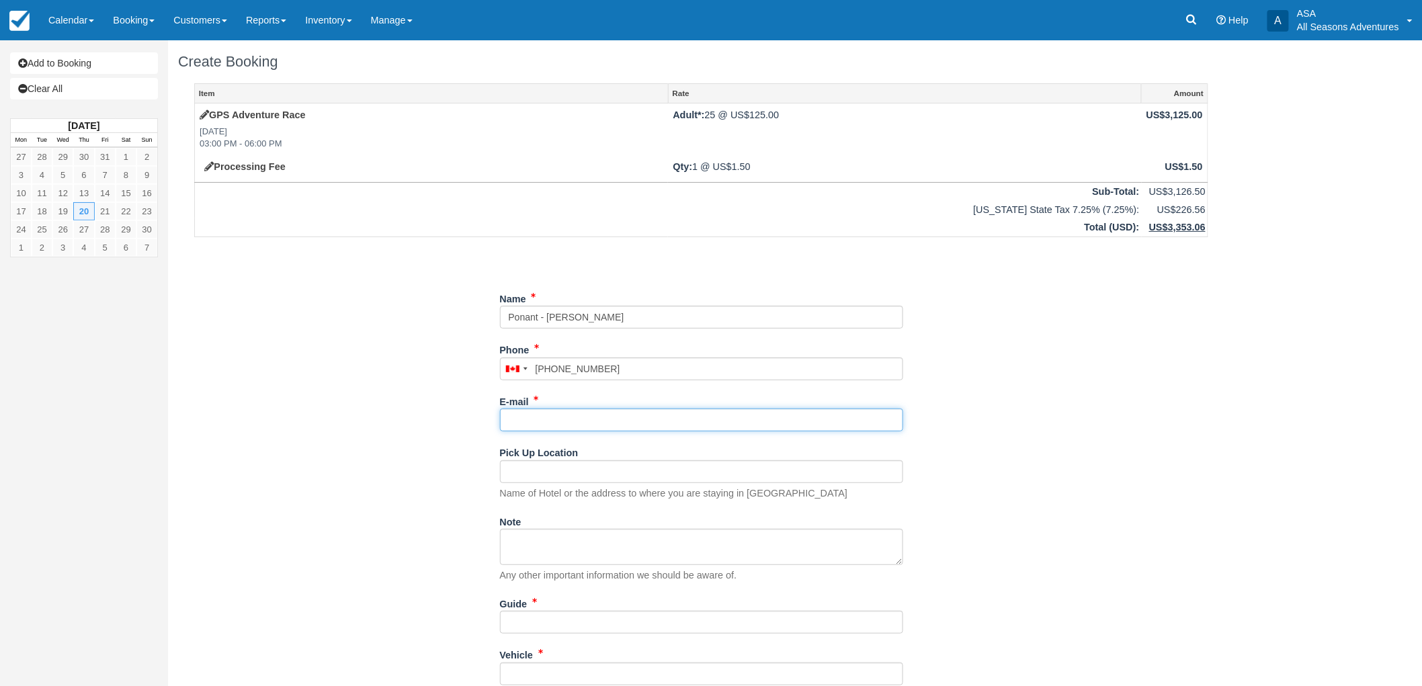
click at [634, 411] on input "E-mail" at bounding box center [701, 420] width 403 height 23
click at [647, 422] on input "E-mail" at bounding box center [701, 420] width 403 height 23
paste input "[EMAIL_ADDRESS][DOMAIN_NAME]"
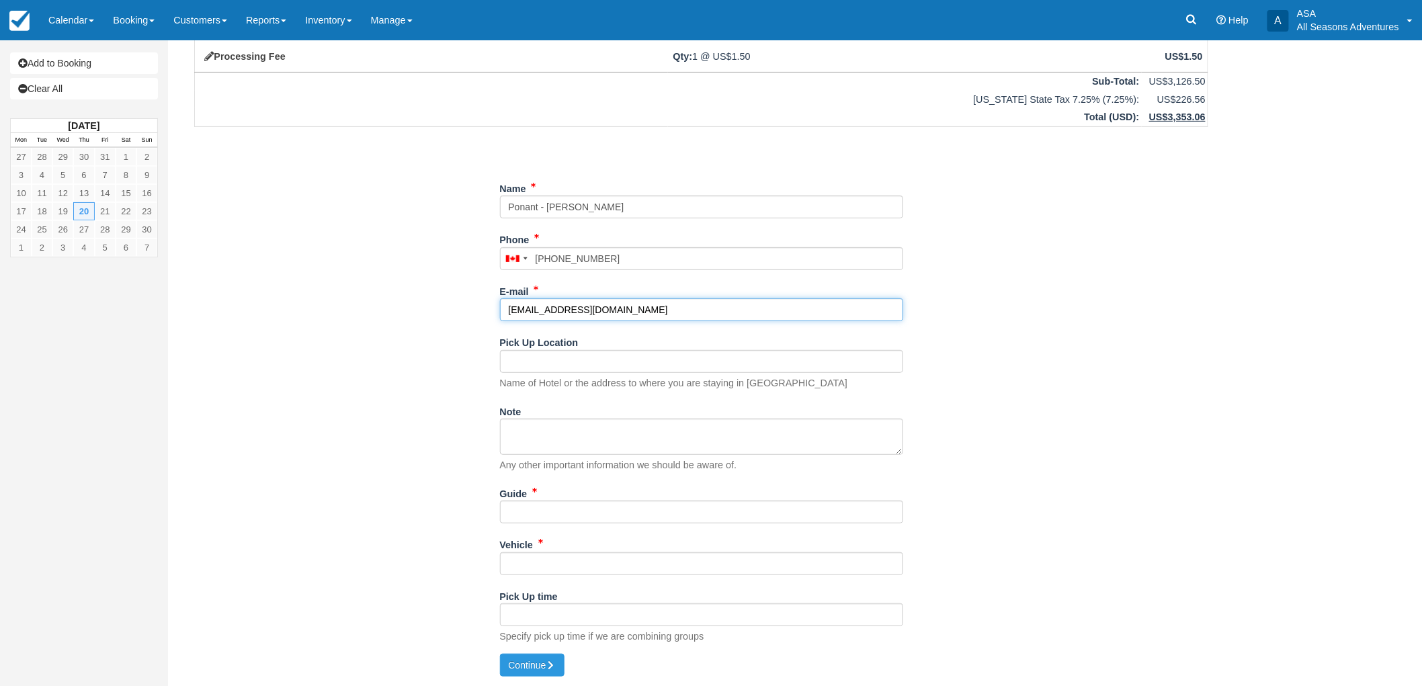
scroll to position [111, 0]
type input "[EMAIL_ADDRESS][DOMAIN_NAME]"
click at [640, 354] on input "Pick Up Location" at bounding box center [701, 360] width 403 height 23
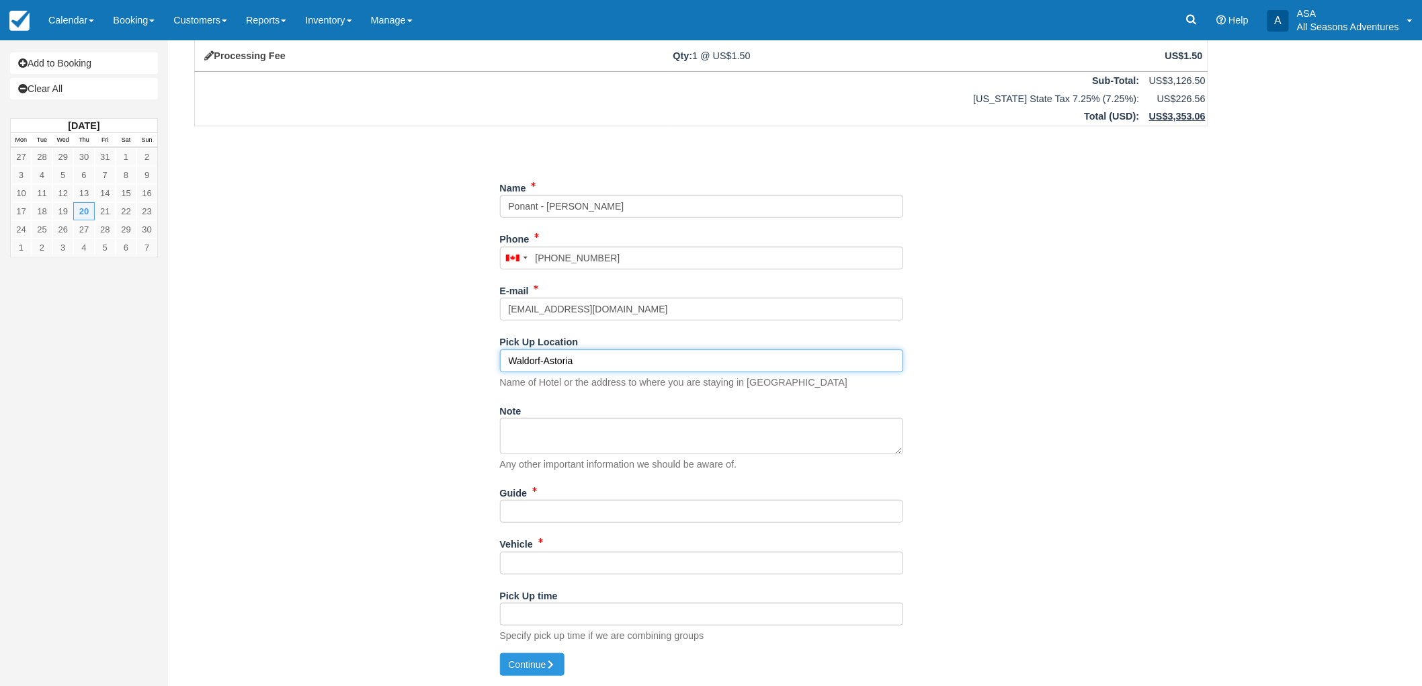
type input "Waldorf-Astoria"
click at [575, 425] on textarea "Note" at bounding box center [701, 436] width 403 height 36
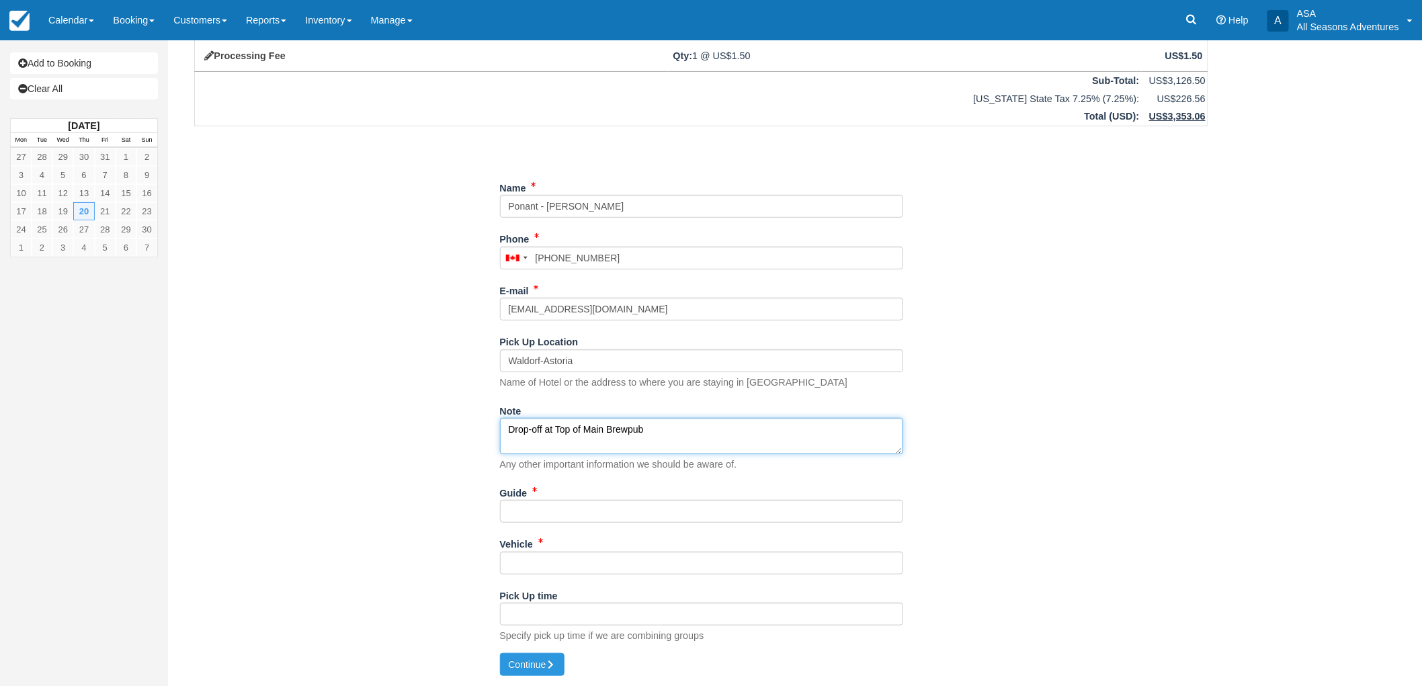
type textarea "Drop-off at Top of Main Brewpub"
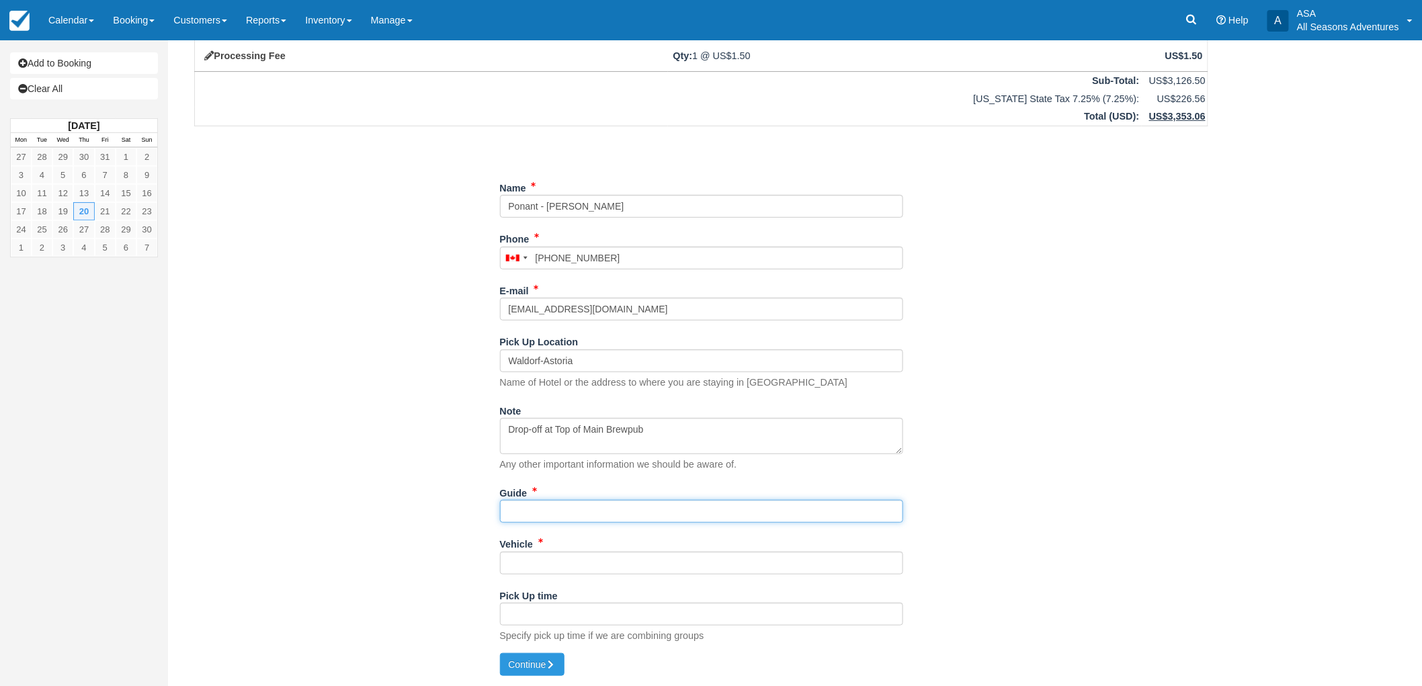
click at [581, 507] on input "Guide" at bounding box center [701, 511] width 403 height 23
type input "TBD"
click at [597, 566] on input "Vehicle" at bounding box center [701, 563] width 403 height 23
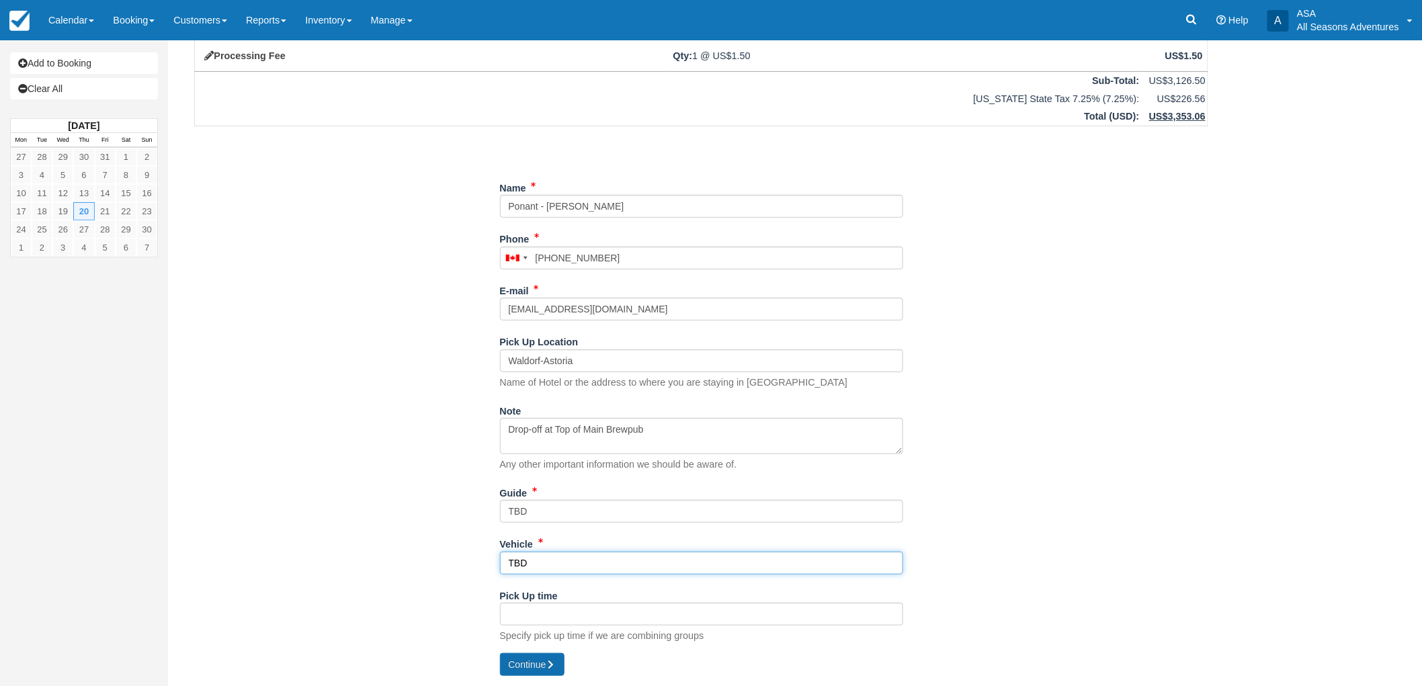
type input "TBD"
click at [559, 657] on button "Continue" at bounding box center [532, 664] width 65 height 23
type input "[PHONE_NUMBER]"
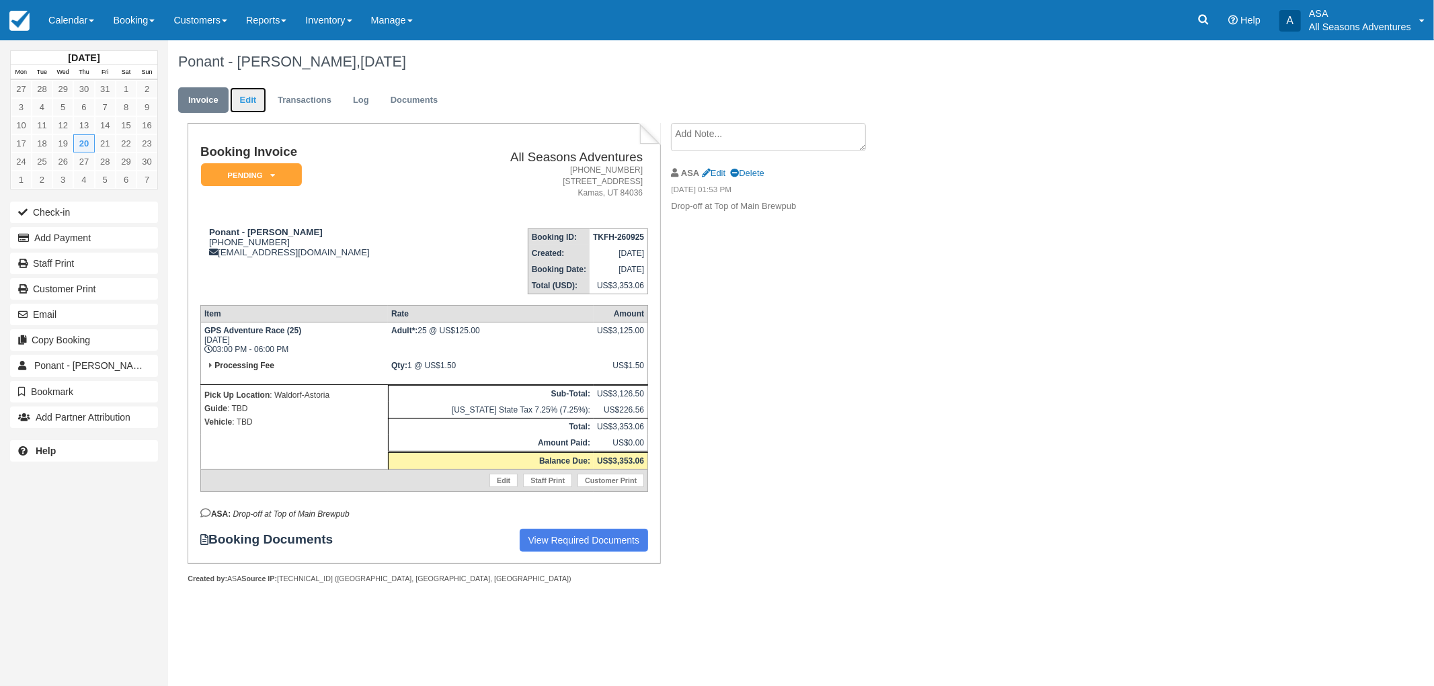
click at [245, 97] on link "Edit" at bounding box center [248, 100] width 36 height 26
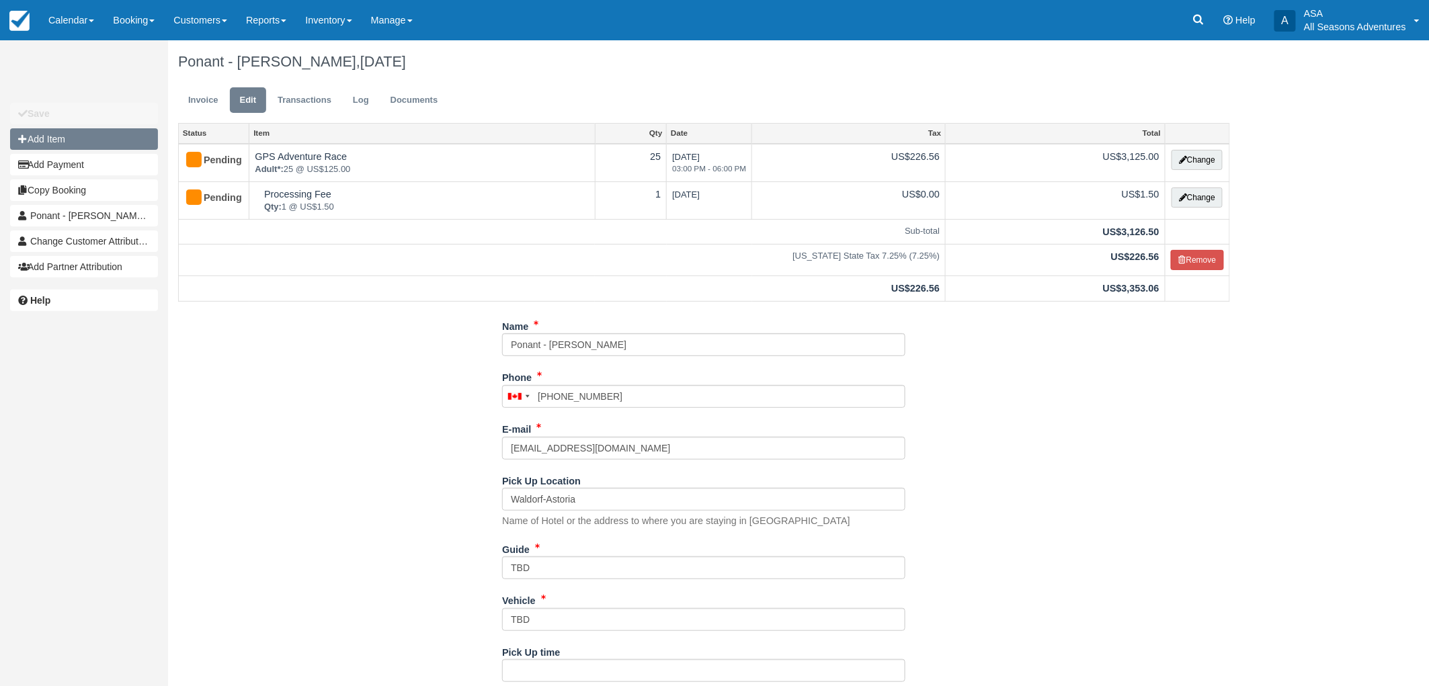
click at [101, 136] on button "Add Item" at bounding box center [84, 139] width 148 height 22
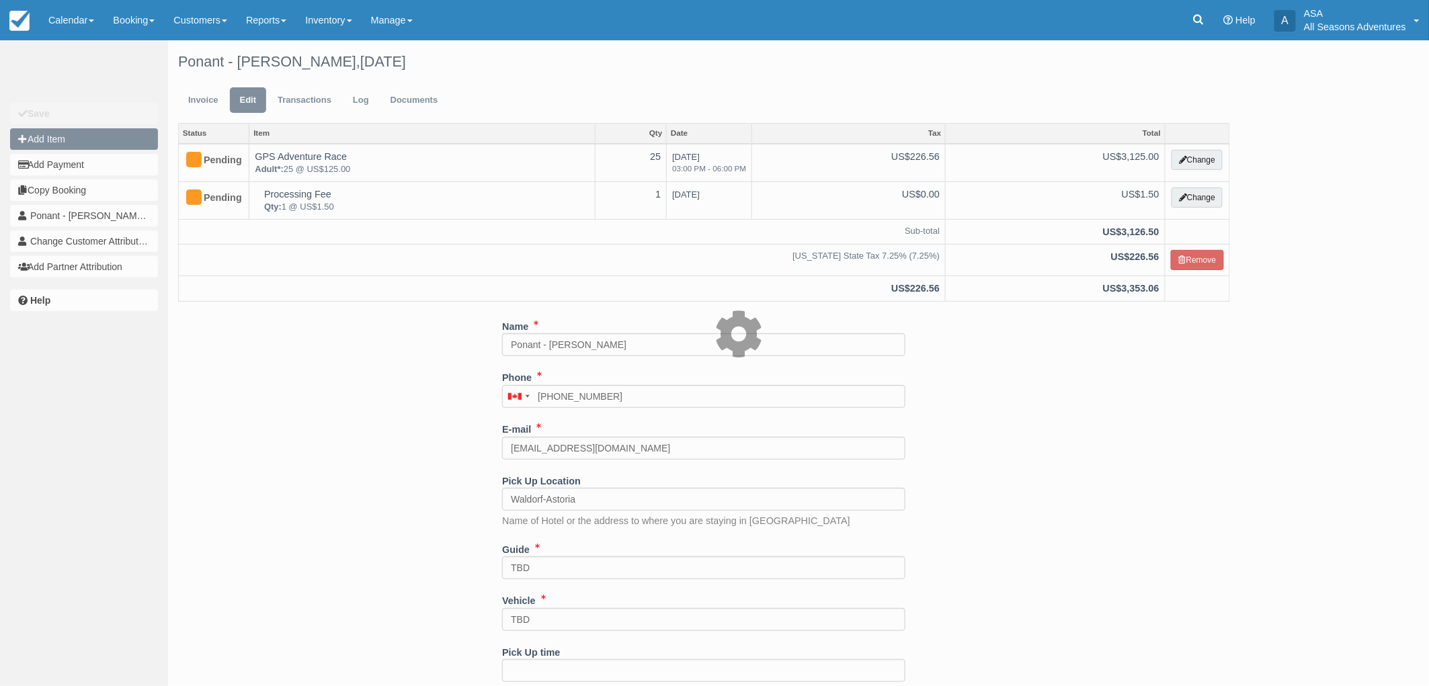
type input "0.00"
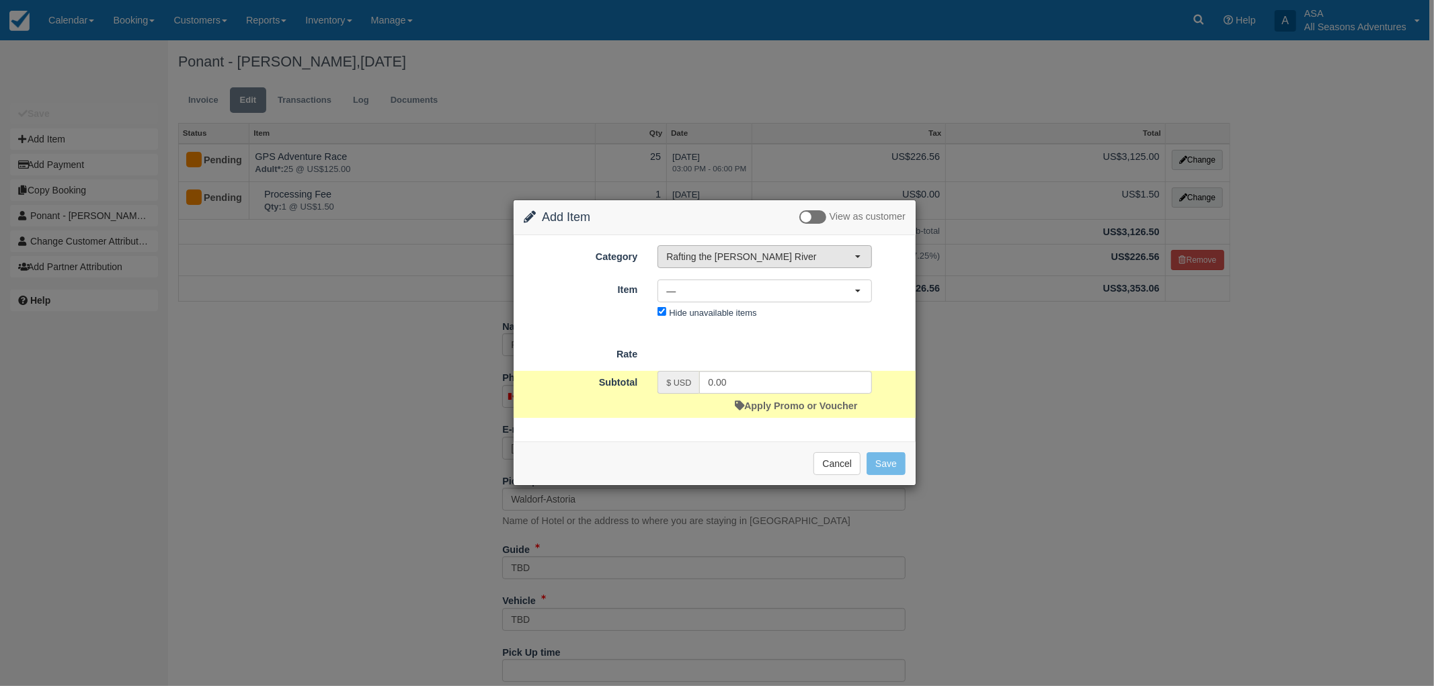
click at [749, 255] on span "Rafting the [PERSON_NAME] River" at bounding box center [760, 256] width 188 height 13
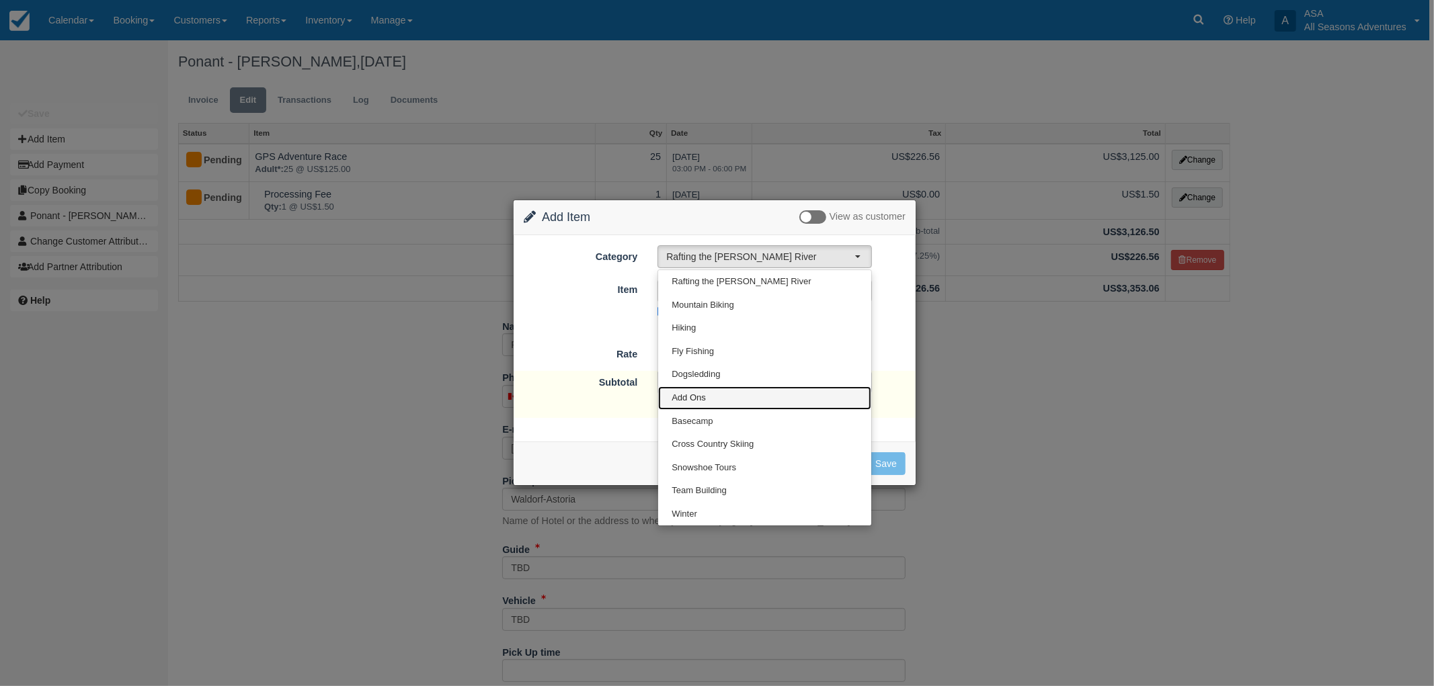
click at [733, 391] on link "Add Ons" at bounding box center [764, 398] width 213 height 24
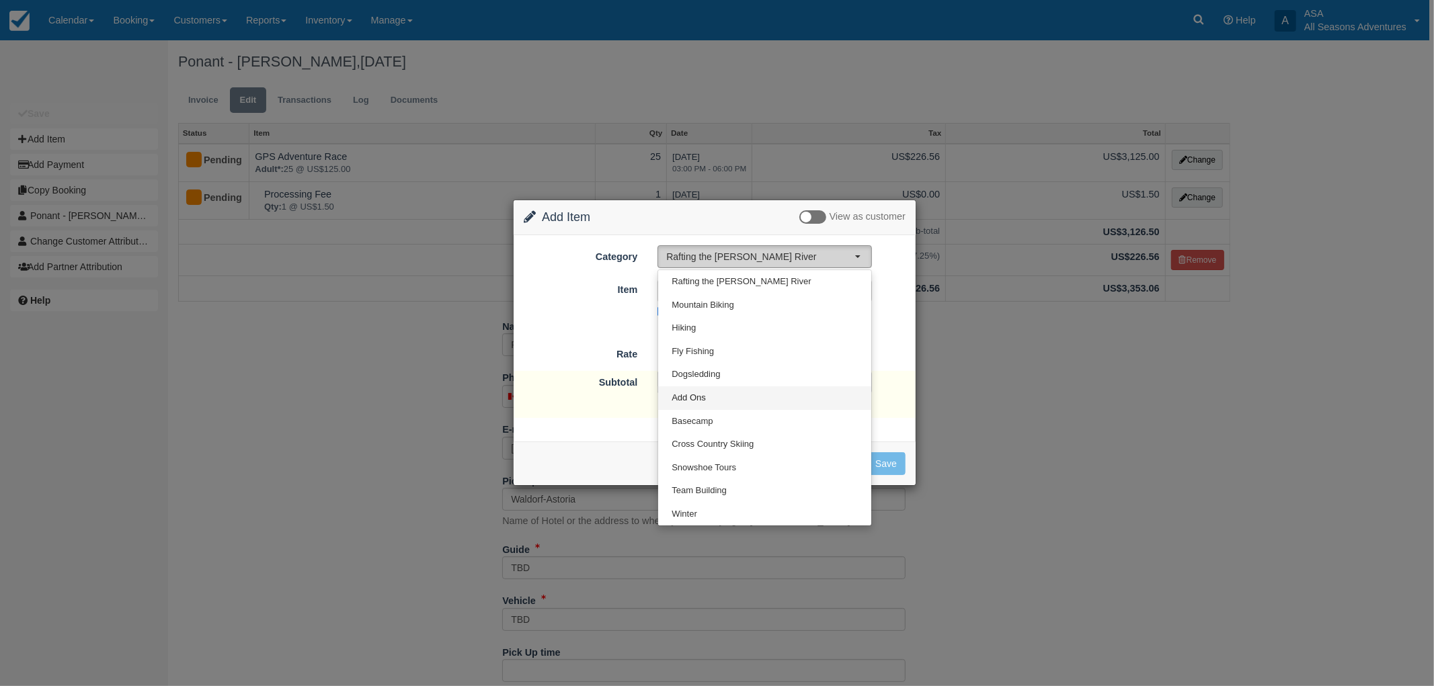
select select "13"
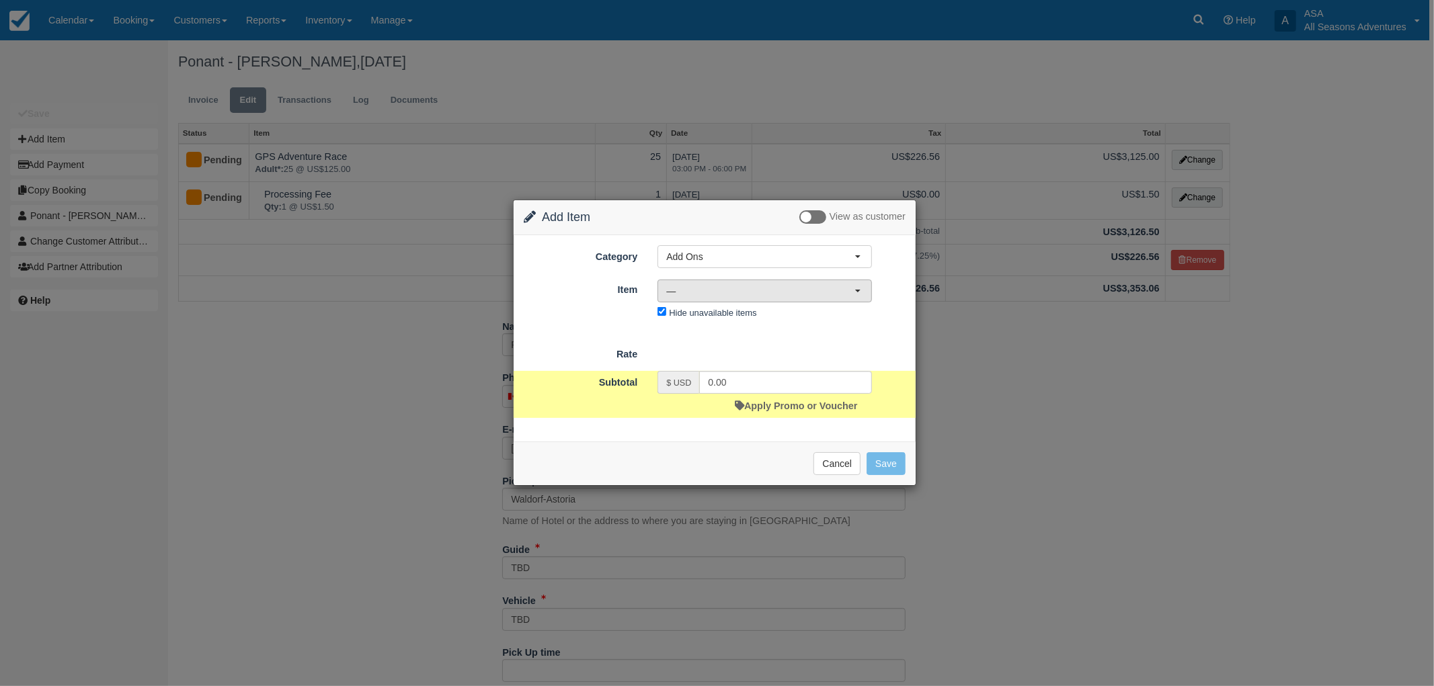
click at [708, 289] on span "—" at bounding box center [760, 290] width 188 height 13
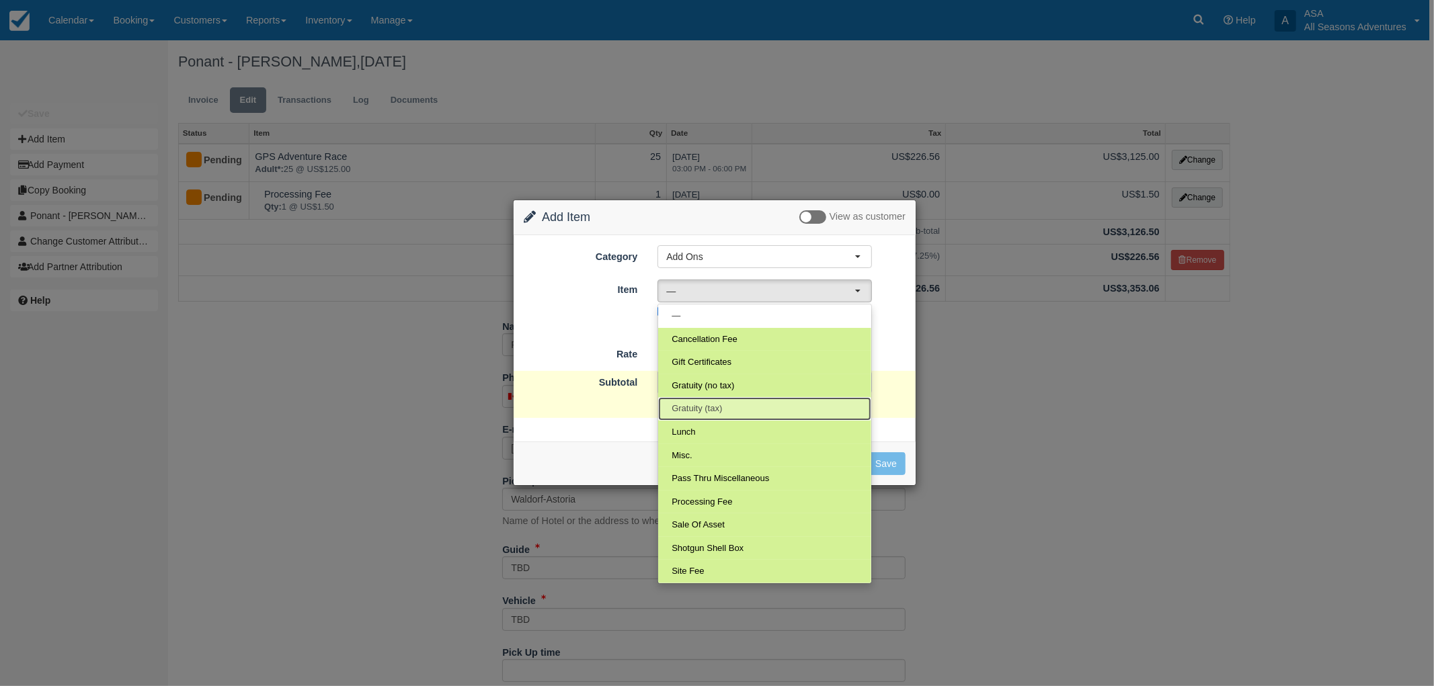
click at [739, 403] on link "Gratuity (tax)" at bounding box center [764, 409] width 213 height 24
select select "68"
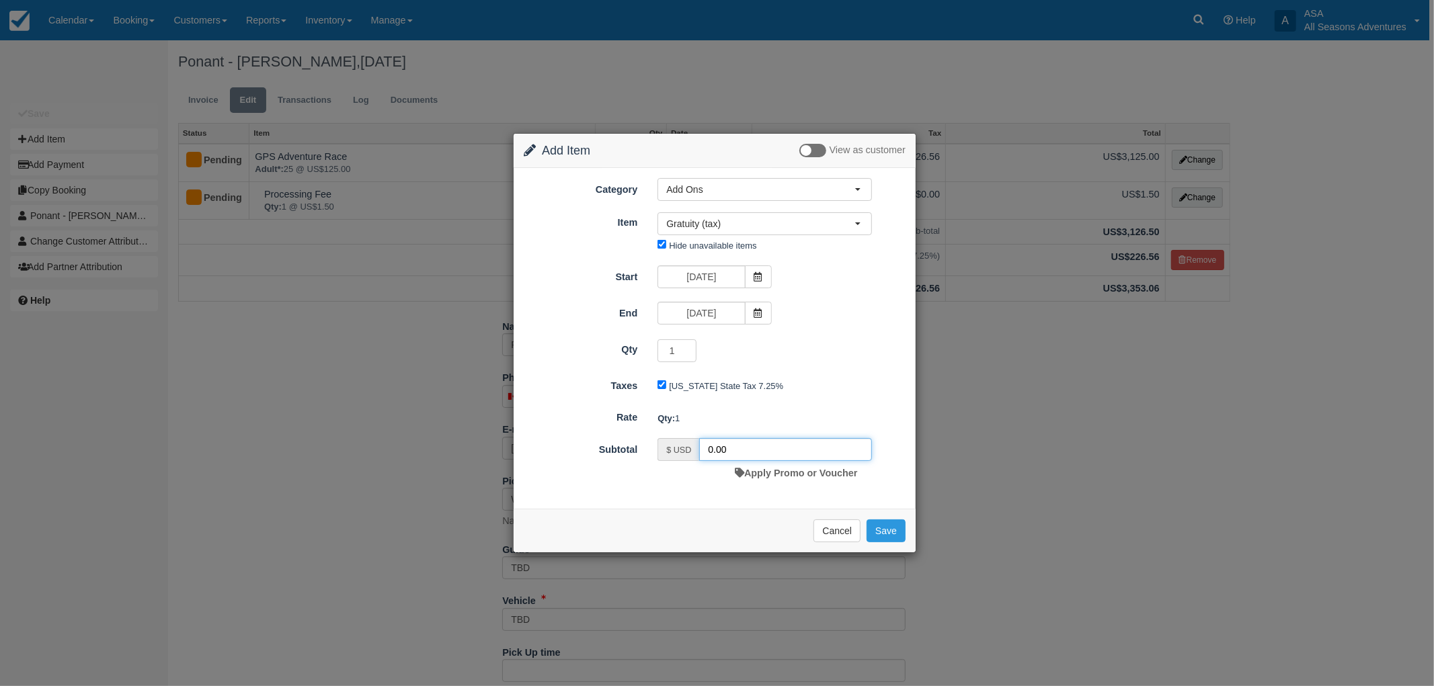
click at [710, 452] on input "0.00" at bounding box center [785, 449] width 173 height 23
type input "625.00"
click at [885, 540] on button "Save" at bounding box center [885, 531] width 39 height 23
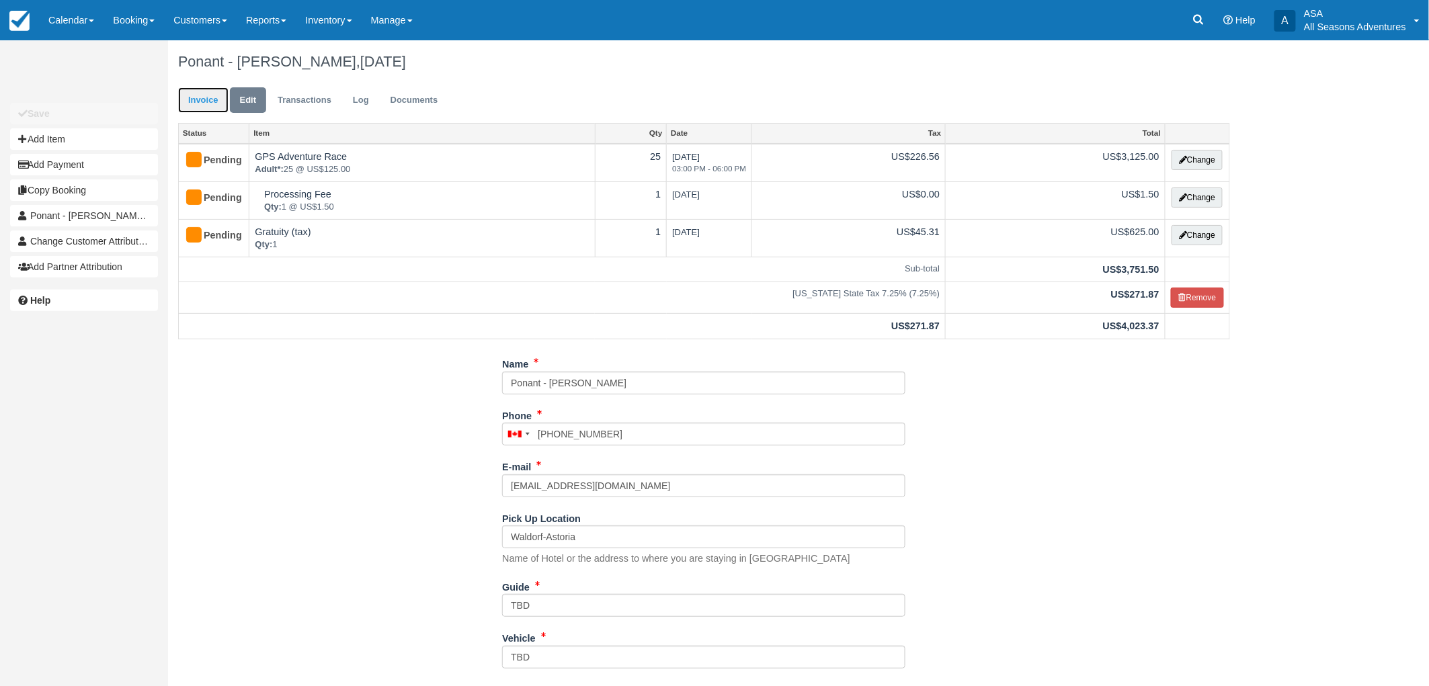
click at [212, 110] on link "Invoice" at bounding box center [203, 100] width 50 height 26
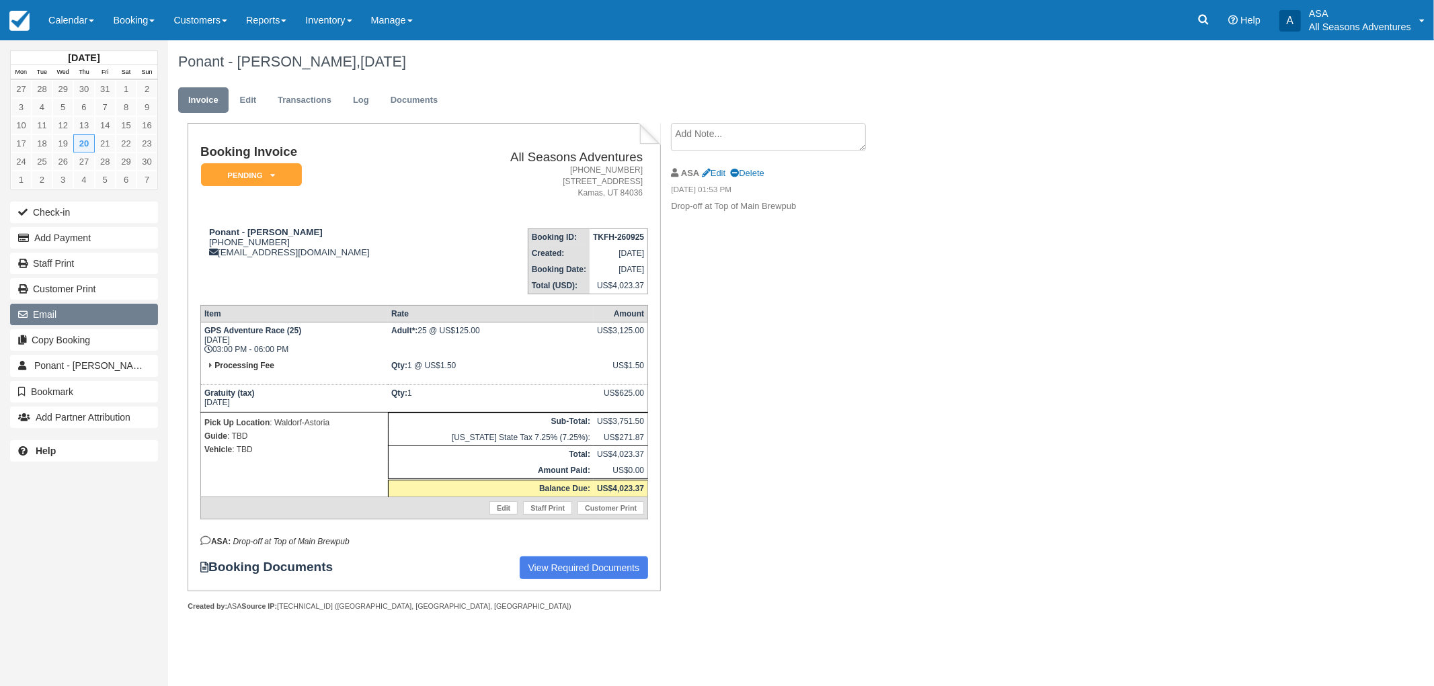
click at [93, 318] on button "Email" at bounding box center [84, 315] width 148 height 22
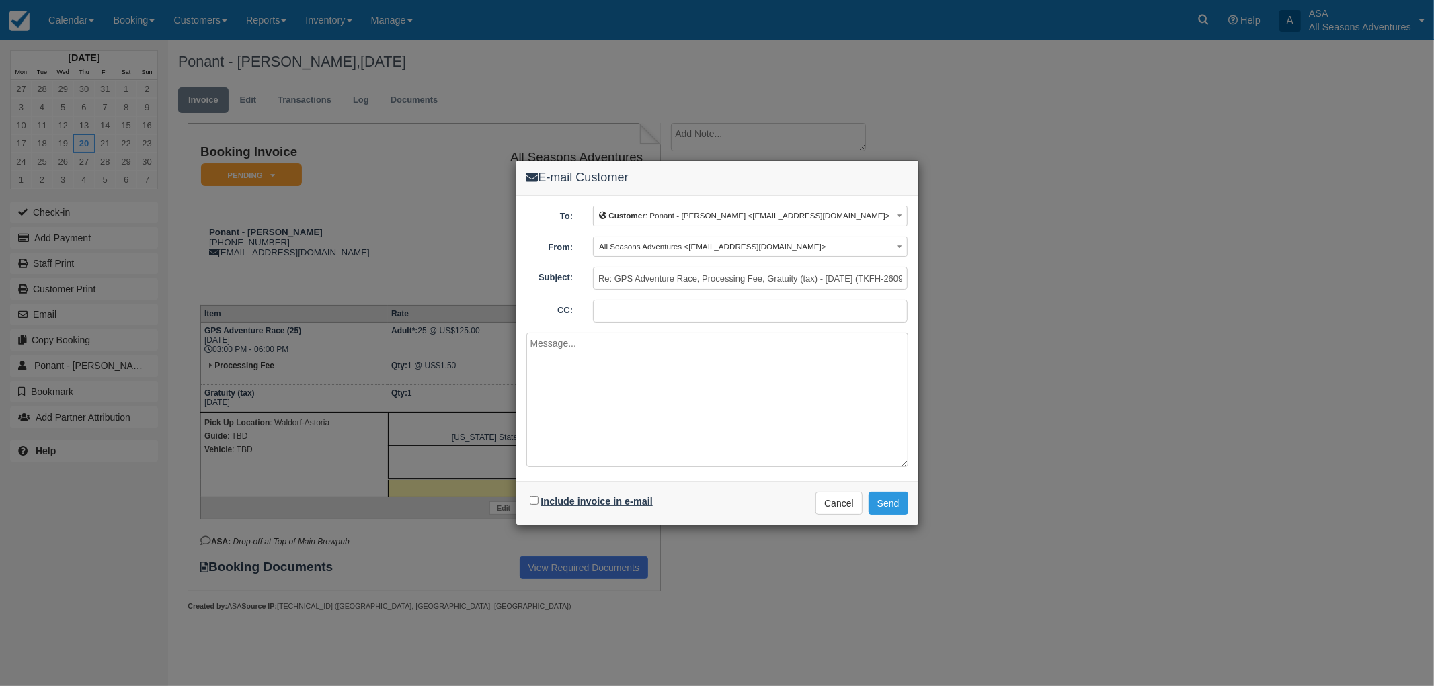
click at [593, 507] on label "Include invoice in e-mail" at bounding box center [597, 501] width 112 height 11
click at [538, 505] on input "Include invoice in e-mail" at bounding box center [534, 500] width 9 height 9
checkbox input "true"
click at [772, 444] on textarea at bounding box center [717, 400] width 382 height 134
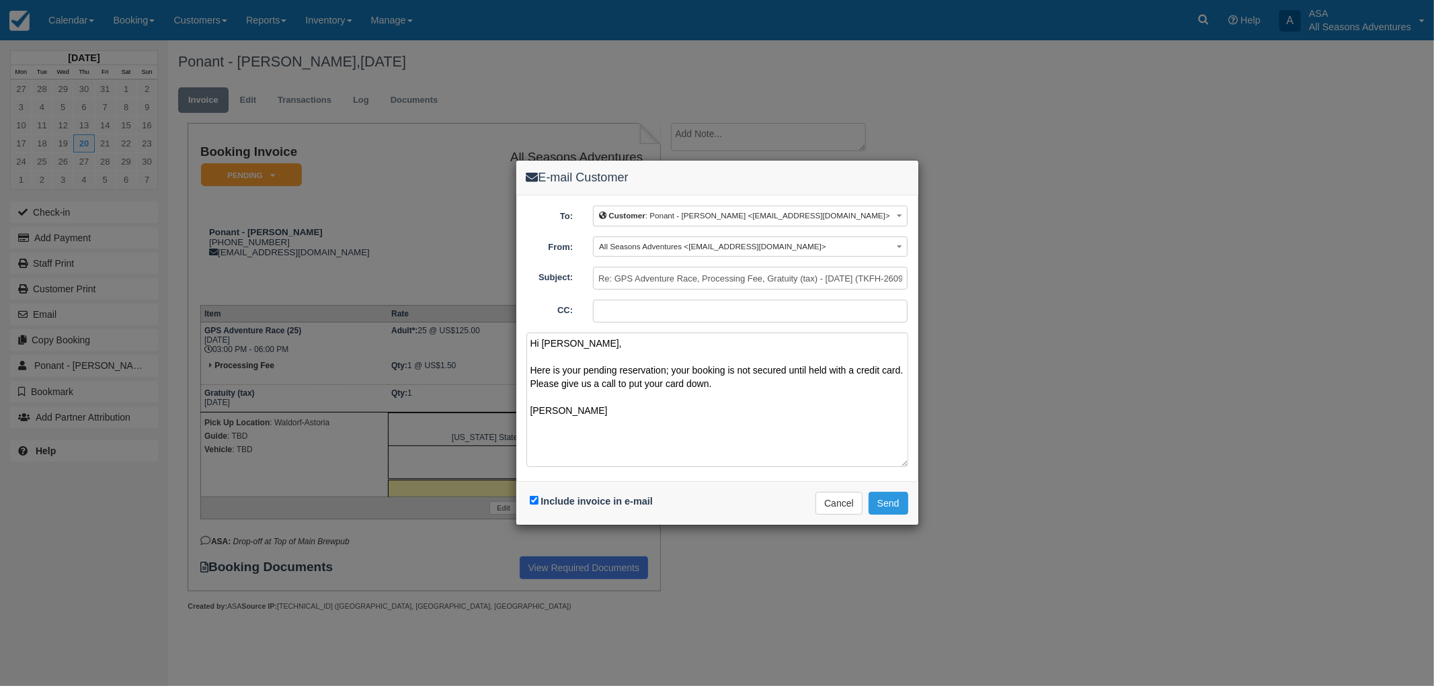
click at [738, 386] on textarea "Hi Sandra, Here is your pending reservation; your booking is not secured until …" at bounding box center [717, 400] width 382 height 134
type textarea "Hi Sandra, Here is your pending reservation; your booking is not secured until …"
click at [885, 506] on button "Send" at bounding box center [888, 503] width 40 height 23
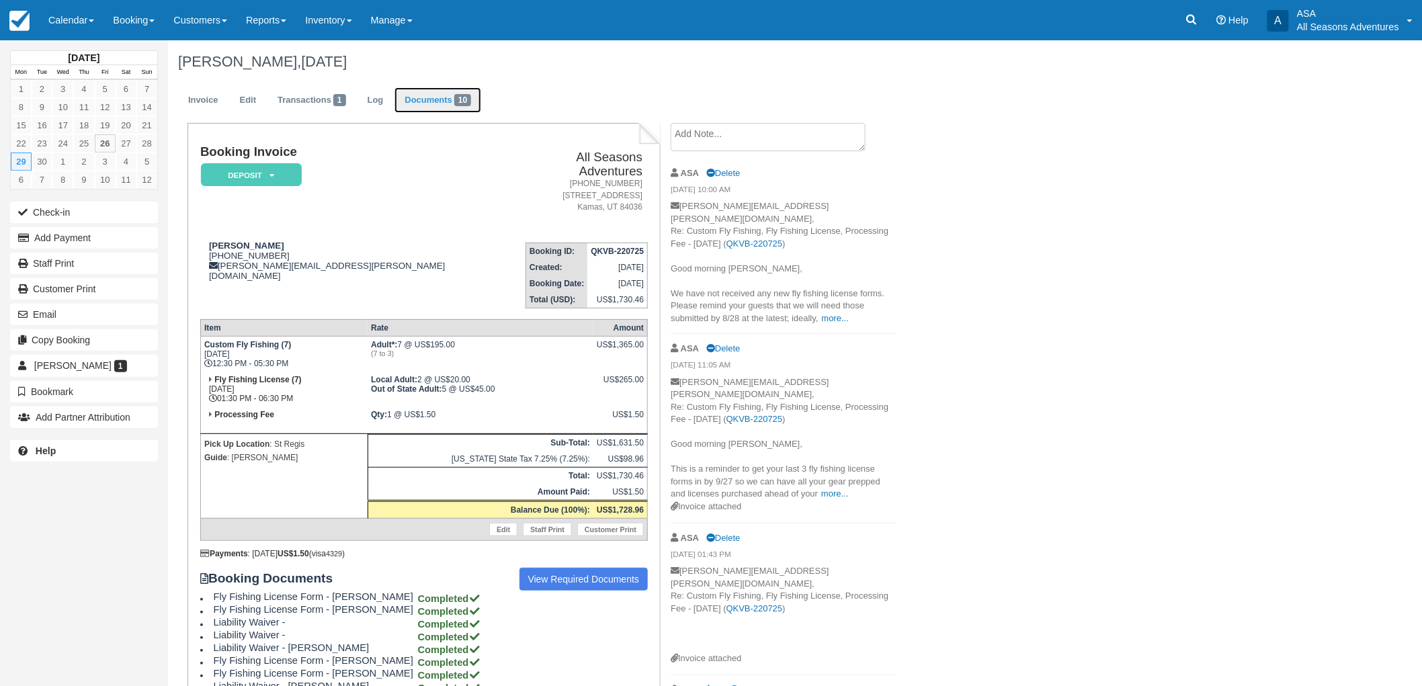
click at [461, 97] on span "10" at bounding box center [462, 100] width 17 height 12
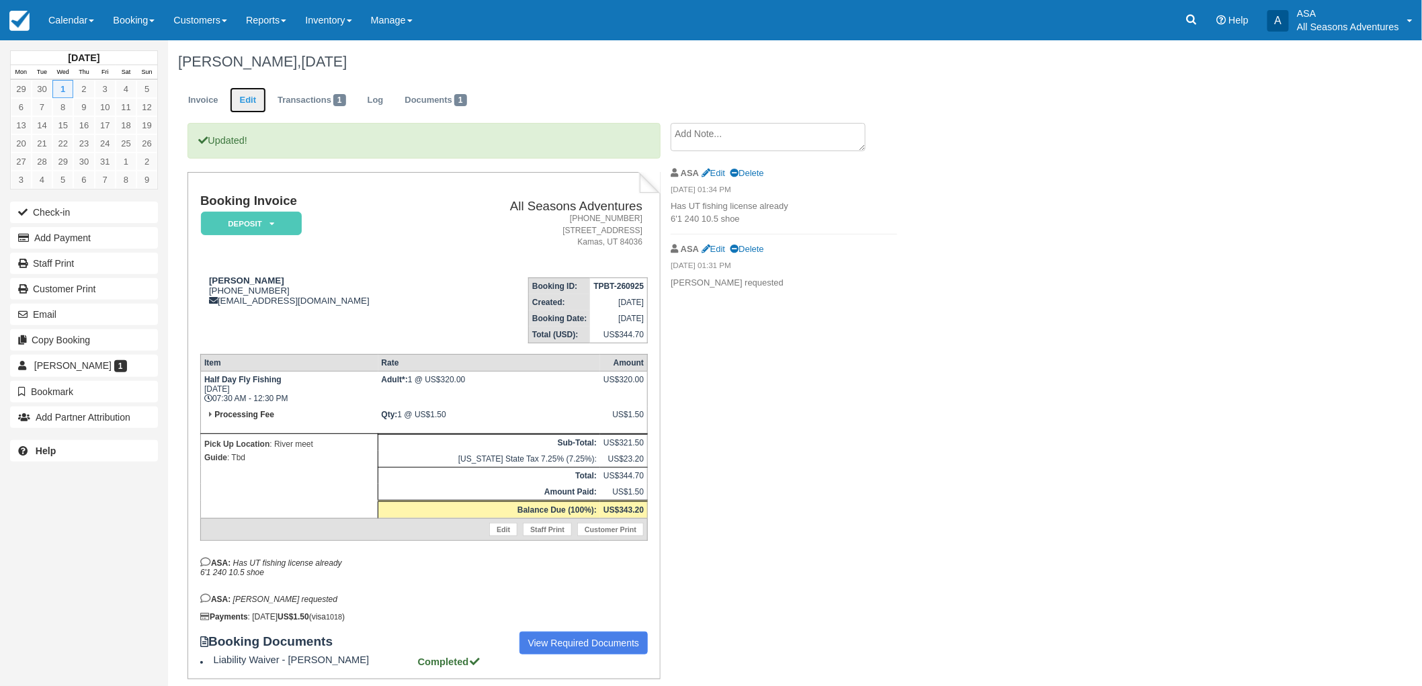
click at [251, 99] on link "Edit" at bounding box center [248, 100] width 36 height 26
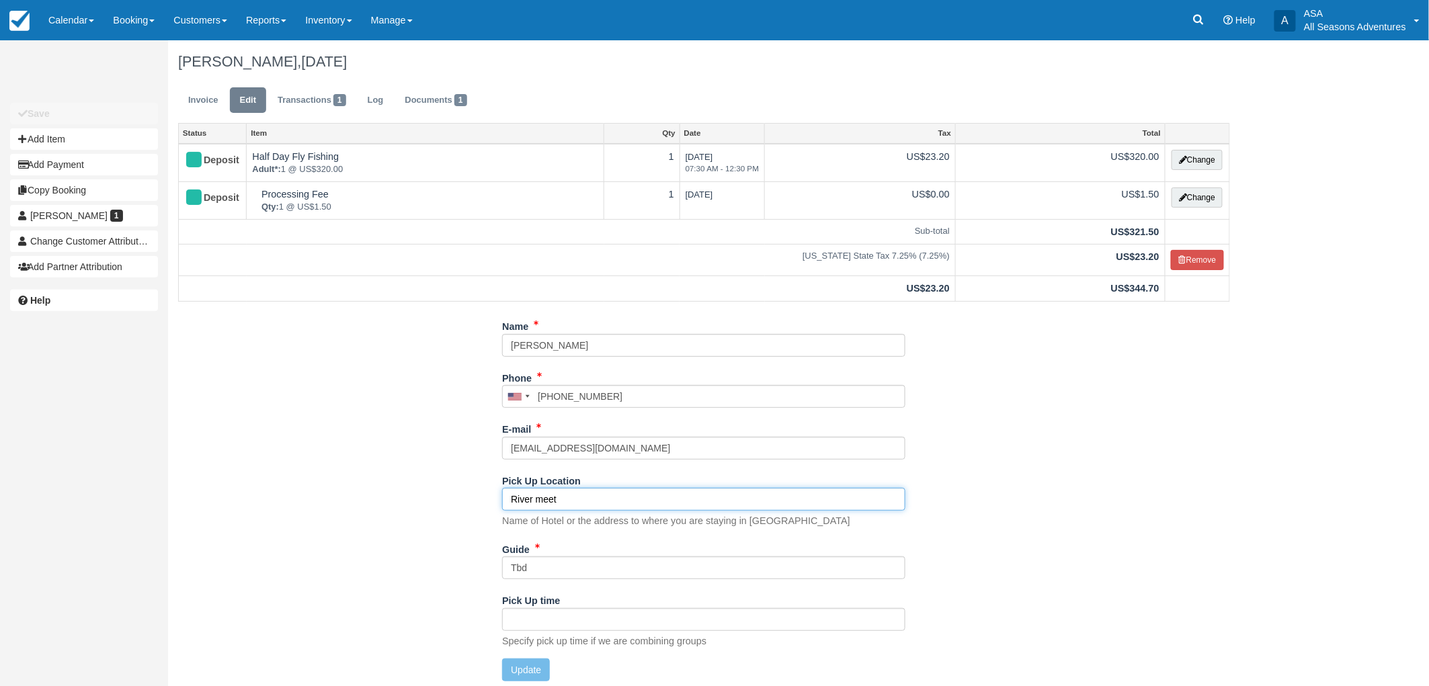
click at [639, 493] on input "River meet" at bounding box center [703, 499] width 403 height 23
type input "River meet - Weber"
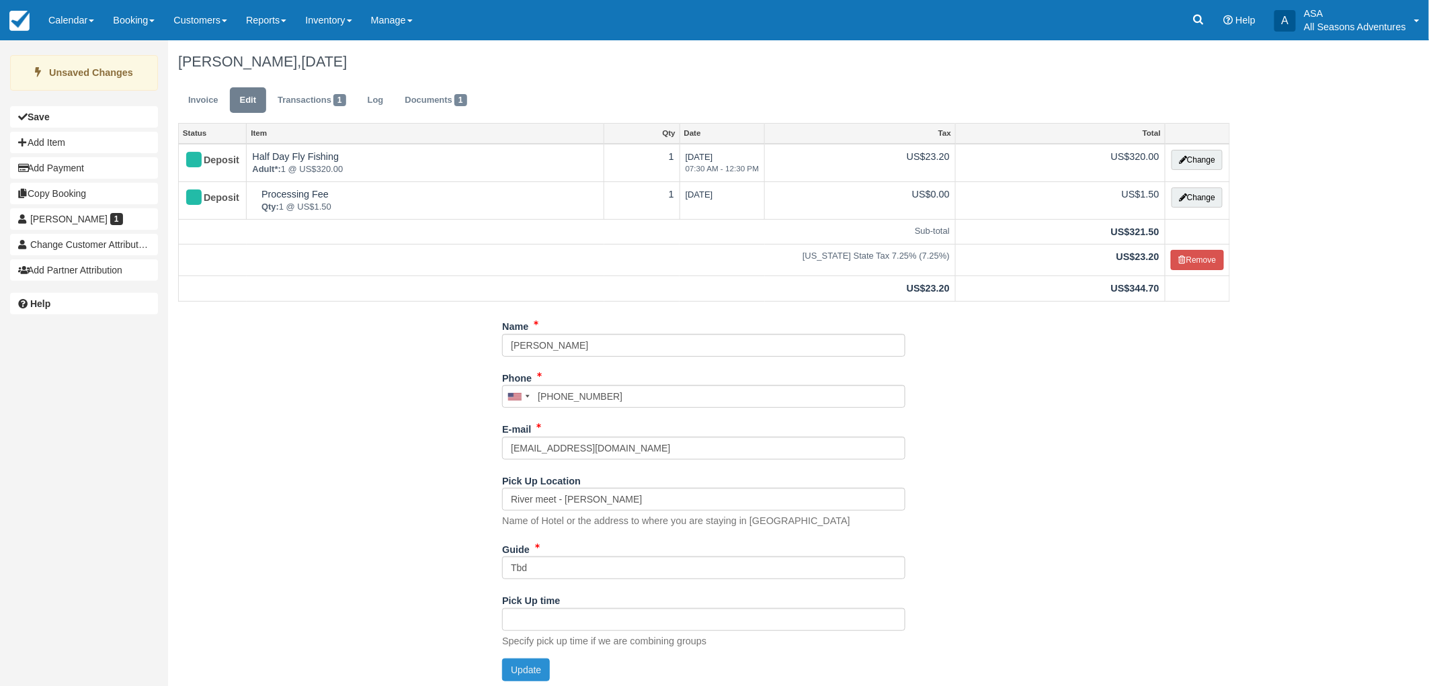
drag, startPoint x: 536, startPoint y: 667, endPoint x: 546, endPoint y: 663, distance: 10.6
click at [536, 665] on button "Update" at bounding box center [526, 670] width 48 height 23
type input "+16026256285"
click at [1196, 15] on icon at bounding box center [1198, 19] width 13 height 13
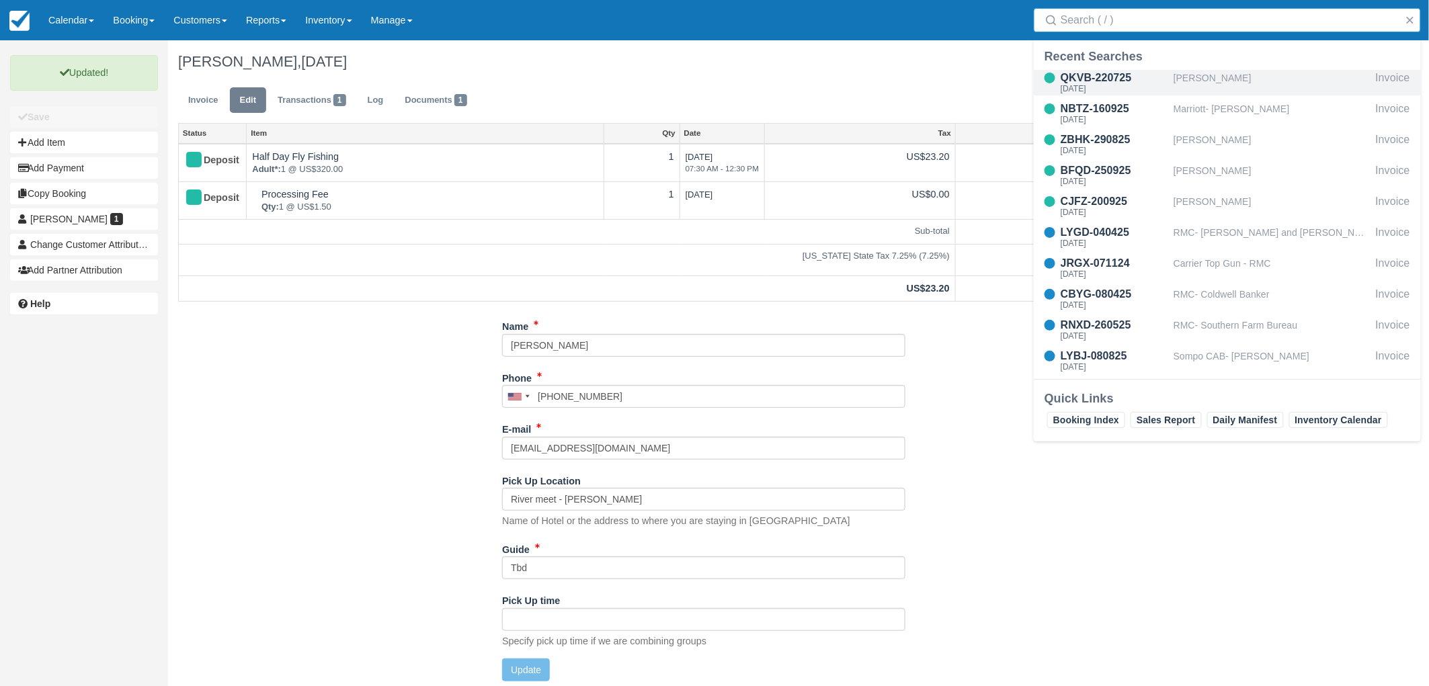
click at [1219, 83] on div "Laurie Larsen" at bounding box center [1272, 83] width 197 height 26
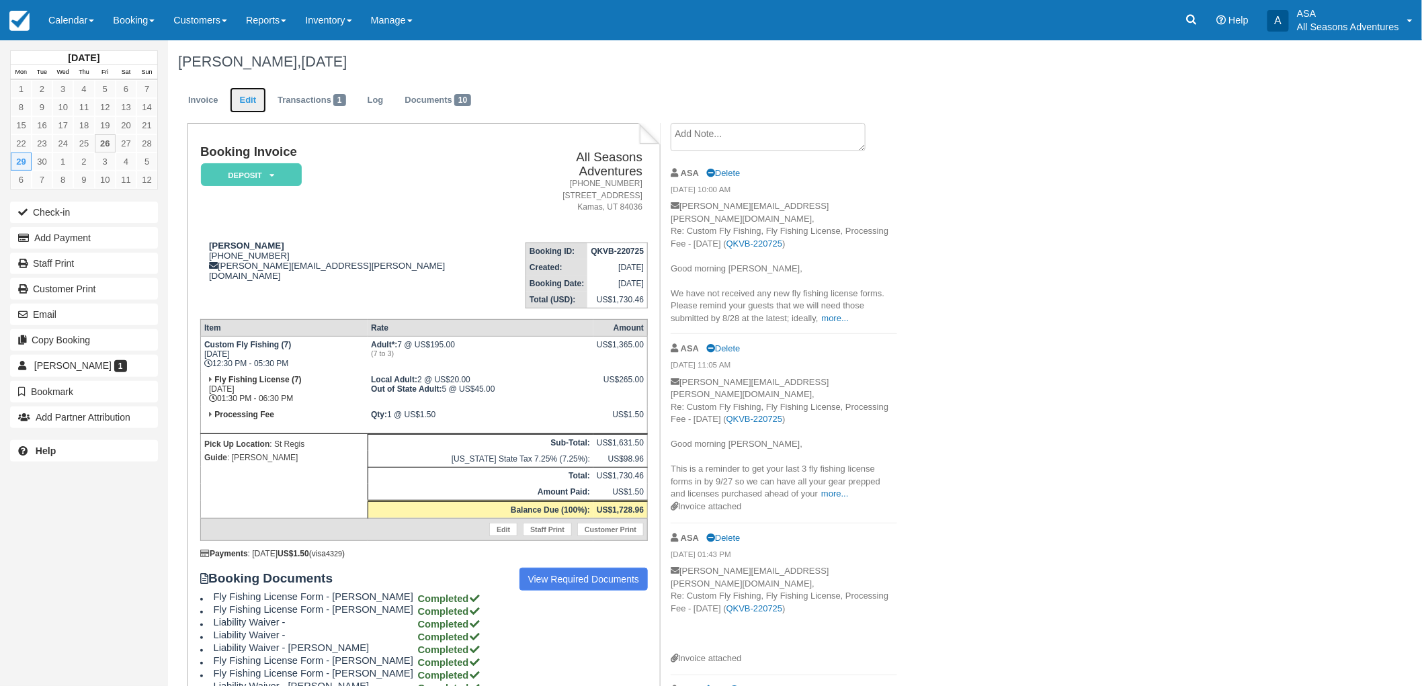
click at [242, 108] on link "Edit" at bounding box center [248, 100] width 36 height 26
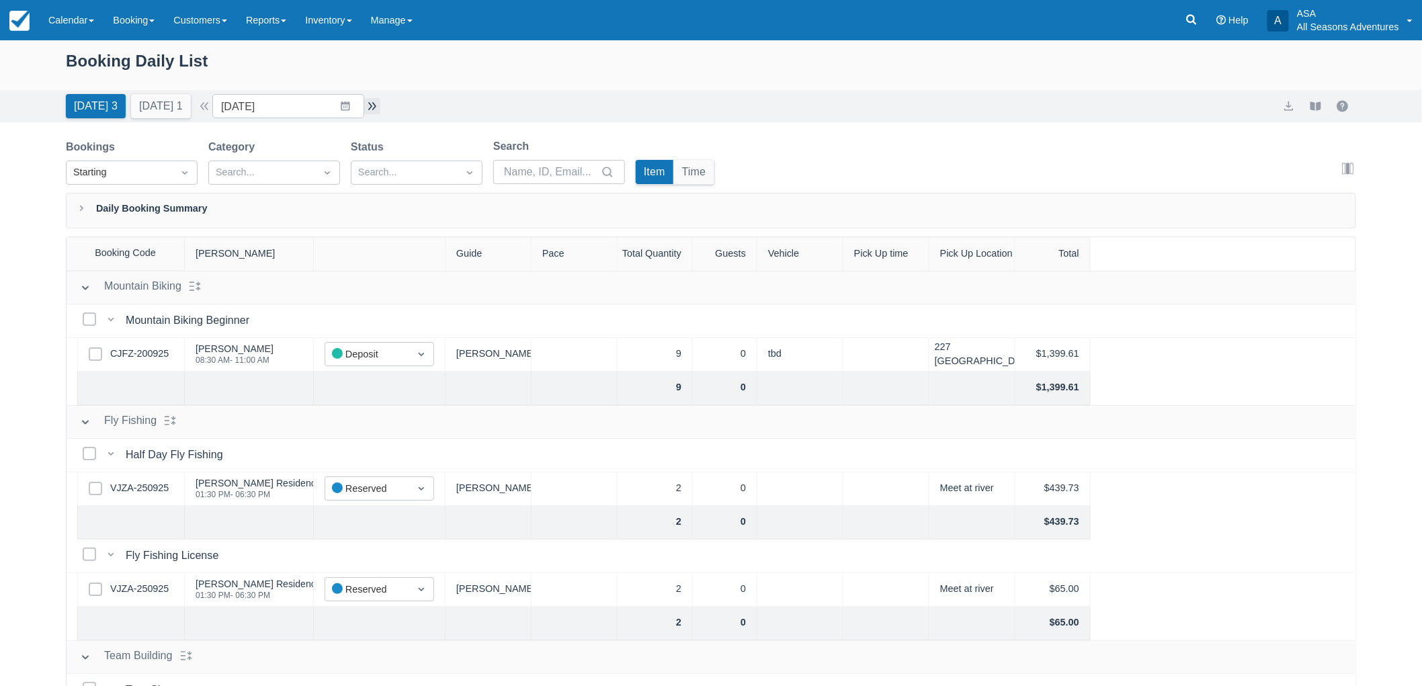
click at [375, 105] on button "button" at bounding box center [372, 106] width 16 height 16
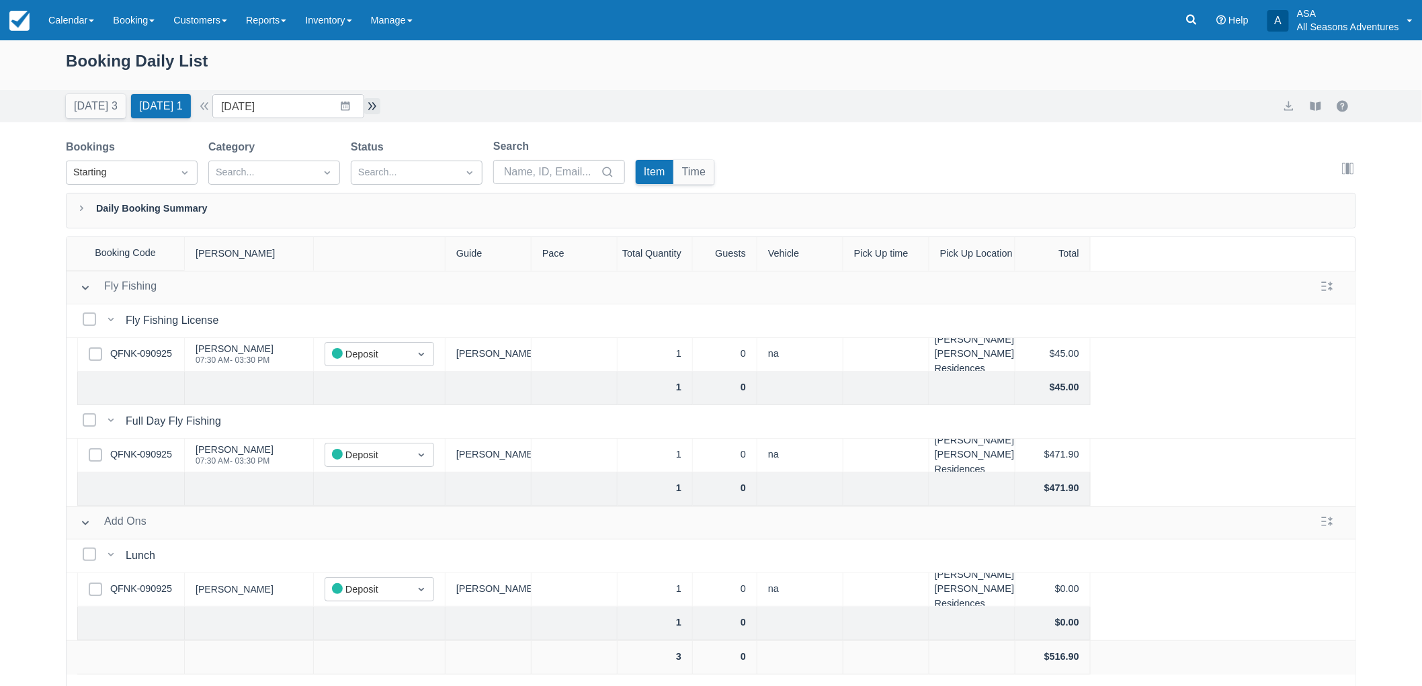
click at [380, 112] on button "button" at bounding box center [372, 106] width 16 height 16
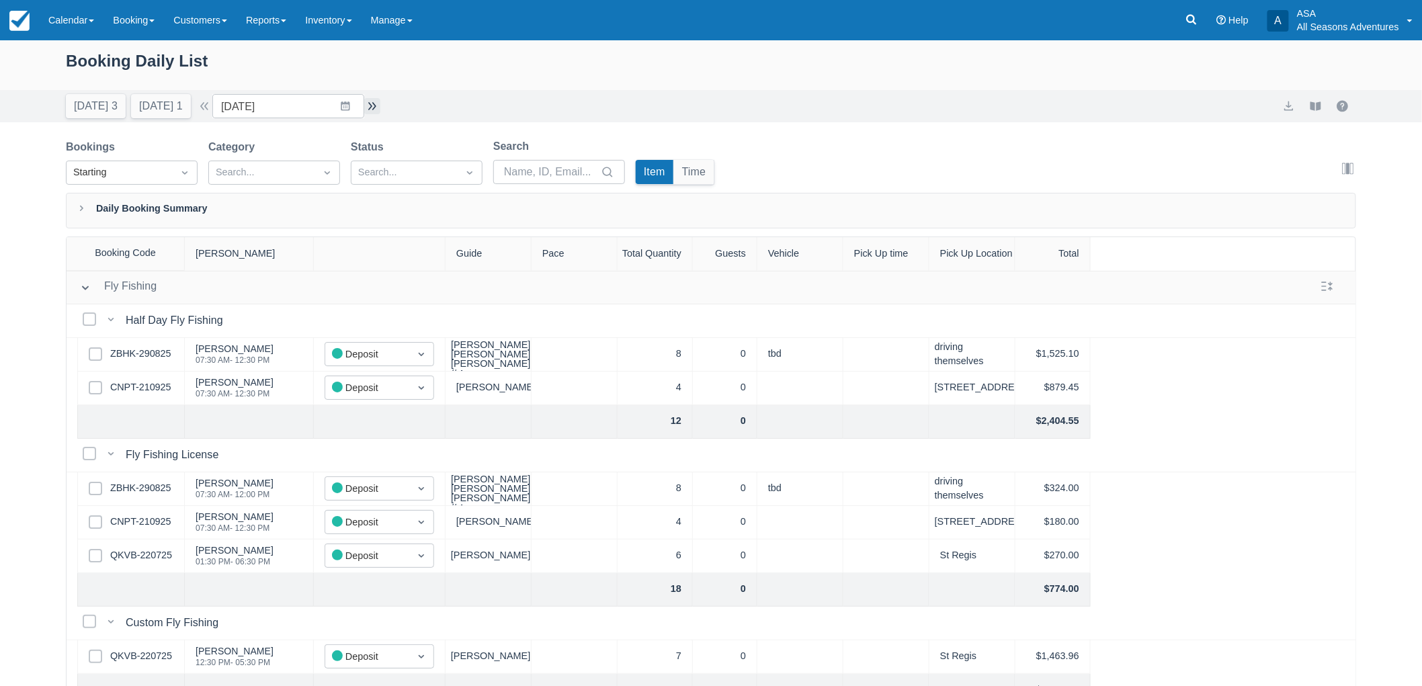
click at [380, 105] on button "button" at bounding box center [372, 106] width 16 height 16
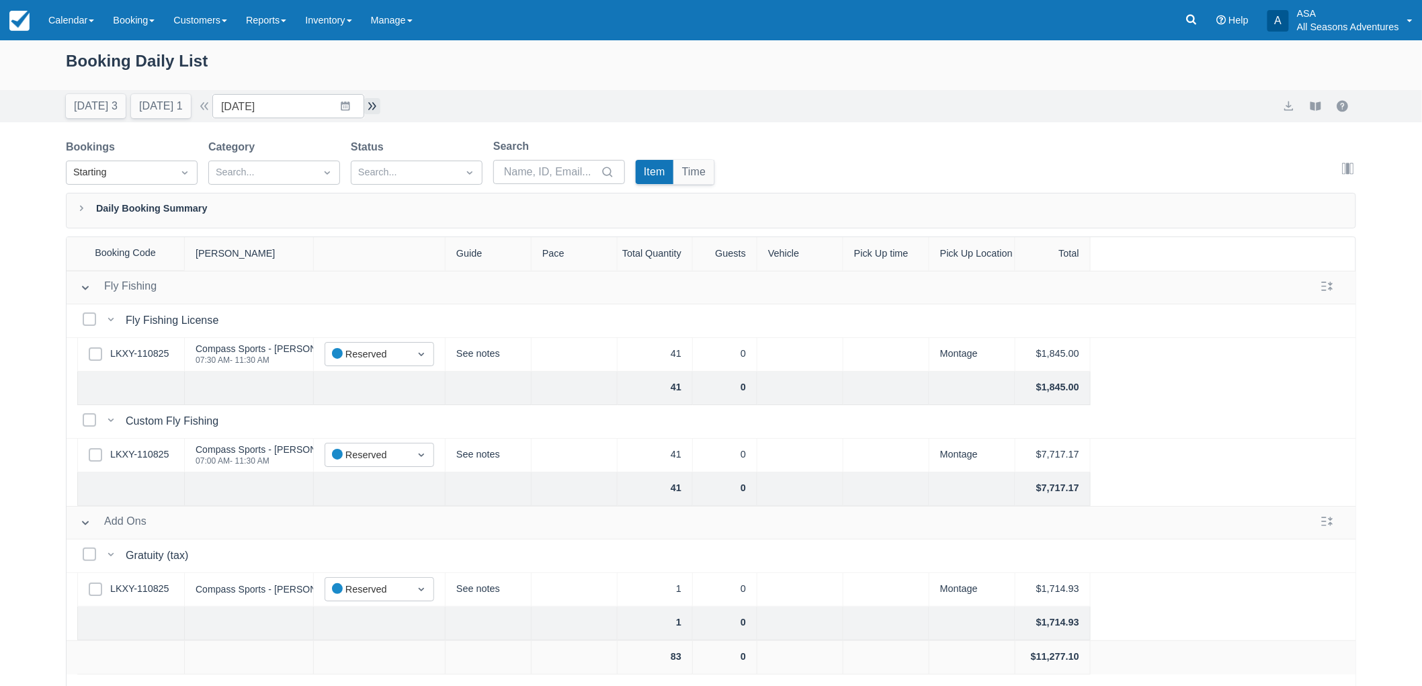
click at [380, 109] on button "button" at bounding box center [372, 106] width 16 height 16
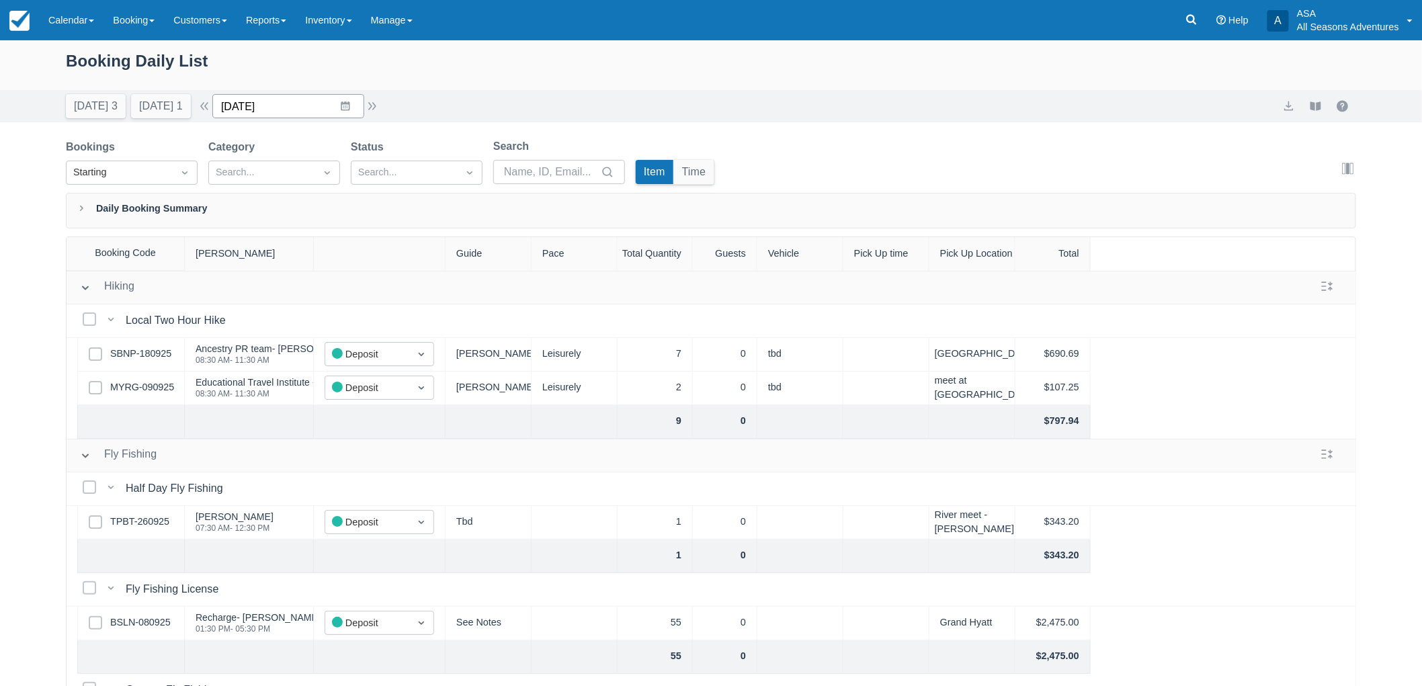
click at [254, 110] on input "10/01/25" at bounding box center [288, 106] width 152 height 24
click at [280, 203] on td "29" at bounding box center [267, 210] width 26 height 26
type input "09/29/25"
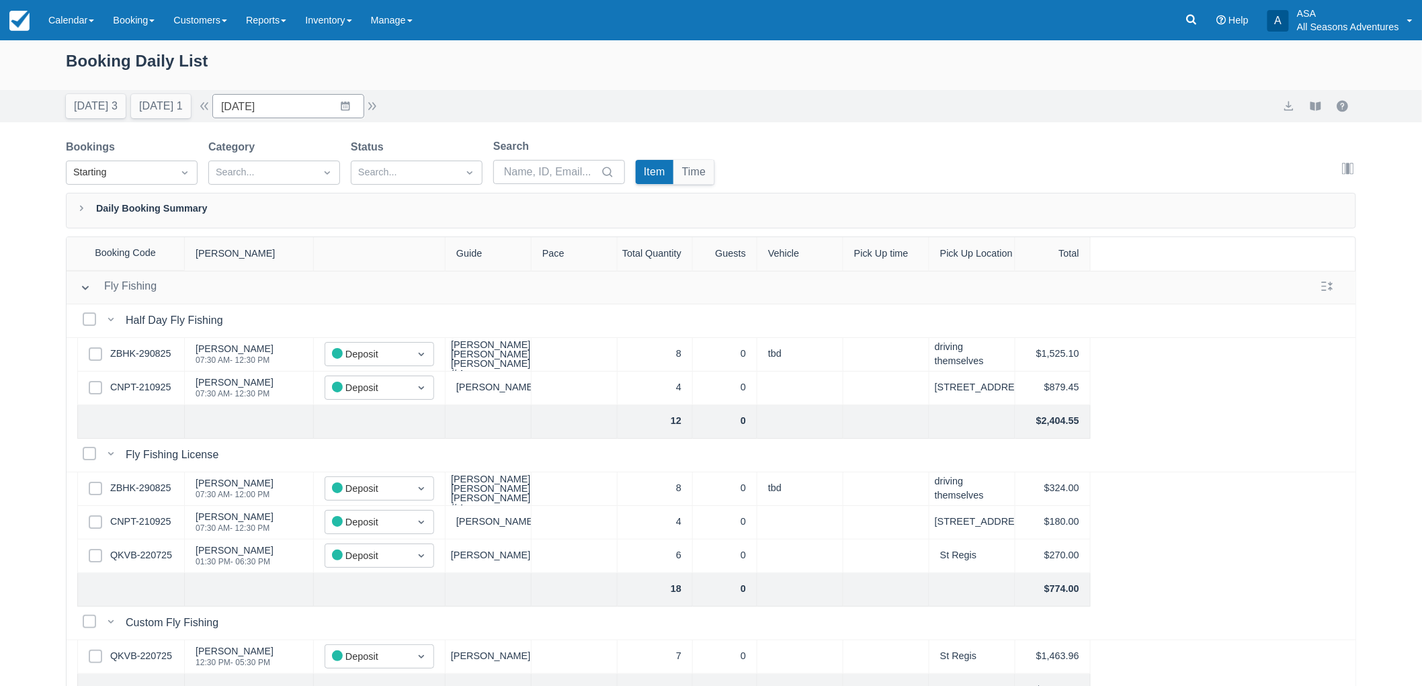
scroll to position [234, 0]
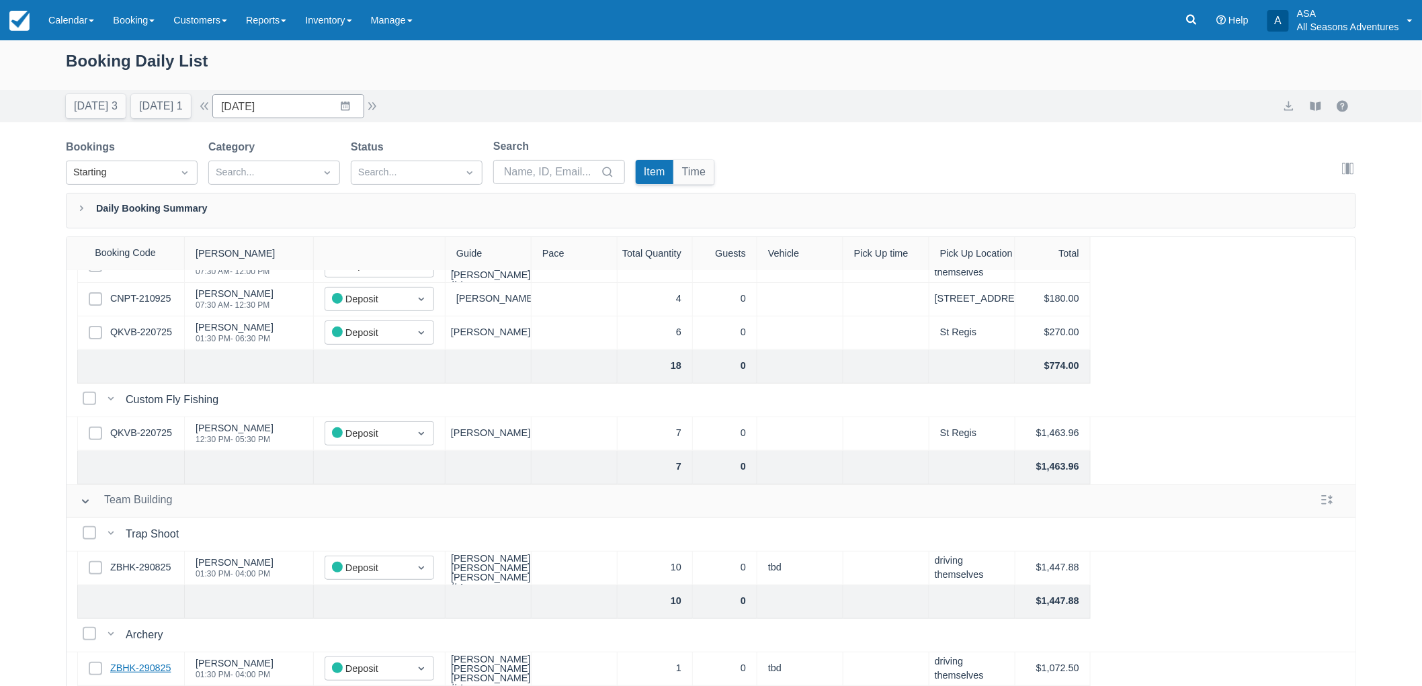
click at [149, 661] on link "ZBHK-290825" at bounding box center [140, 668] width 60 height 15
click at [1198, 34] on link at bounding box center [1191, 20] width 31 height 40
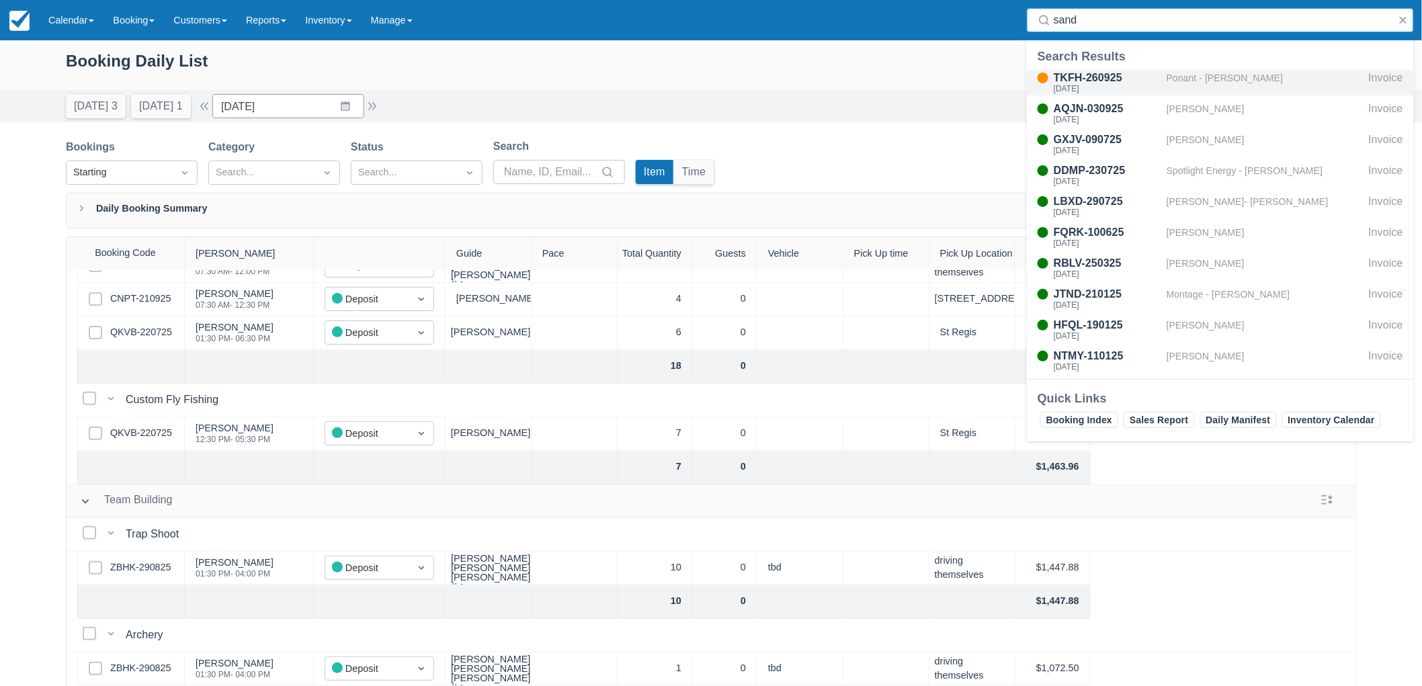
type input "sand"
click at [1190, 70] on div "Ponant - Sandra Lowe-Brown" at bounding box center [1265, 83] width 197 height 26
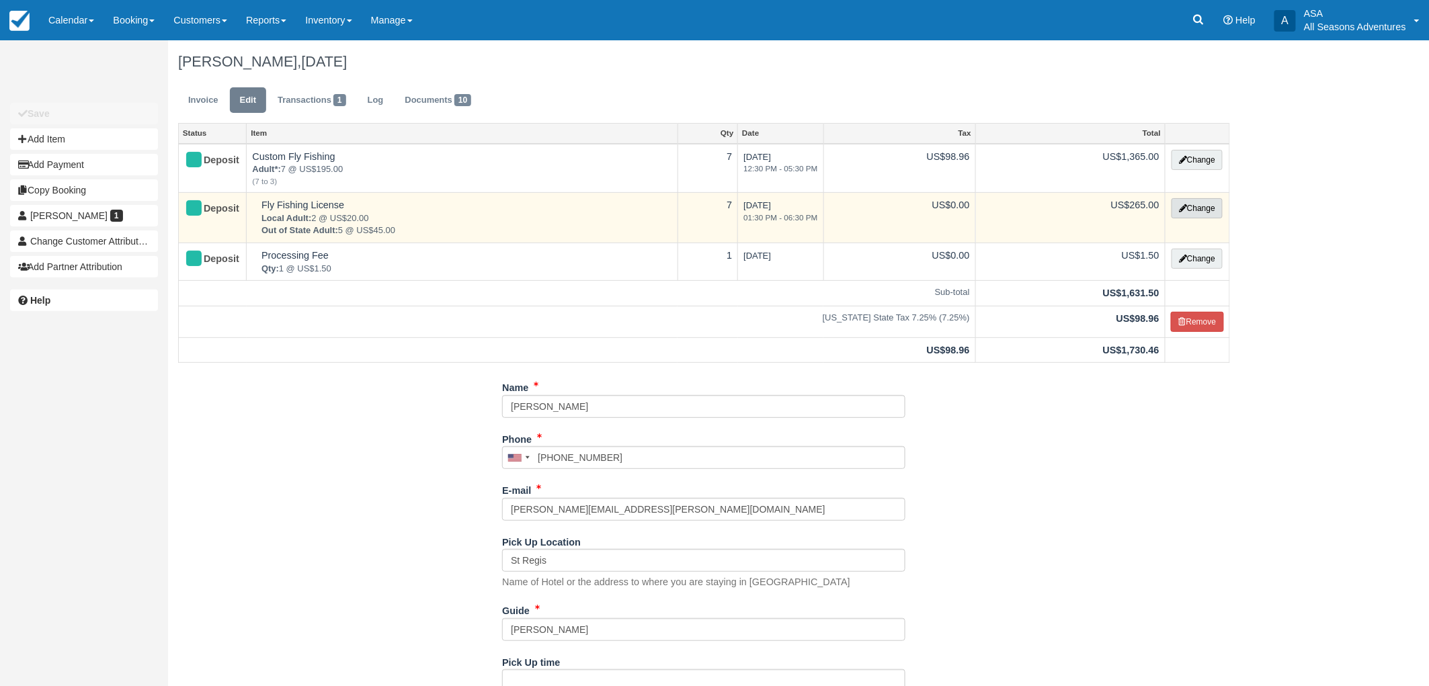
click at [1187, 211] on button "Change" at bounding box center [1196, 208] width 51 height 20
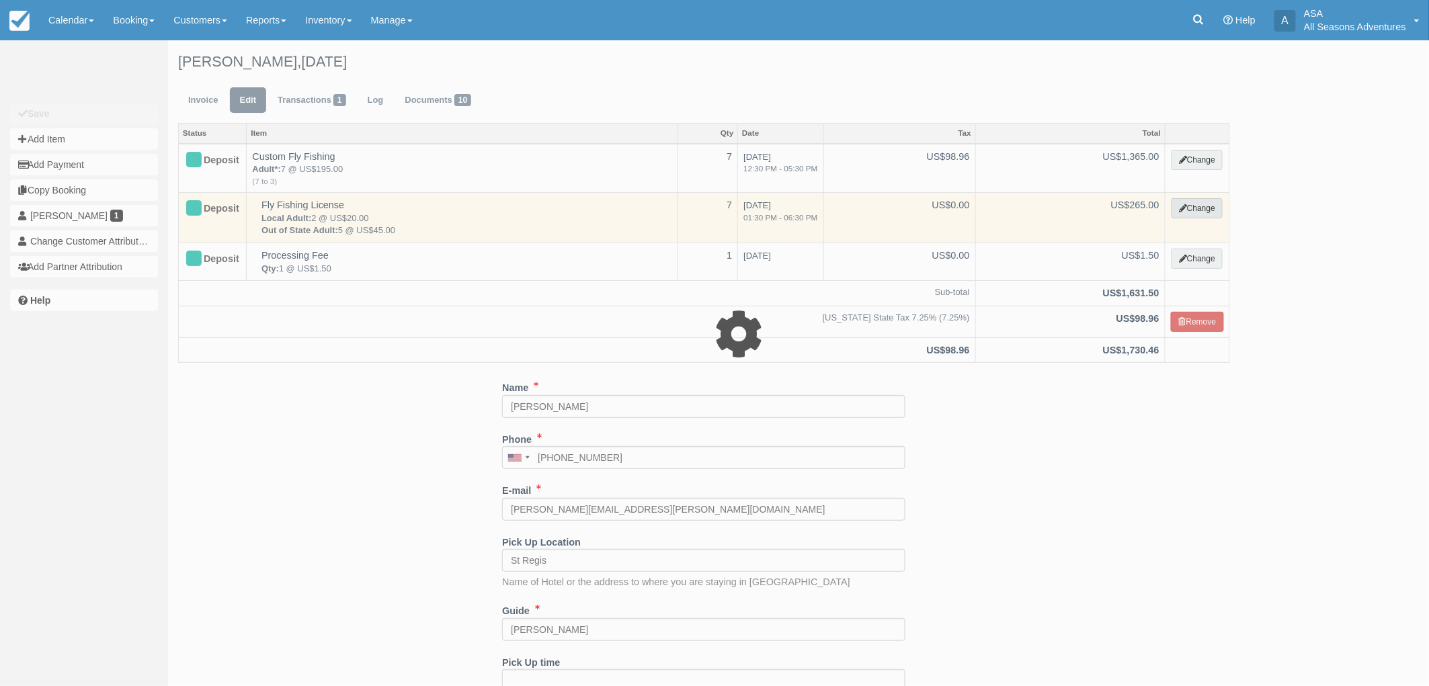
select select "8"
type input "265.00"
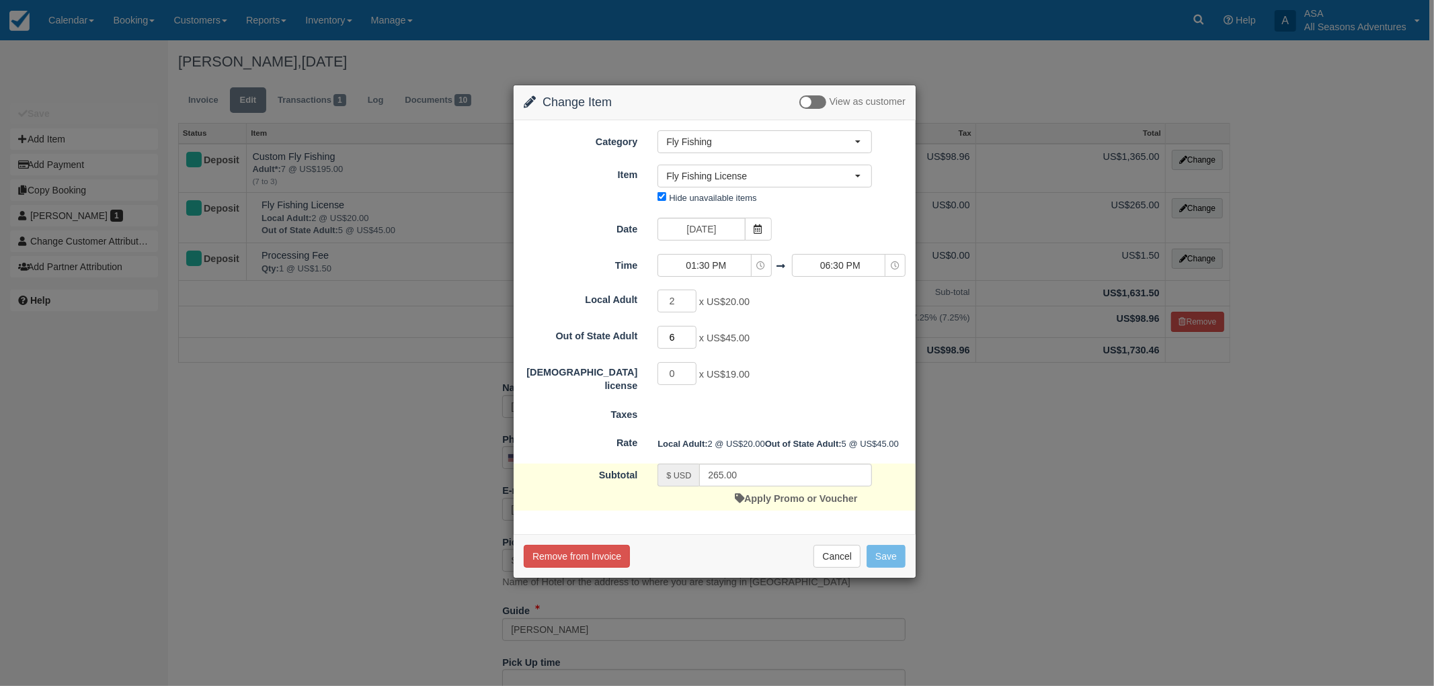
type input "6"
click at [688, 333] on input "6" at bounding box center [676, 337] width 39 height 23
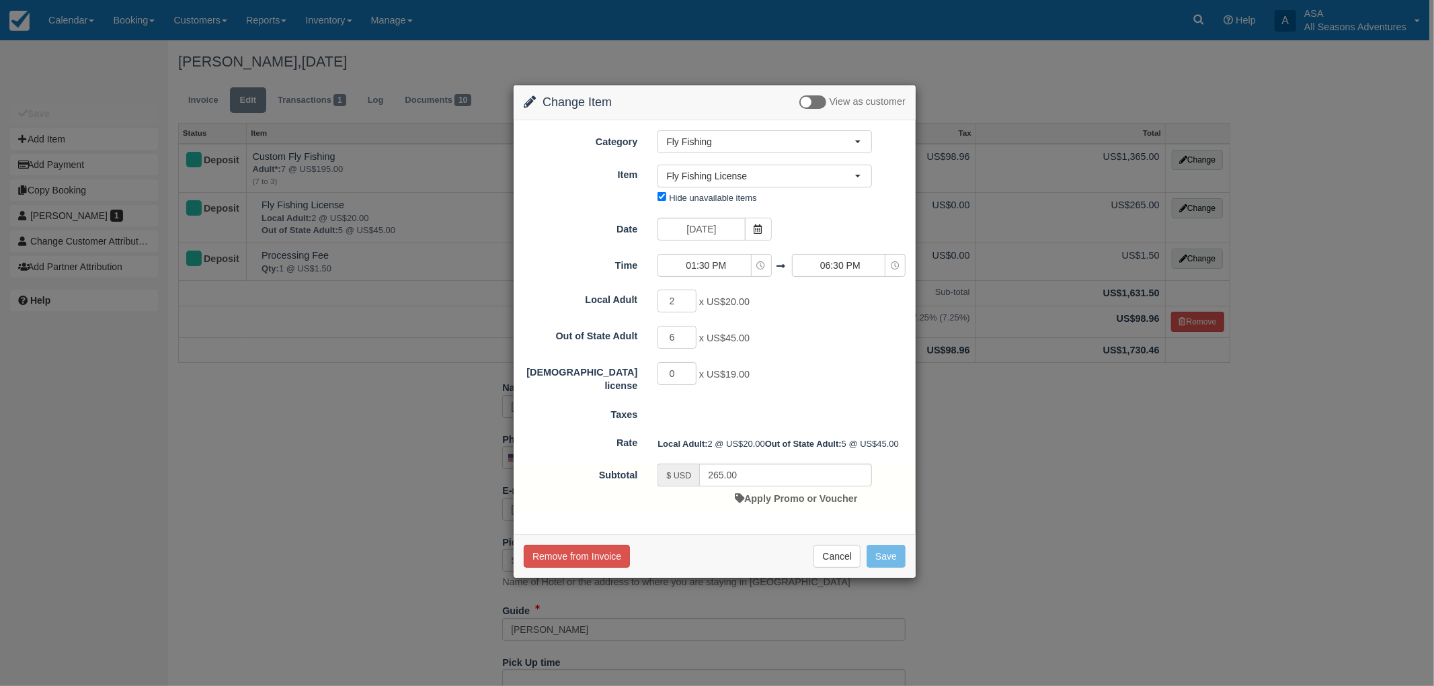
type input "310.00"
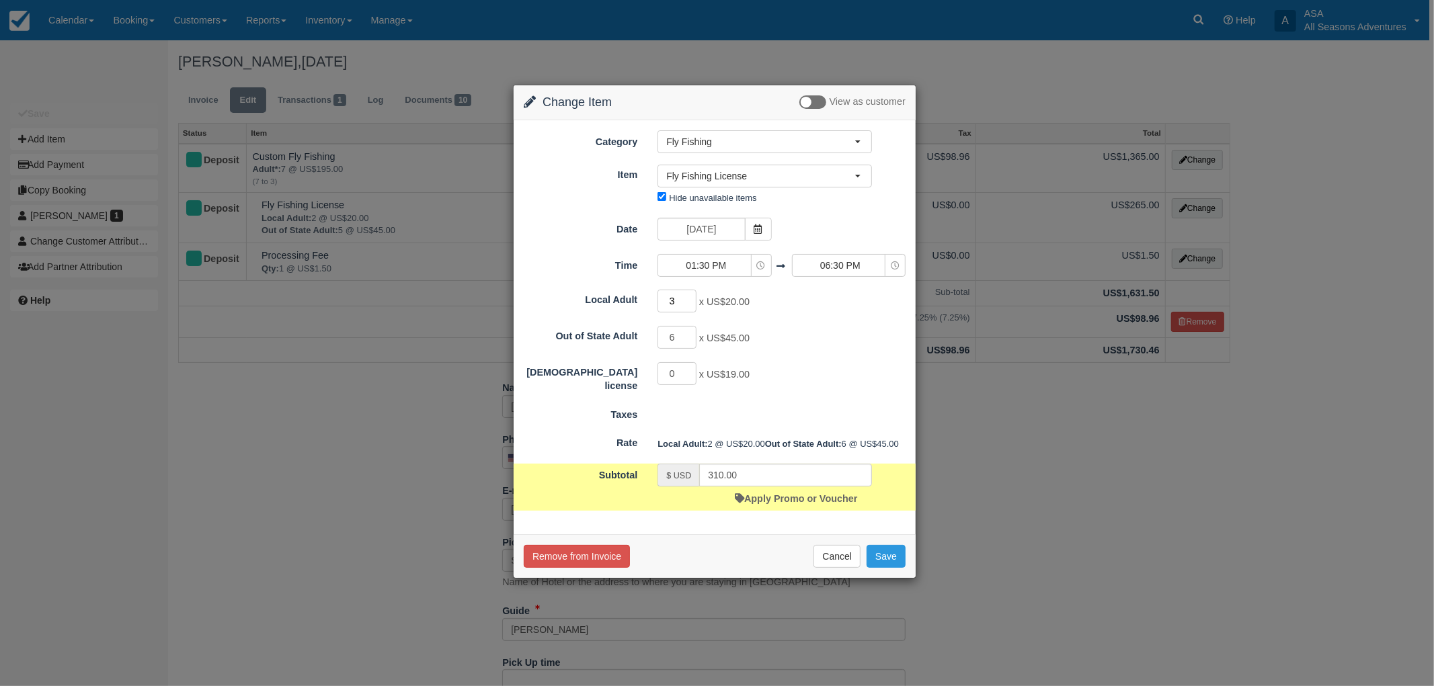
type input "3"
click at [688, 300] on input "3" at bounding box center [676, 301] width 39 height 23
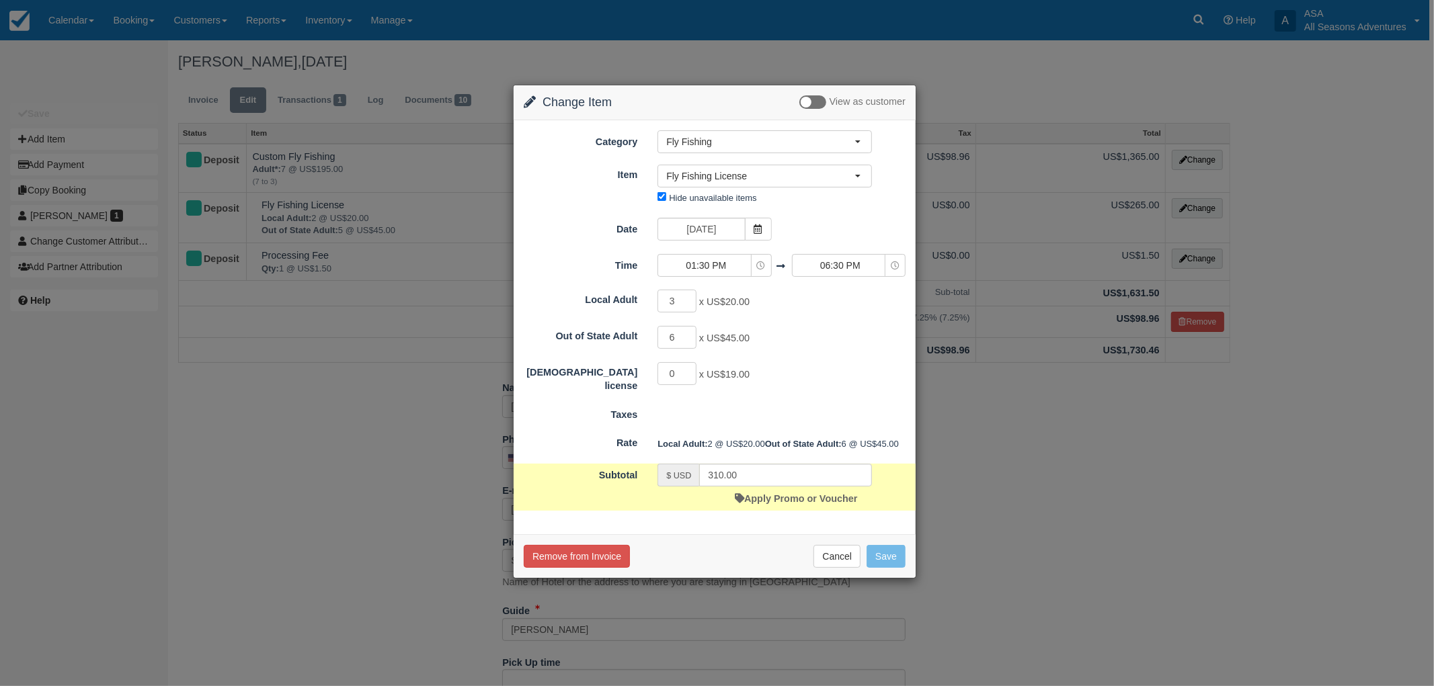
type input "330.00"
click at [687, 304] on input "2" at bounding box center [676, 301] width 39 height 23
click at [687, 304] on input "1" at bounding box center [676, 301] width 39 height 23
type input "0"
click at [687, 304] on input "0" at bounding box center [676, 301] width 39 height 23
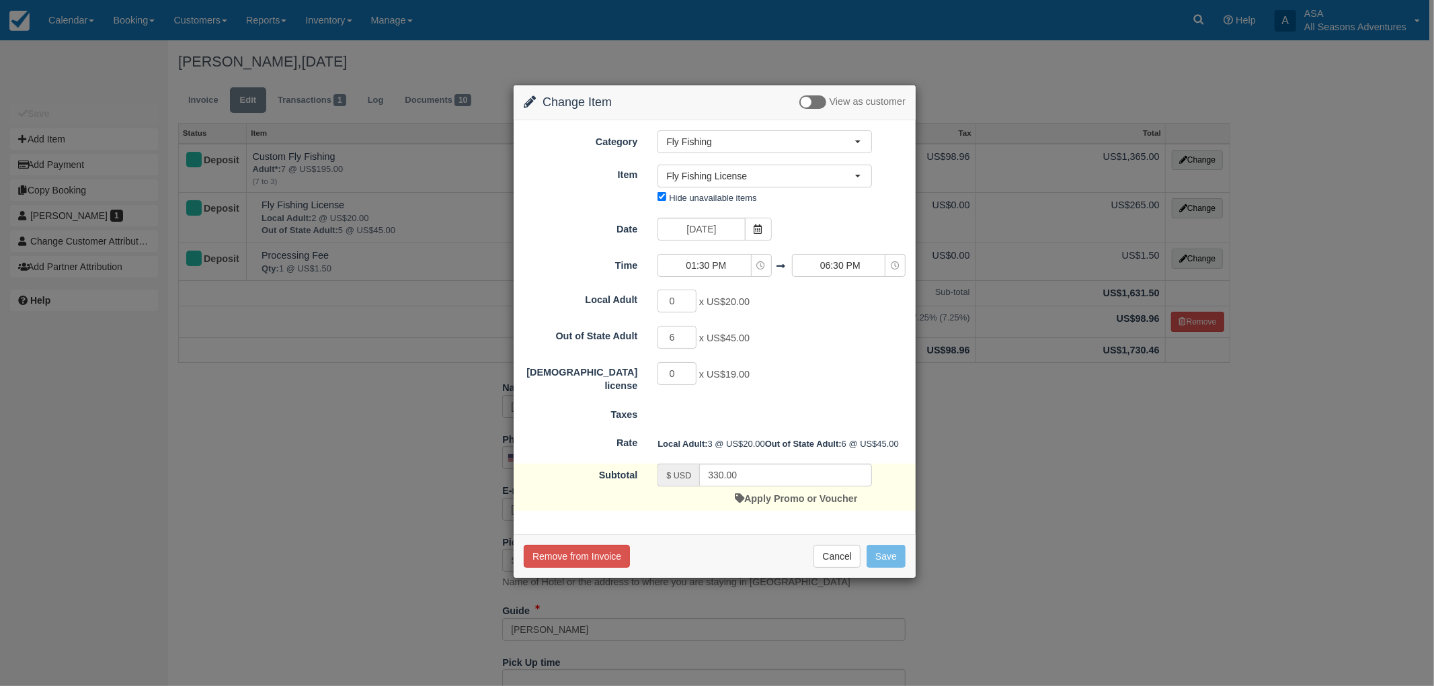
type input "270.00"
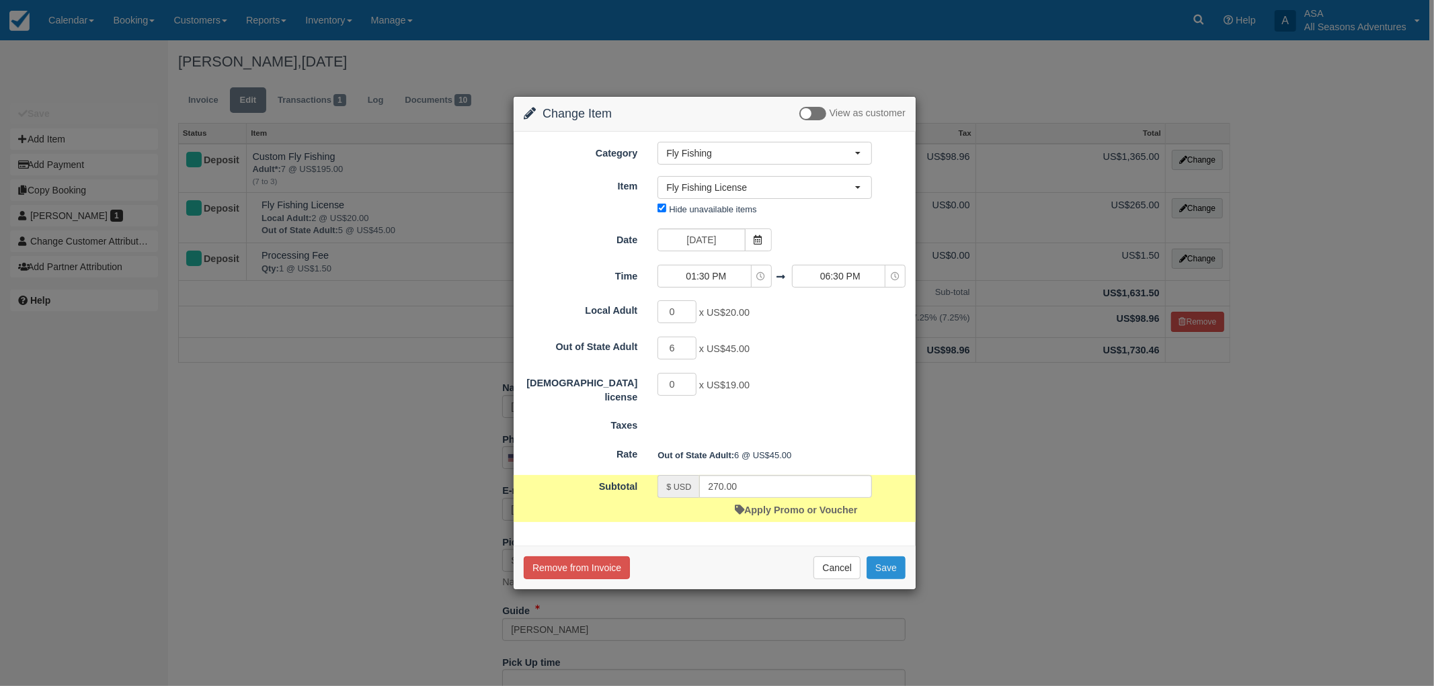
click at [891, 576] on button "Save" at bounding box center [885, 568] width 39 height 23
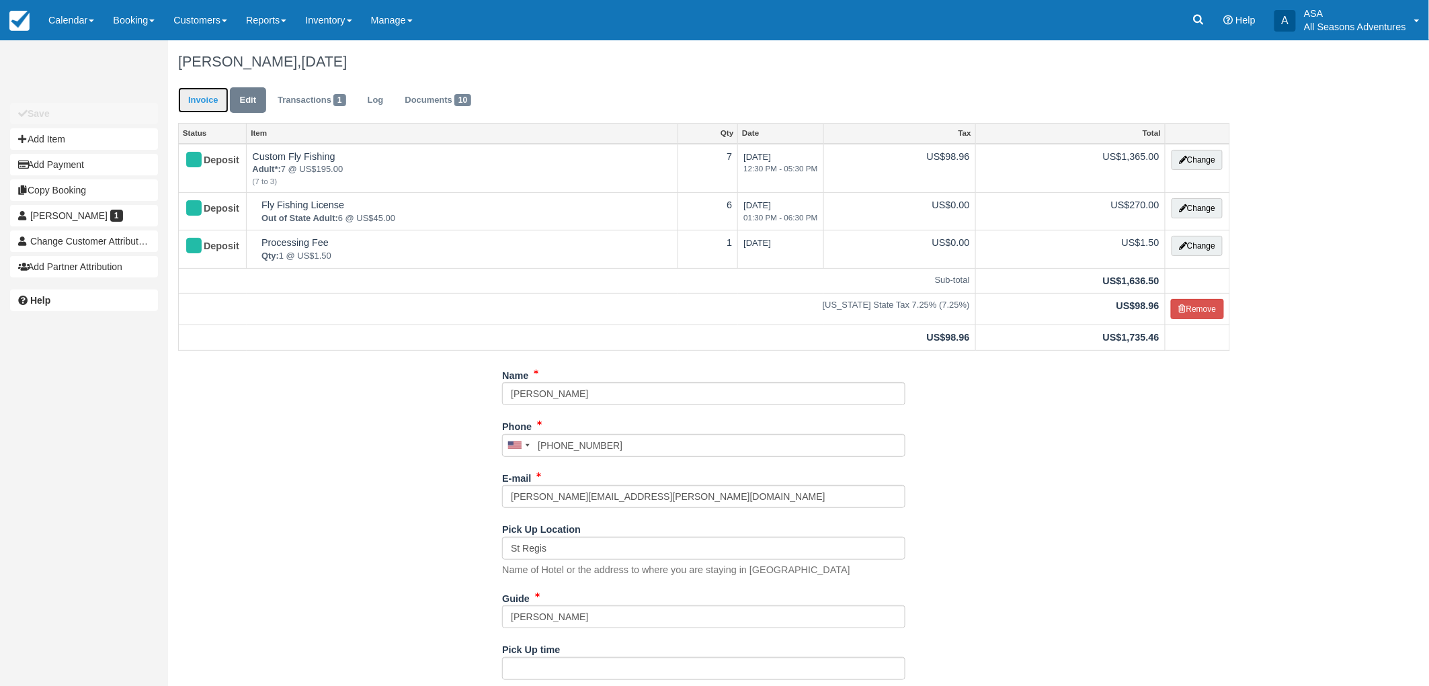
click at [202, 101] on link "Invoice" at bounding box center [203, 100] width 50 height 26
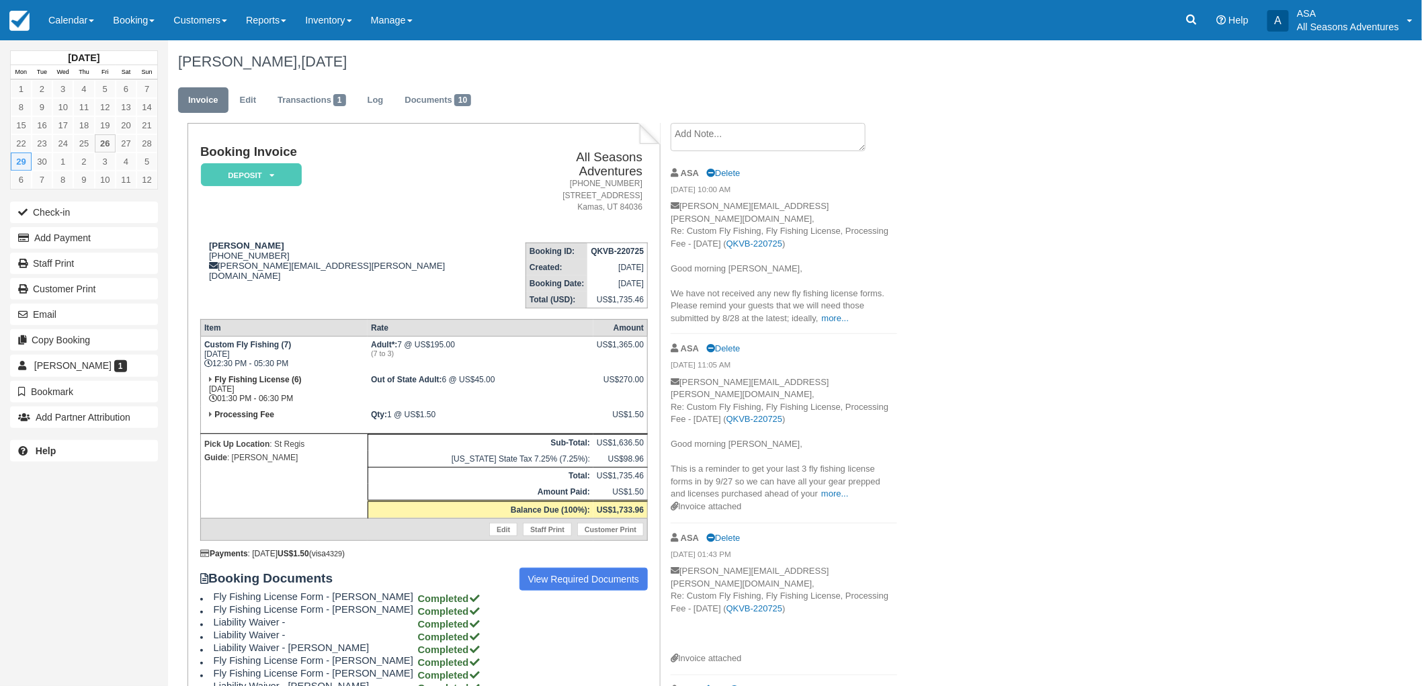
click at [748, 128] on textarea at bounding box center [768, 137] width 195 height 28
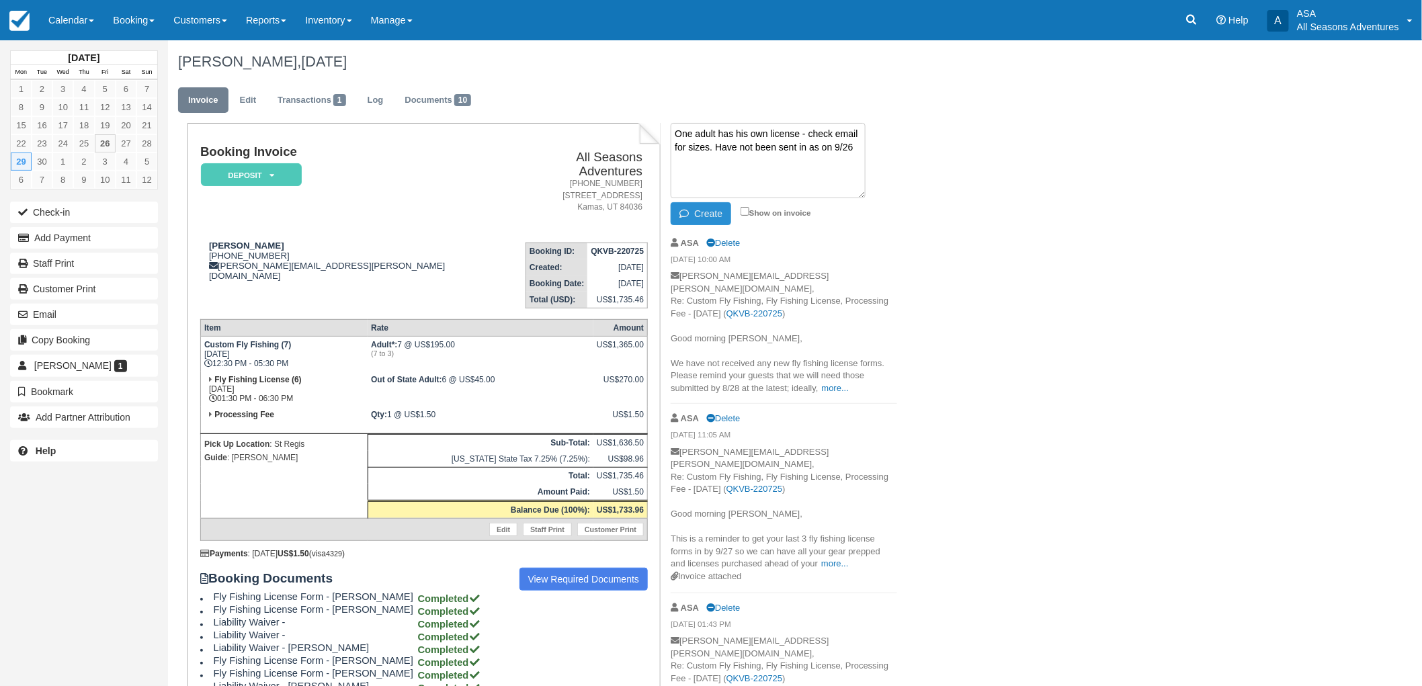
type textarea "One adult has his own license - check email for sizes. Have not been sent in as…"
click at [714, 217] on button "Create" at bounding box center [701, 213] width 60 height 23
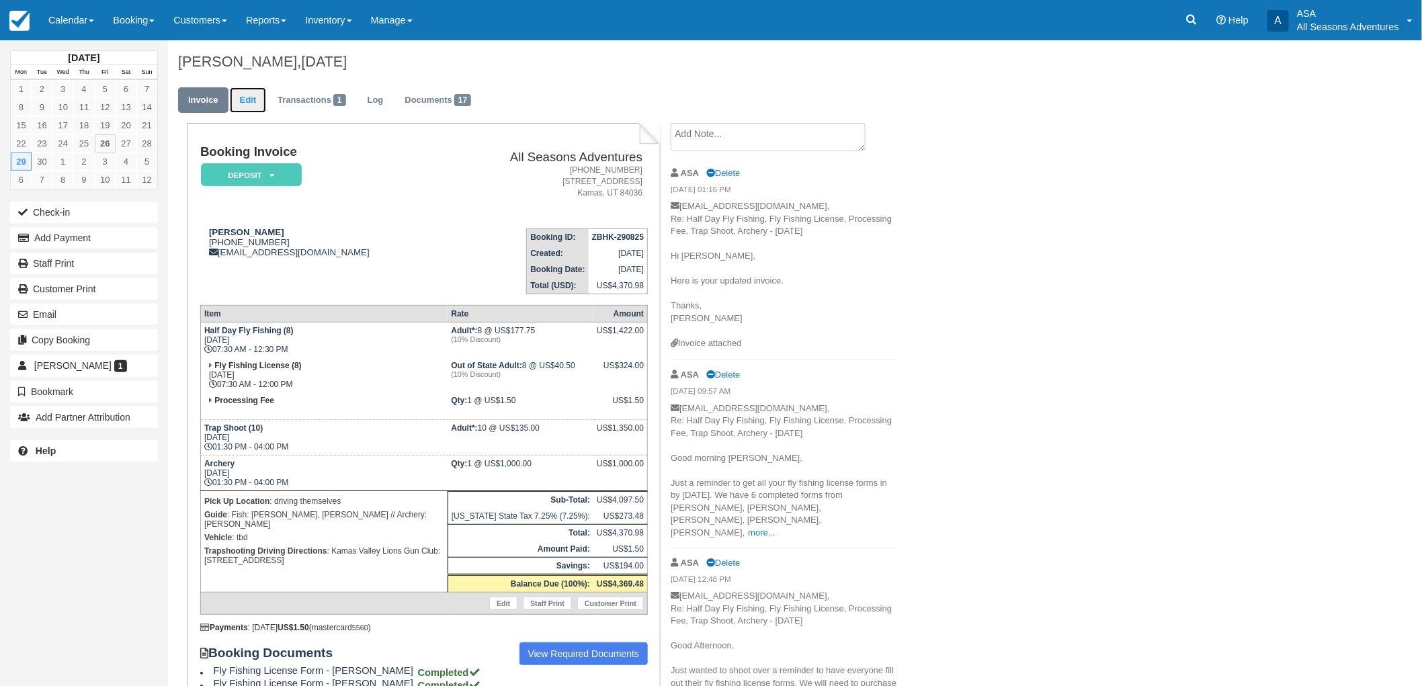
click at [247, 106] on link "Edit" at bounding box center [248, 100] width 36 height 26
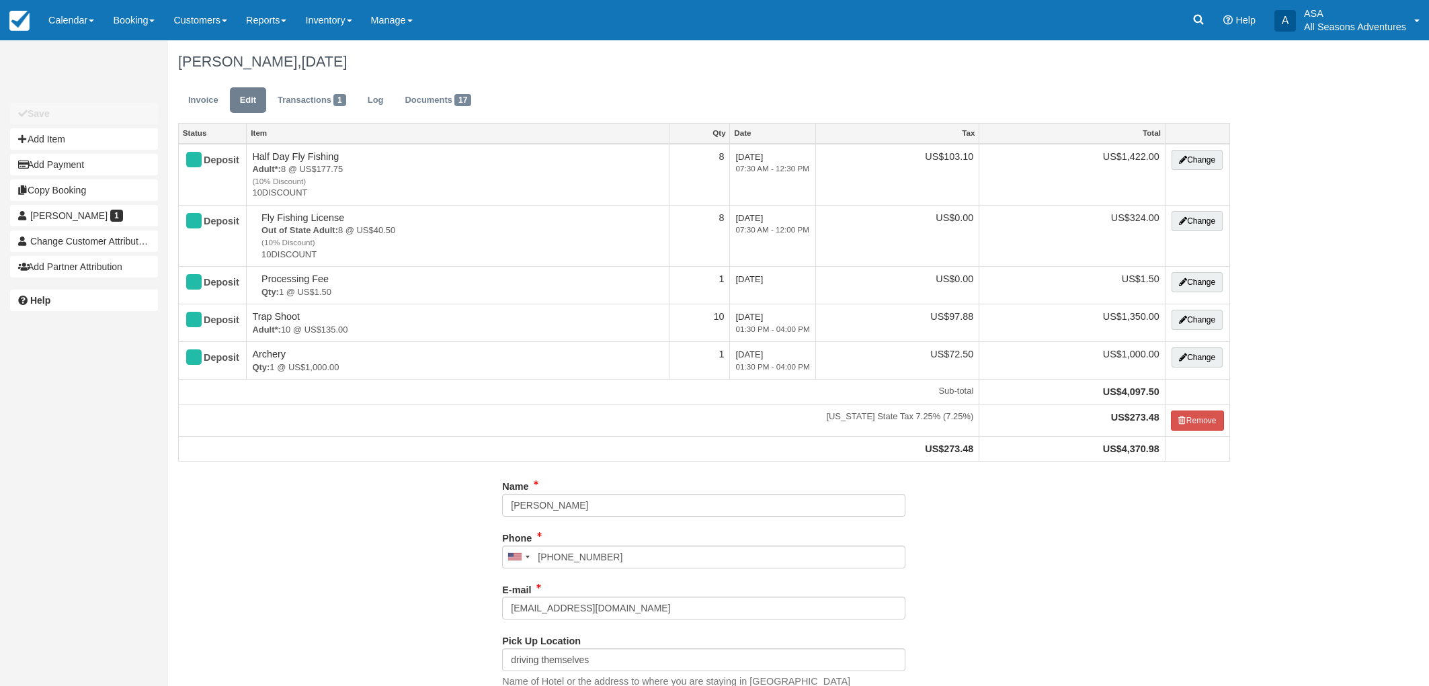
select select "Kamas Valley Lions Gun Club: [STREET_ADDRESS]"
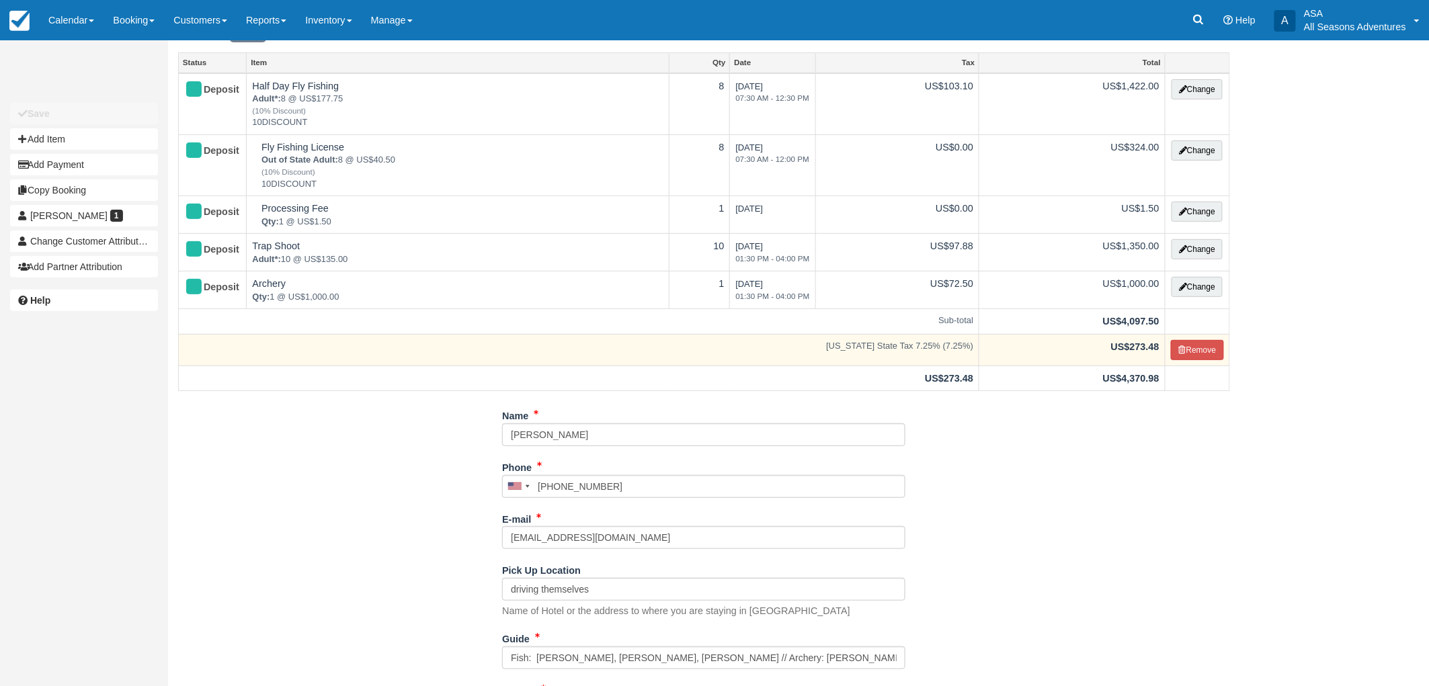
scroll to position [268, 0]
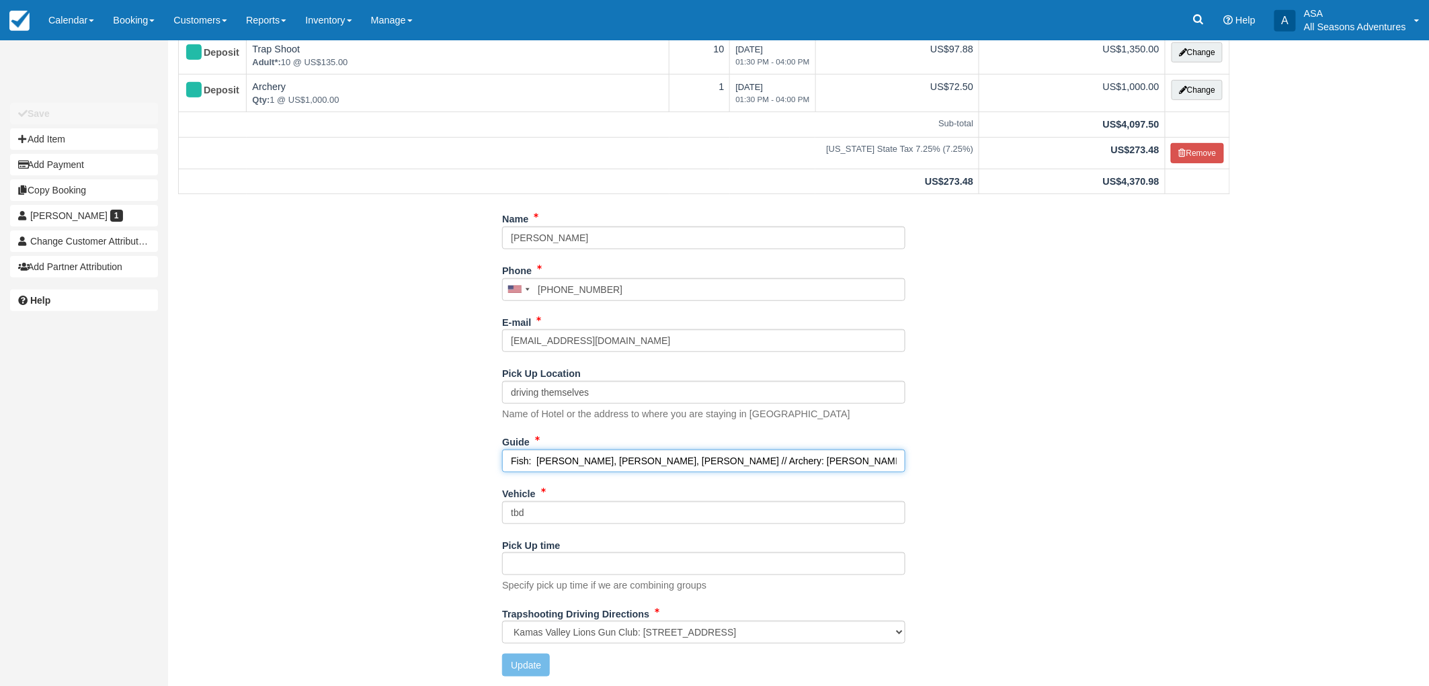
drag, startPoint x: 709, startPoint y: 453, endPoint x: 660, endPoint y: 451, distance: 49.1
click at [660, 451] on input "Fish: Chris, Clark, Tyler // Archery: Gaege" at bounding box center [703, 461] width 403 height 23
type input "Fish: Chris, Clark, Tyler // Archery: Noah"
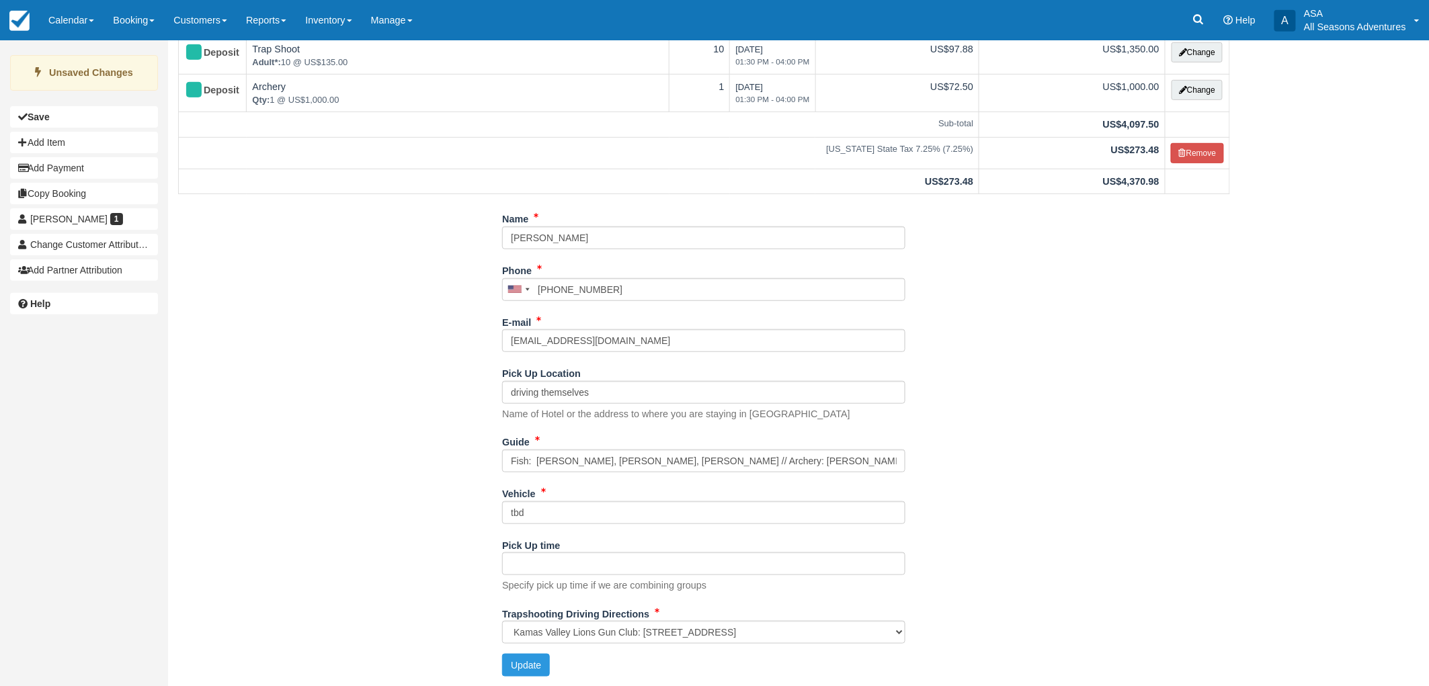
click at [511, 653] on div "Trapshooting Driving Directions Please Select Kamas Valley Lions Gun Club: 3050…" at bounding box center [703, 629] width 403 height 52
click at [511, 657] on button "Update" at bounding box center [526, 665] width 48 height 23
type input "+13106506557"
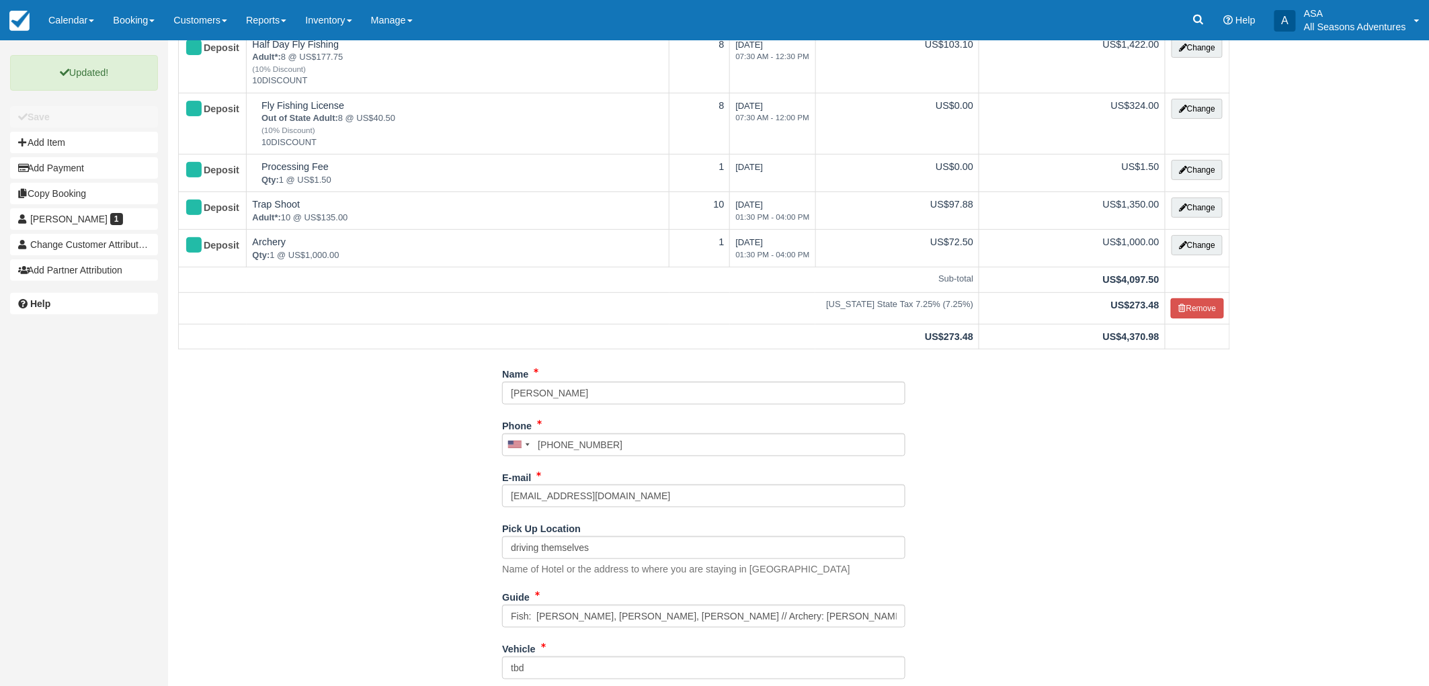
scroll to position [0, 0]
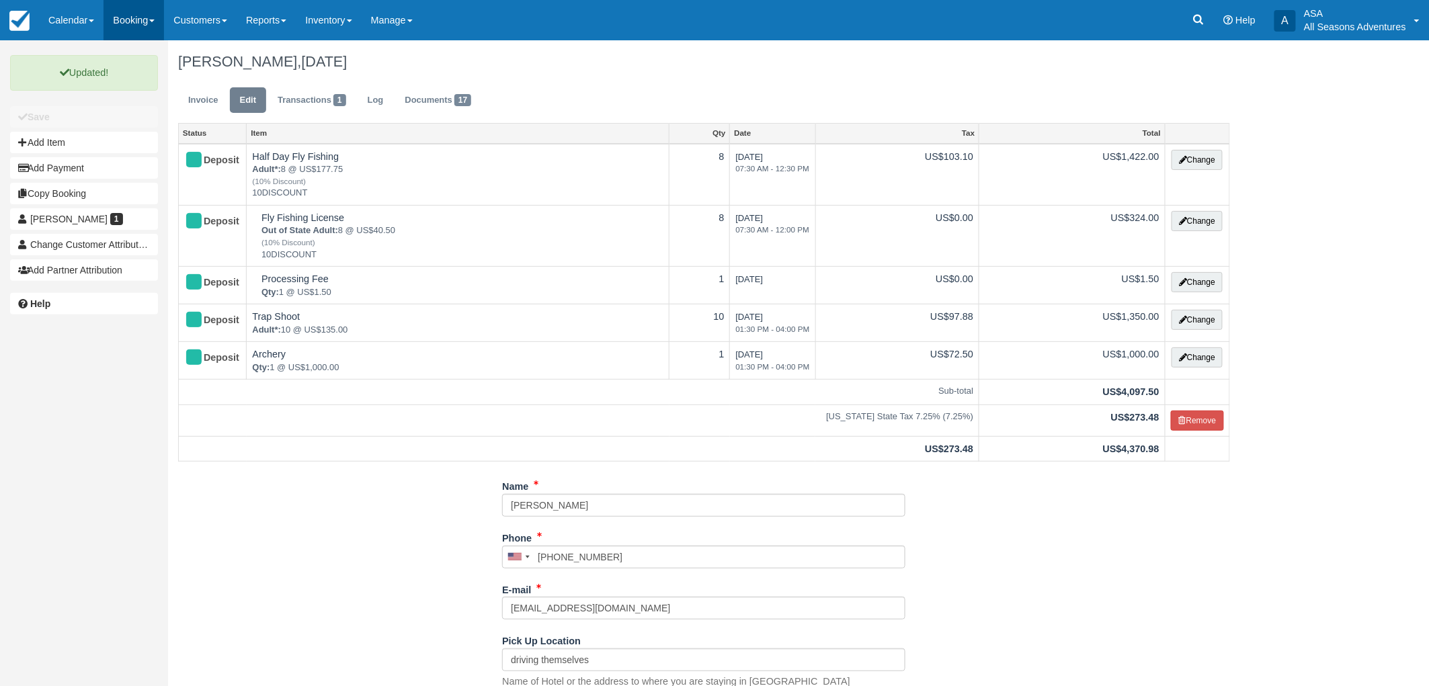
click at [128, 15] on link "Booking" at bounding box center [134, 20] width 60 height 40
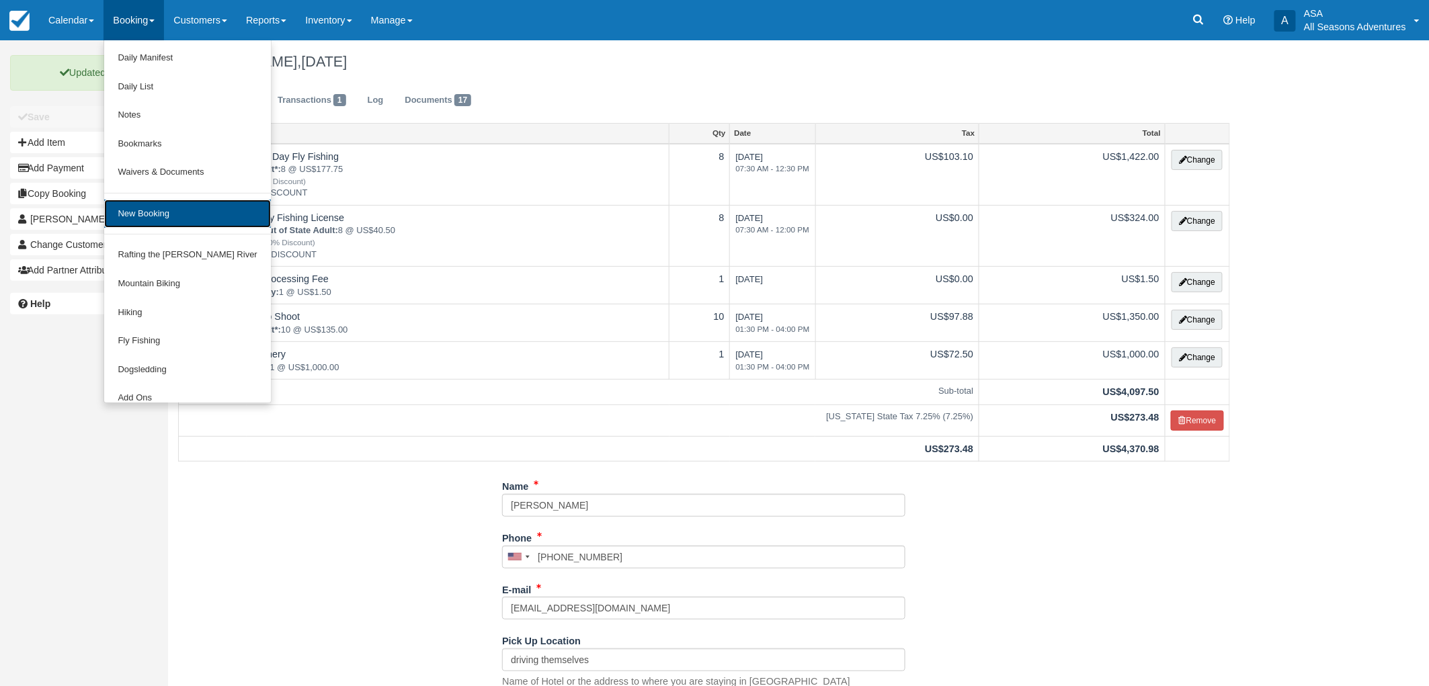
click at [172, 208] on link "New Booking" at bounding box center [187, 214] width 166 height 29
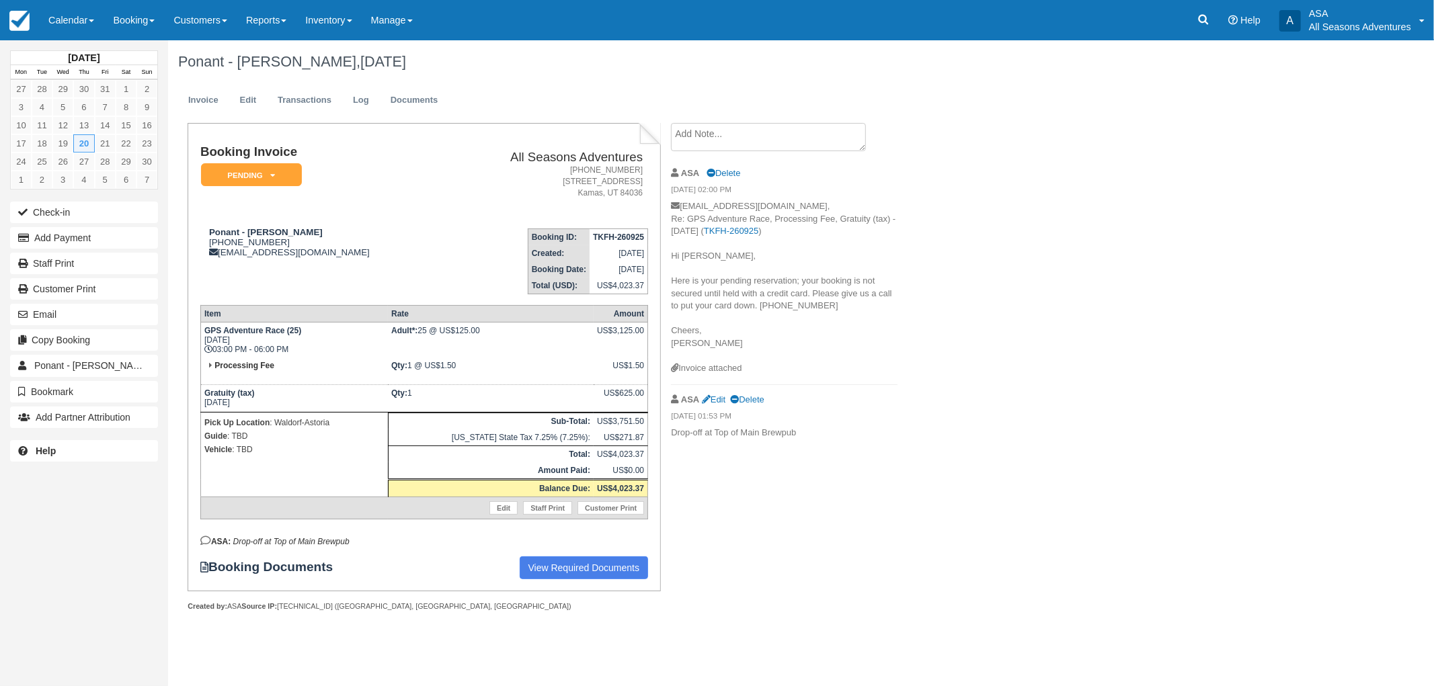
click at [1104, 281] on div "Ponant - Sandra Lowe-Brown, November 20 2025 Invoice Edit Transactions Log Docu…" at bounding box center [705, 340] width 1075 height 601
click at [77, 242] on button "Add Payment" at bounding box center [84, 238] width 148 height 22
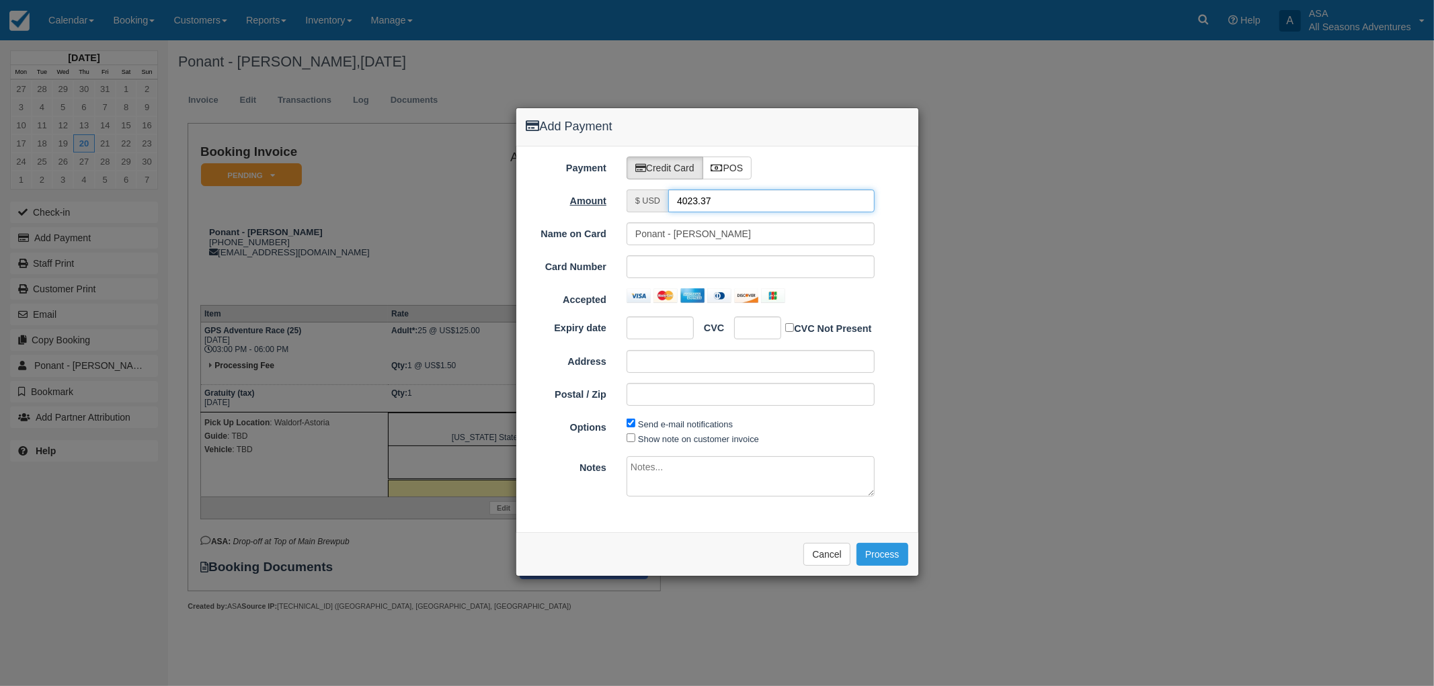
drag, startPoint x: 747, startPoint y: 198, endPoint x: 581, endPoint y: 198, distance: 165.3
click at [581, 198] on div "Amount $ USD 4023.37" at bounding box center [717, 201] width 402 height 23
type input "1.50"
drag, startPoint x: 675, startPoint y: 229, endPoint x: 624, endPoint y: 227, distance: 51.1
click at [624, 227] on div "Ponant - Sandra Lowe-Brown" at bounding box center [750, 233] width 268 height 23
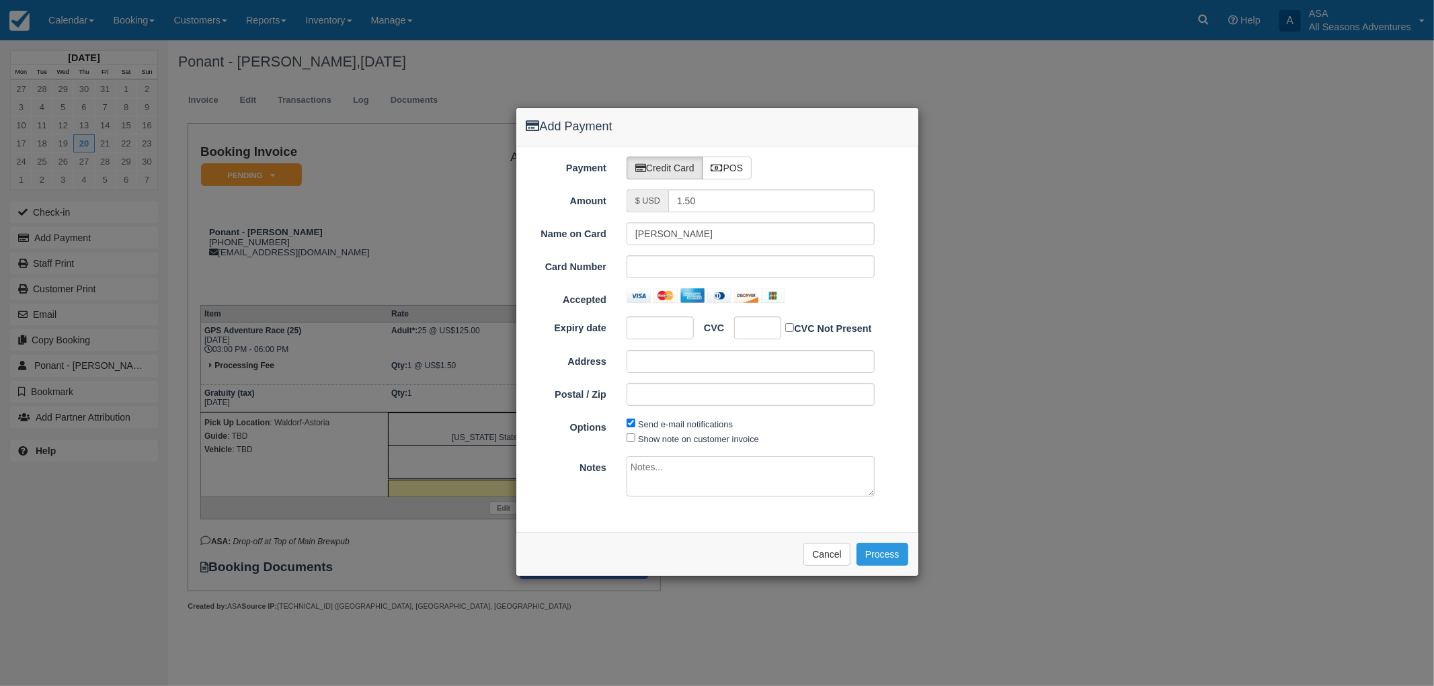
click at [914, 263] on div "Card Number" at bounding box center [717, 266] width 402 height 23
click at [704, 257] on div at bounding box center [750, 266] width 248 height 23
drag, startPoint x: 733, startPoint y: 239, endPoint x: 581, endPoint y: 243, distance: 152.6
click at [581, 243] on div "Name on Card Sandra Lowe-Brown" at bounding box center [717, 233] width 402 height 23
type input "Samuel Chamberlain"
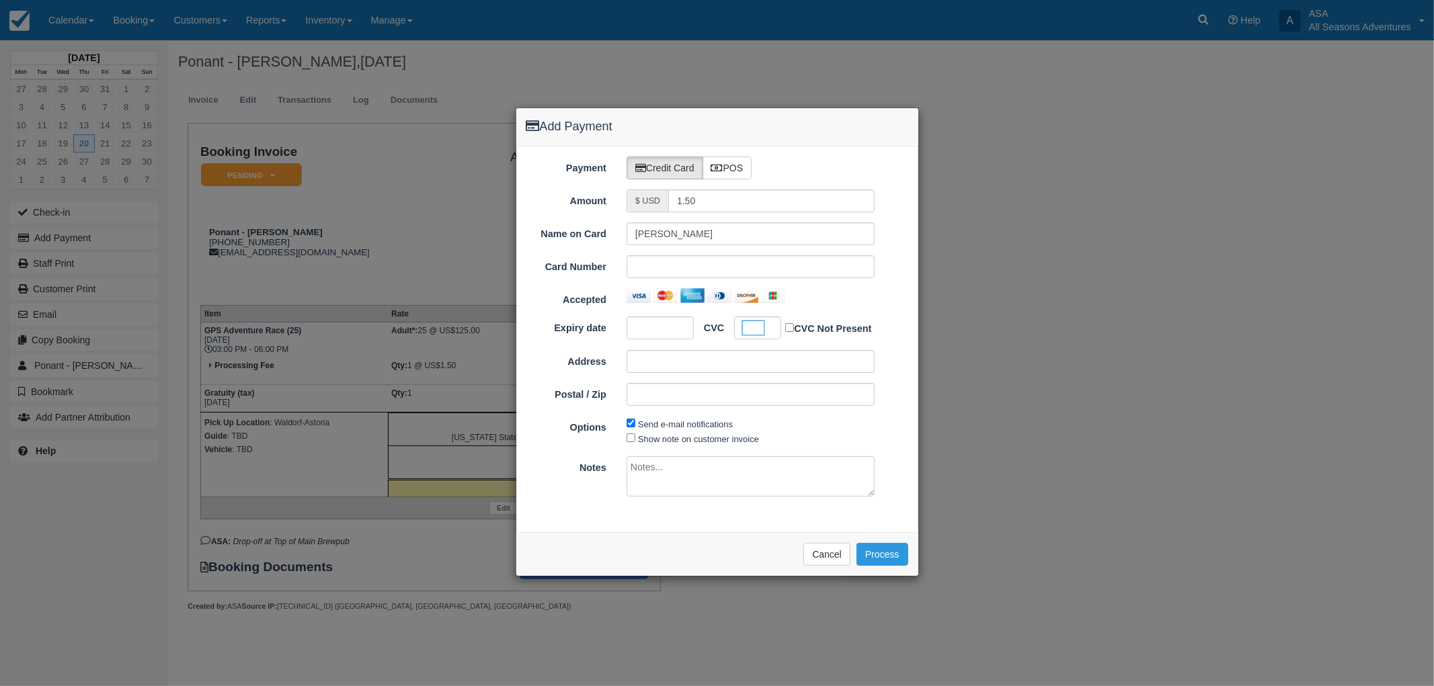
click at [889, 309] on div "Name on Card Samuel Chamberlain Card Number Accepted Expiry date CVC CVC Not Pr…" at bounding box center [717, 319] width 382 height 194
click at [876, 557] on button "Process" at bounding box center [882, 554] width 52 height 23
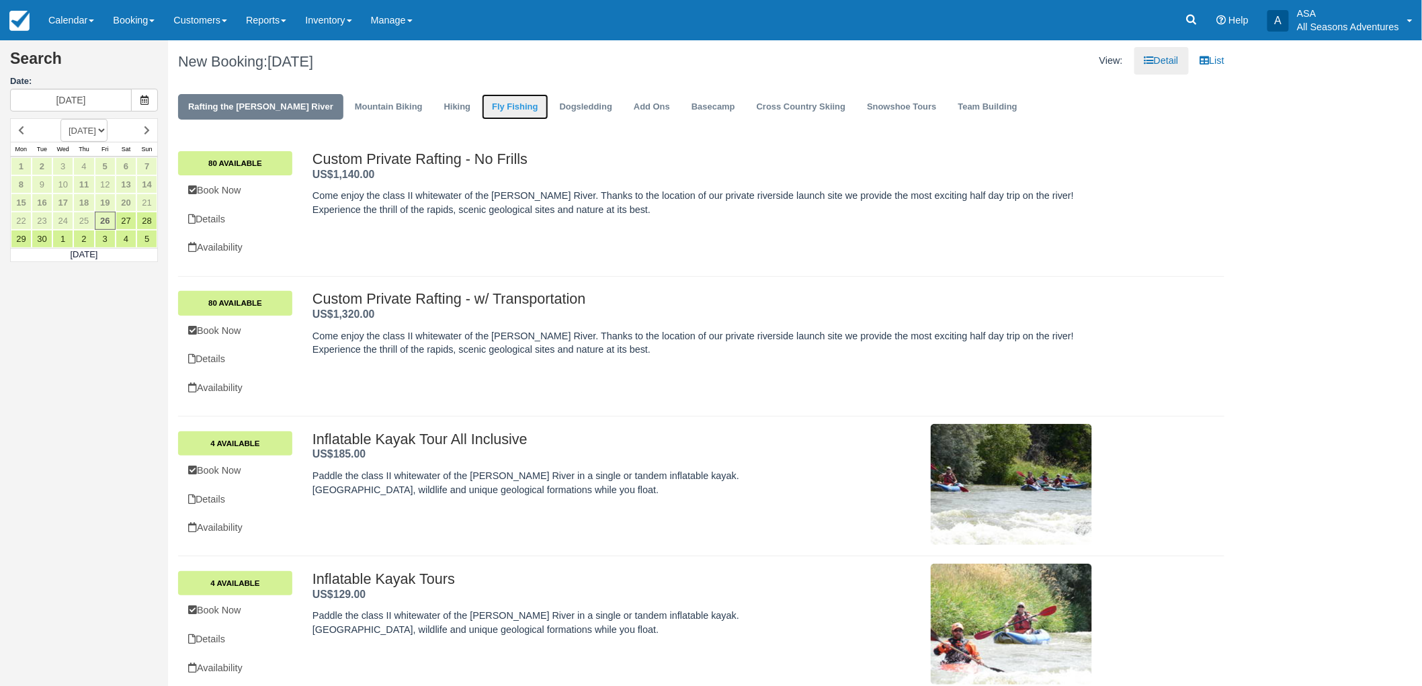
click at [482, 104] on link "Fly Fishing" at bounding box center [515, 107] width 66 height 26
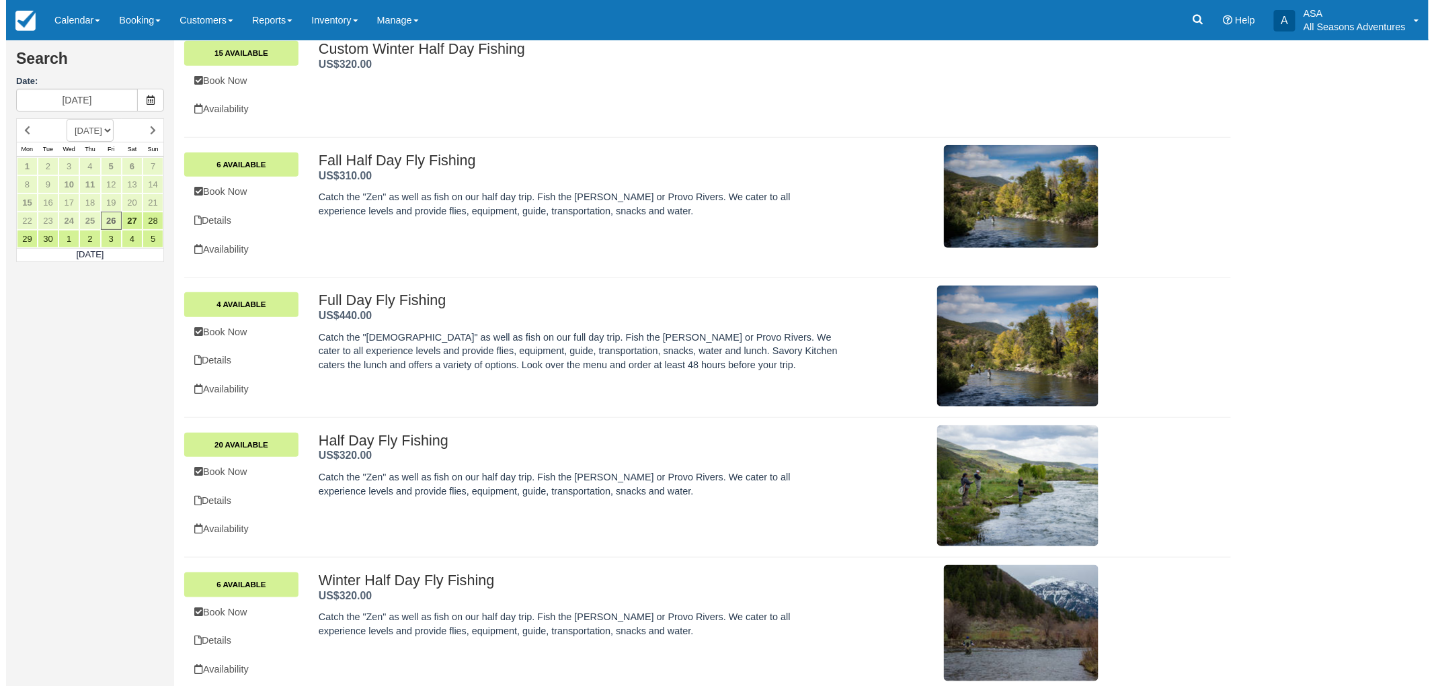
scroll to position [262, 0]
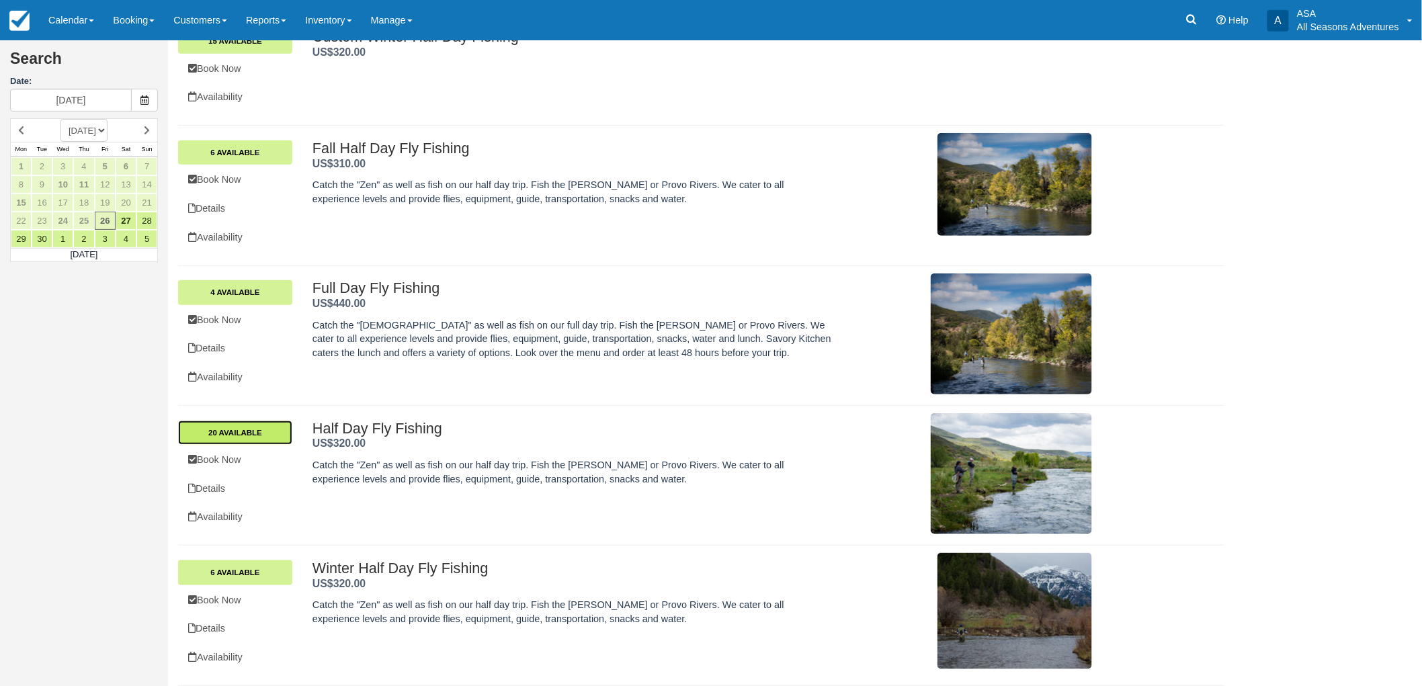
click at [282, 426] on link "20 Available" at bounding box center [235, 433] width 114 height 24
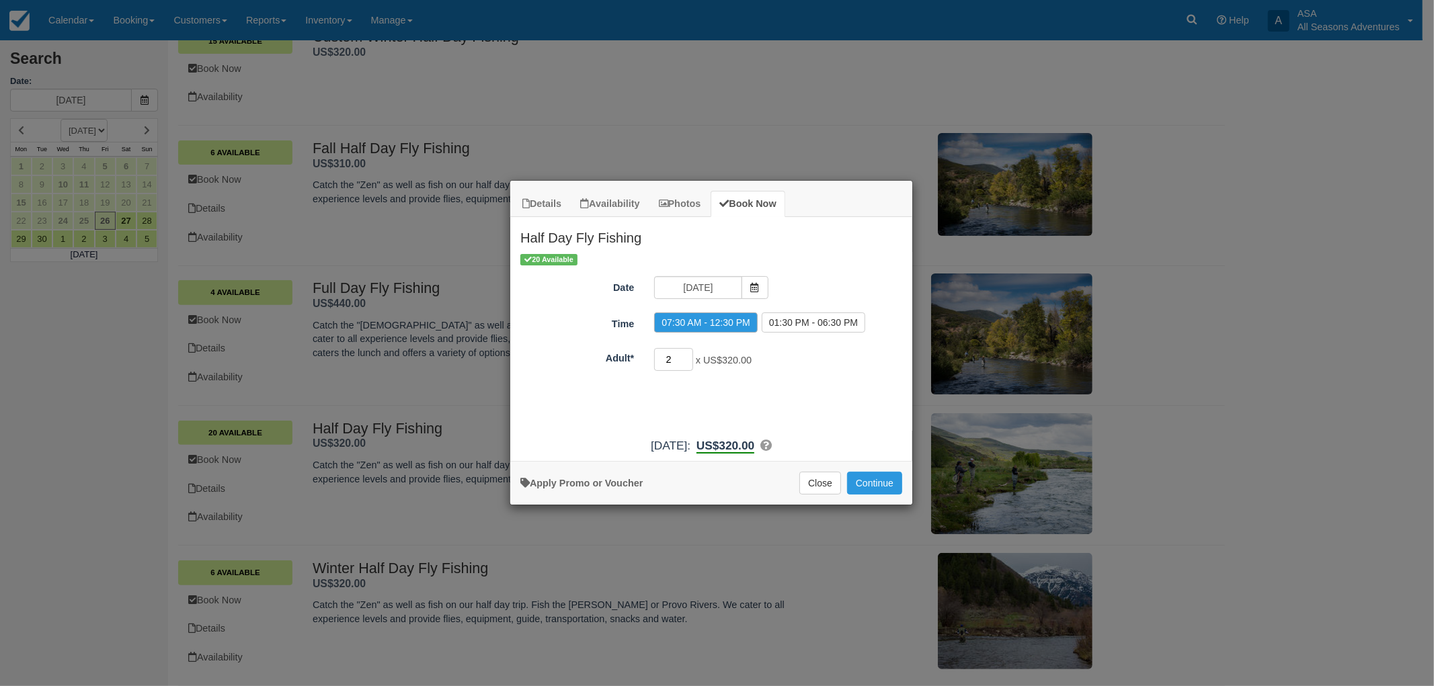
click at [688, 356] on input "2" at bounding box center [673, 359] width 39 height 23
type input "3"
click at [688, 356] on input "3" at bounding box center [673, 359] width 39 height 23
click at [747, 282] on span "Item Modal" at bounding box center [754, 287] width 27 height 23
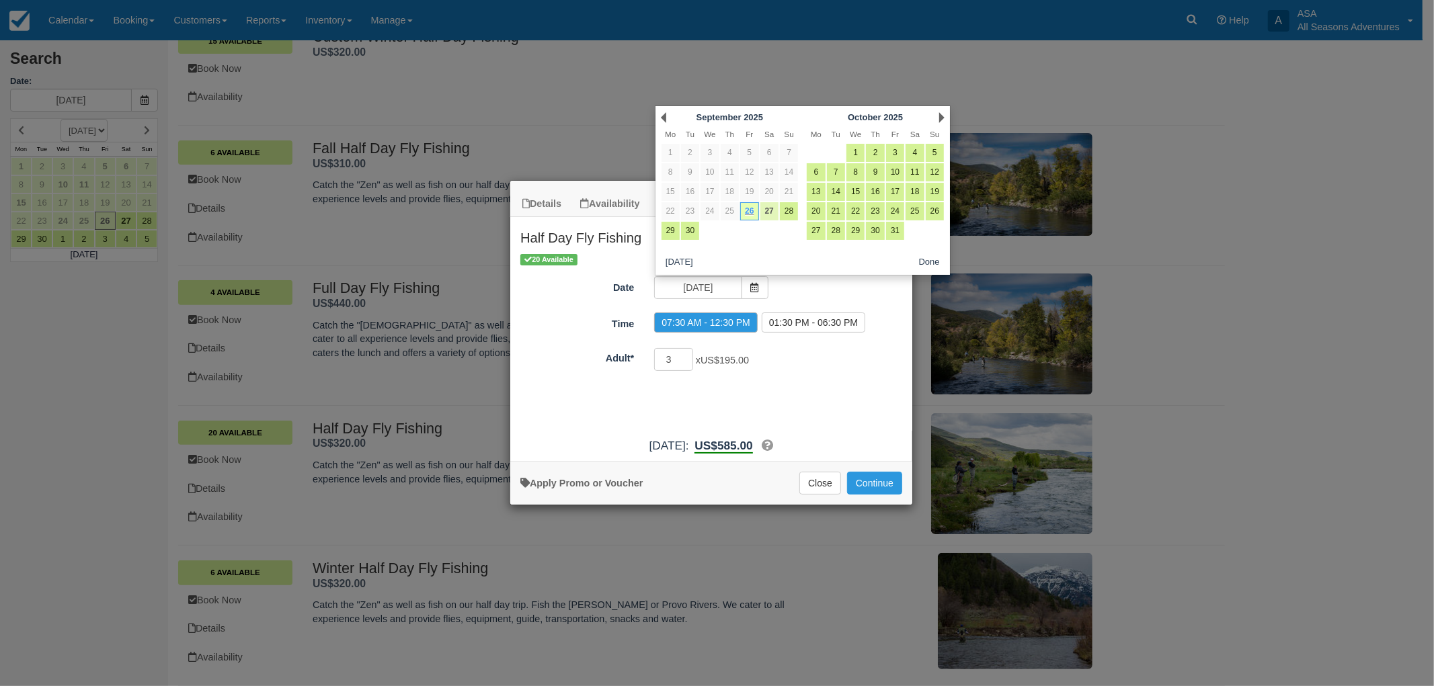
click at [771, 213] on link "27" at bounding box center [769, 211] width 18 height 18
type input "09/27/25"
radio input "false"
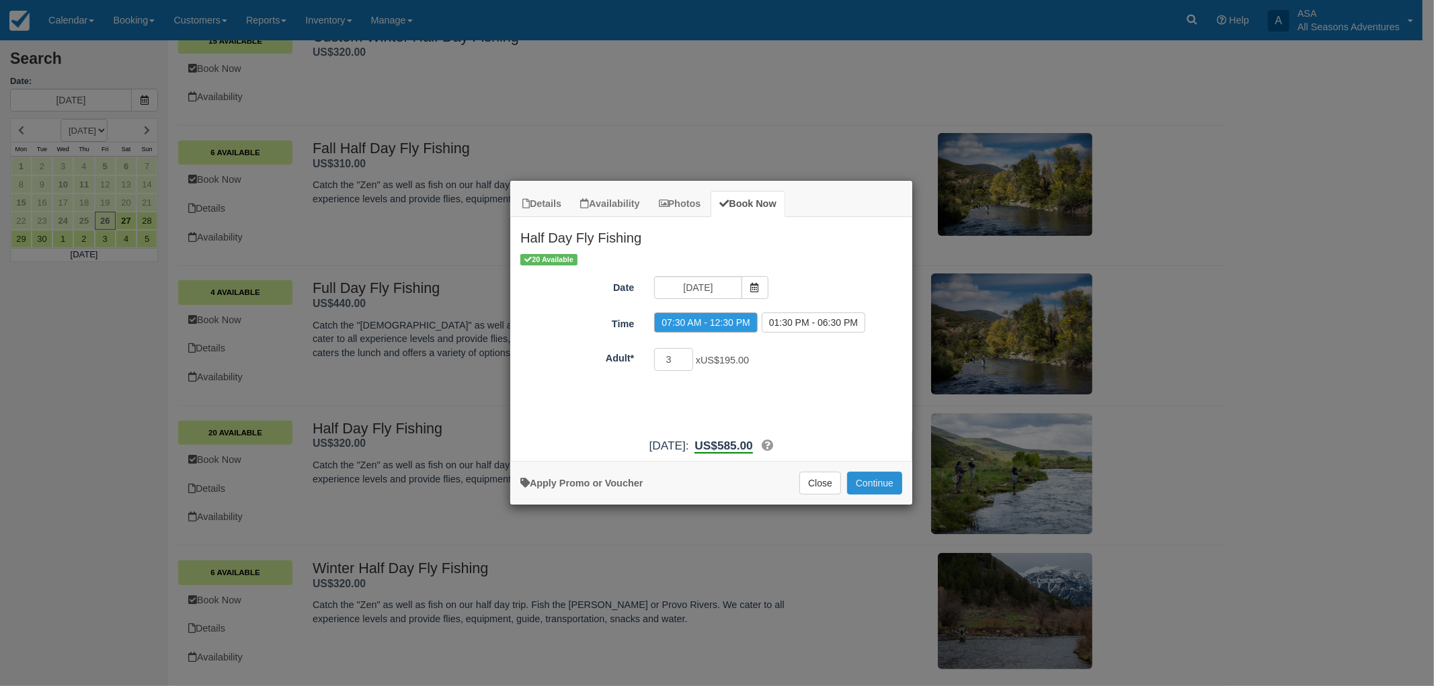
click at [856, 482] on button "Continue" at bounding box center [874, 483] width 55 height 23
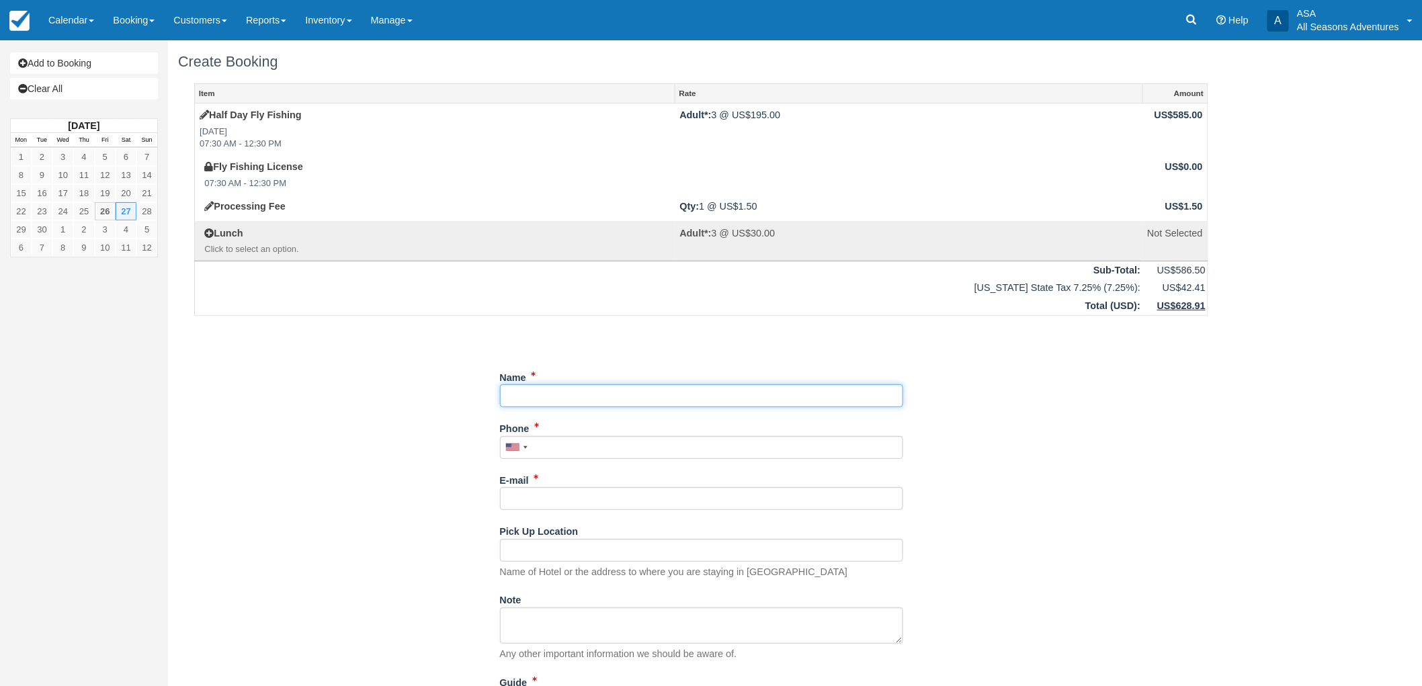
click at [561, 395] on input "Name" at bounding box center [701, 395] width 403 height 23
type input "SEL - [PERSON_NAME]"
click at [566, 442] on input "Phone" at bounding box center [701, 447] width 403 height 23
type input "[PHONE_NUMBER]"
click at [534, 398] on input "Name" at bounding box center [701, 395] width 403 height 23
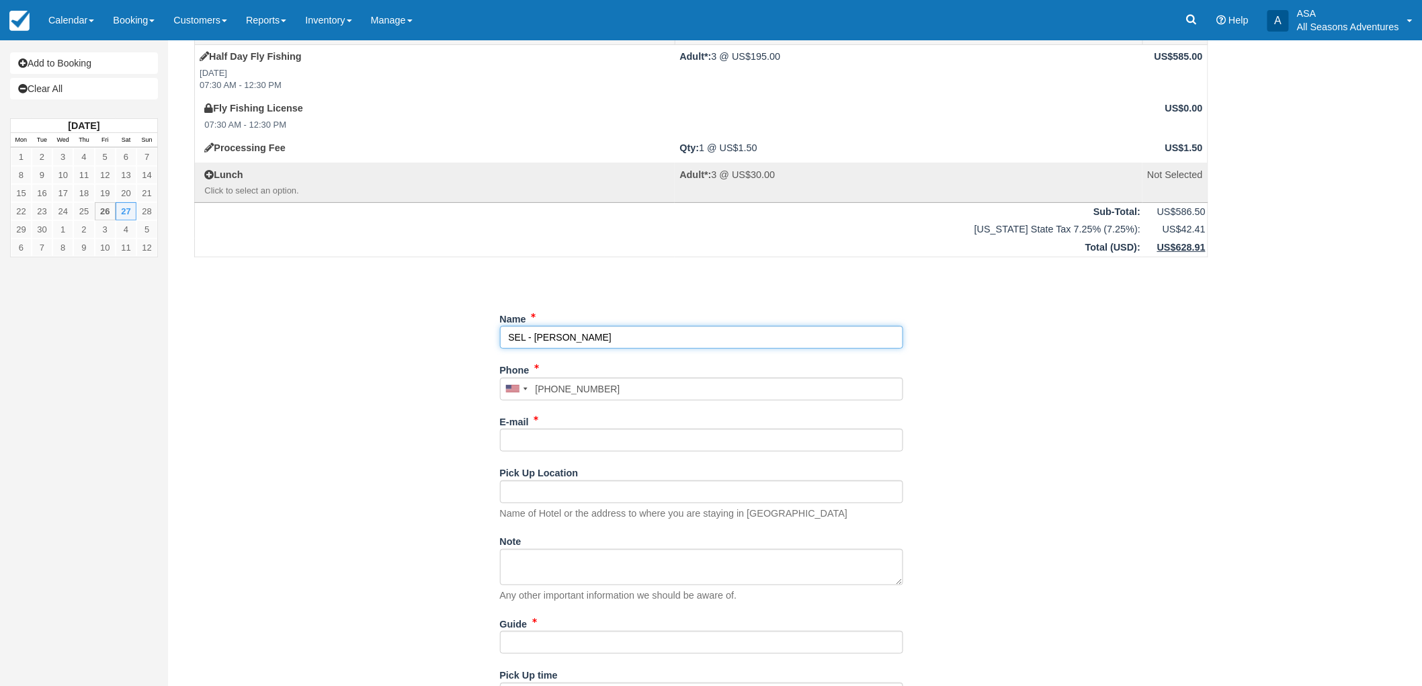
scroll to position [138, 0]
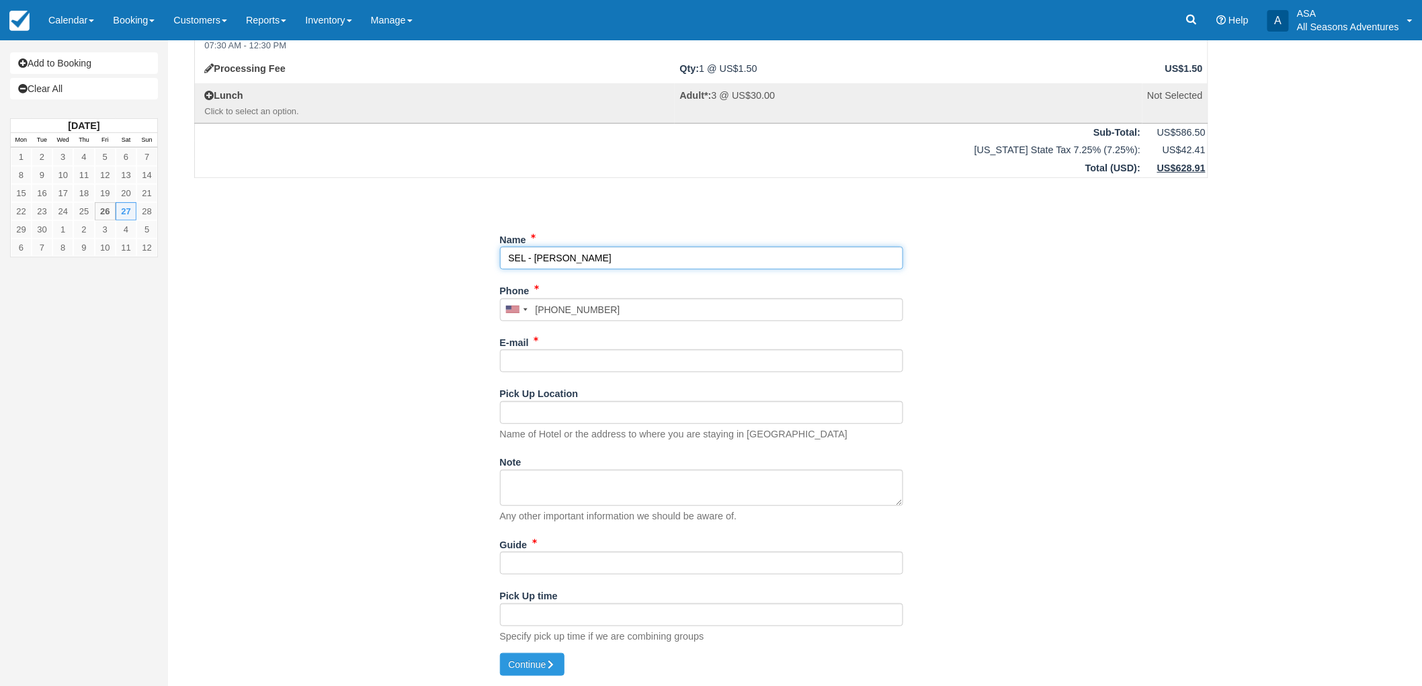
type input "SEL - [PERSON_NAME]"
click at [579, 364] on input "E-mail" at bounding box center [701, 360] width 403 height 23
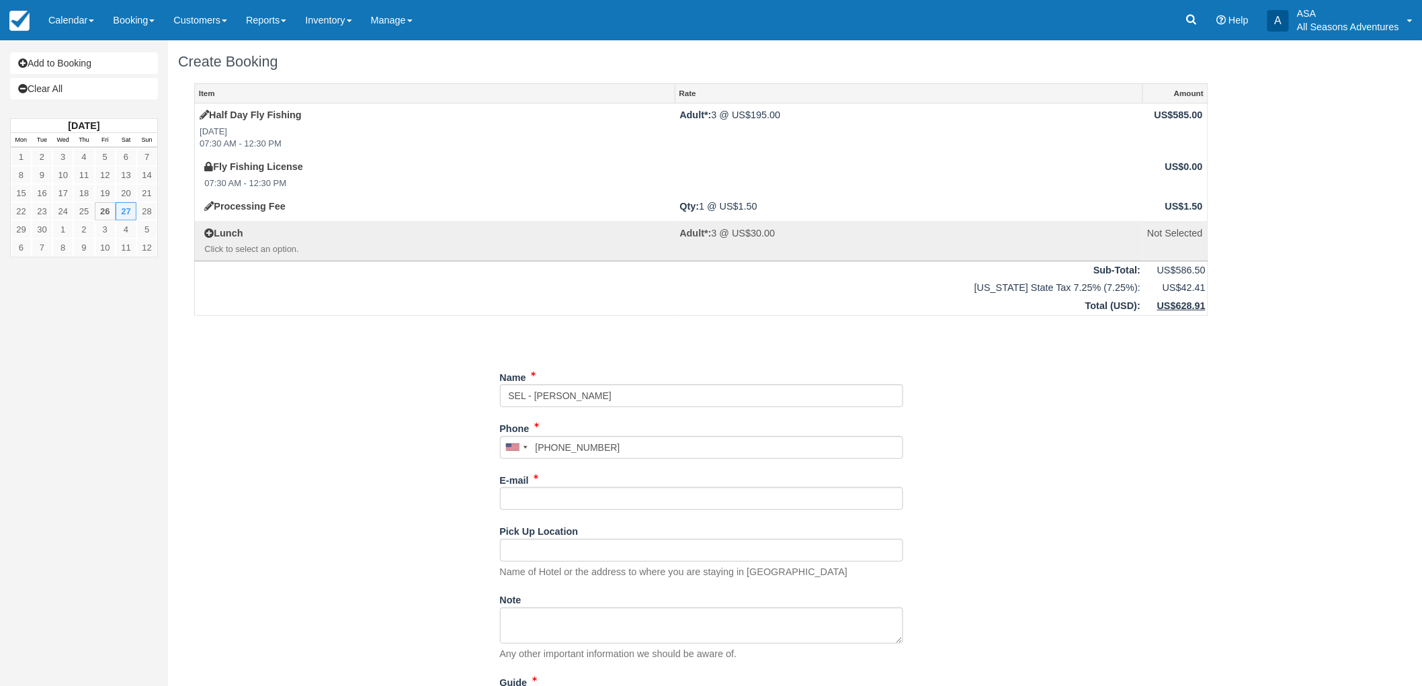
click at [441, 423] on div "Item Rate Amount Half Day Fly Fishing [DATE] 07:30 AM - 12:30 PM Adult*: 3 @ US…" at bounding box center [701, 437] width 1046 height 708
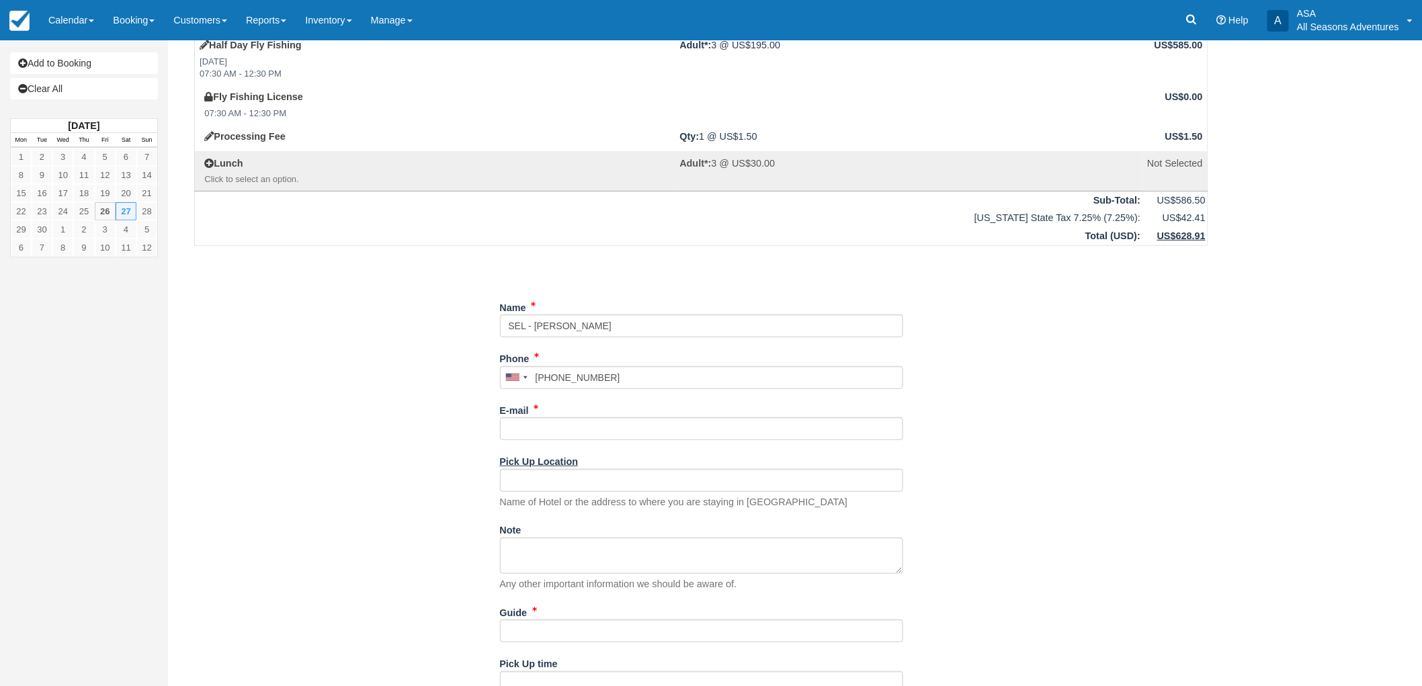
scroll to position [138, 0]
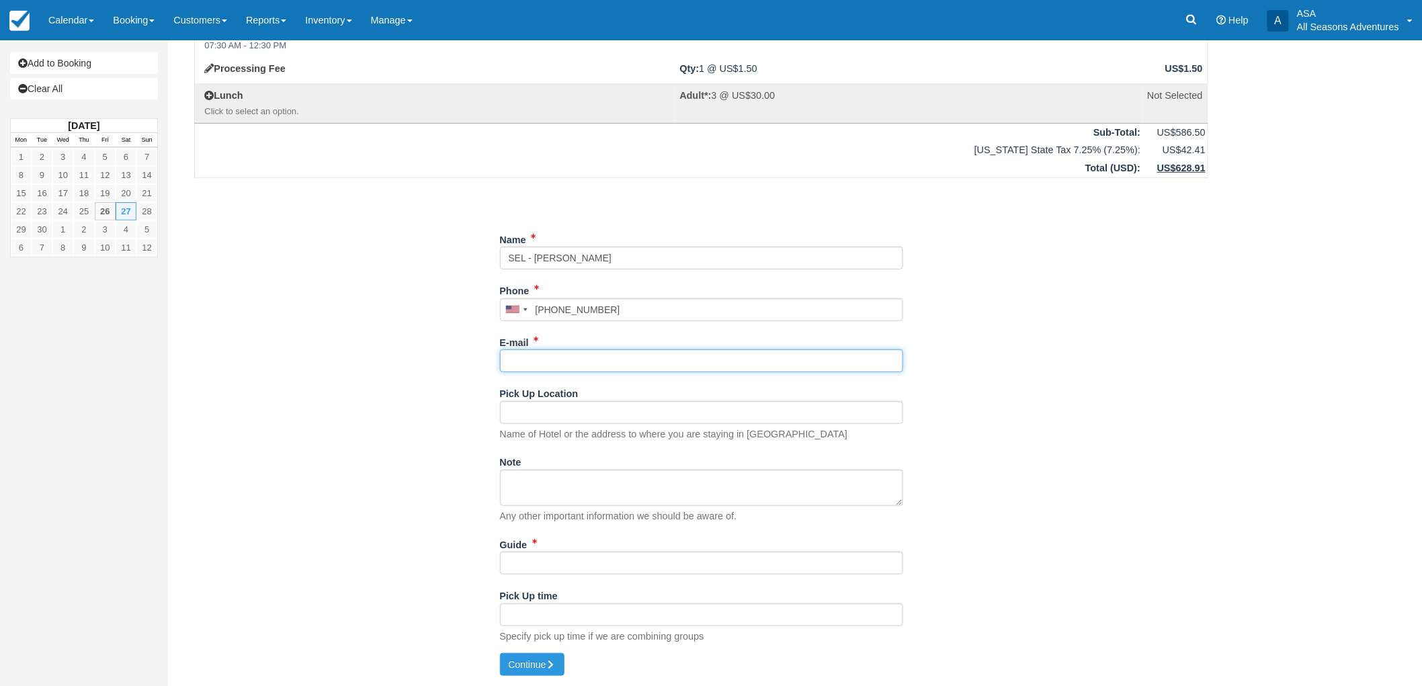
click at [632, 360] on input "E-mail" at bounding box center [701, 360] width 403 height 23
type input "c"
type input "[EMAIL_ADDRESS][DOMAIN_NAME]"
click at [609, 392] on div "Pick Up Location Name of Hotel or the address to where you are staying in [GEOG…" at bounding box center [701, 411] width 403 height 58
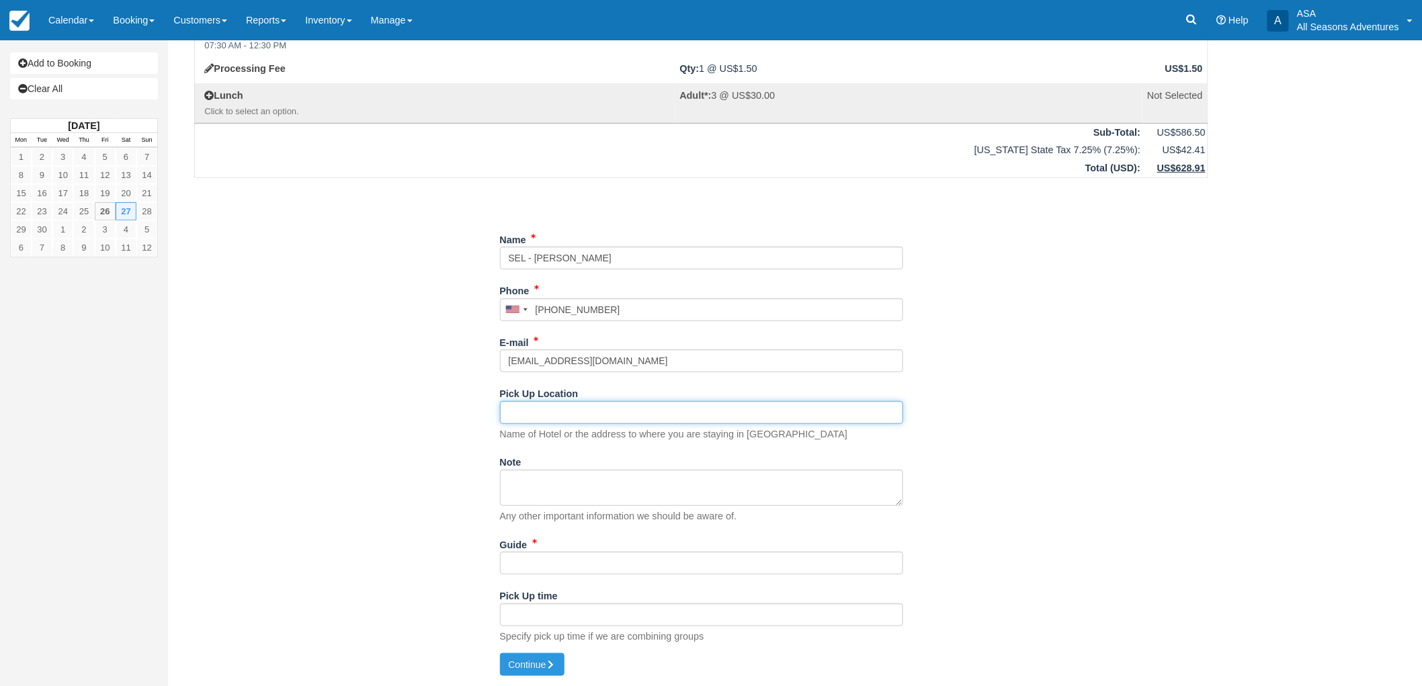
click at [614, 415] on input "Pick Up Location" at bounding box center [701, 412] width 403 height 23
type input "[PERSON_NAME] Lodge"
click at [616, 553] on input "Guide" at bounding box center [701, 563] width 403 height 23
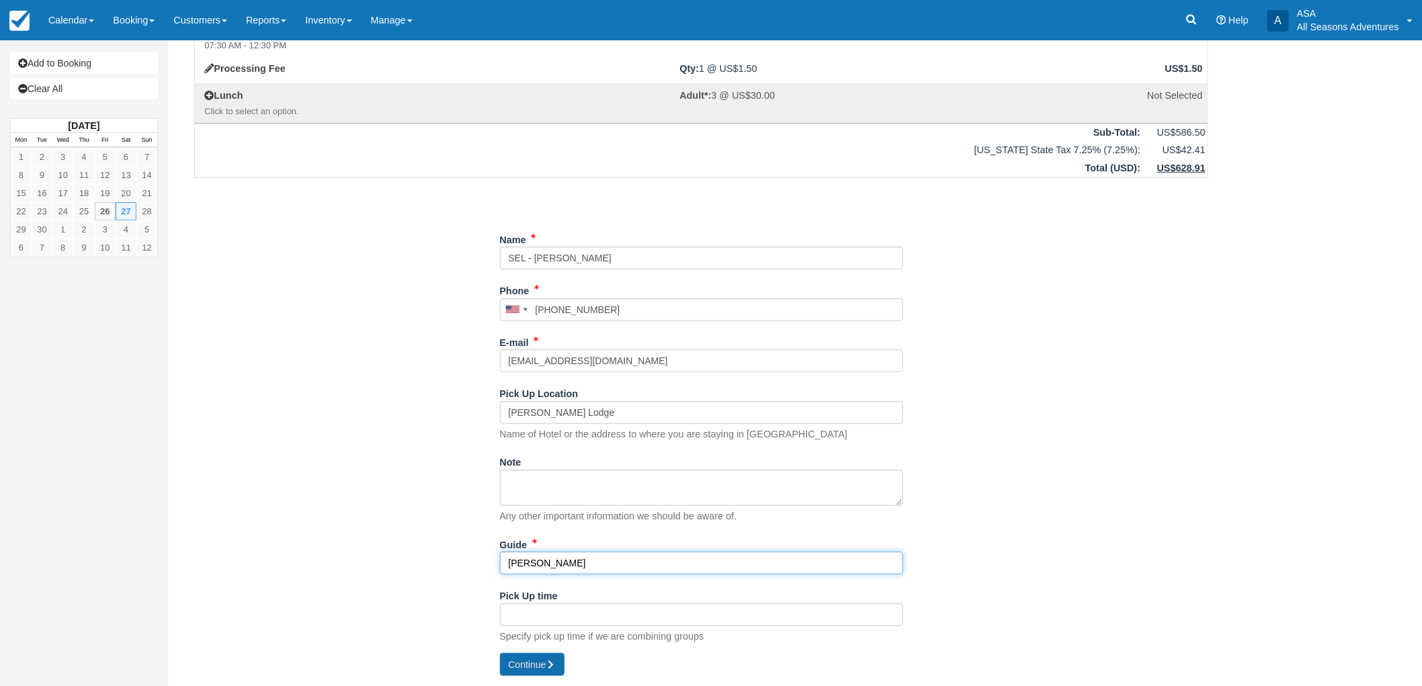
type input "[PERSON_NAME]"
click at [549, 675] on button "Continue" at bounding box center [532, 664] width 65 height 23
type input "[PHONE_NUMBER]"
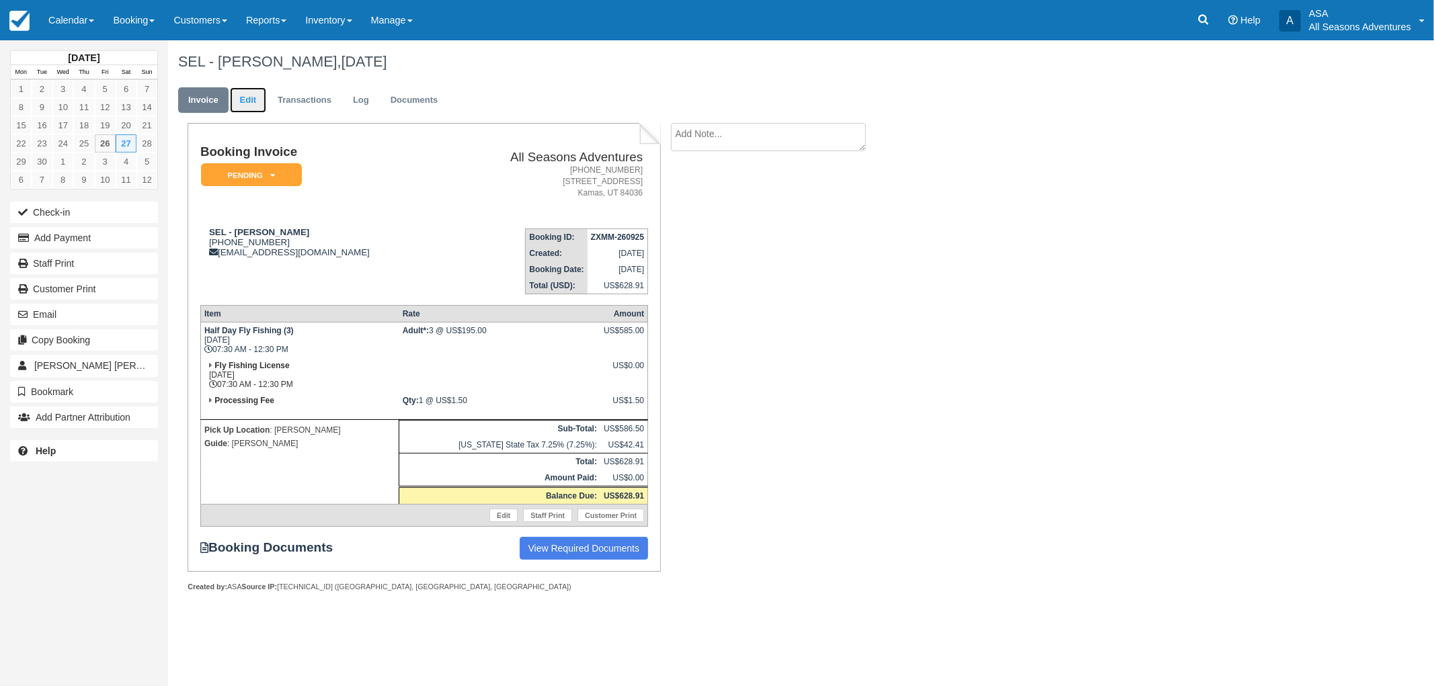
click at [245, 106] on link "Edit" at bounding box center [248, 100] width 36 height 26
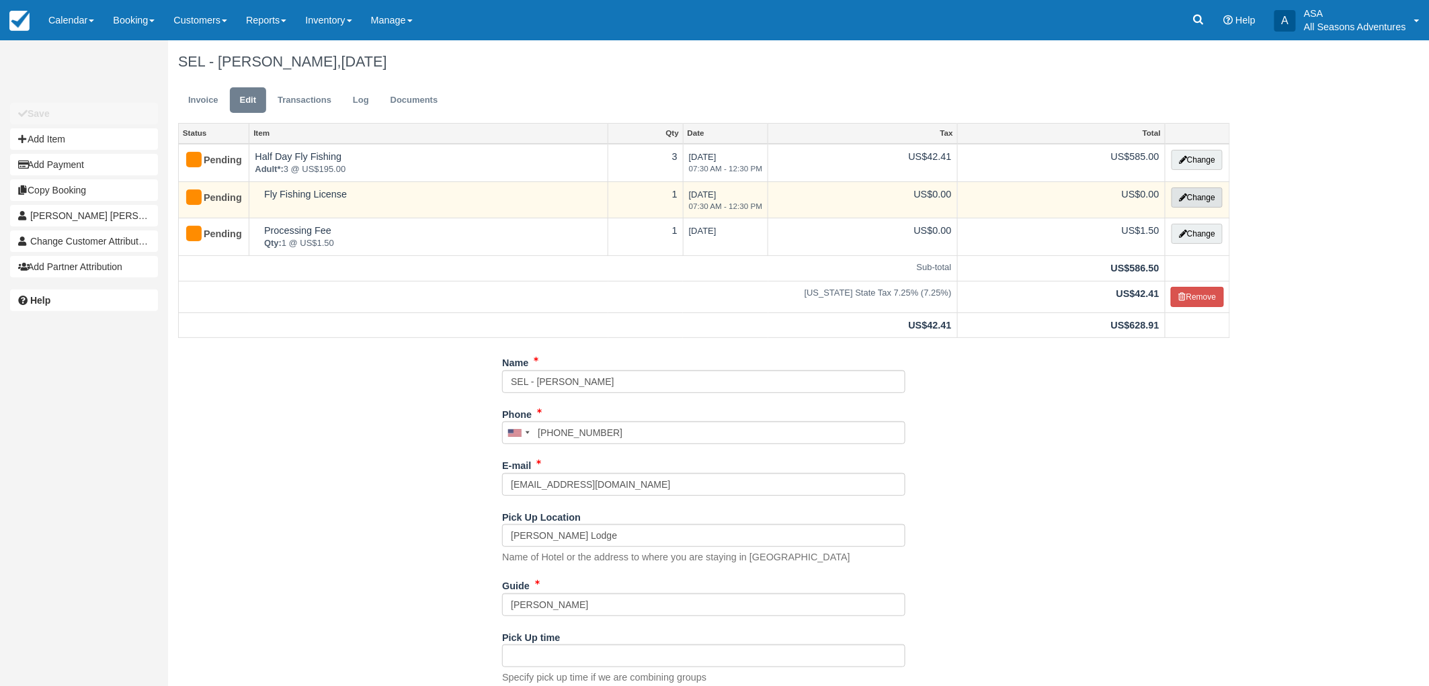
click at [1179, 199] on icon "button" at bounding box center [1183, 198] width 8 height 8
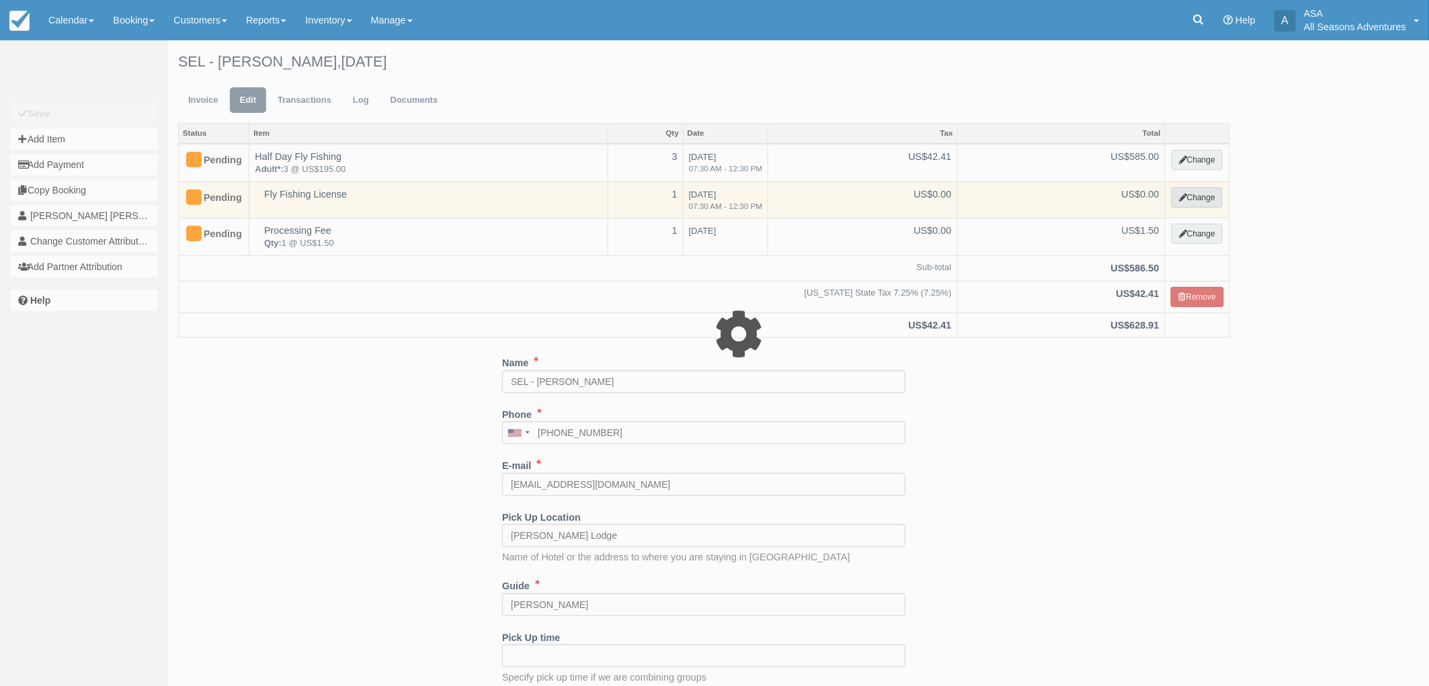
select select "8"
type input "0.00"
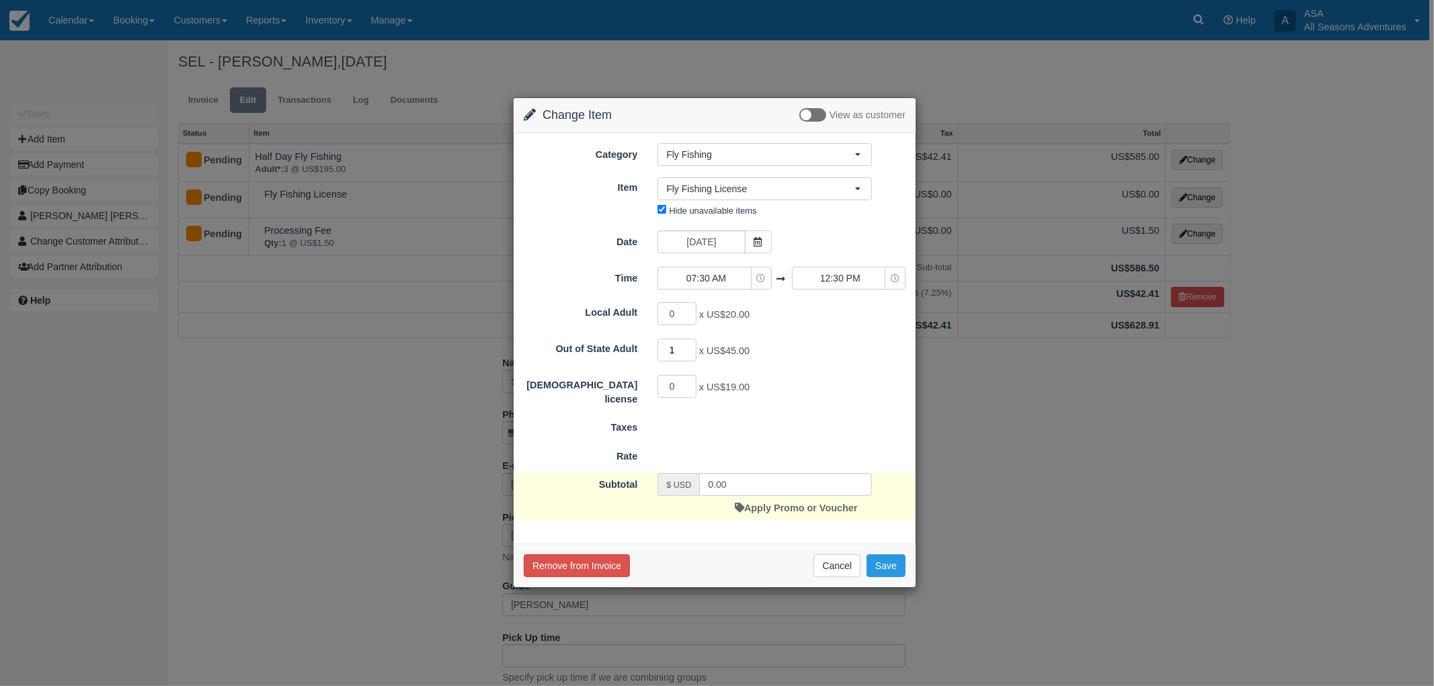
click at [692, 347] on input "1" at bounding box center [676, 350] width 39 height 23
click at [692, 347] on input "2" at bounding box center [676, 350] width 39 height 23
type input "3"
click at [692, 347] on input "3" at bounding box center [676, 350] width 39 height 23
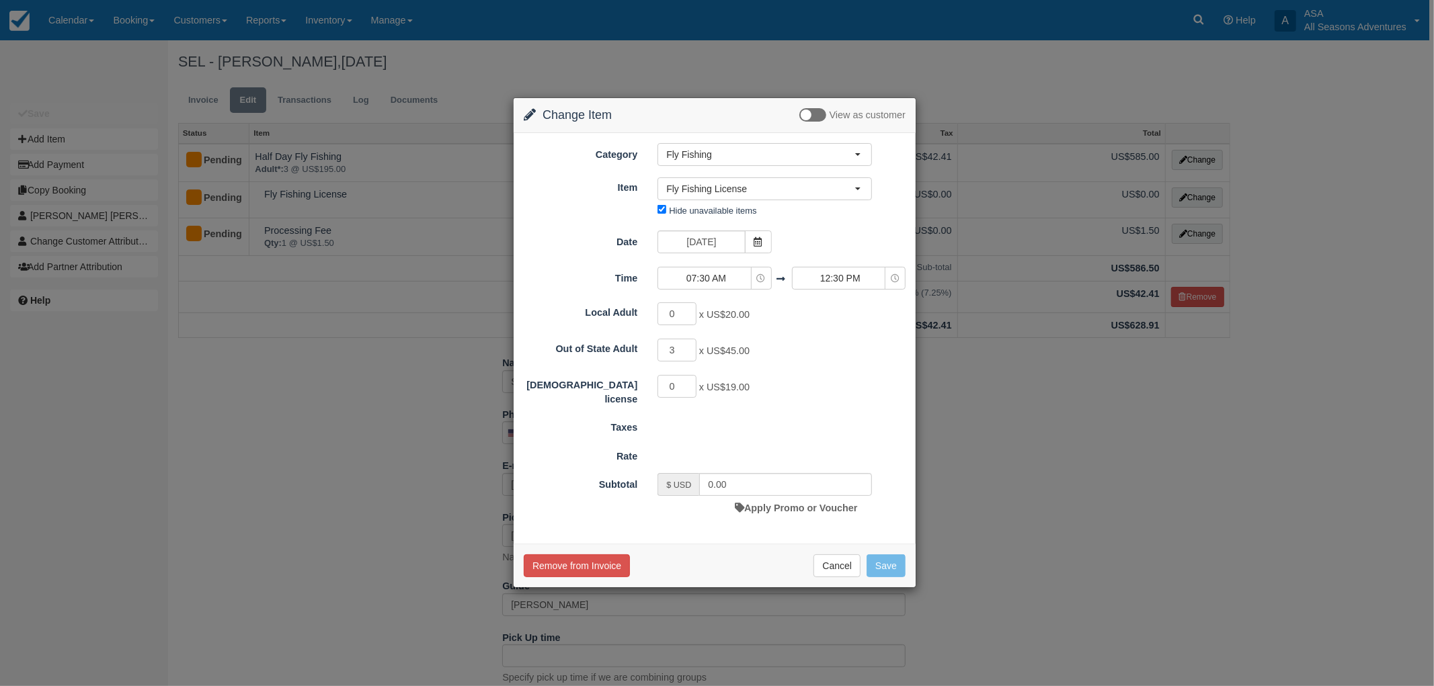
type input "135.00"
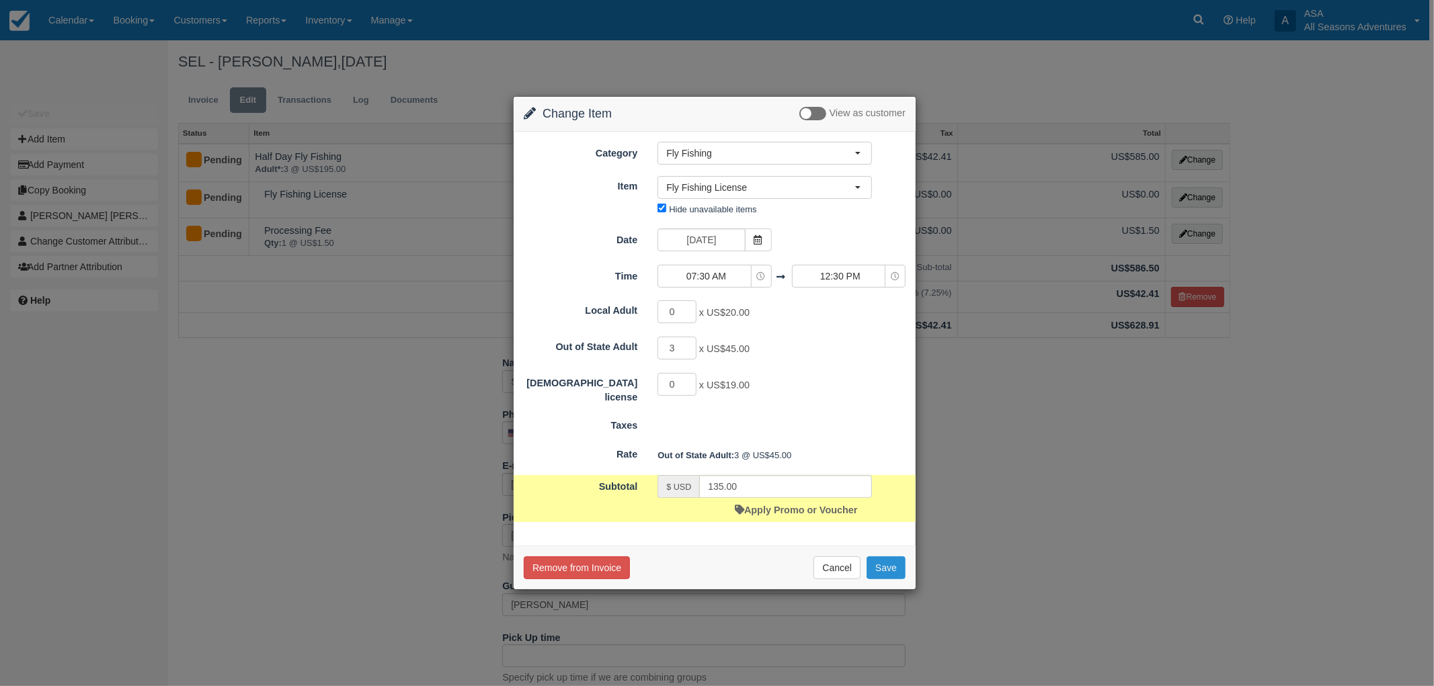
click at [875, 560] on button "Save" at bounding box center [885, 568] width 39 height 23
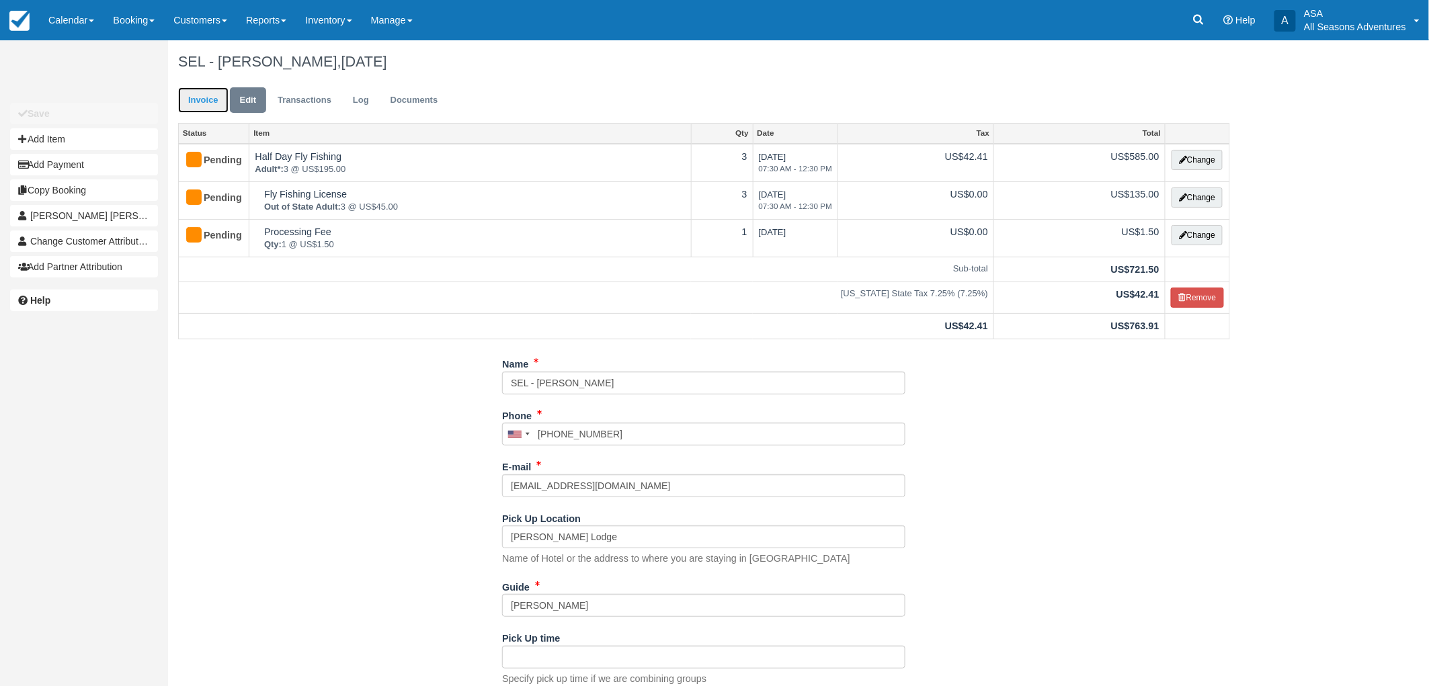
click at [200, 87] on link "Invoice" at bounding box center [203, 100] width 50 height 26
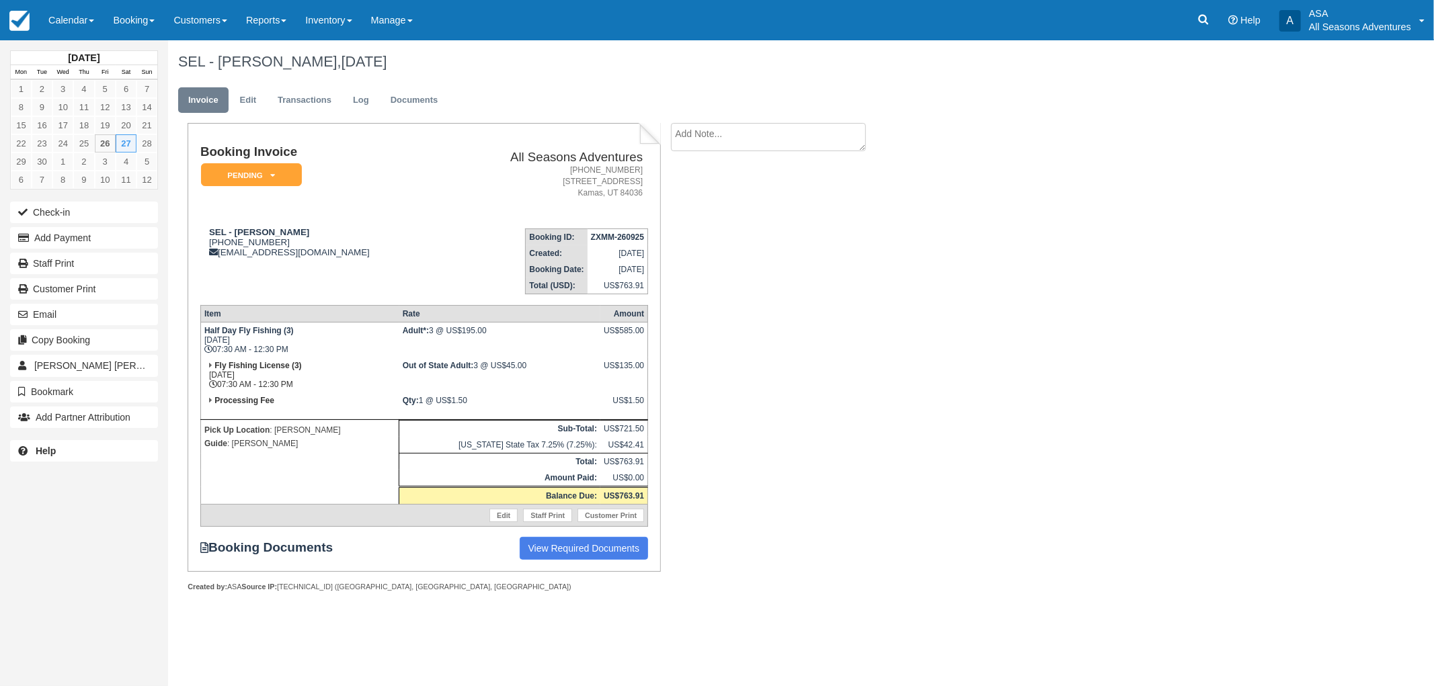
click at [946, 362] on div "SEL - [PERSON_NAME], [DATE] Invoice Edit Transactions Log Documents Booking Inv…" at bounding box center [705, 330] width 1075 height 581
click at [783, 304] on div "Booking Invoice Pending   Reserved Deposit Paid Waiting Cancelled Void All Seas…" at bounding box center [537, 372] width 739 height 498
click at [139, 239] on button "Add Payment" at bounding box center [84, 238] width 148 height 22
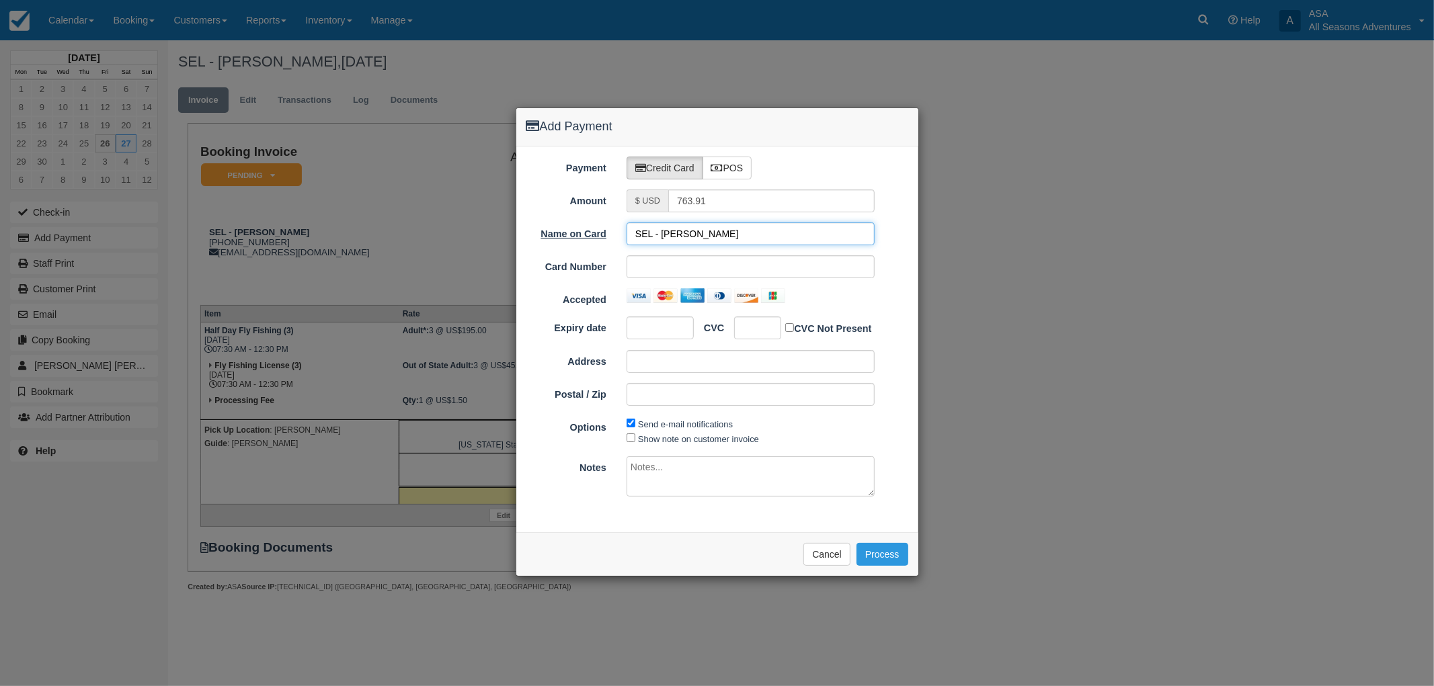
drag, startPoint x: 661, startPoint y: 235, endPoint x: 607, endPoint y: 230, distance: 54.0
click at [607, 230] on div "Name on Card SEL - Kim Lasecki" at bounding box center [717, 233] width 402 height 23
type input "Kim Lasecki"
drag, startPoint x: 708, startPoint y: 208, endPoint x: 656, endPoint y: 206, distance: 51.8
click at [656, 206] on div "$ USD 763.91" at bounding box center [750, 201] width 248 height 23
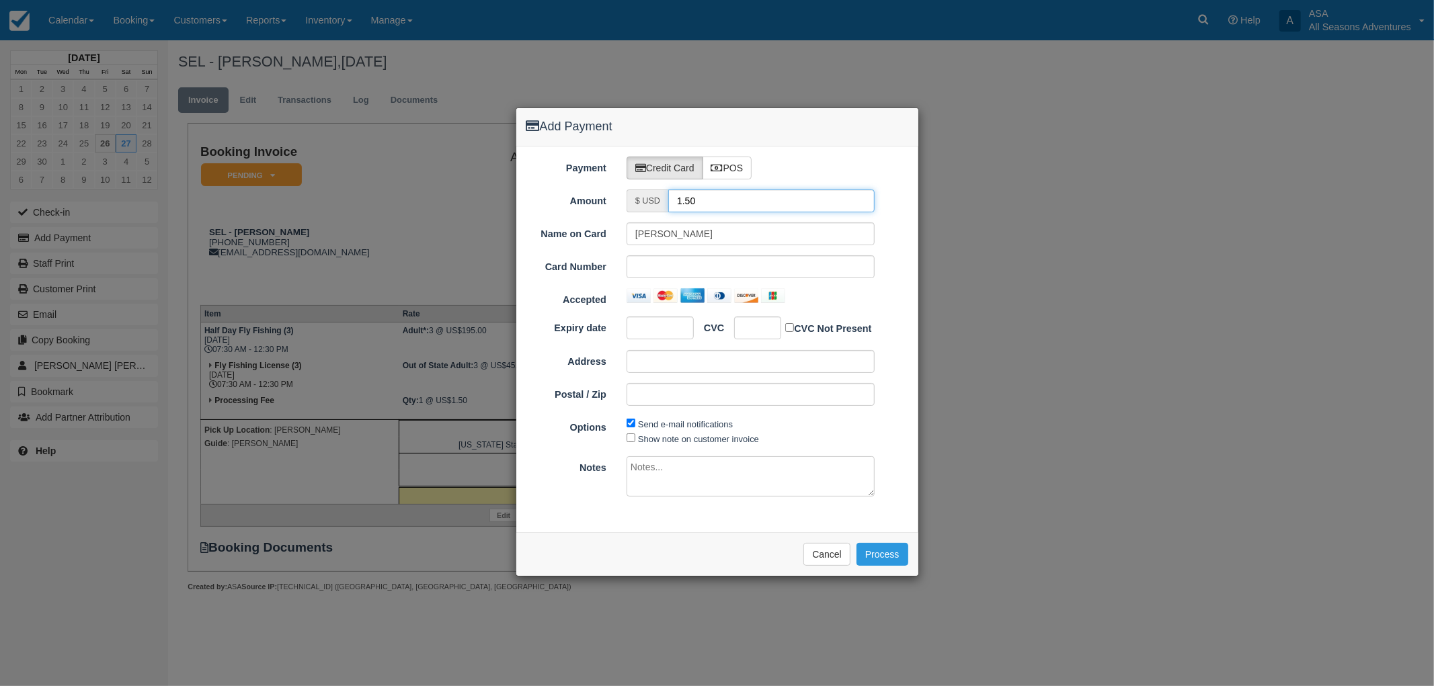
type input "1.50"
click at [891, 309] on div "Name on Card Kim Lasecki Card Number Accepted Expiry date CVC CVC Not Present A…" at bounding box center [717, 319] width 382 height 194
click at [899, 558] on button "Process" at bounding box center [882, 554] width 52 height 23
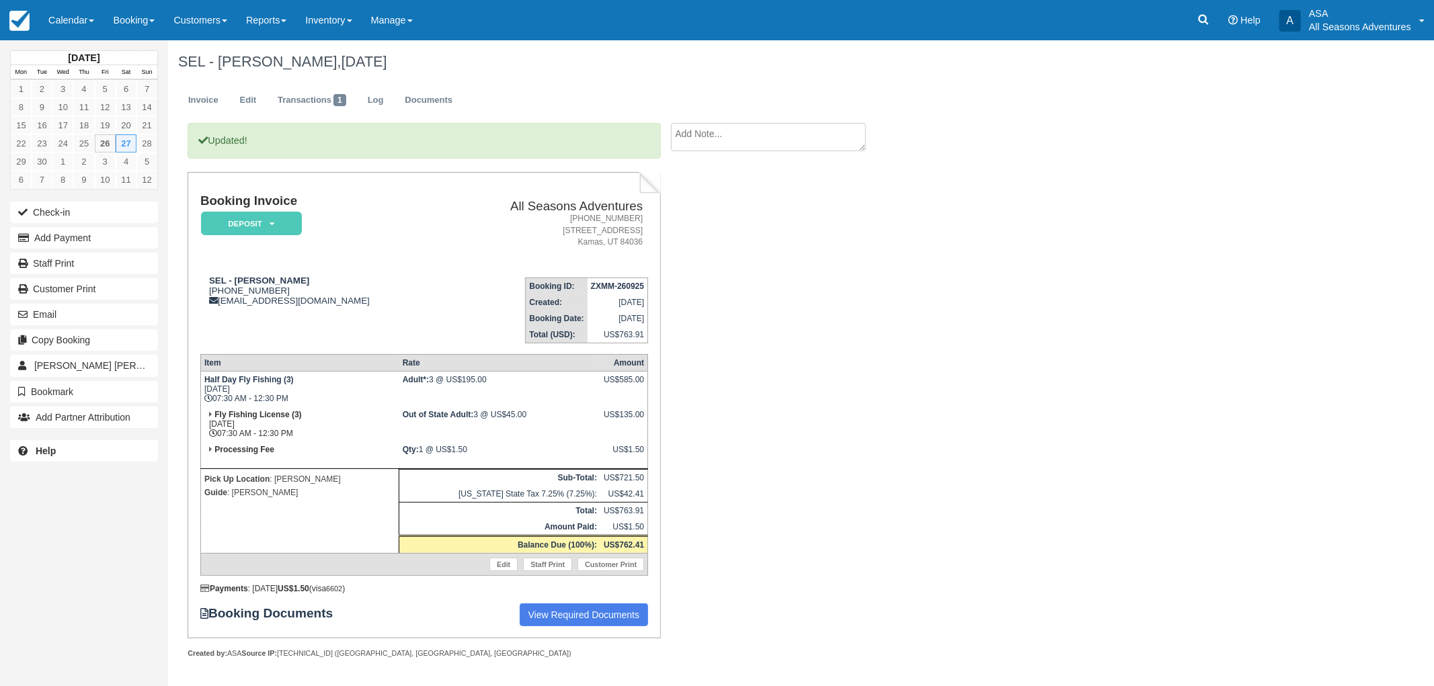
click at [762, 464] on div "Updated! Booking Invoice Deposit   Pending Reserved Paid Waiting Cancelled All …" at bounding box center [537, 405] width 739 height 565
click at [251, 101] on link "Edit" at bounding box center [248, 100] width 36 height 26
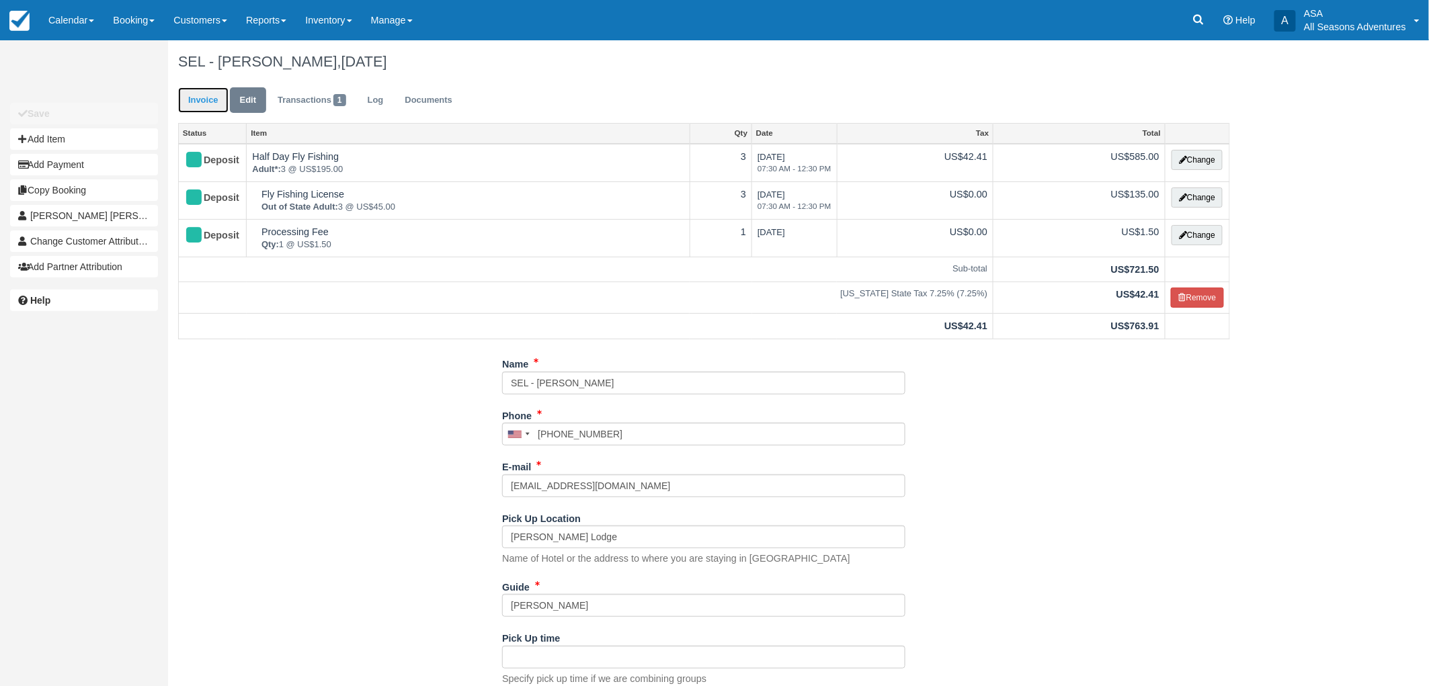
click at [208, 96] on link "Invoice" at bounding box center [203, 100] width 50 height 26
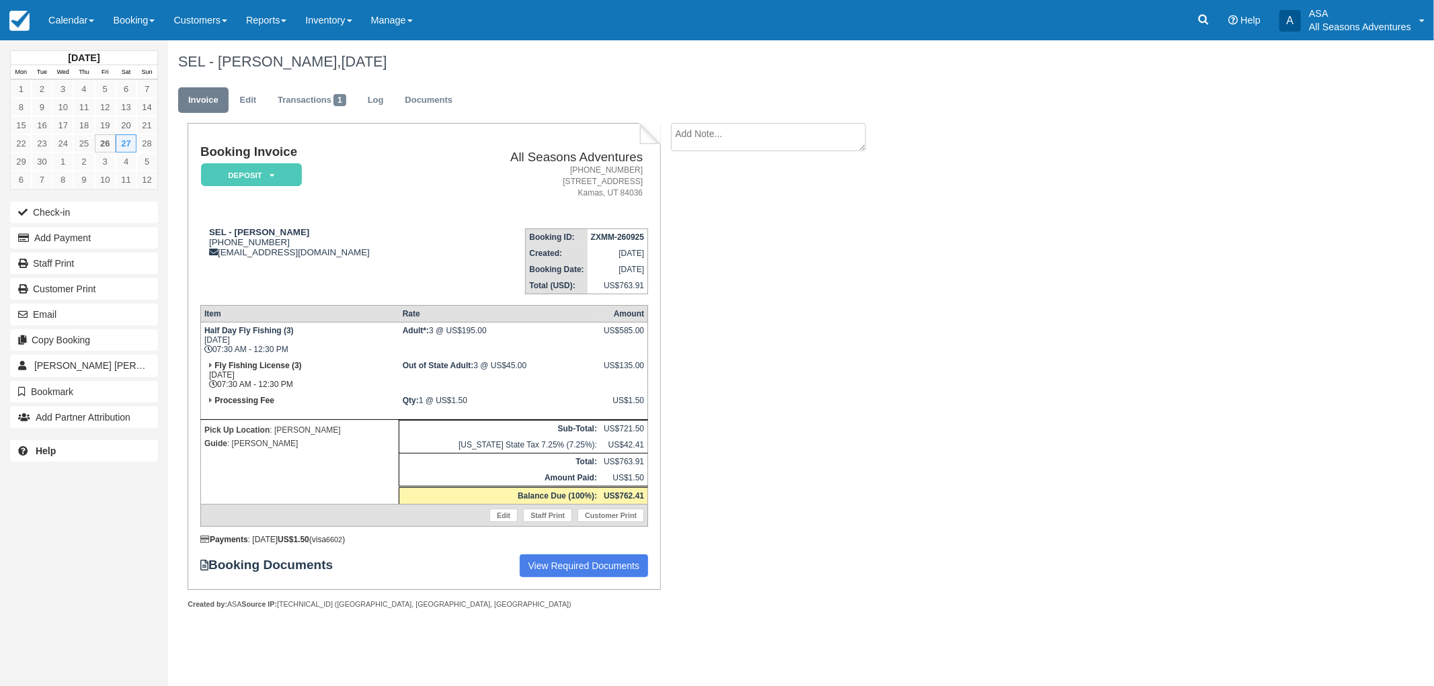
click at [474, 95] on ul "Invoice Edit Transactions 1 Log Documents" at bounding box center [705, 103] width 1055 height 40
click at [697, 460] on div "Booking Invoice Deposit   Pending Reserved Paid Waiting Cancelled All Seasons A…" at bounding box center [537, 381] width 739 height 516
click at [782, 421] on div "Booking Invoice Deposit   Pending Reserved Paid Waiting Cancelled All Seasons A…" at bounding box center [537, 381] width 739 height 516
click at [747, 409] on div "Booking Invoice Deposit   Pending Reserved Paid Waiting Cancelled All Seasons A…" at bounding box center [537, 381] width 739 height 516
click at [429, 97] on link "Documents" at bounding box center [429, 100] width 68 height 26
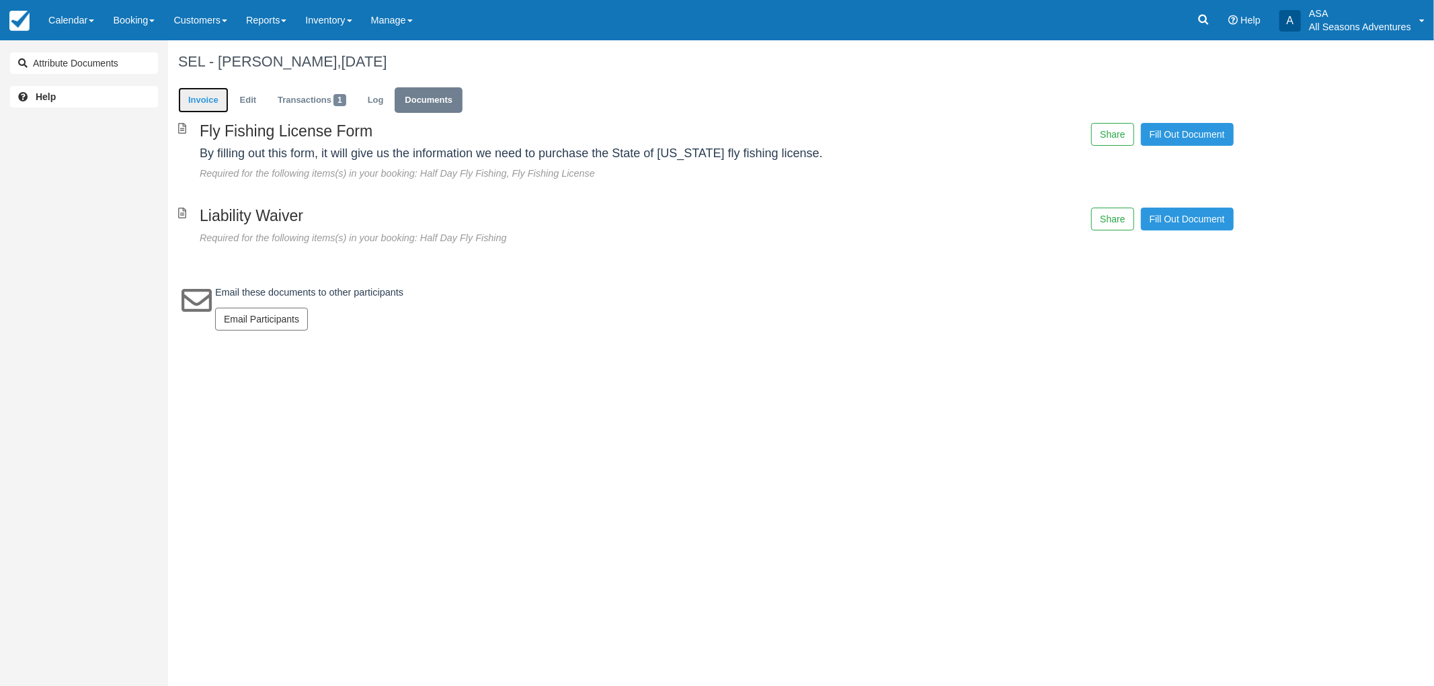
click at [214, 103] on link "Invoice" at bounding box center [203, 100] width 50 height 26
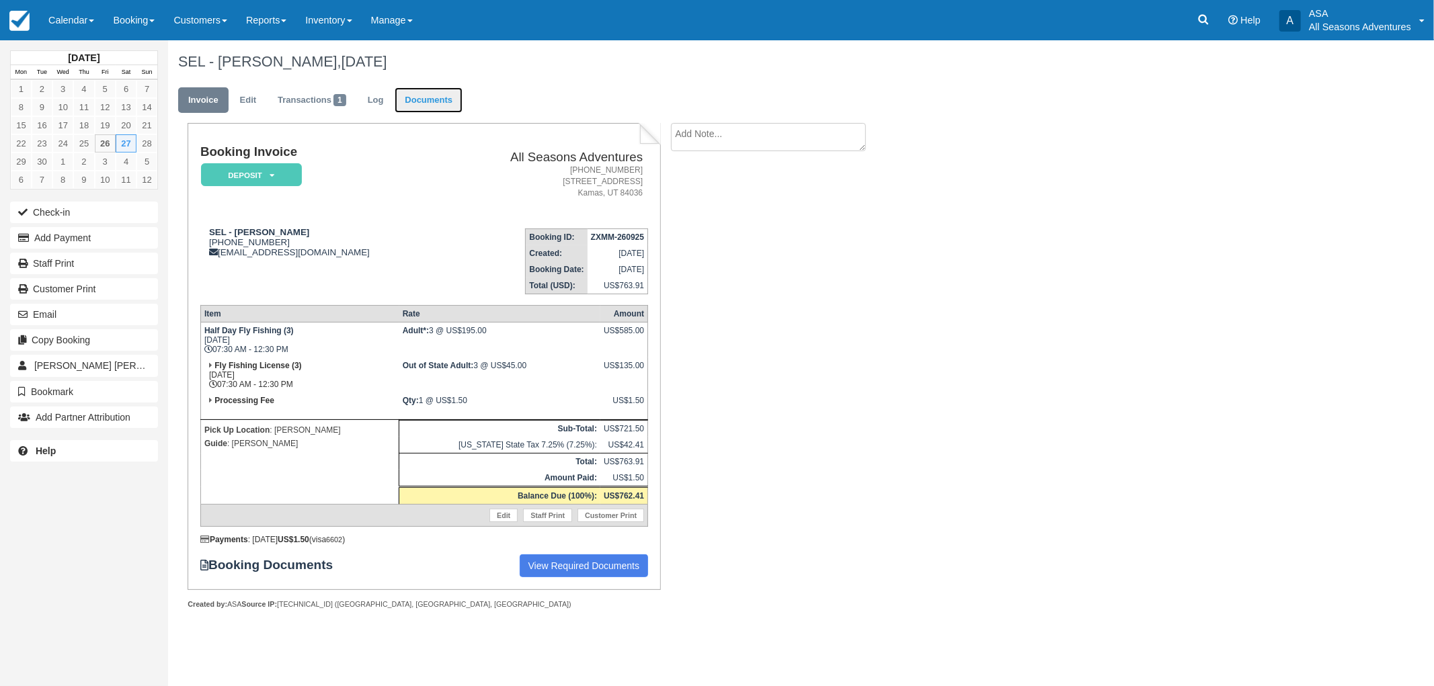
click at [434, 97] on link "Documents" at bounding box center [429, 100] width 68 height 26
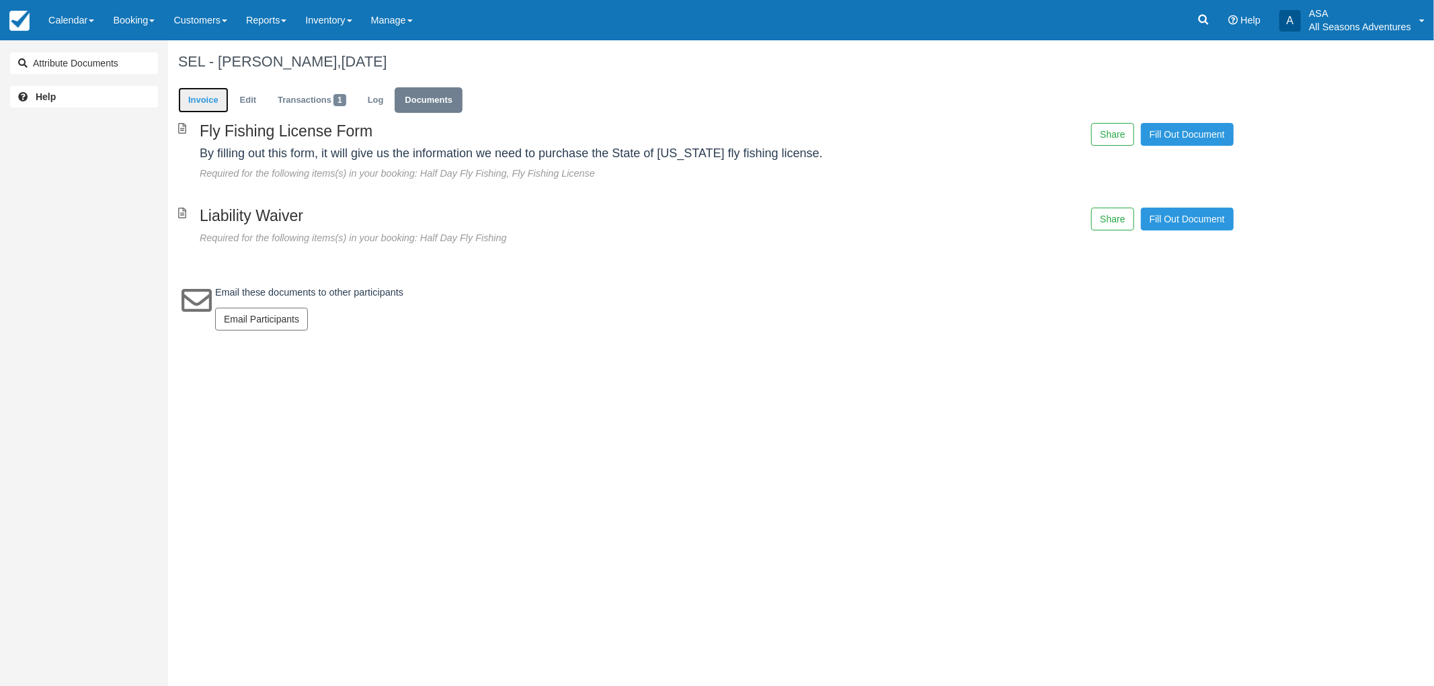
click at [200, 102] on link "Invoice" at bounding box center [203, 100] width 50 height 26
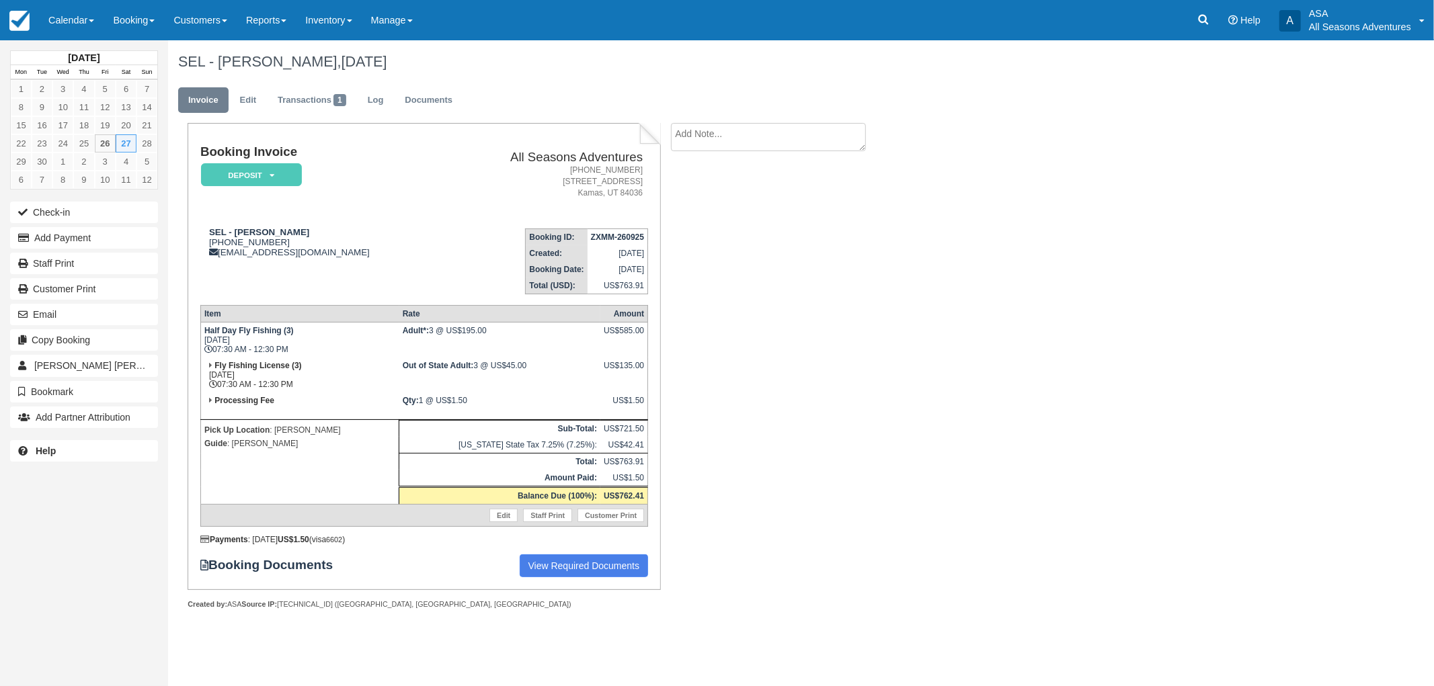
click at [567, 89] on ul "Invoice Edit Transactions 1 Log Documents" at bounding box center [705, 103] width 1055 height 40
click at [757, 287] on div "Booking Invoice Deposit   Pending Reserved Paid Waiting Cancelled All Seasons A…" at bounding box center [537, 381] width 739 height 516
click at [815, 245] on div "Booking Invoice Deposit   Pending Reserved Paid Waiting Cancelled All Seasons A…" at bounding box center [537, 381] width 739 height 516
click at [813, 245] on div "Booking Invoice Deposit   Pending Reserved Paid Waiting Cancelled All Seasons A…" at bounding box center [537, 381] width 739 height 516
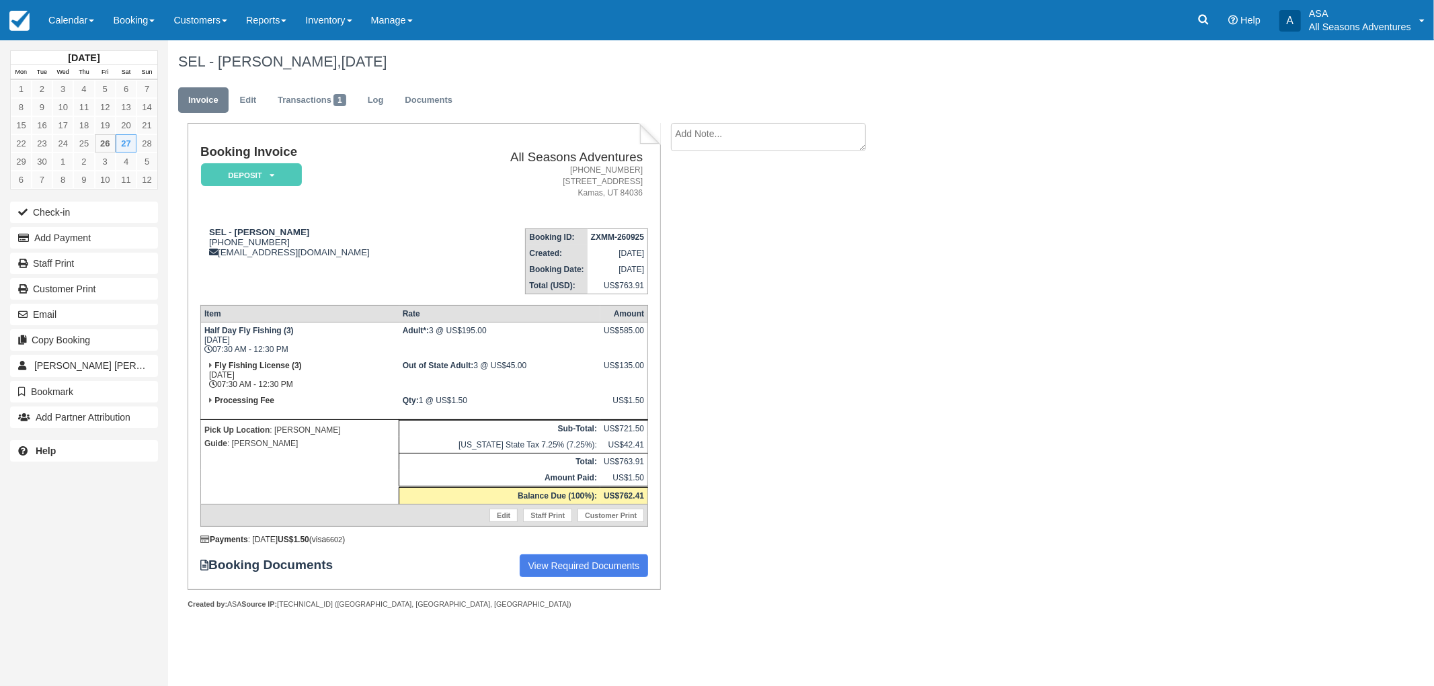
click at [813, 245] on div "Booking Invoice Deposit   Pending Reserved Paid Waiting Cancelled All Seasons A…" at bounding box center [537, 381] width 739 height 516
click at [835, 225] on div "Booking Invoice Deposit   Pending Reserved Paid Waiting Cancelled All Seasons A…" at bounding box center [537, 381] width 739 height 516
click at [940, 251] on div "SEL - Kim Lasecki, September 27 2025 Invoice Edit Transactions 1 Log Documents …" at bounding box center [705, 339] width 1075 height 599
click at [869, 376] on div "Booking Invoice Deposit   Pending Reserved Paid Waiting Cancelled All Seasons A…" at bounding box center [537, 381] width 739 height 516
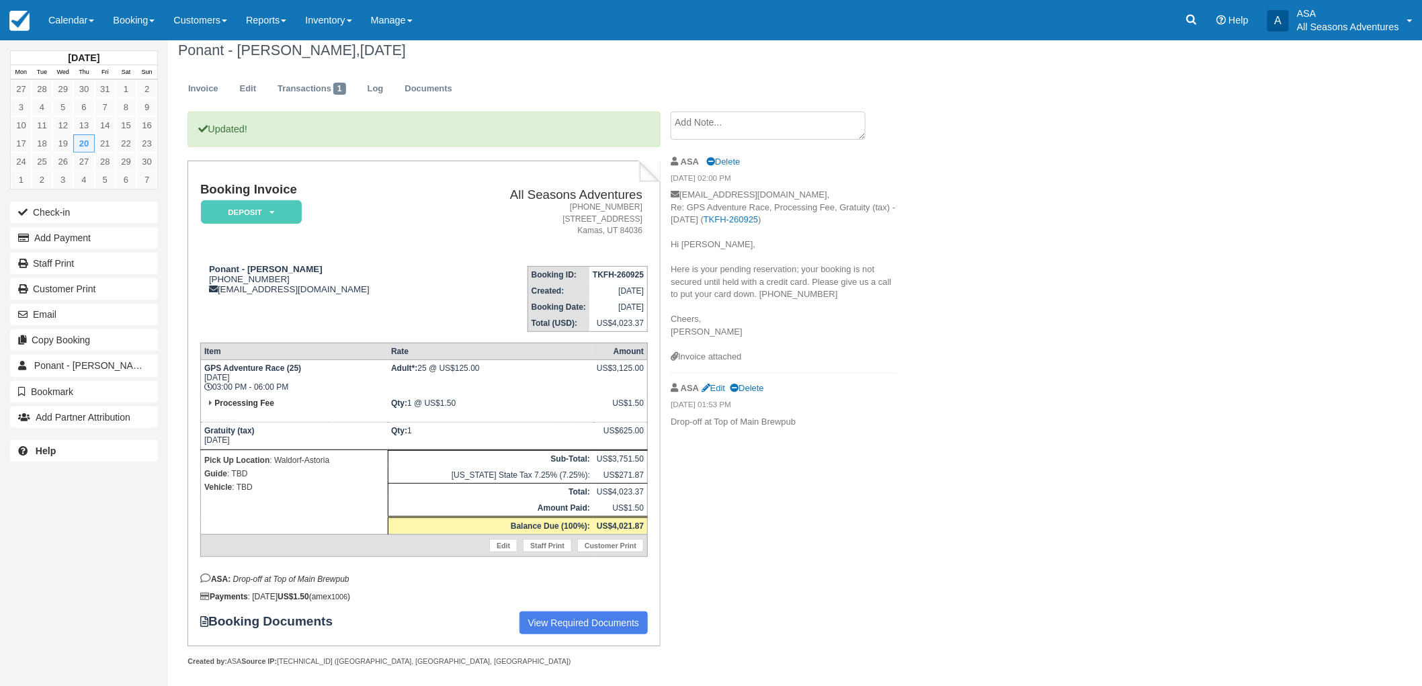
scroll to position [15, 0]
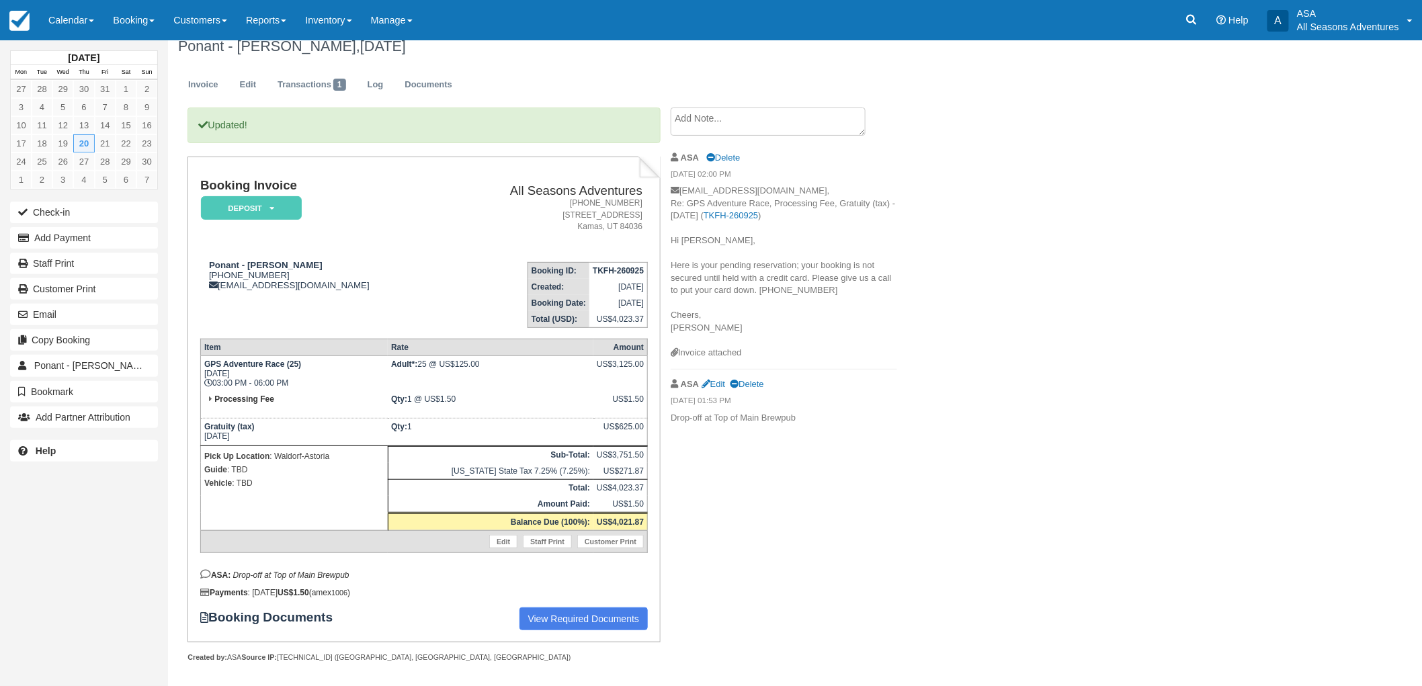
click at [921, 407] on div "Ponant - Sandra Lowe-Brown, November 20 2025 Invoice Edit Transactions 1 Log Do…" at bounding box center [701, 358] width 1067 height 667
click at [443, 261] on td "Booking ID: TKFH-260925 Created: September 26, 2025 Booking Date: November 20, …" at bounding box center [545, 289] width 205 height 77
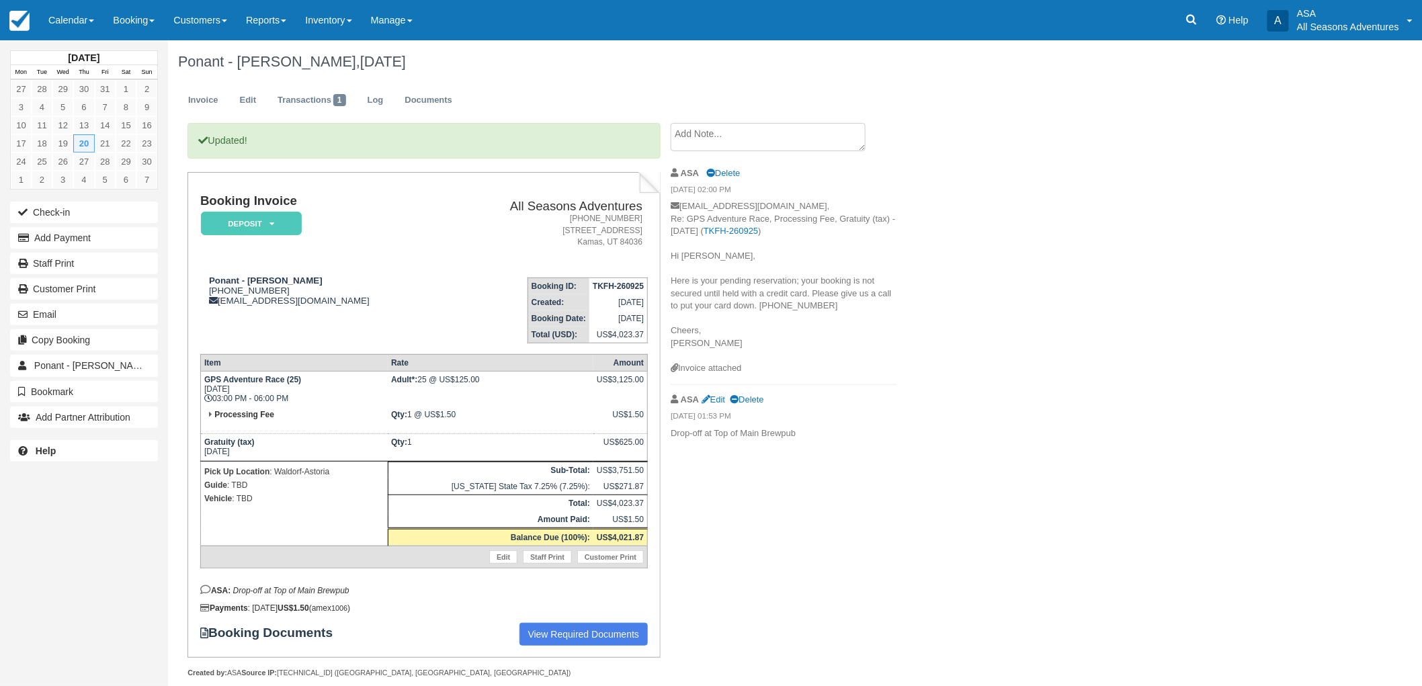
click at [1067, 493] on div "Ponant - Sandra Lowe-Brown, November 20 2025 Invoice Edit Transactions 1 Log Do…" at bounding box center [701, 373] width 1067 height 667
click at [427, 93] on link "Documents" at bounding box center [429, 100] width 68 height 26
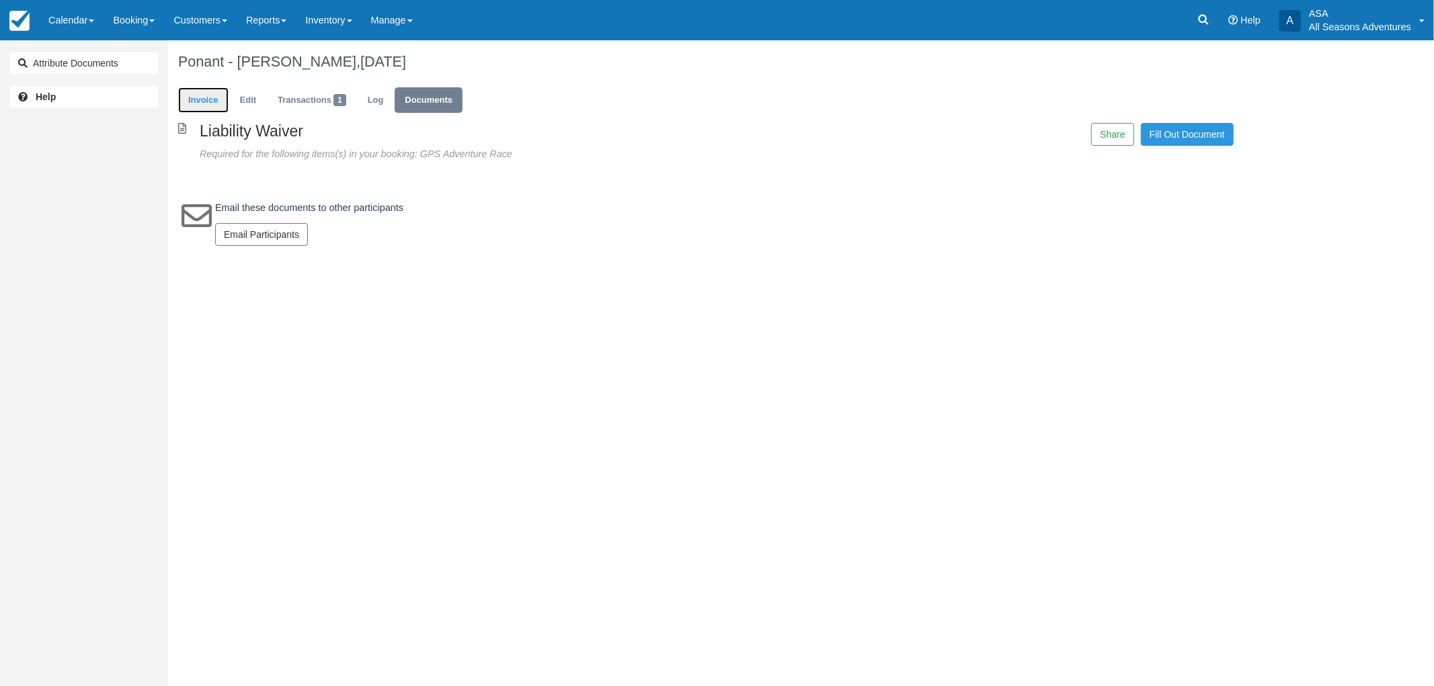
click at [210, 98] on link "Invoice" at bounding box center [203, 100] width 50 height 26
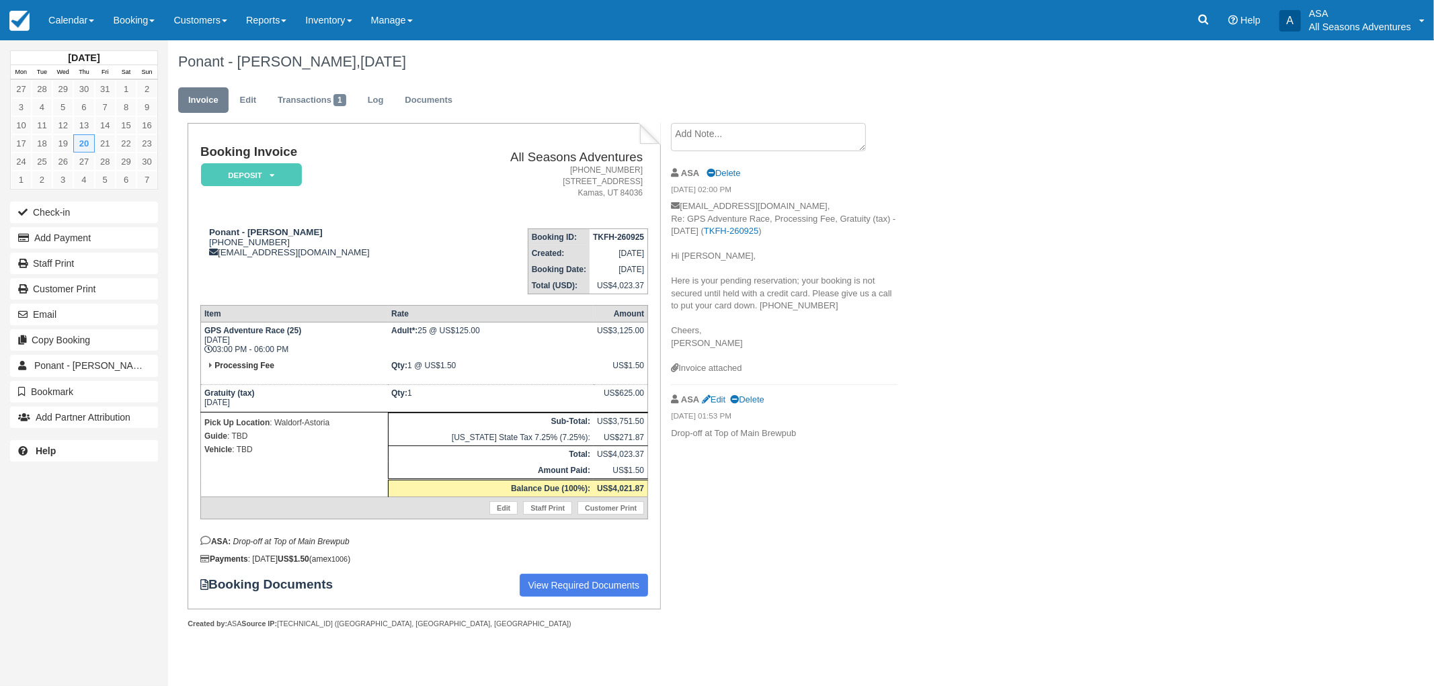
click at [1010, 220] on div "Ponant - [PERSON_NAME], [DATE] Invoice Edit Transactions 1 Log Documents Bookin…" at bounding box center [705, 349] width 1075 height 618
click at [1004, 332] on div "Ponant - [PERSON_NAME], [DATE] Invoice Edit Transactions 1 Log Documents Bookin…" at bounding box center [705, 349] width 1075 height 618
click at [946, 460] on div "Ponant - [PERSON_NAME], [DATE] Invoice Edit Transactions 1 Log Documents Bookin…" at bounding box center [705, 349] width 1075 height 618
click at [573, 75] on div "Ponant - [PERSON_NAME], [DATE]" at bounding box center [705, 61] width 1075 height 43
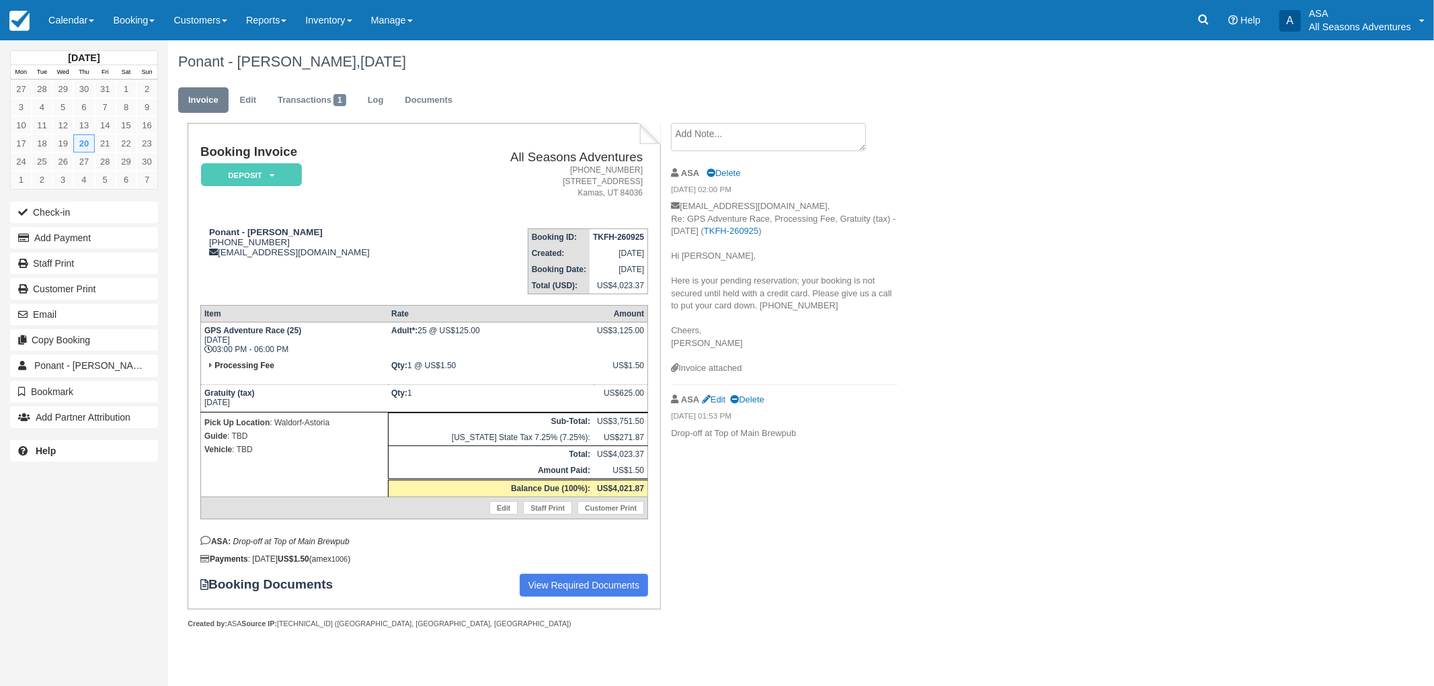
click at [573, 75] on div "Ponant - [PERSON_NAME], [DATE]" at bounding box center [705, 61] width 1075 height 43
click at [573, 75] on div "Ponant - Sandra Lowe-Brown, November 20 2025" at bounding box center [705, 61] width 1075 height 43
click at [1173, 520] on div "Ponant - Sandra Lowe-Brown, November 20 2025 Invoice Edit Transactions 1 Log Do…" at bounding box center [705, 349] width 1075 height 618
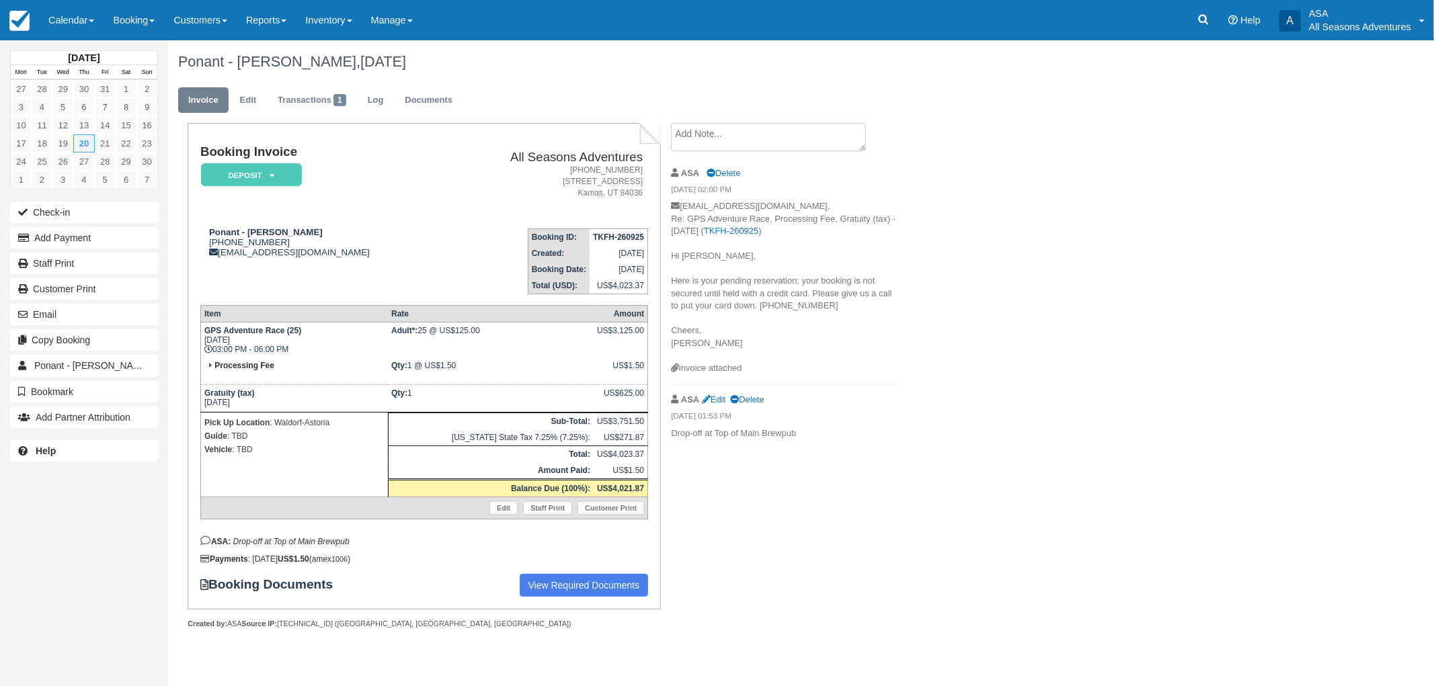
click at [1077, 505] on div "Ponant - Sandra Lowe-Brown, November 20 2025 Invoice Edit Transactions 1 Log Do…" at bounding box center [705, 349] width 1075 height 618
click at [731, 574] on div "Booking Invoice Deposit   Pending Reserved Paid Waiting Cancelled All Seasons A…" at bounding box center [537, 390] width 739 height 535
click at [144, 35] on link "Booking" at bounding box center [134, 20] width 60 height 40
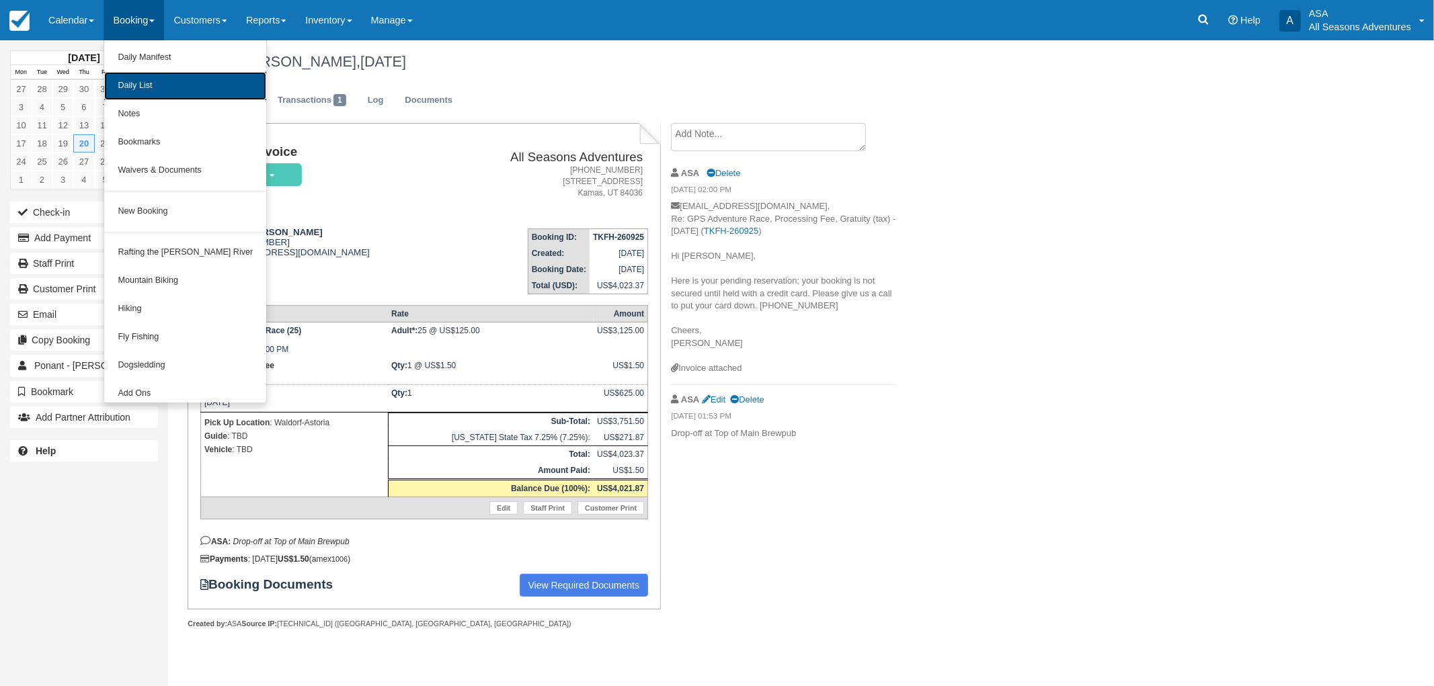
click at [151, 89] on link "Daily List" at bounding box center [185, 86] width 162 height 28
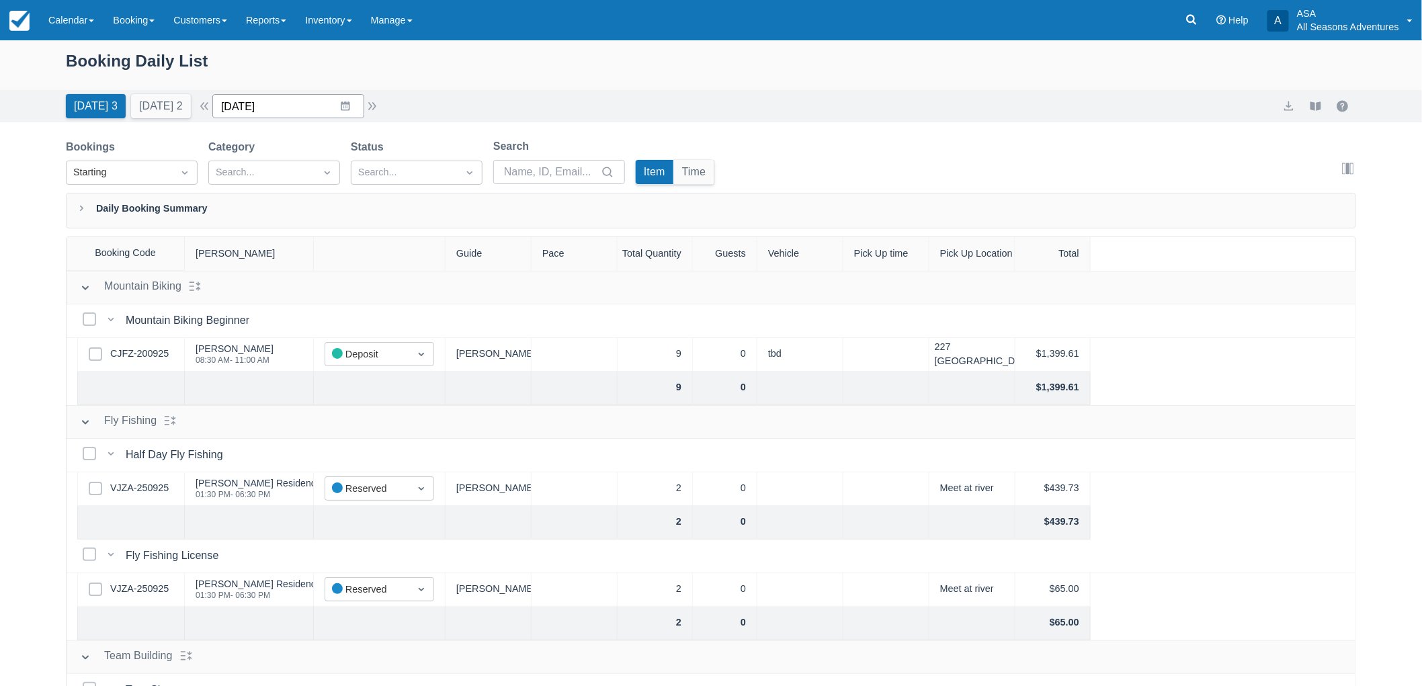
click at [314, 101] on input "09/26/25" at bounding box center [288, 106] width 152 height 24
click at [331, 310] on td "1" at bounding box center [319, 312] width 26 height 26
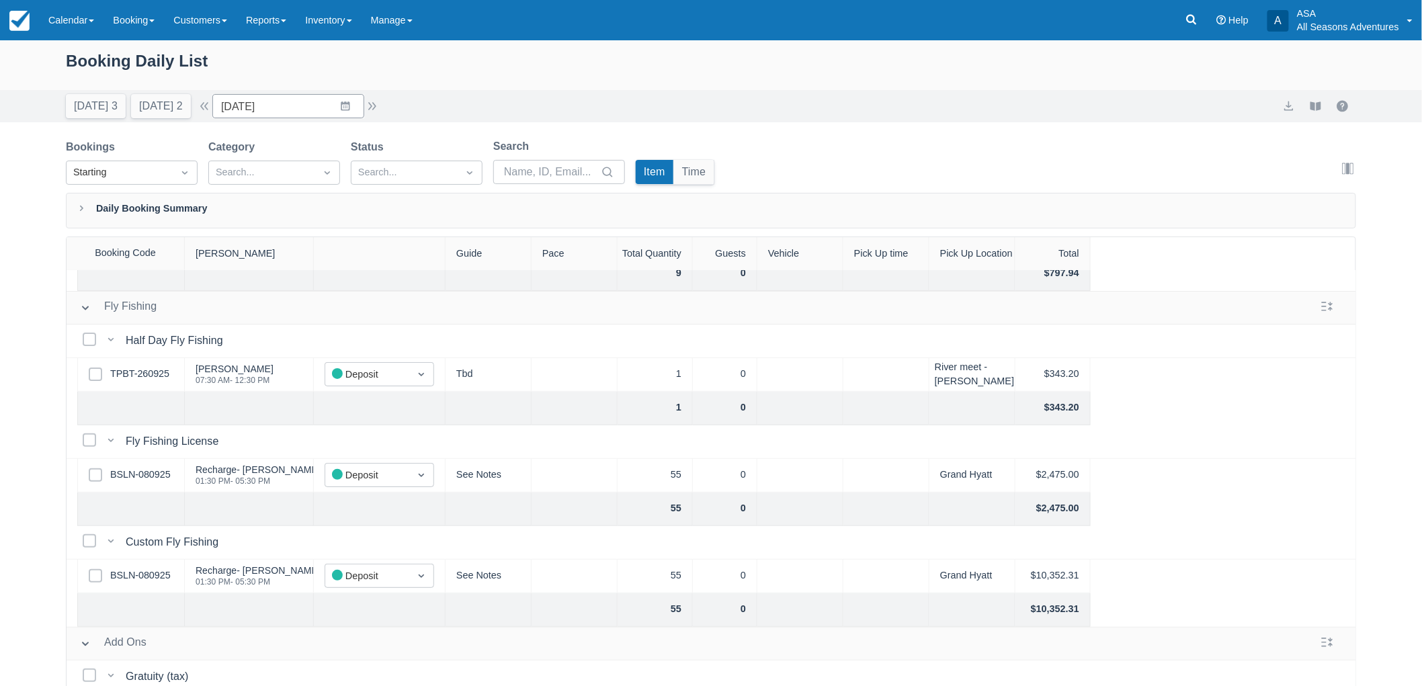
scroll to position [149, 0]
click at [161, 370] on link "TPBT-260925" at bounding box center [139, 373] width 59 height 15
click at [147, 112] on button "Tomorrow 2" at bounding box center [161, 106] width 60 height 24
type input "09/27/25"
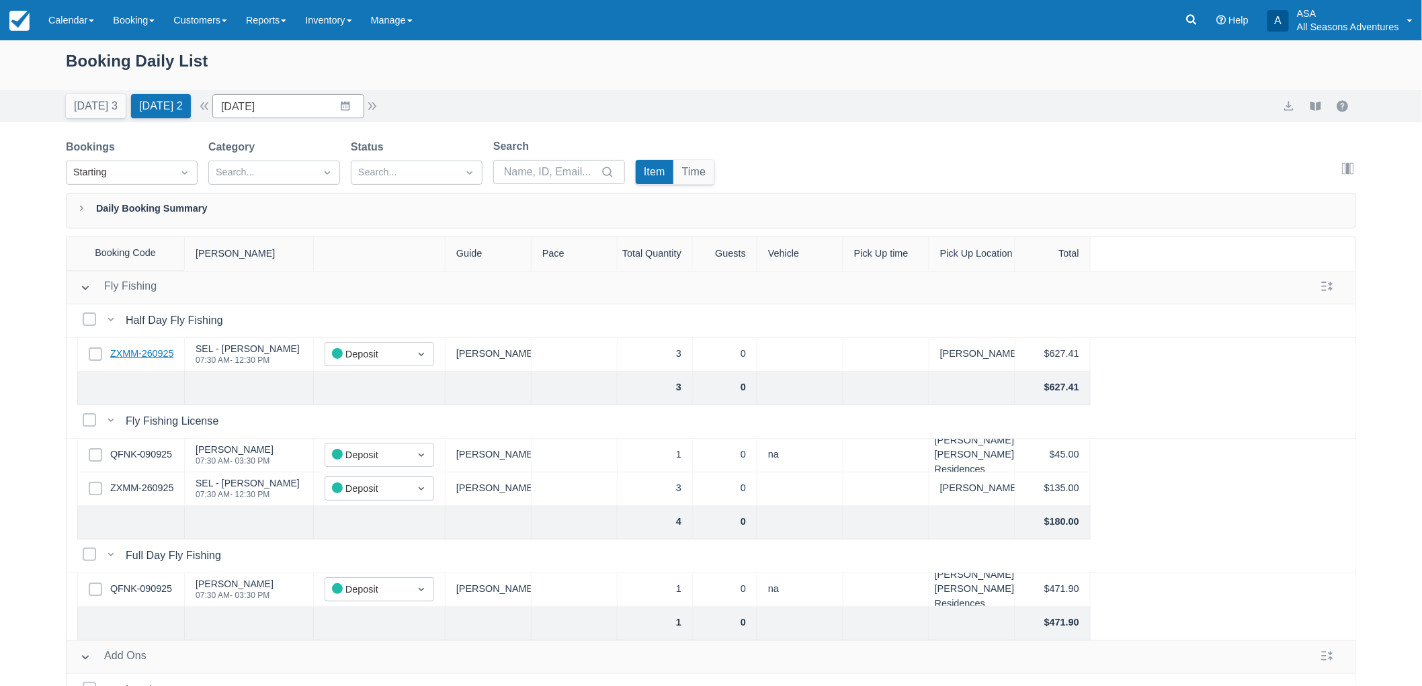
click at [147, 347] on link "ZXMM-260925" at bounding box center [141, 354] width 63 height 15
click at [1192, 17] on icon at bounding box center [1191, 19] width 13 height 13
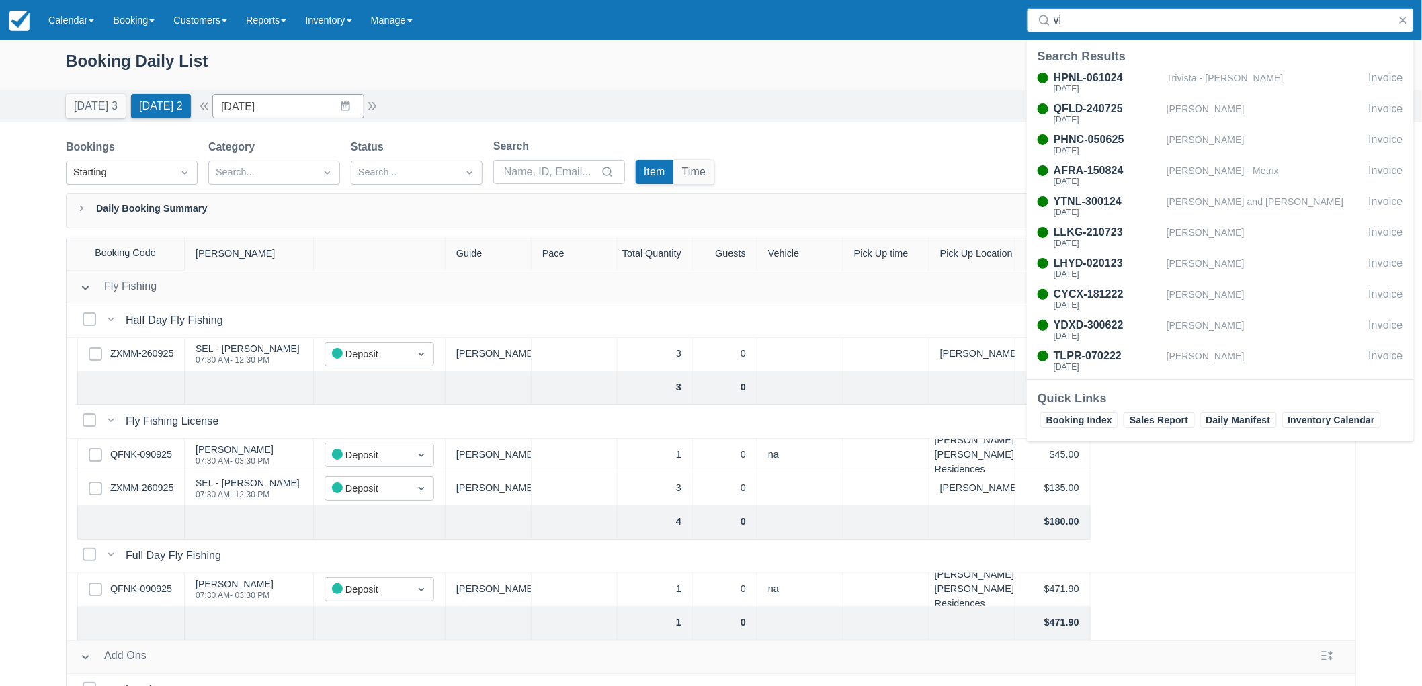
type input "v"
type input "rick"
click at [1204, 69] on div "ZLAM-080925 Thu Oct 9, 2025 Compass Sports - Taylor Rickett Invoice SXQT-300825…" at bounding box center [1220, 223] width 387 height 312
click at [1207, 79] on div "Compass Sports - [PERSON_NAME]" at bounding box center [1265, 83] width 197 height 26
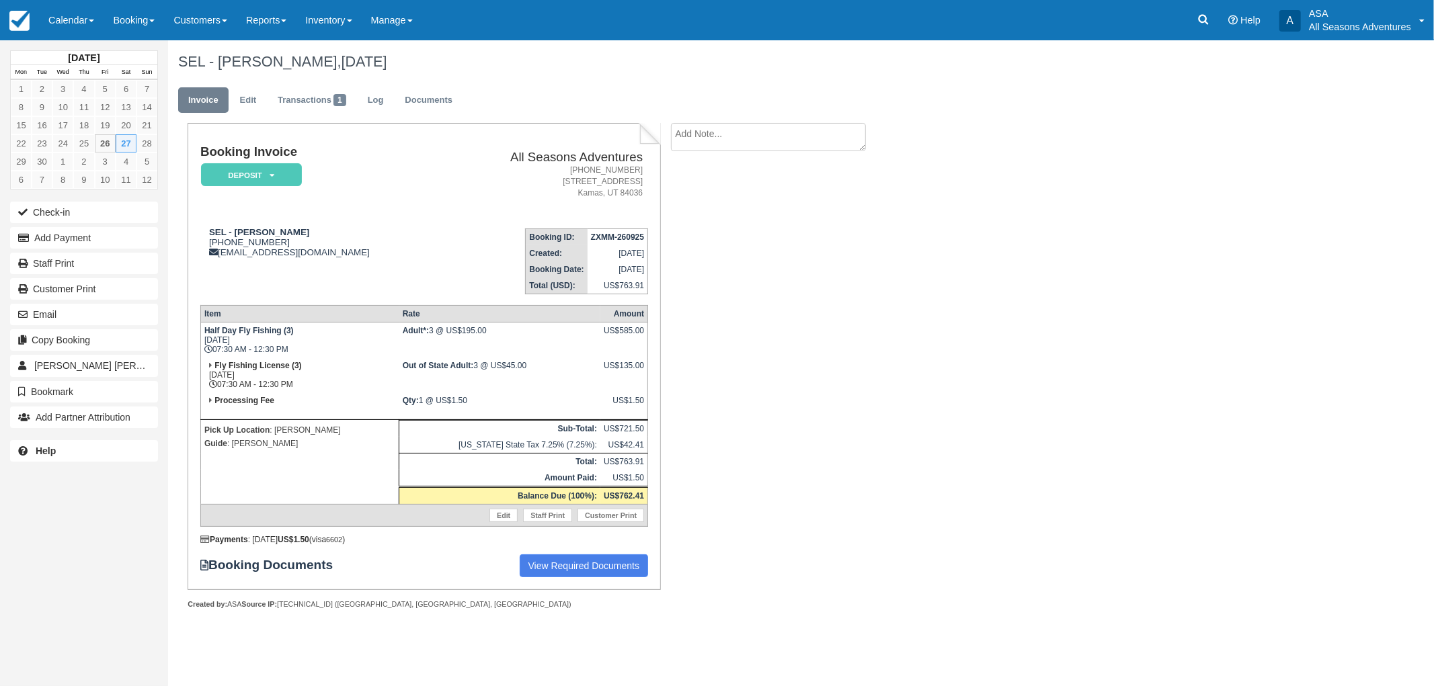
click at [448, 85] on ul "Invoice Edit Transactions 1 Log Documents" at bounding box center [705, 103] width 1055 height 40
click at [445, 95] on link "Documents" at bounding box center [429, 100] width 68 height 26
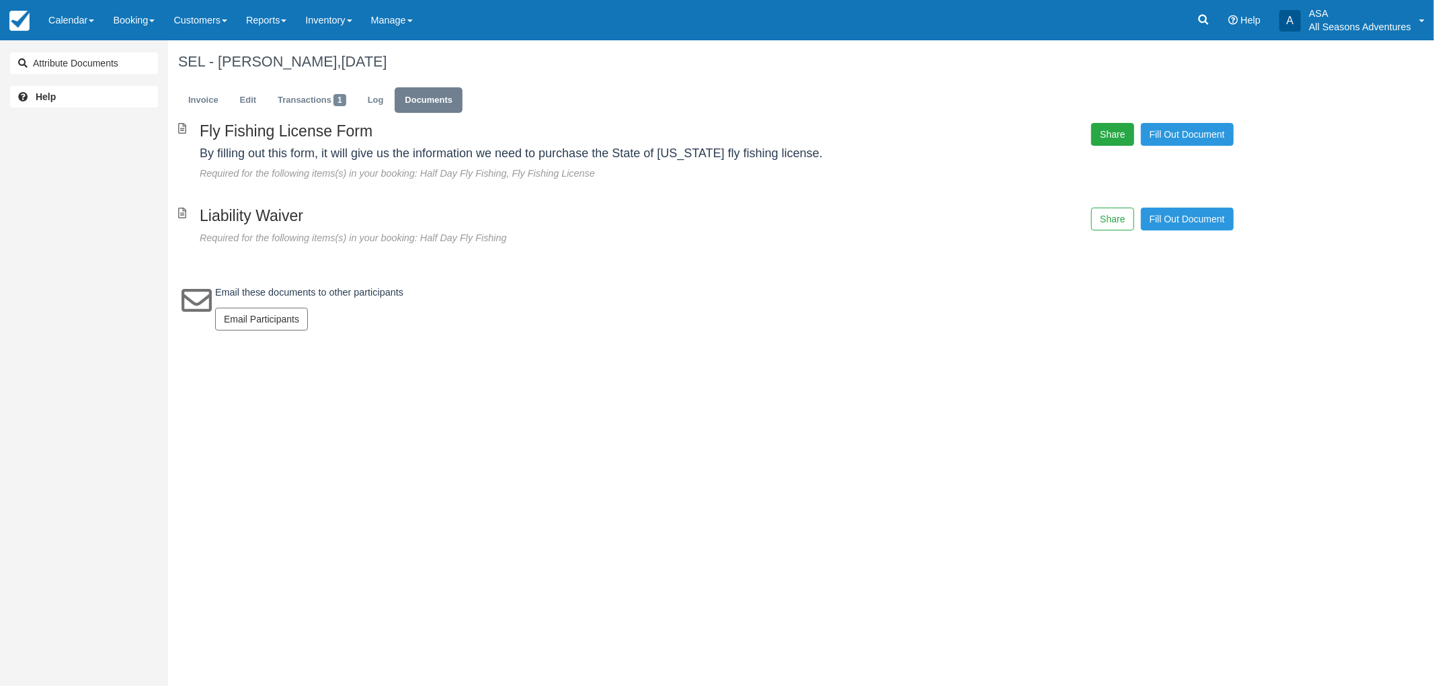
click at [1106, 141] on button "Share" at bounding box center [1112, 134] width 42 height 23
click at [1181, 98] on span "Copy" at bounding box center [1174, 97] width 39 height 23
click at [217, 106] on link "Invoice" at bounding box center [203, 100] width 50 height 26
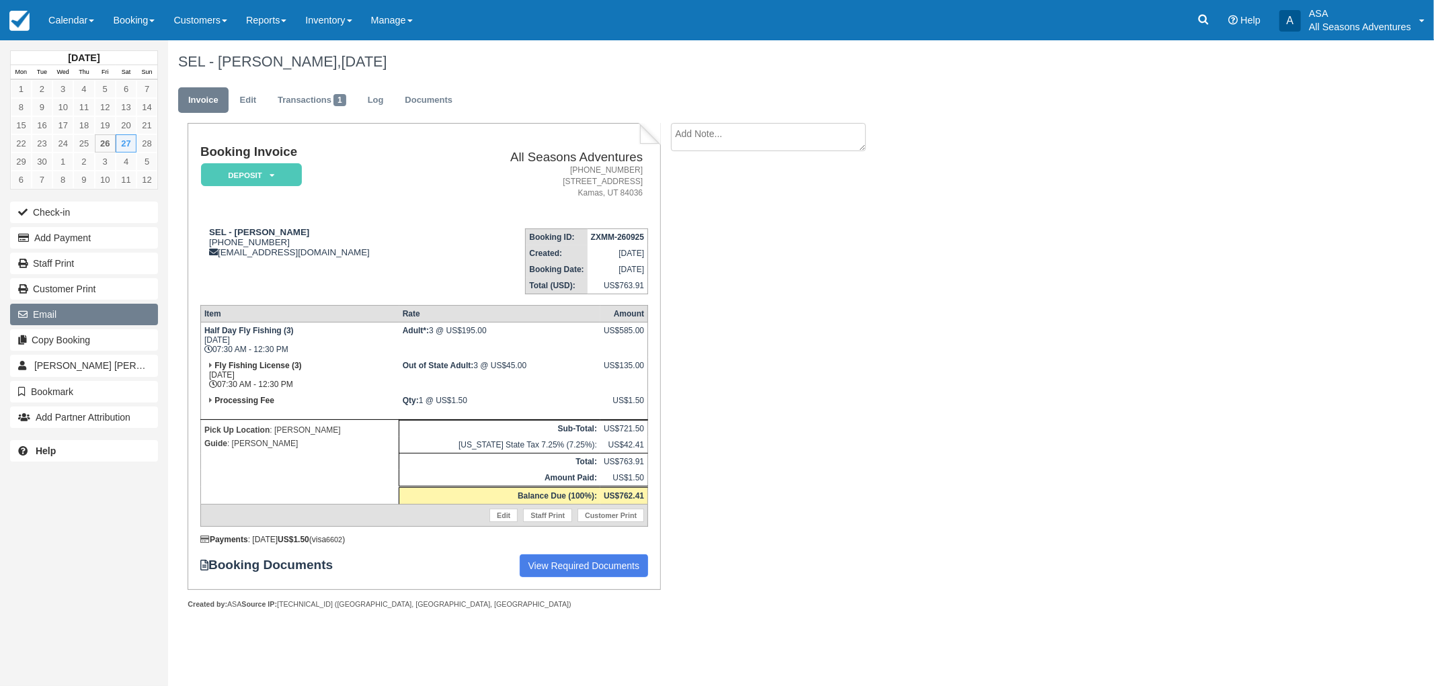
click at [140, 310] on button "Email" at bounding box center [84, 315] width 148 height 22
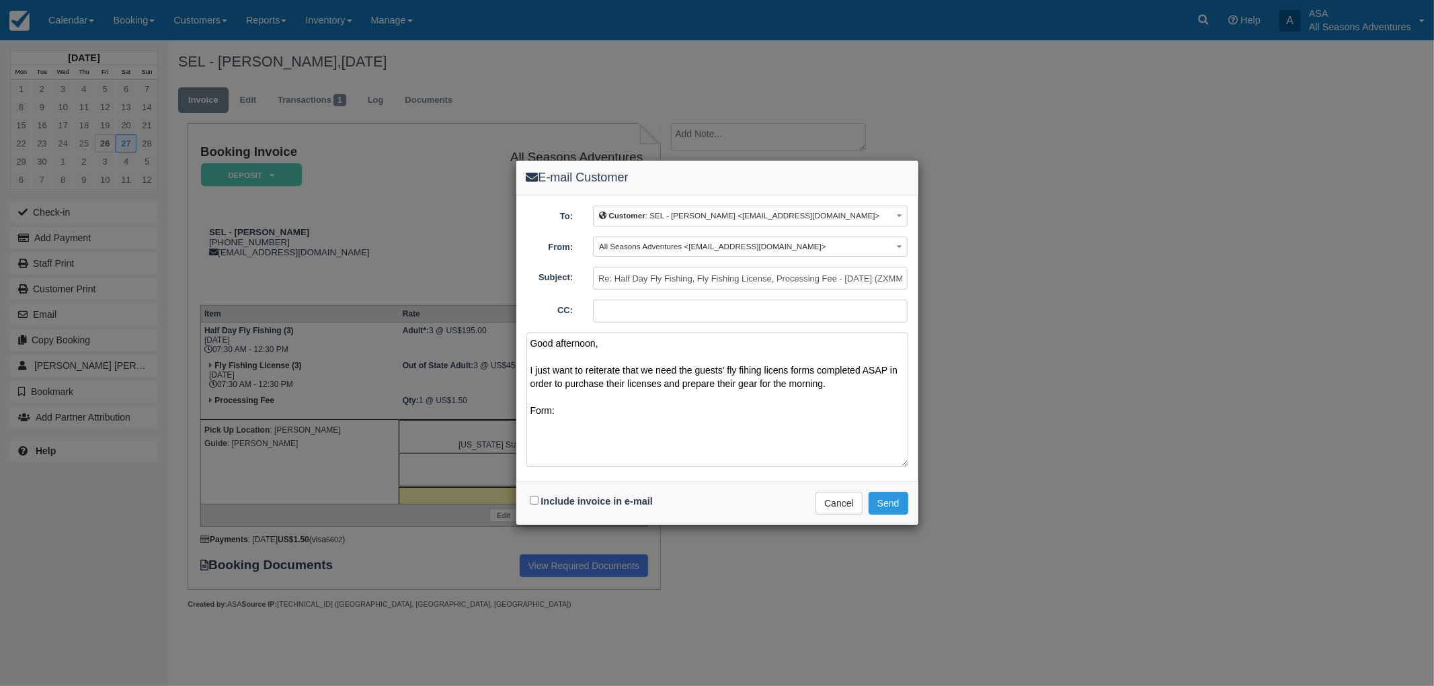
paste textarea "[URL][DOMAIN_NAME]"
click at [744, 366] on textarea "Good afternoon, I just want to reiterate that we need the guests' fly fihing li…" at bounding box center [717, 400] width 382 height 134
click at [791, 362] on textarea "Good afternoon, I just want to reiterate that we need the guests' fly fishing l…" at bounding box center [717, 400] width 382 height 134
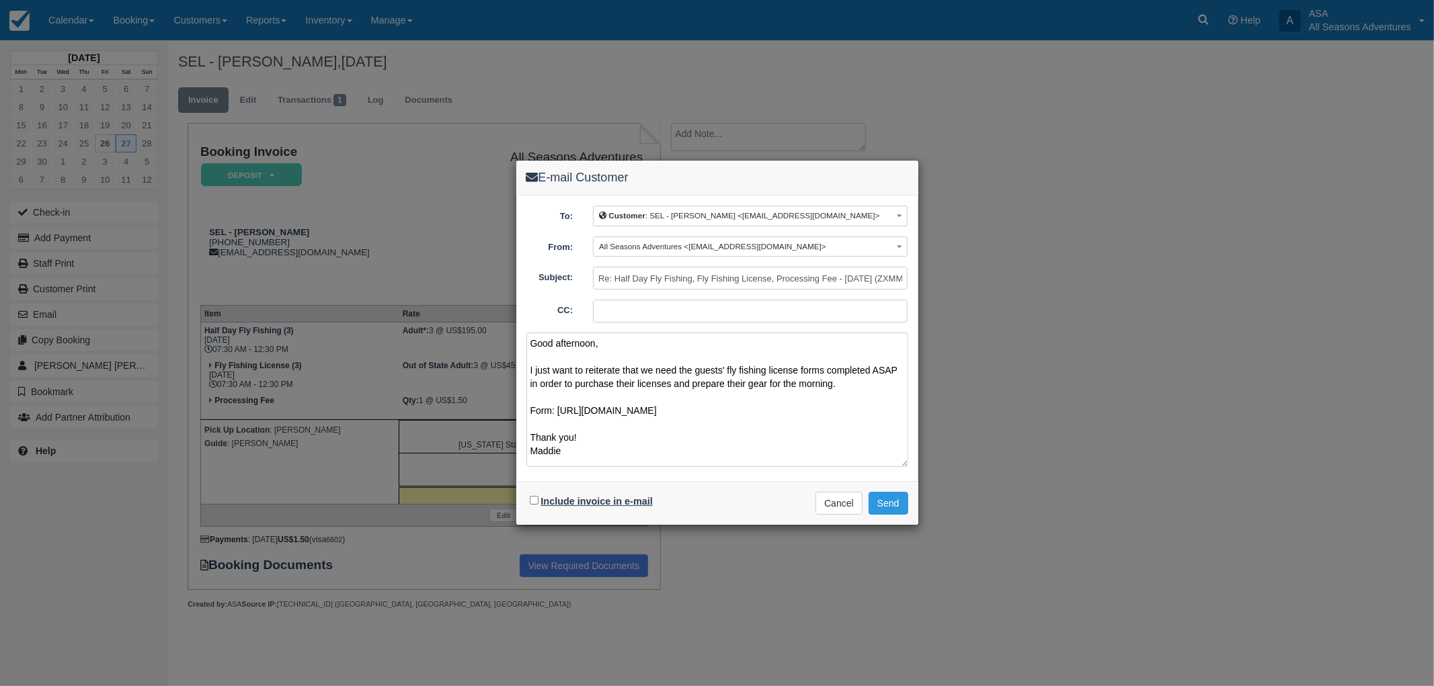
type textarea "Good afternoon, I just want to reiterate that we need the guests' fly fishing l…"
click at [593, 499] on label "Include invoice in e-mail" at bounding box center [597, 501] width 112 height 11
click at [538, 499] on input "Include invoice in e-mail" at bounding box center [534, 500] width 9 height 9
checkbox input "true"
click at [880, 505] on button "Send" at bounding box center [888, 503] width 40 height 23
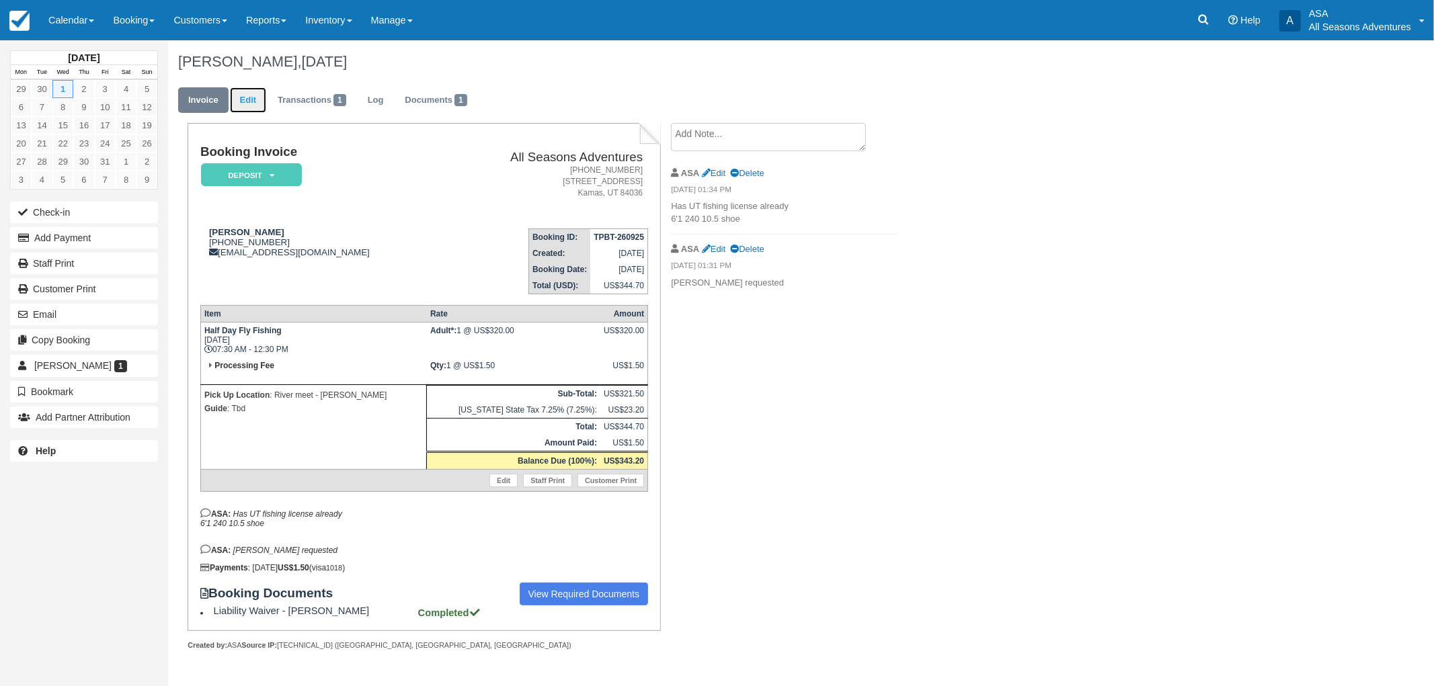
click at [246, 99] on link "Edit" at bounding box center [248, 100] width 36 height 26
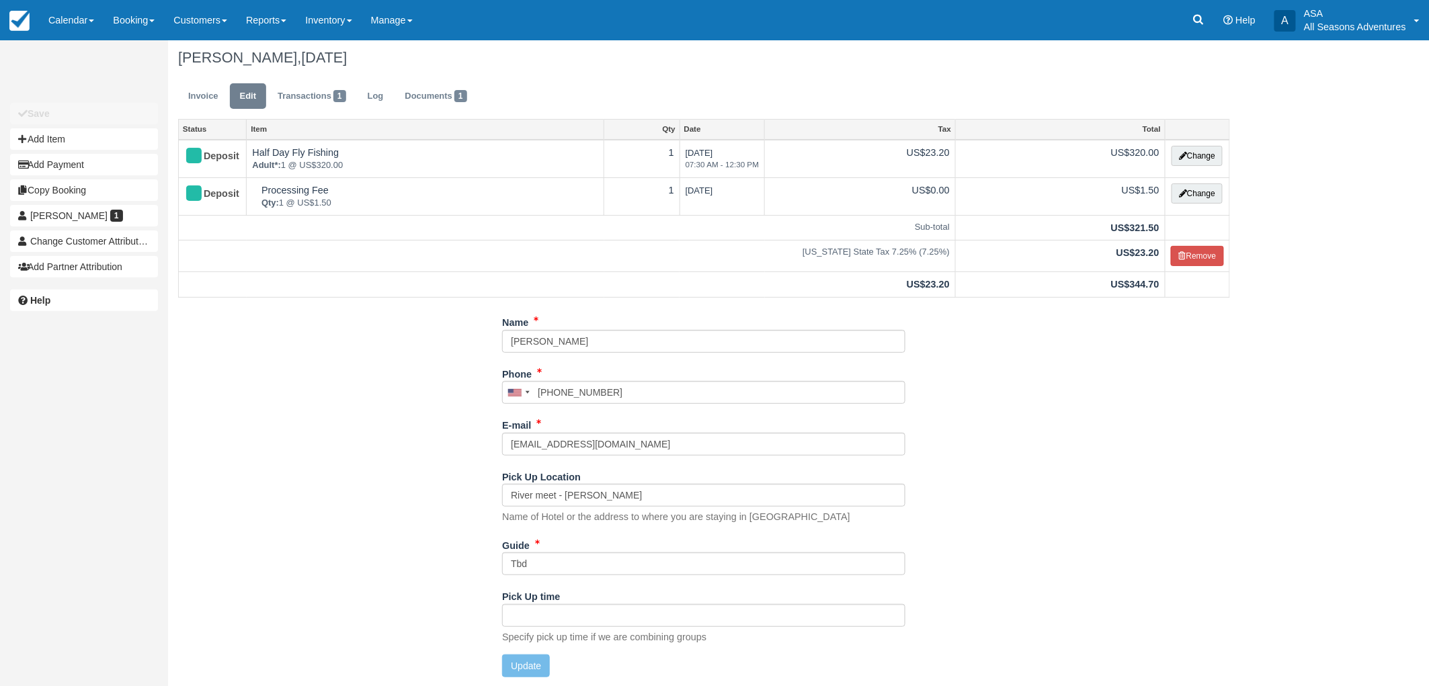
scroll to position [5, 0]
drag, startPoint x: 560, startPoint y: 567, endPoint x: 436, endPoint y: 563, distance: 124.4
click at [436, 563] on div "Name [PERSON_NAME] Phone [GEOGRAPHIC_DATA] +1 [GEOGRAPHIC_DATA] +1 [GEOGRAPHIC_…" at bounding box center [704, 499] width 1072 height 376
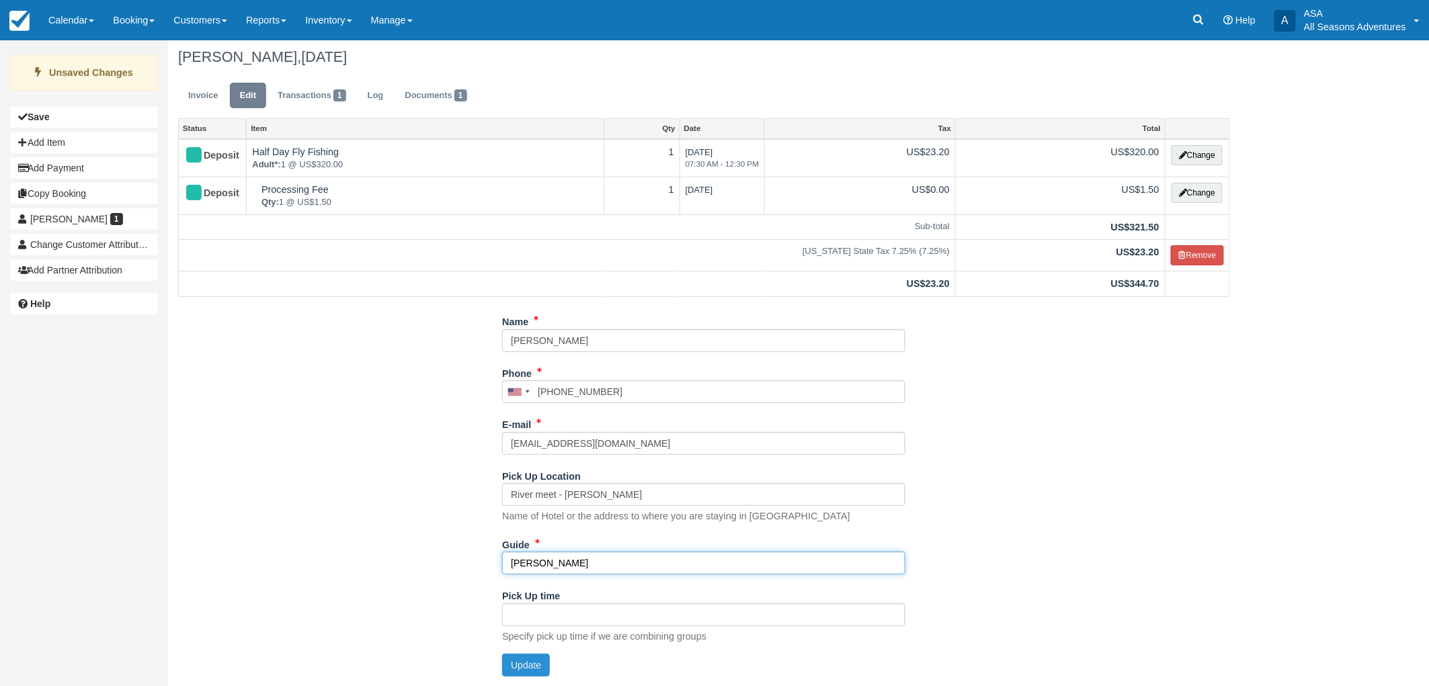
type input "[PERSON_NAME]"
click at [523, 672] on button "Update" at bounding box center [526, 665] width 48 height 23
type input "+16026256285"
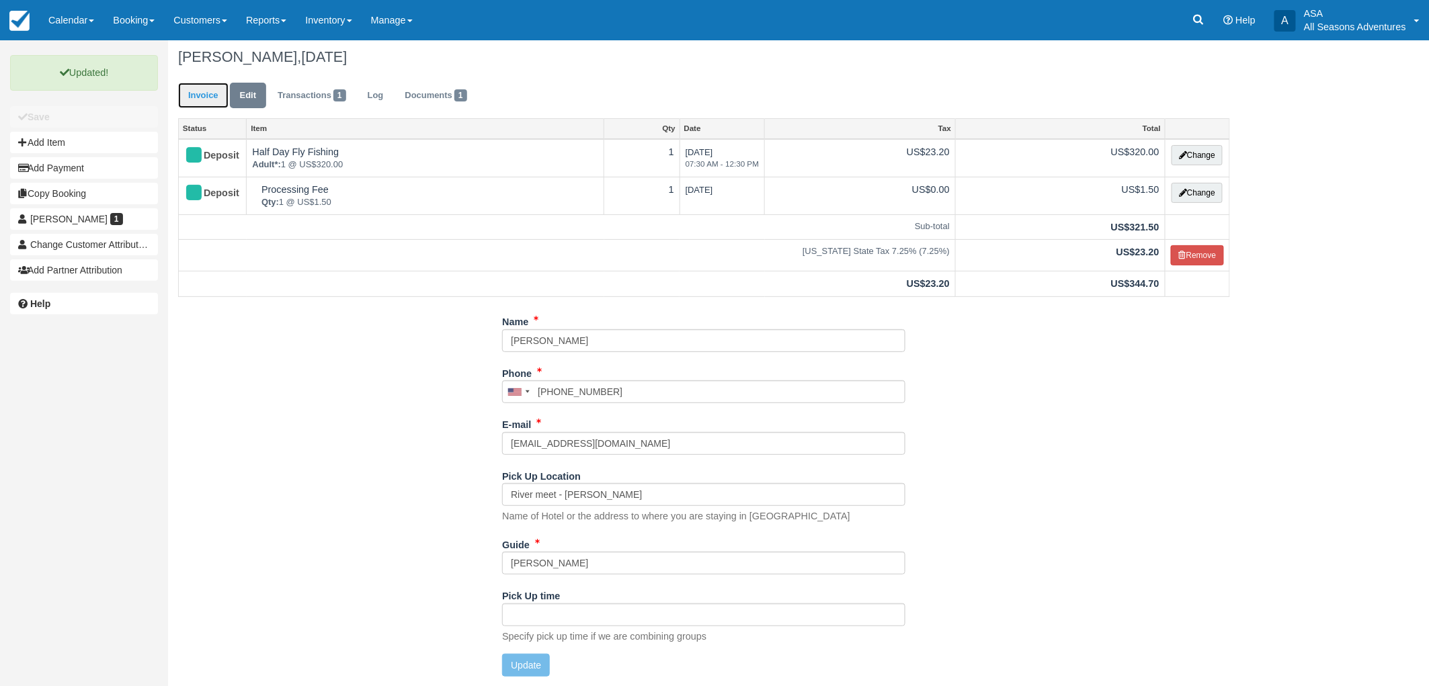
click at [206, 85] on link "Invoice" at bounding box center [203, 96] width 50 height 26
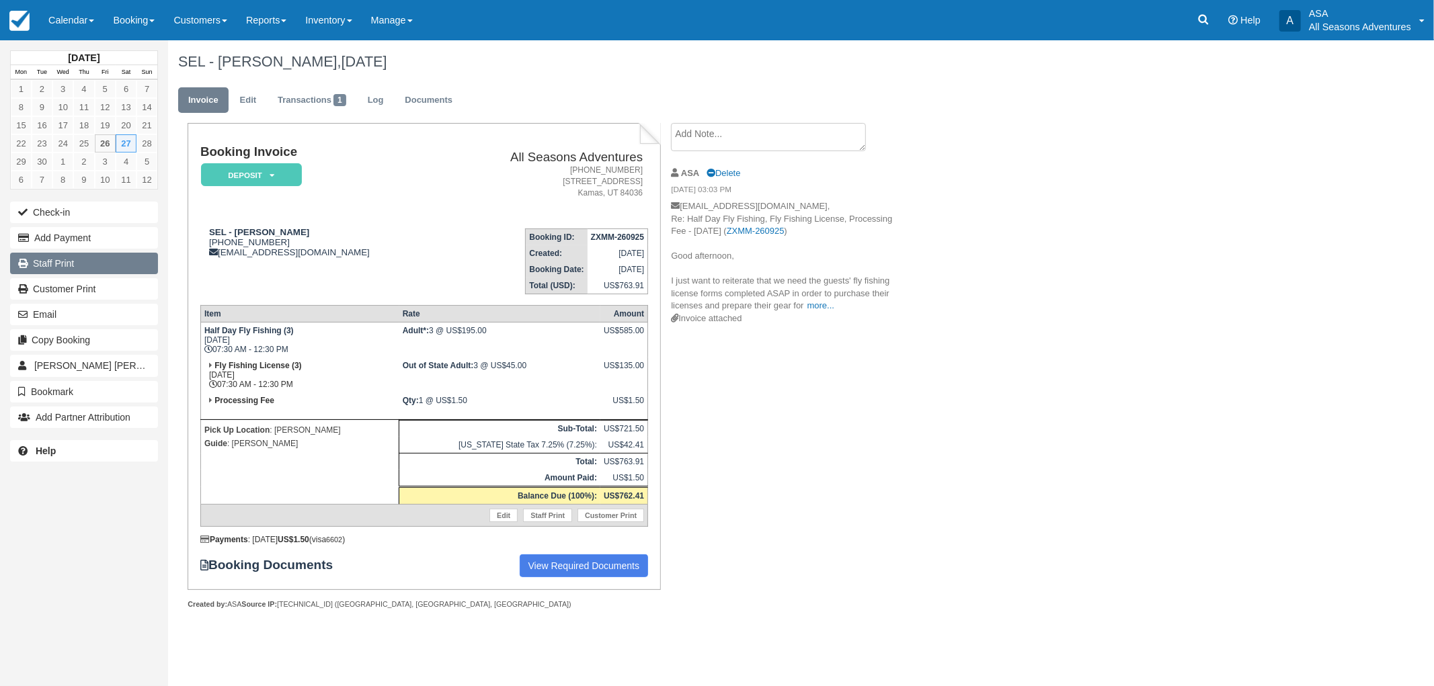
click at [122, 263] on link "Staff Print" at bounding box center [84, 264] width 148 height 22
